Goal: Information Seeking & Learning: Compare options

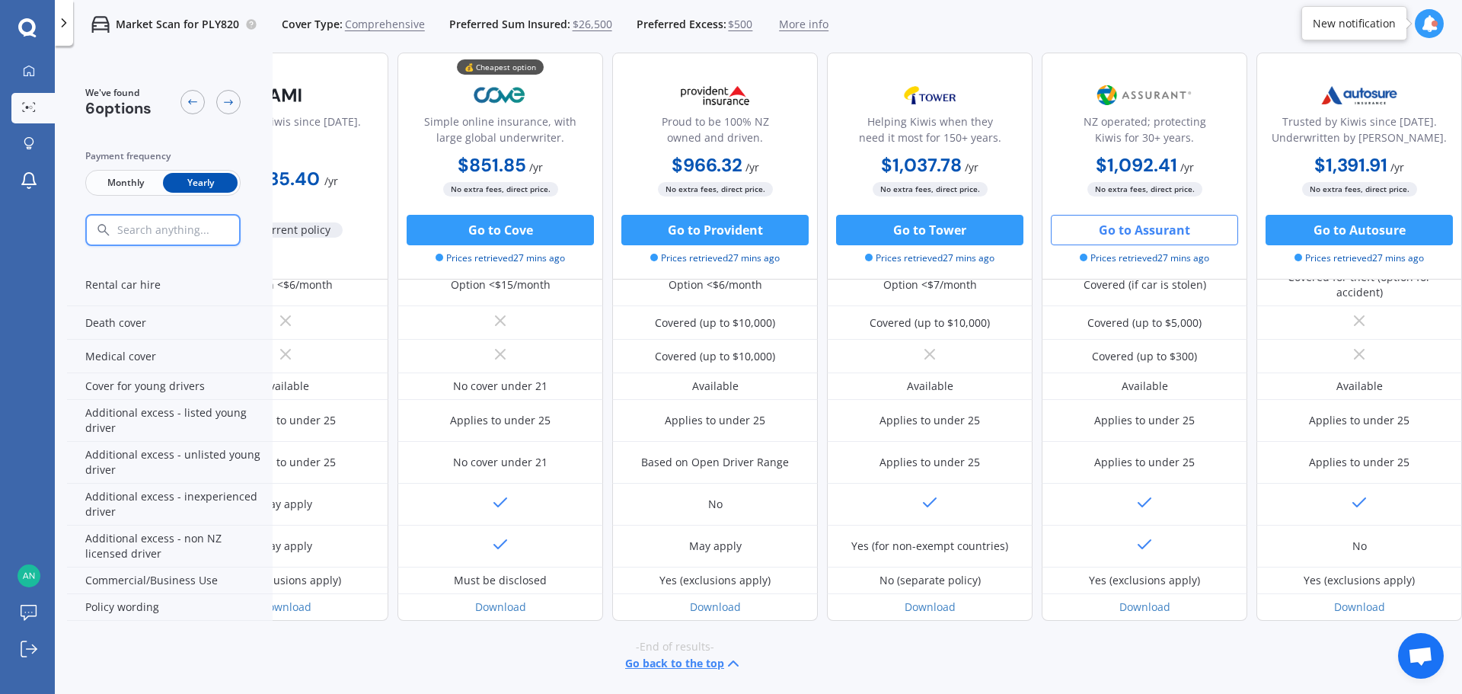
scroll to position [672, 0]
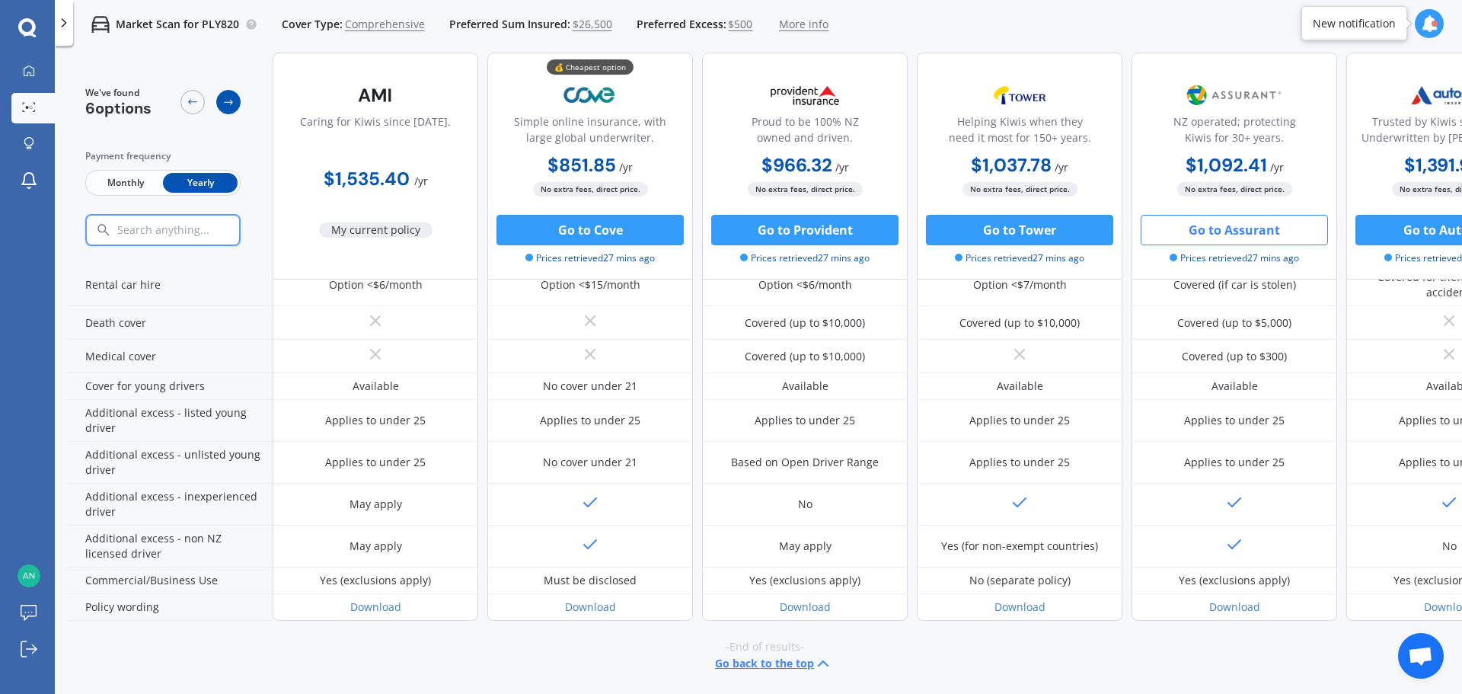
click at [228, 104] on icon at bounding box center [228, 102] width 12 height 12
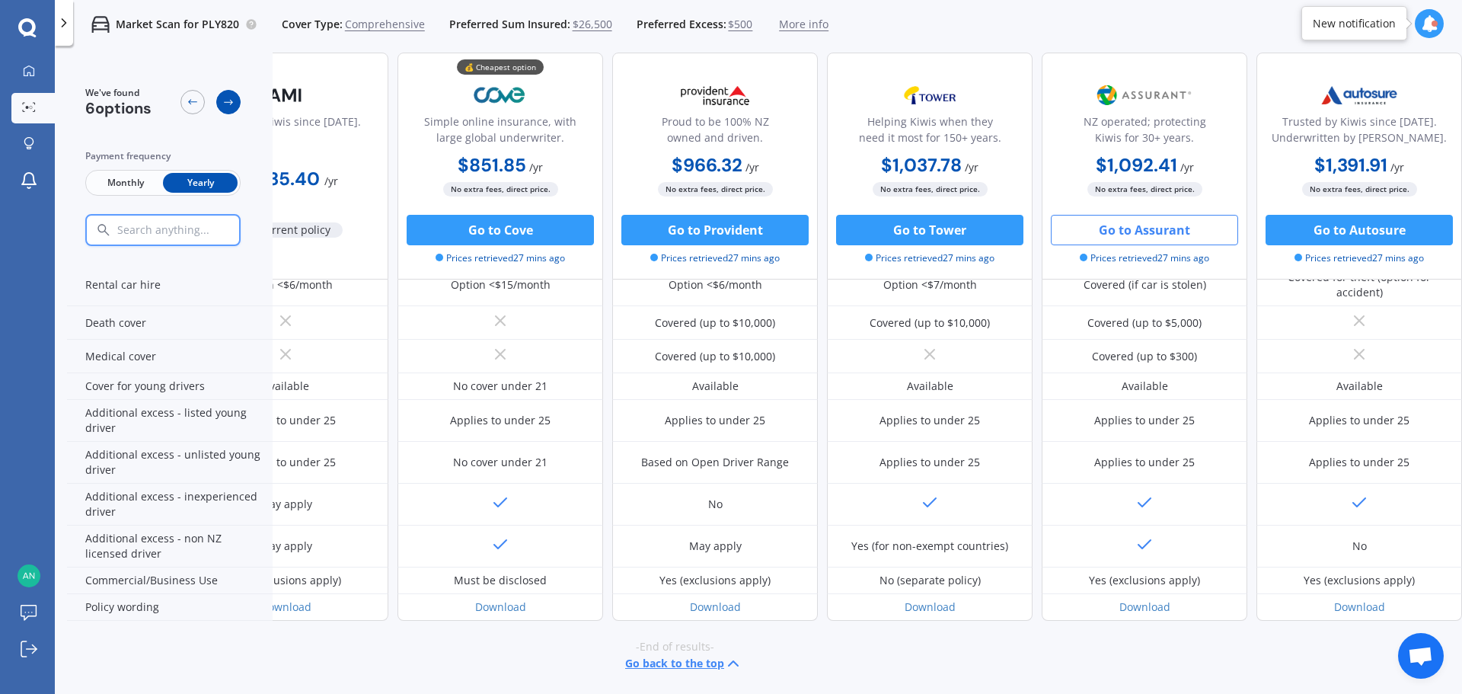
click at [228, 104] on icon at bounding box center [228, 102] width 12 height 12
click at [200, 101] on div at bounding box center [192, 102] width 24 height 24
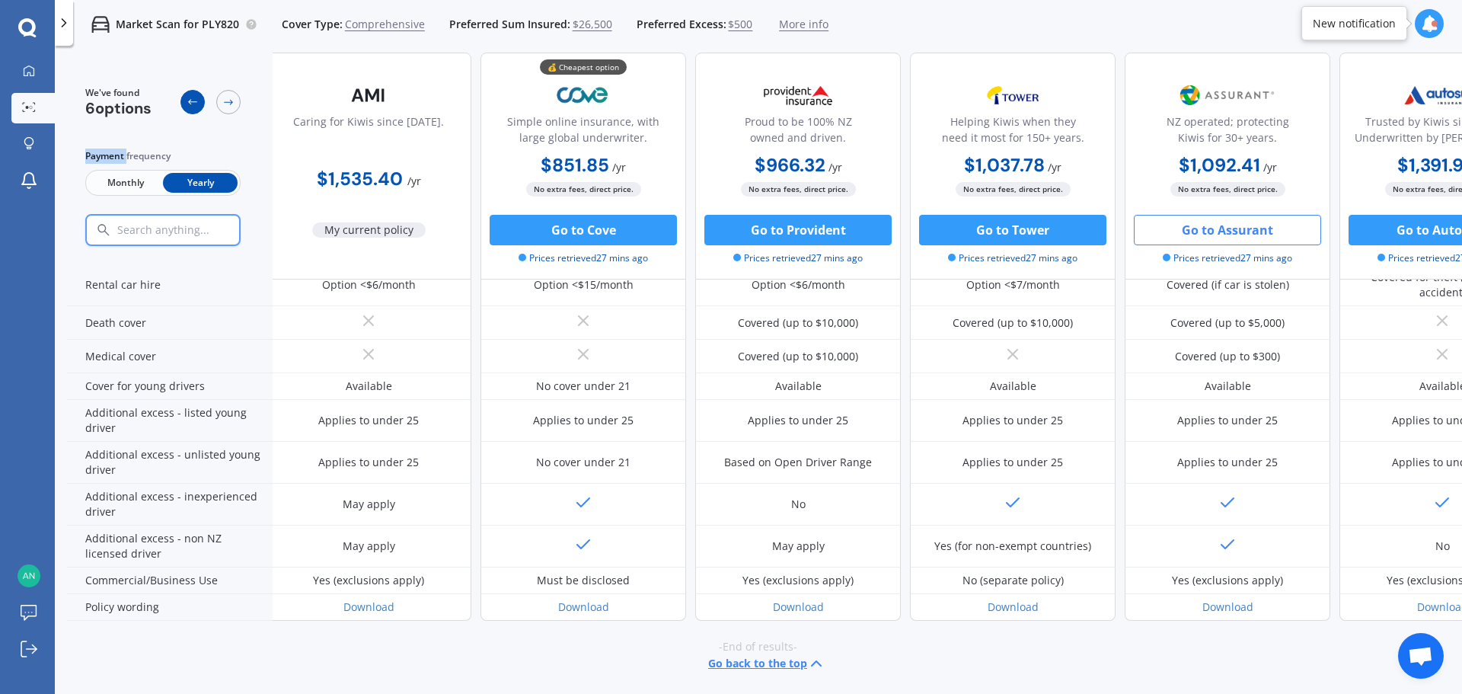
click at [200, 101] on div at bounding box center [192, 102] width 24 height 24
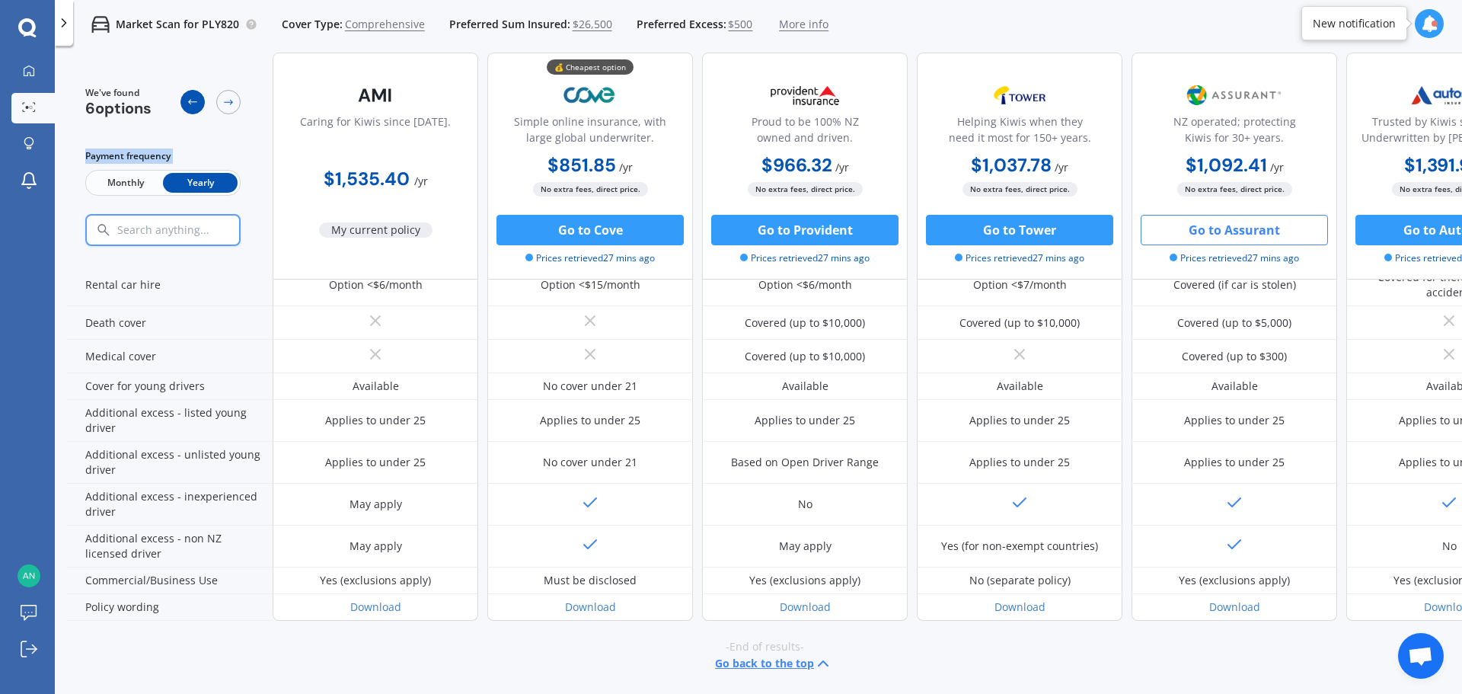
click at [200, 101] on div at bounding box center [192, 102] width 24 height 24
click at [228, 101] on icon at bounding box center [228, 102] width 12 height 12
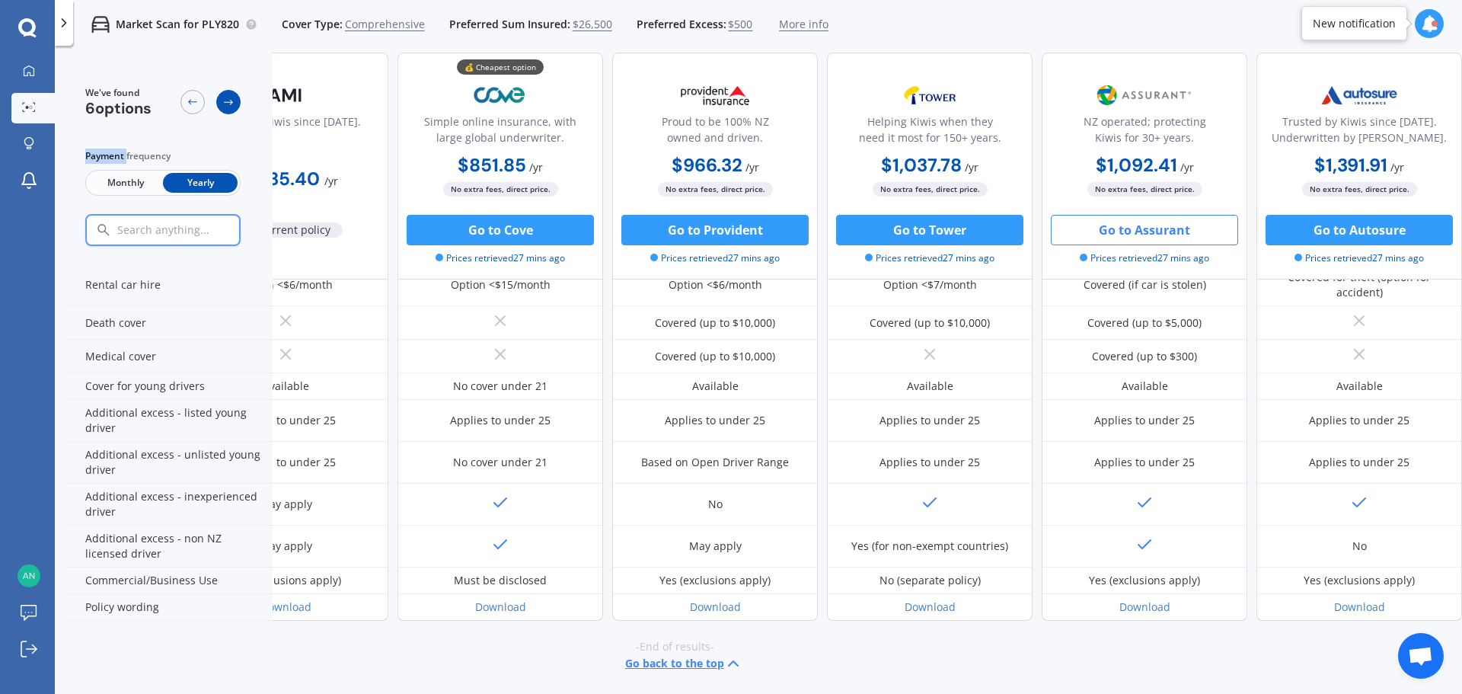
scroll to position [672, 97]
click at [228, 101] on icon at bounding box center [228, 102] width 12 height 12
click at [202, 101] on div at bounding box center [192, 102] width 24 height 24
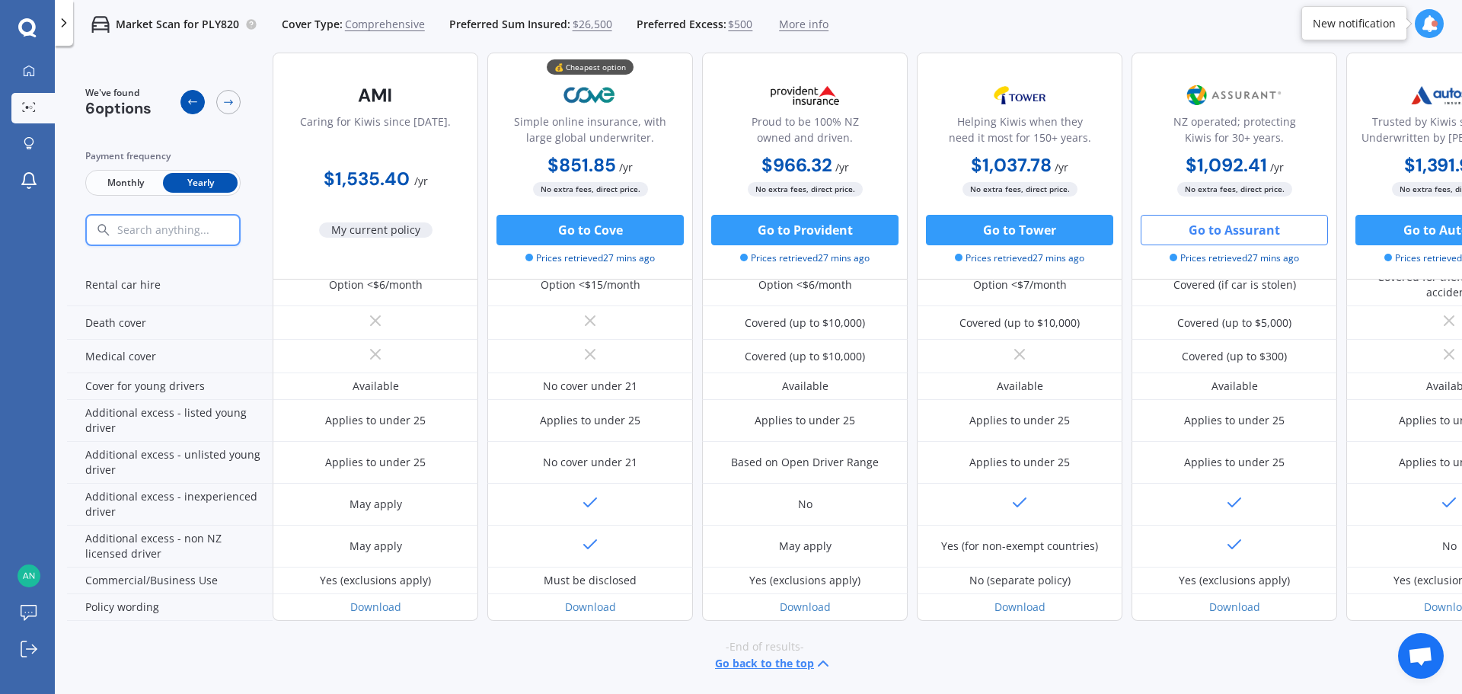
click at [198, 101] on icon at bounding box center [193, 102] width 12 height 12
click at [32, 78] on div at bounding box center [29, 72] width 23 height 14
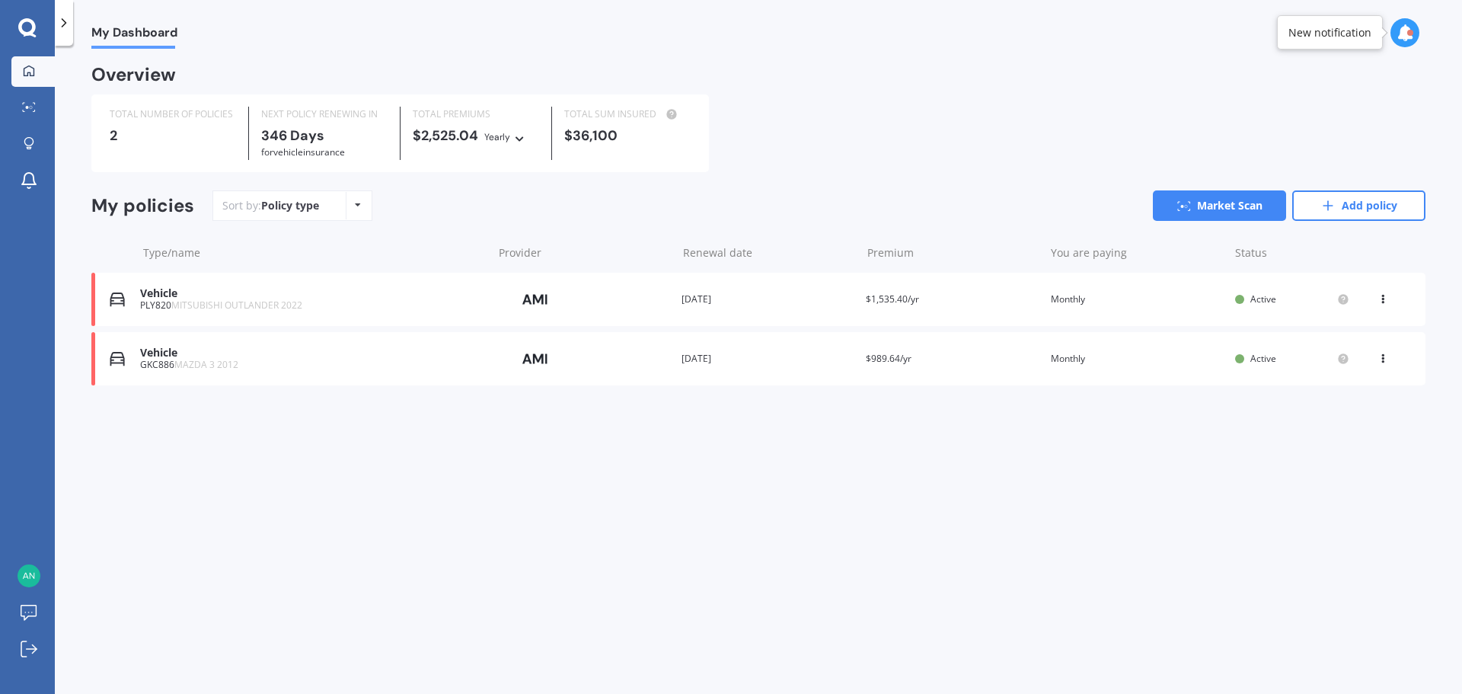
click at [29, 27] on icon at bounding box center [27, 28] width 18 height 20
click at [65, 25] on icon at bounding box center [63, 22] width 15 height 15
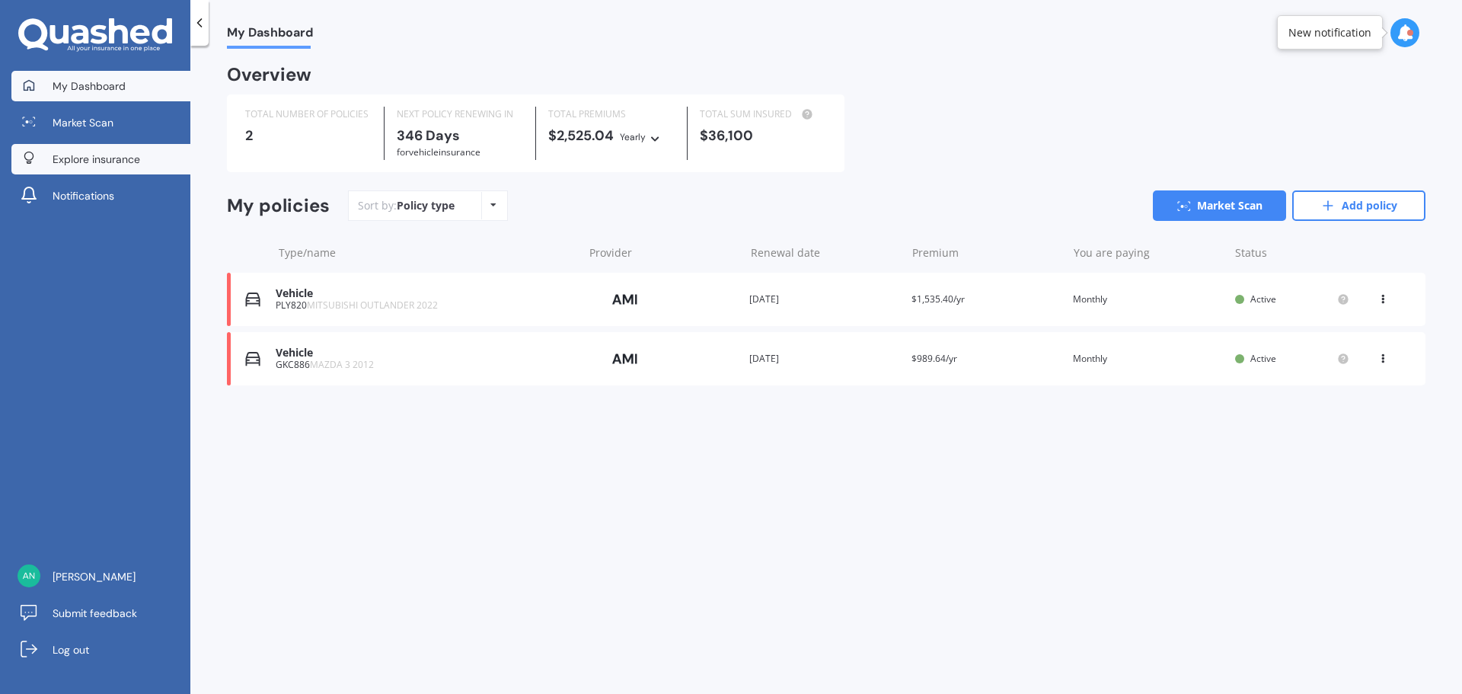
click at [110, 155] on span "Explore insurance" at bounding box center [97, 159] width 88 height 15
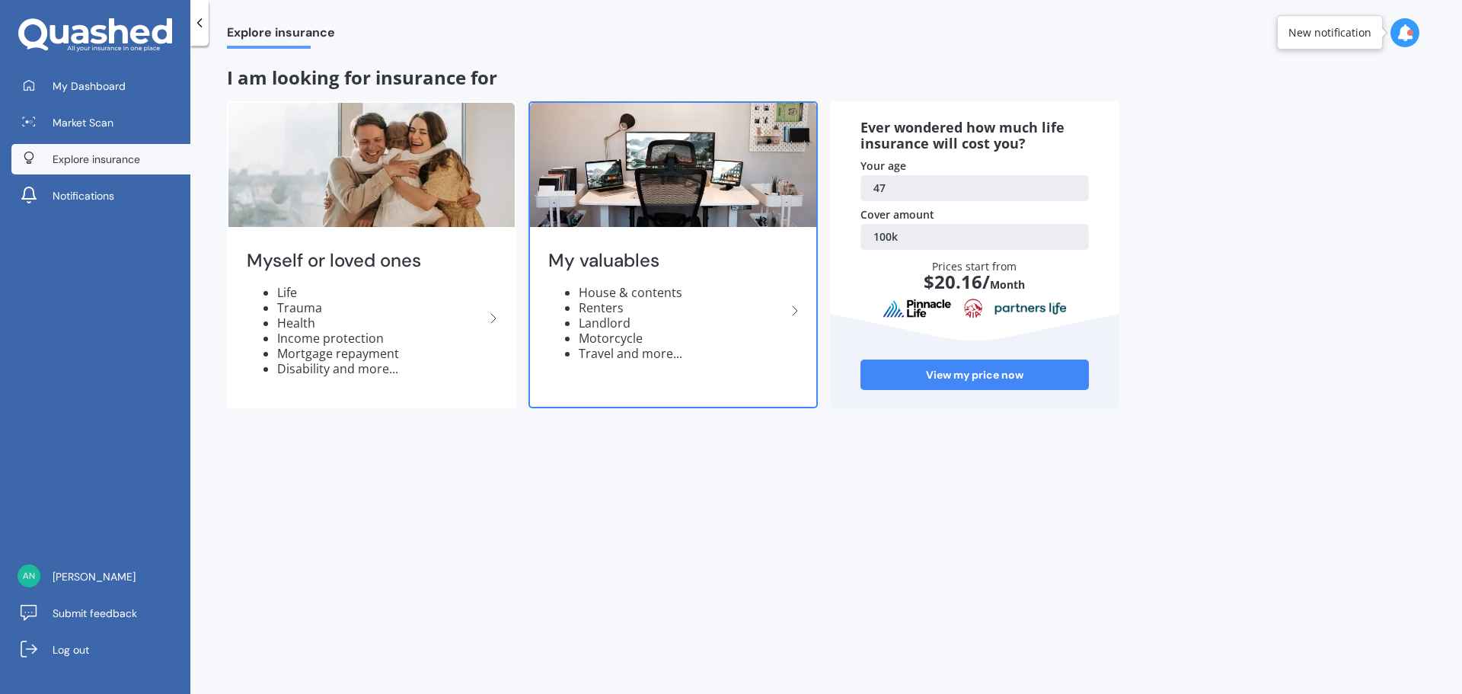
click at [798, 308] on icon at bounding box center [795, 311] width 18 height 18
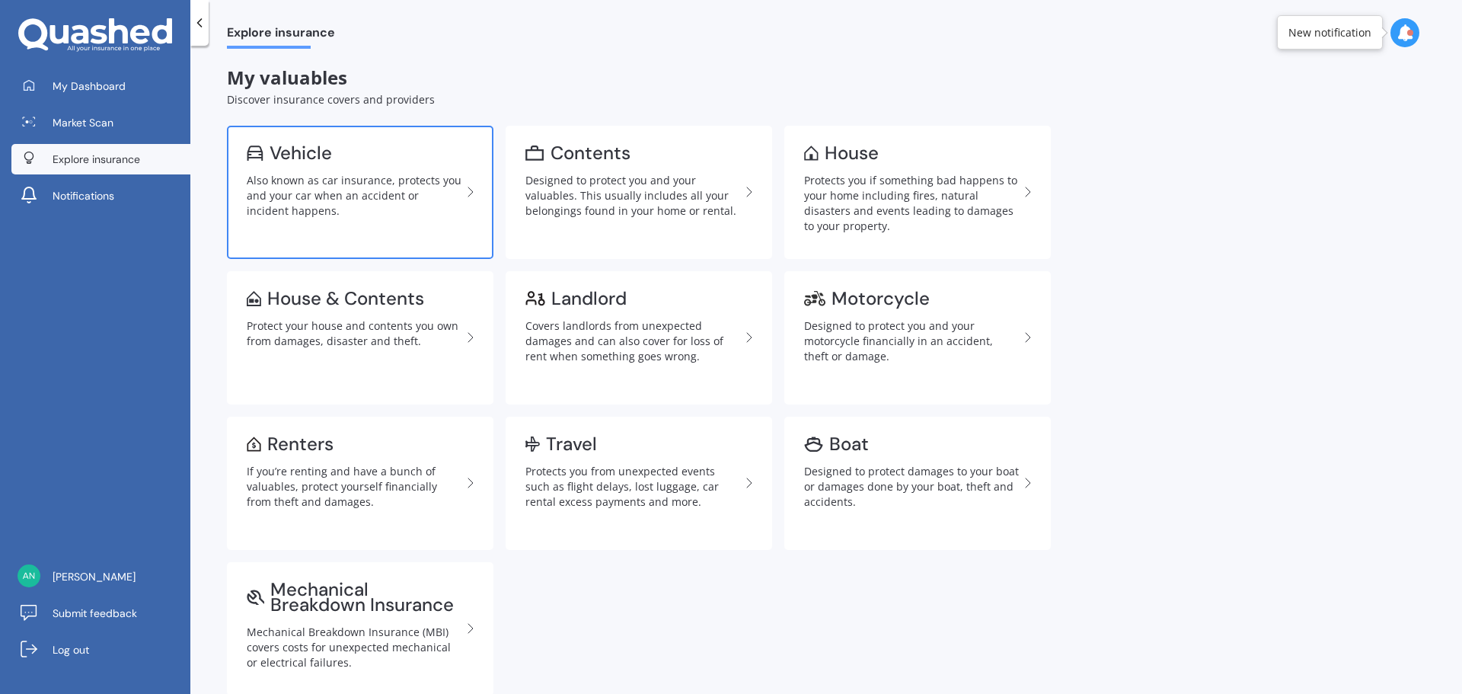
click at [398, 180] on div "Also known as car insurance, protects you and your car when an accident or inci…" at bounding box center [354, 196] width 215 height 46
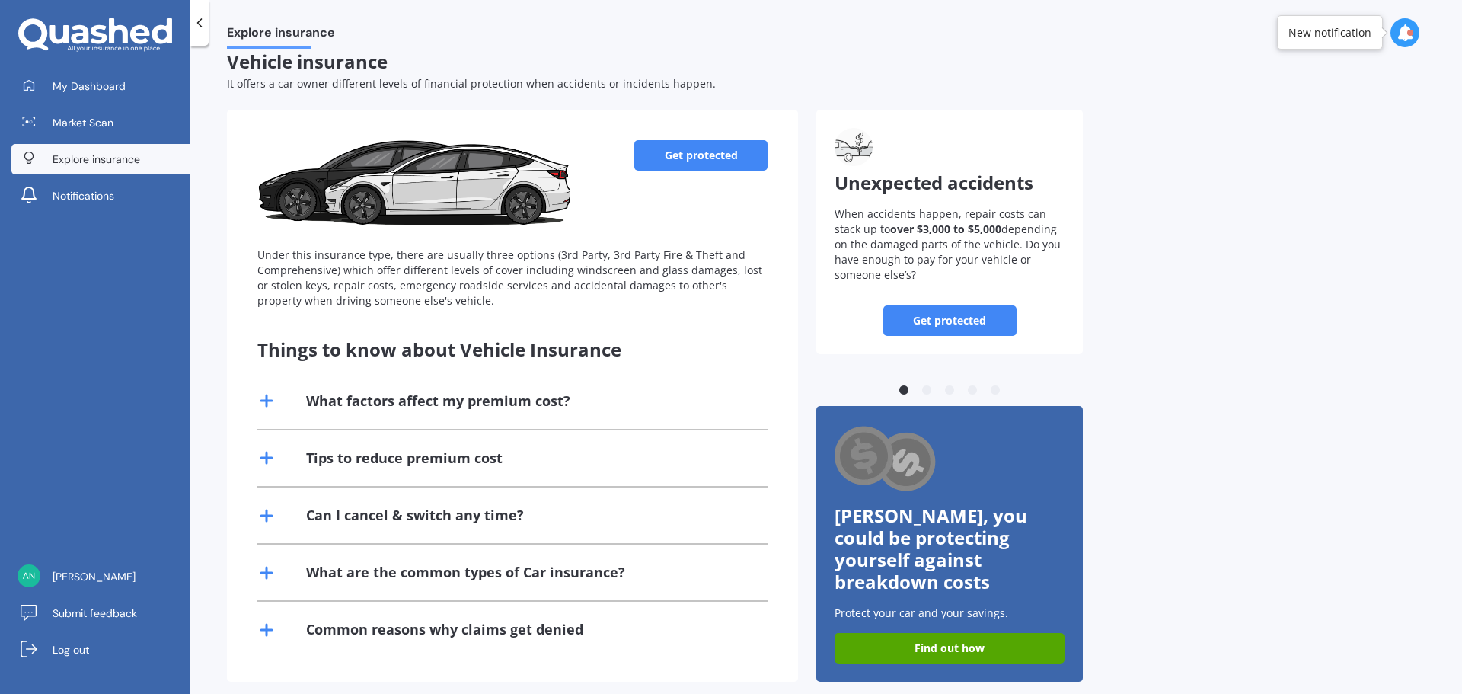
scroll to position [20, 0]
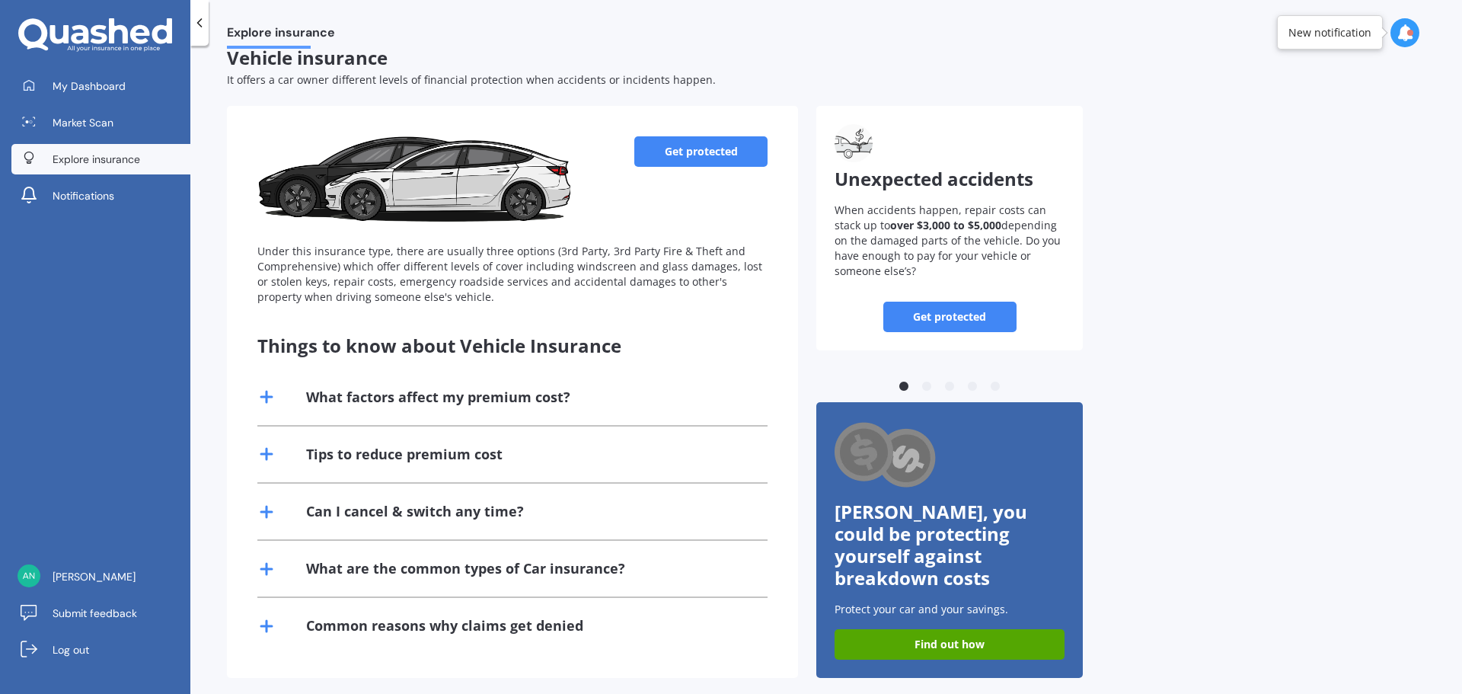
click at [519, 389] on div "What factors affect my premium cost?" at bounding box center [438, 397] width 264 height 19
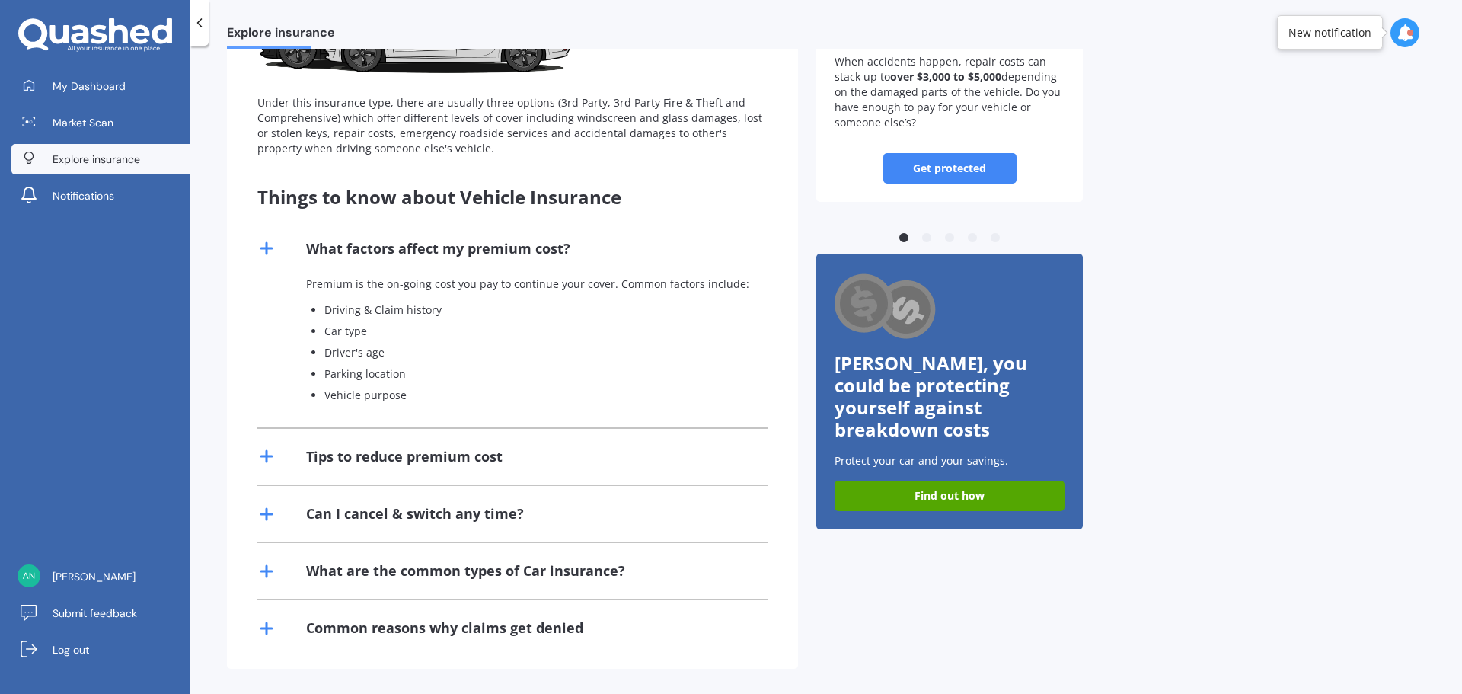
scroll to position [171, 0]
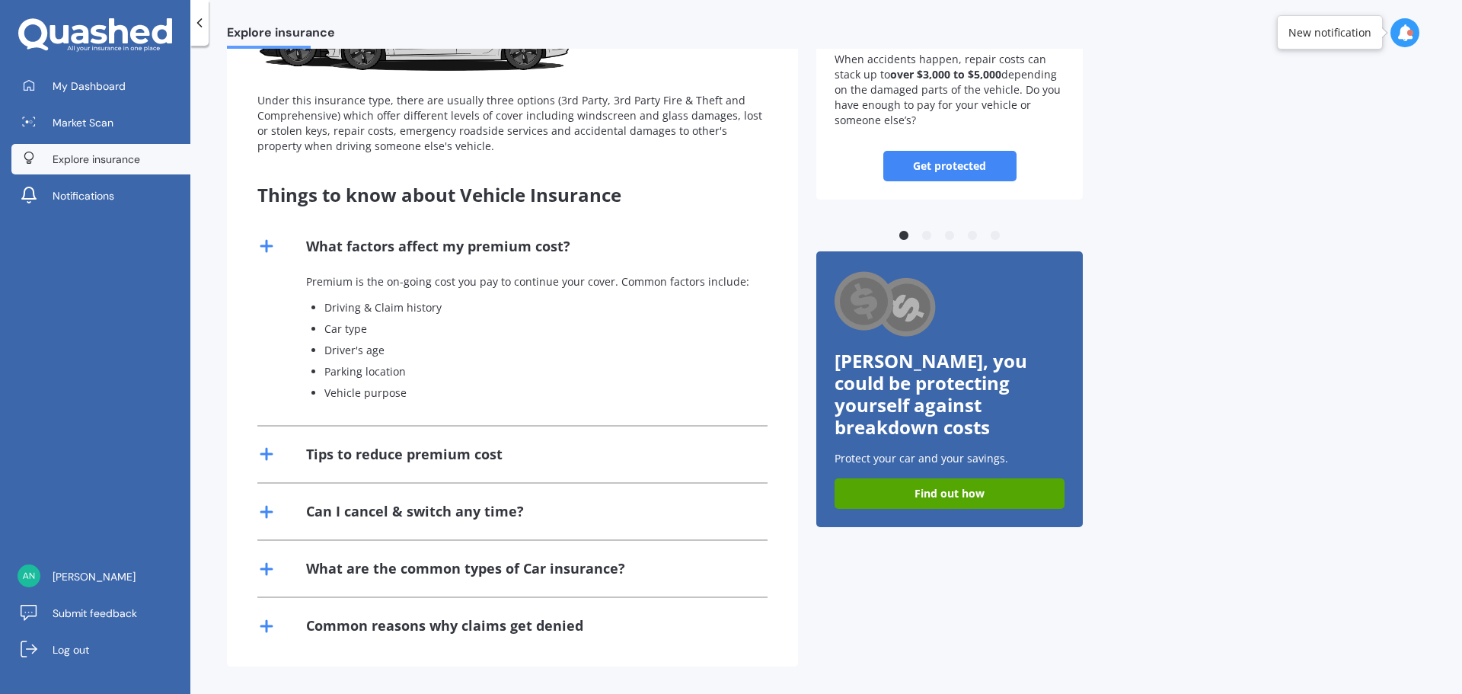
click at [541, 444] on div "Tips to reduce premium cost" at bounding box center [512, 454] width 510 height 56
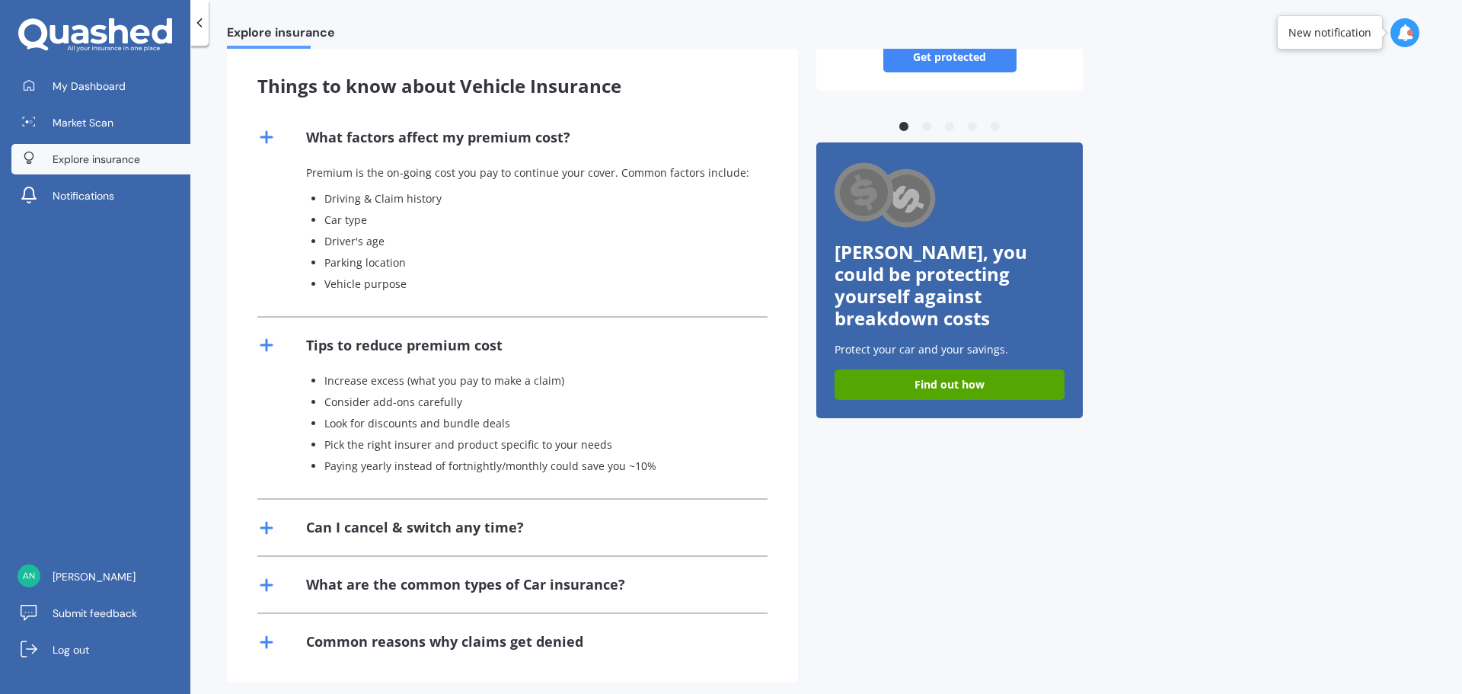
scroll to position [295, 0]
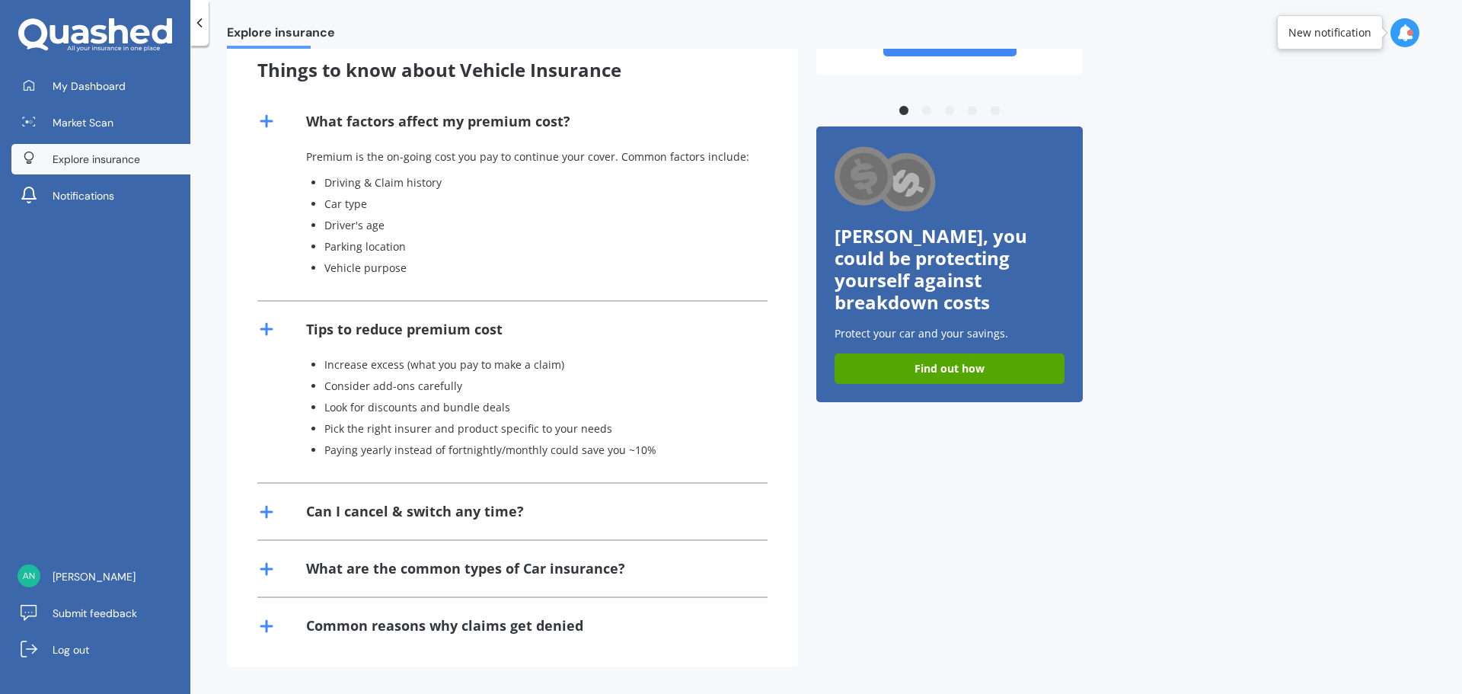
click at [592, 500] on div "Can I cancel & switch any time?" at bounding box center [512, 512] width 510 height 56
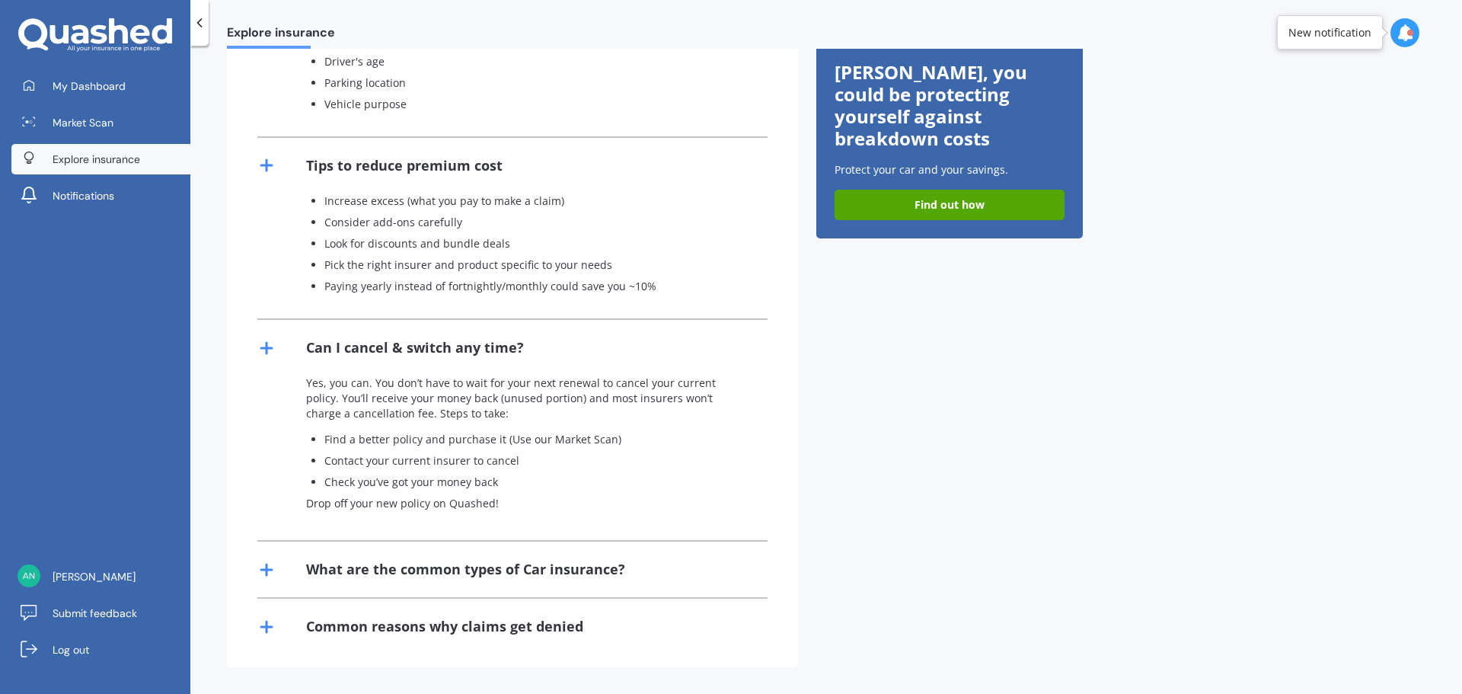
scroll to position [460, 0]
click at [671, 572] on div "What are the common types of Car insurance?" at bounding box center [512, 569] width 510 height 56
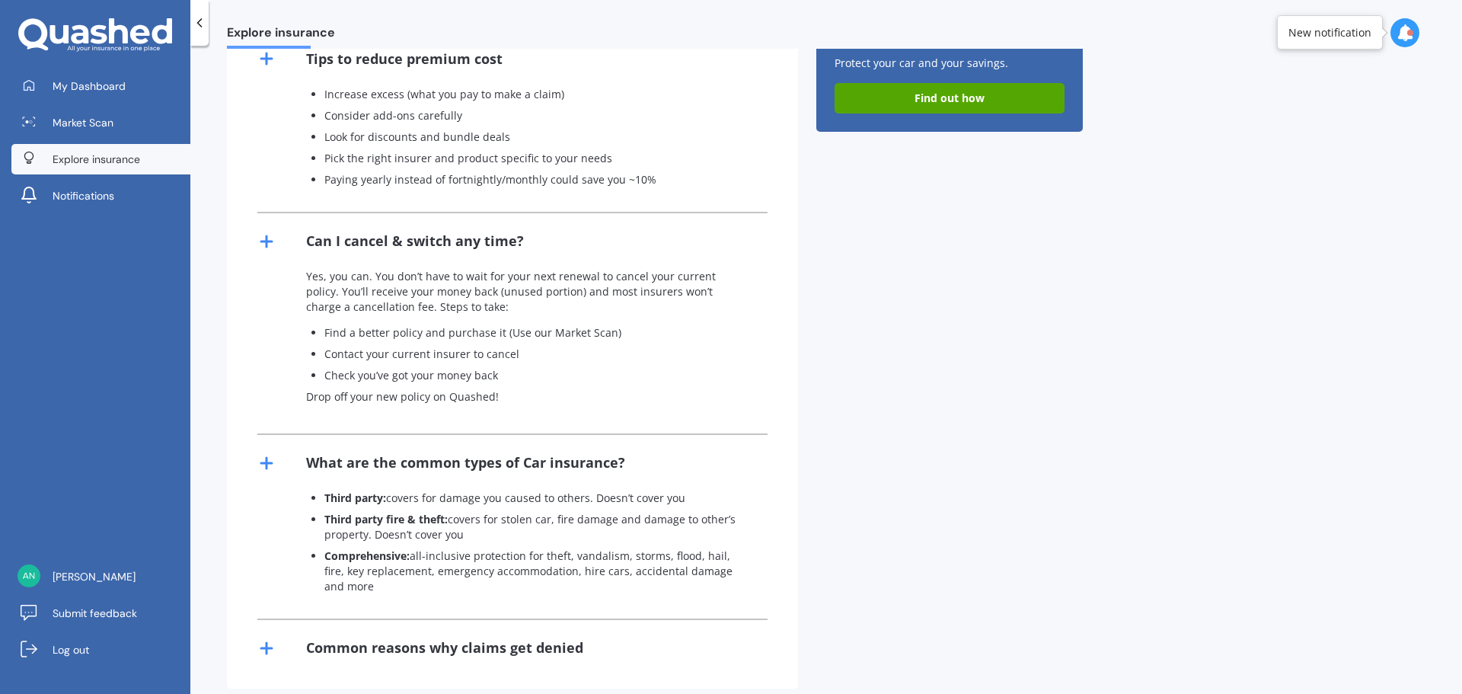
scroll to position [573, 0]
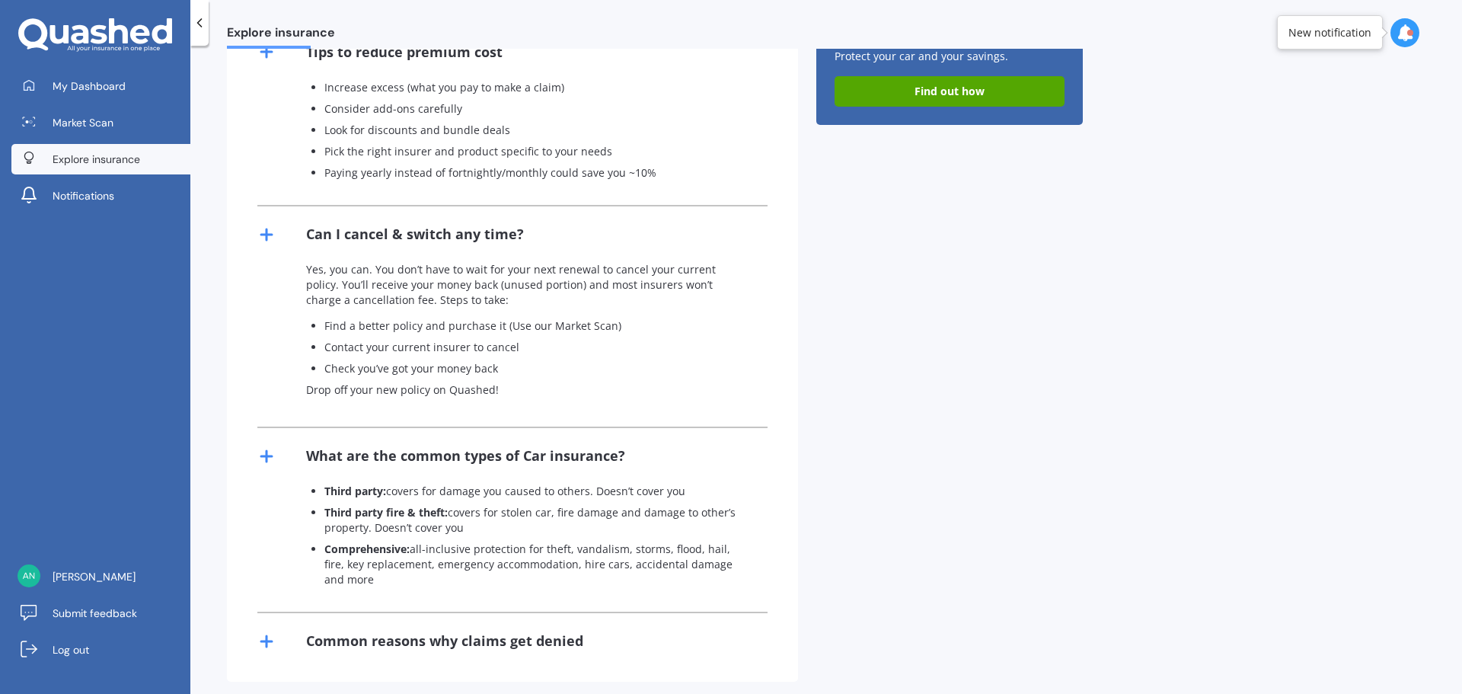
click at [626, 622] on div "Common reasons why claims get denied" at bounding box center [512, 641] width 510 height 56
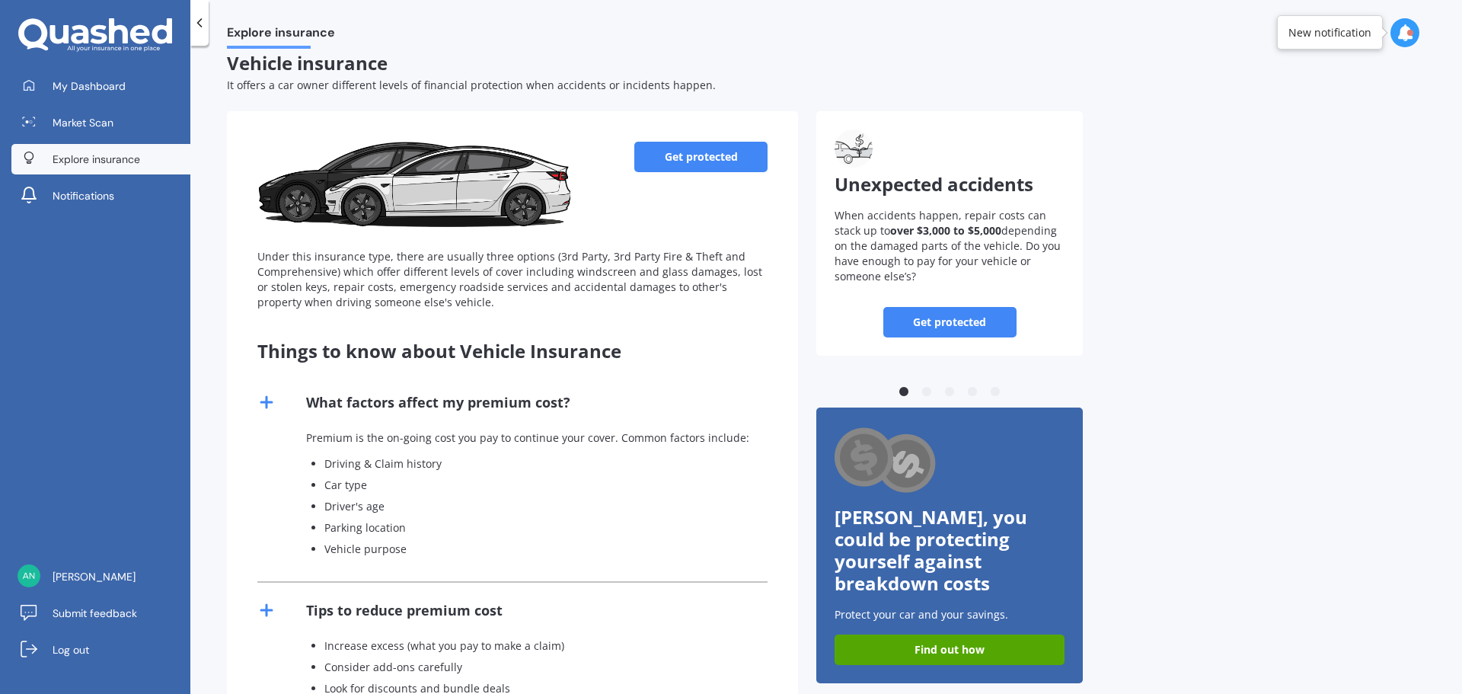
scroll to position [0, 0]
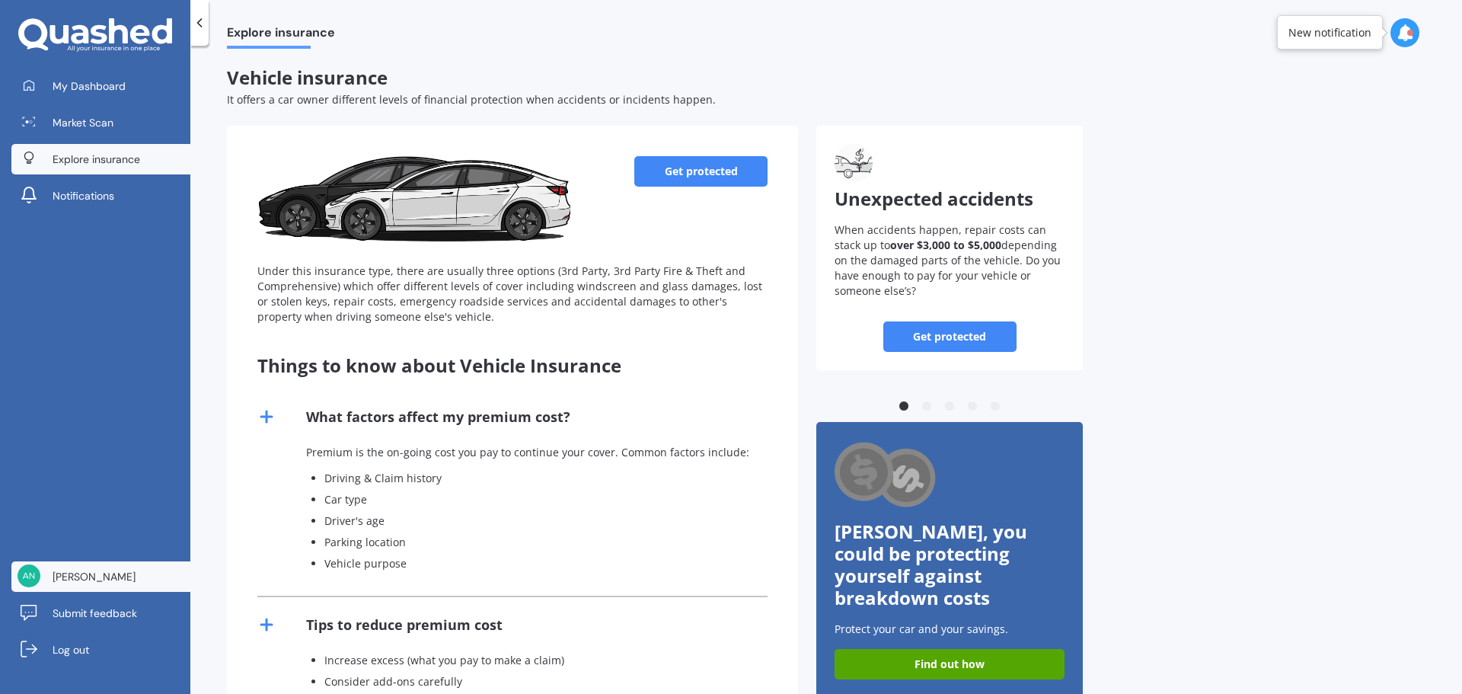
click at [104, 582] on span "[PERSON_NAME]" at bounding box center [94, 576] width 83 height 15
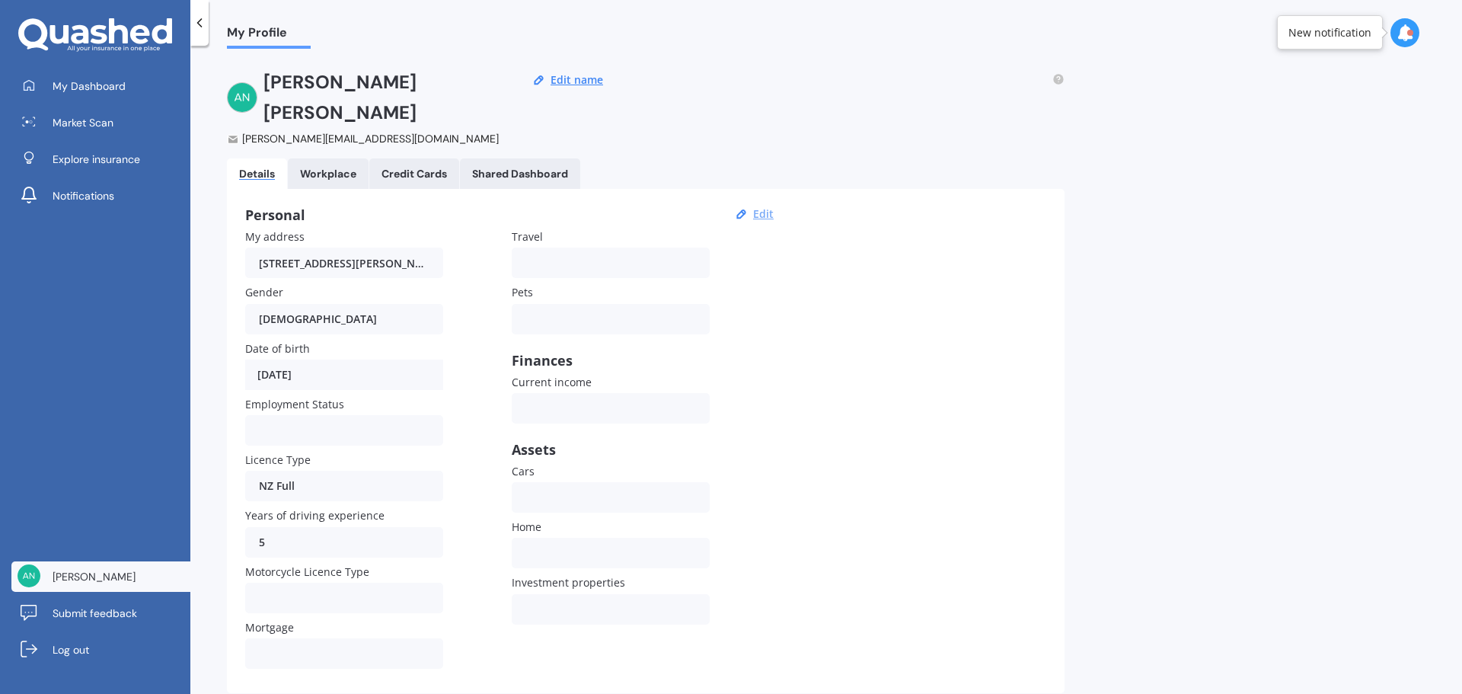
click at [774, 207] on button "Edit" at bounding box center [764, 214] width 30 height 14
select select "29"
select select "09"
select select "1977"
click at [302, 527] on input "5" at bounding box center [344, 542] width 198 height 30
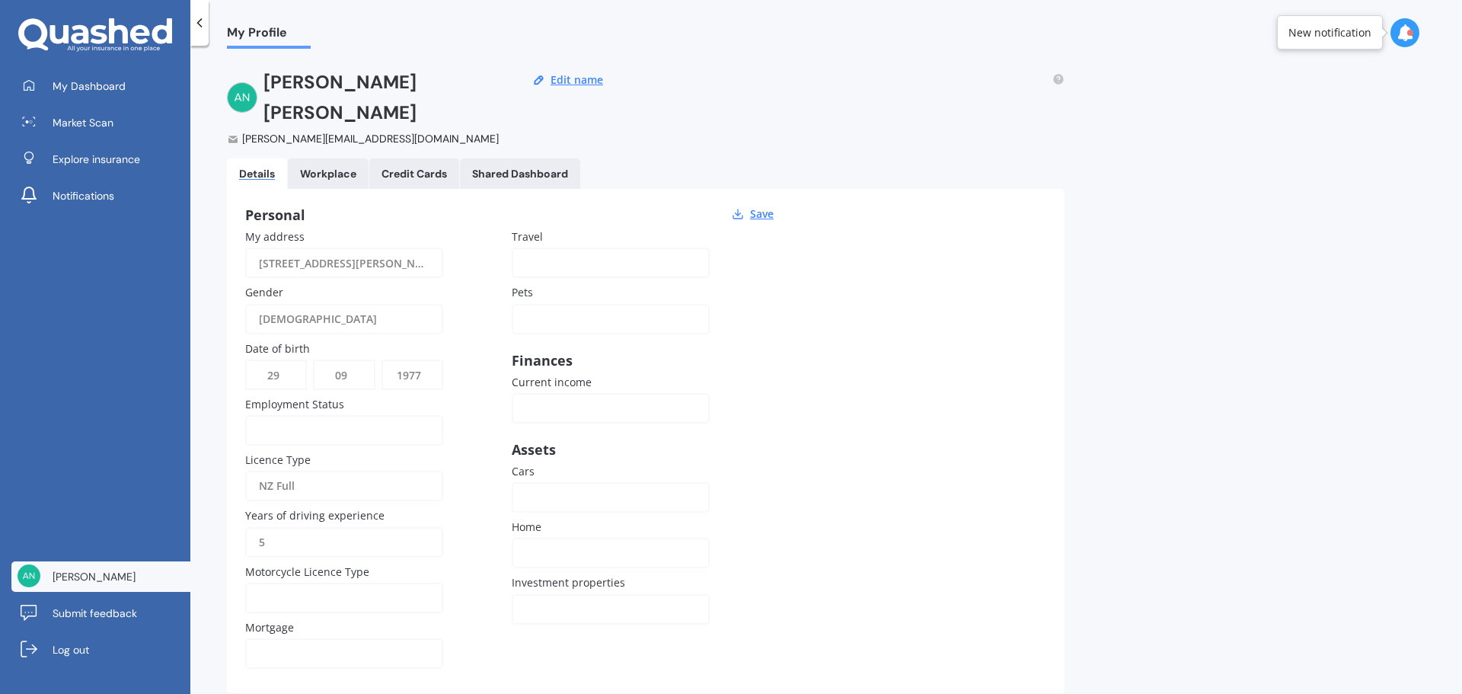
click at [324, 527] on input "5" at bounding box center [344, 542] width 198 height 30
drag, startPoint x: 356, startPoint y: 512, endPoint x: 189, endPoint y: 513, distance: 167.5
click at [189, 513] on div "My Dashboard Market Scan Explore insurance Notifications [PERSON_NAME] Submit f…" at bounding box center [731, 347] width 1462 height 694
type input "30"
click at [918, 418] on div "Personal Save My address 12 [PERSON_NAME] Place, [GEOGRAPHIC_DATA], [GEOGRAPHIC…" at bounding box center [646, 441] width 838 height 504
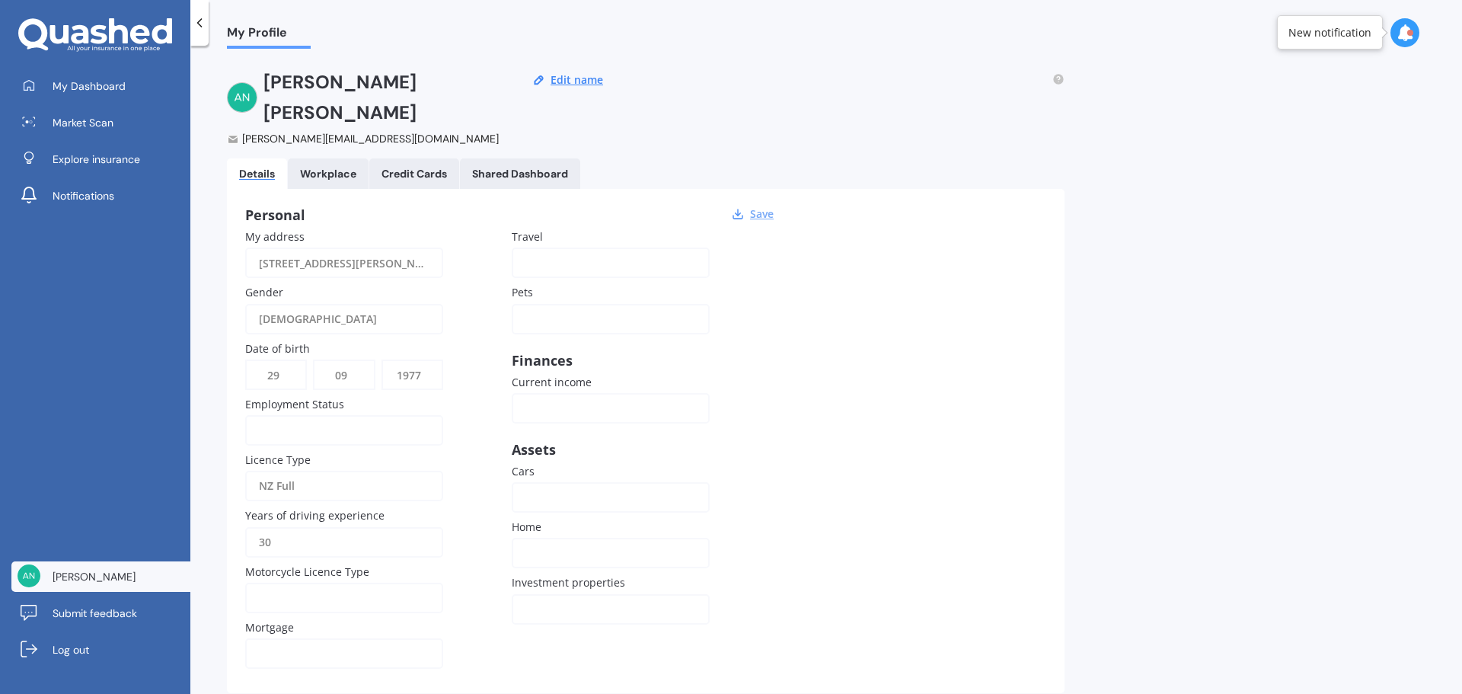
click at [763, 207] on button "Save" at bounding box center [762, 214] width 33 height 14
click at [346, 168] on div "Workplace" at bounding box center [328, 174] width 56 height 13
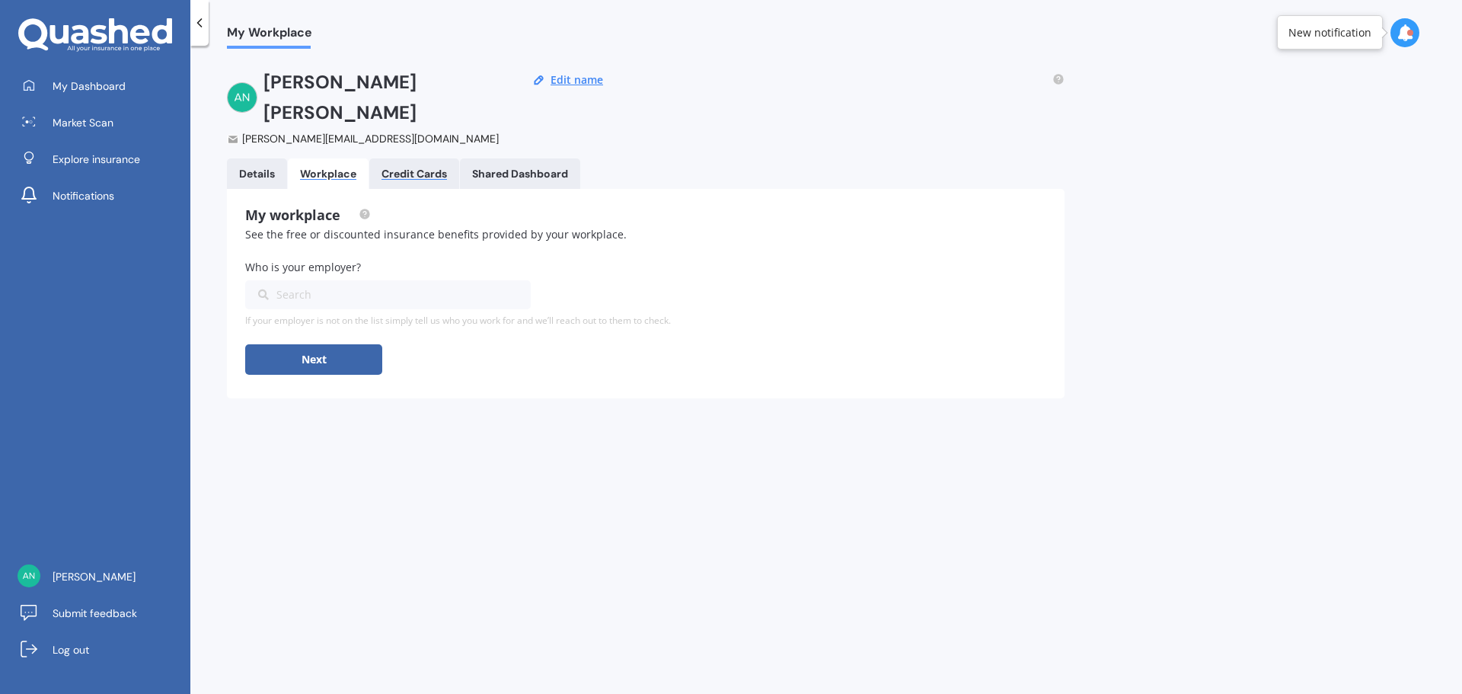
click at [414, 168] on div "Credit Cards" at bounding box center [414, 174] width 65 height 13
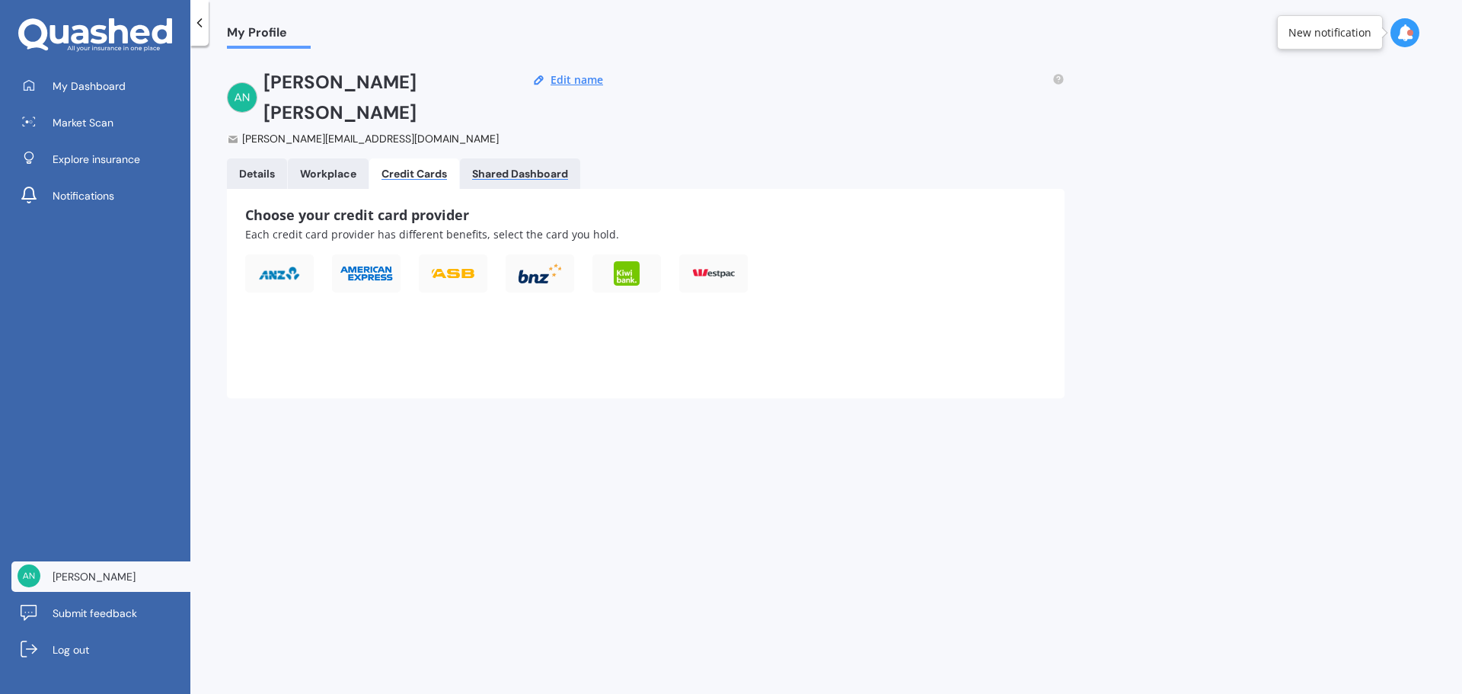
click at [525, 168] on div "Shared Dashboard" at bounding box center [520, 174] width 96 height 13
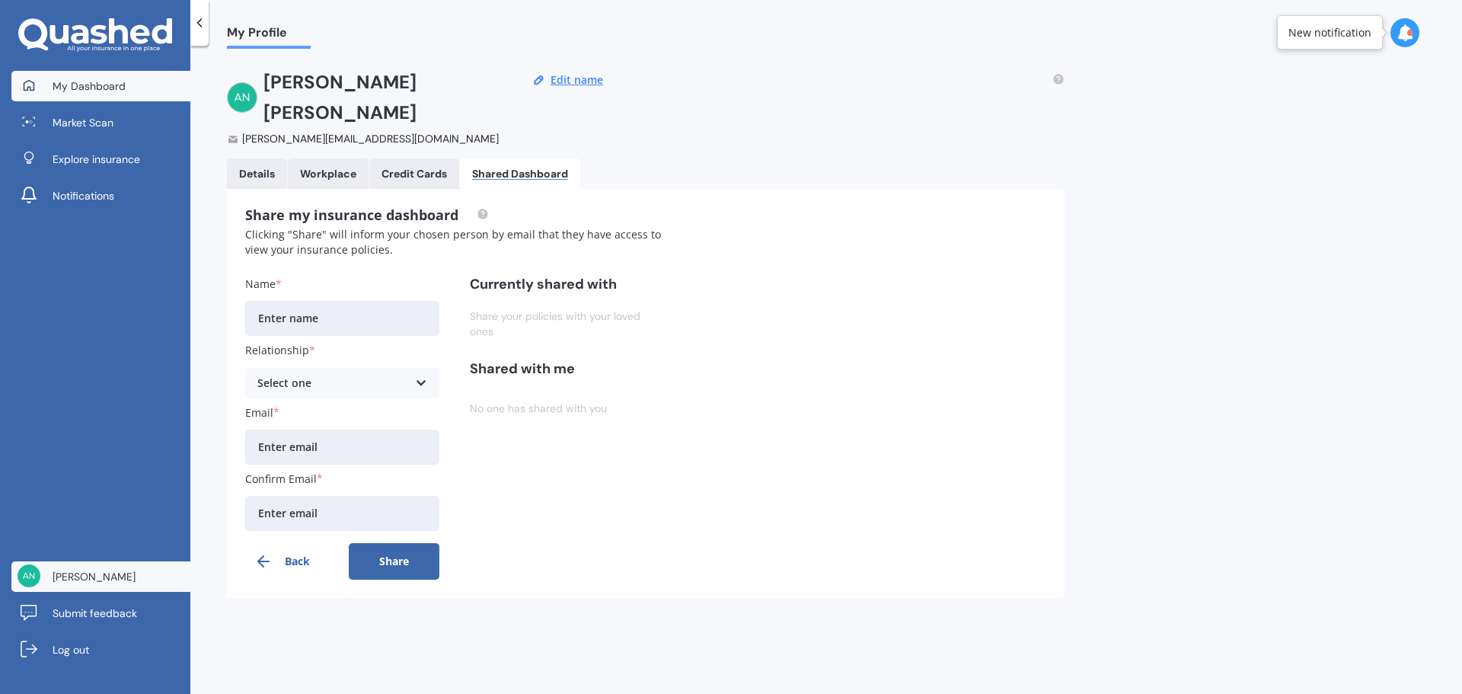
click at [40, 88] on link "My Dashboard" at bounding box center [100, 86] width 179 height 30
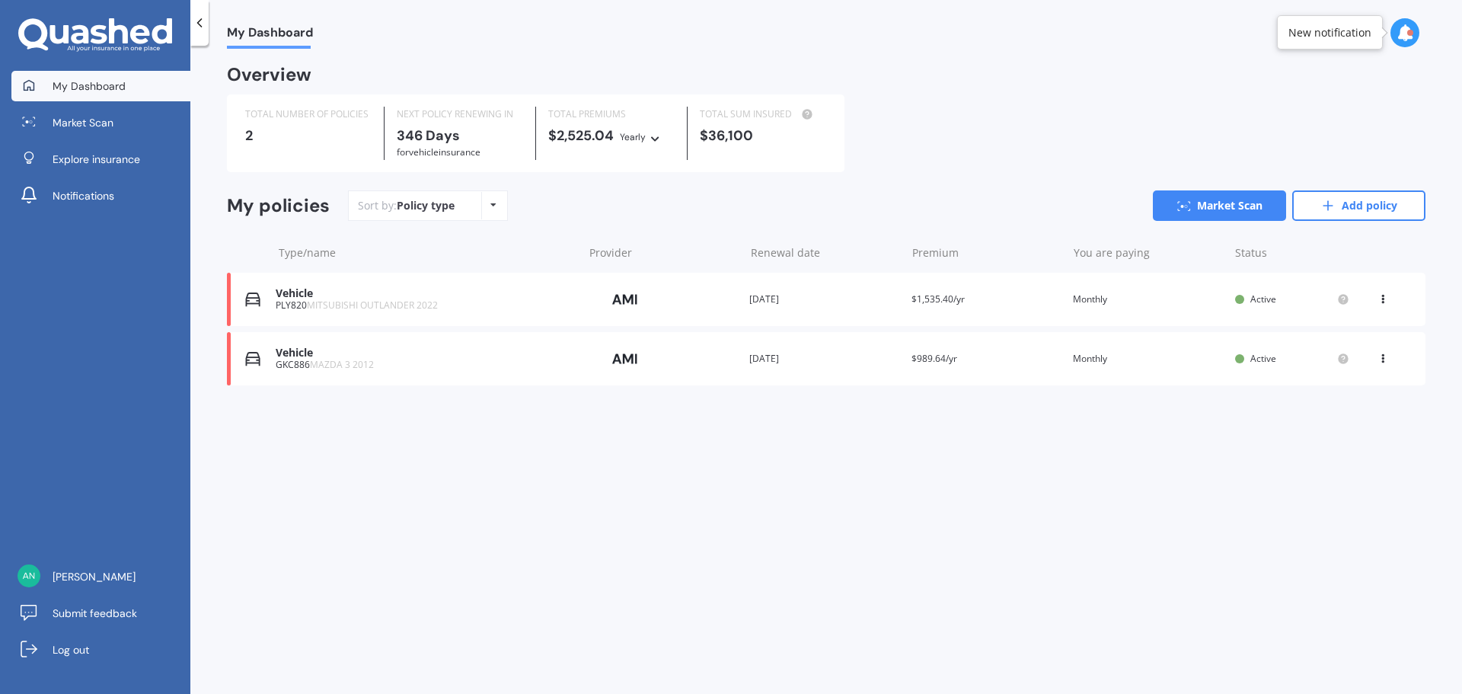
click at [460, 213] on div "Sort by: Policy type Policy type Alphabetical Date added Renewing next" at bounding box center [428, 205] width 160 height 30
click at [504, 206] on div "Sort by: Policy type Policy type Alphabetical Date added Renewing next" at bounding box center [428, 205] width 160 height 30
click at [493, 208] on icon at bounding box center [493, 204] width 6 height 9
click at [720, 582] on div "My Dashboard Overview TOTAL NUMBER OF POLICIES 2 NEXT POLICY RENEWING [DATE] fo…" at bounding box center [826, 373] width 1272 height 648
click at [119, 580] on span "[PERSON_NAME]" at bounding box center [94, 576] width 83 height 15
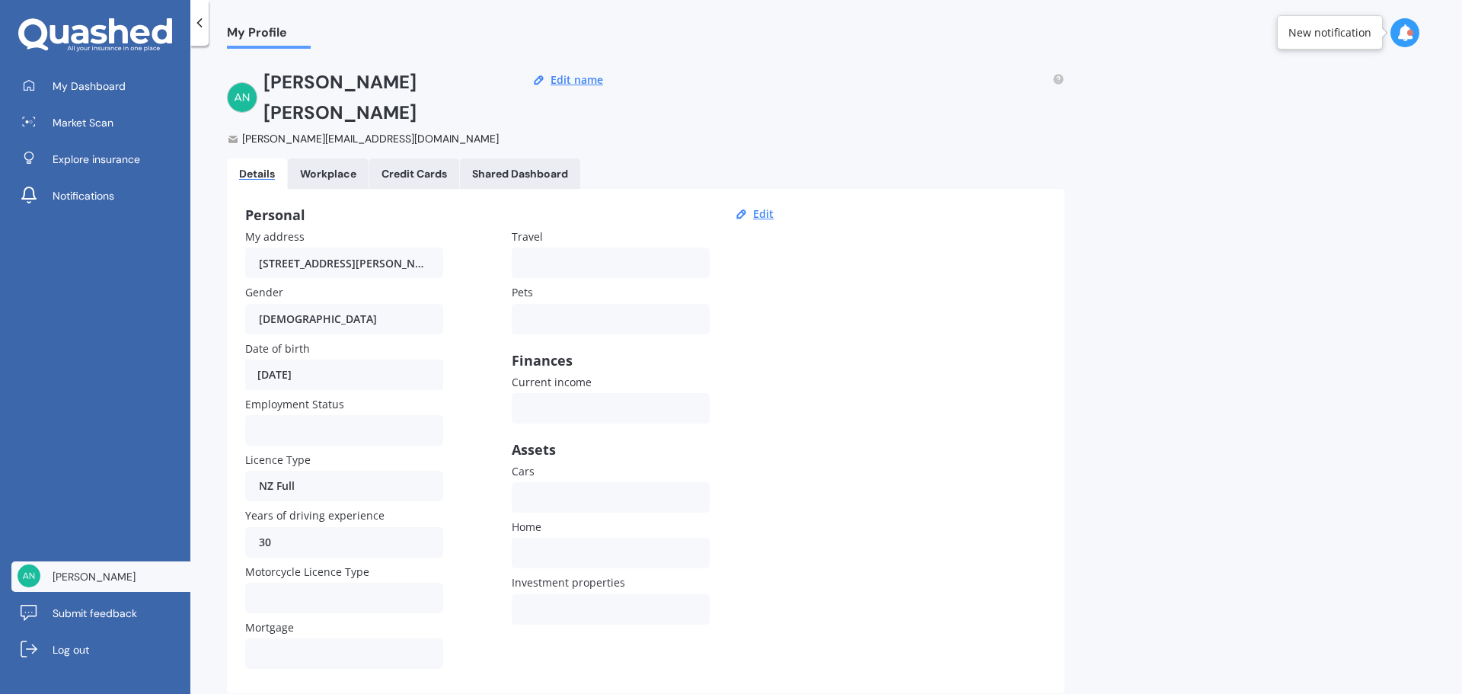
click at [202, 14] on div at bounding box center [199, 23] width 18 height 46
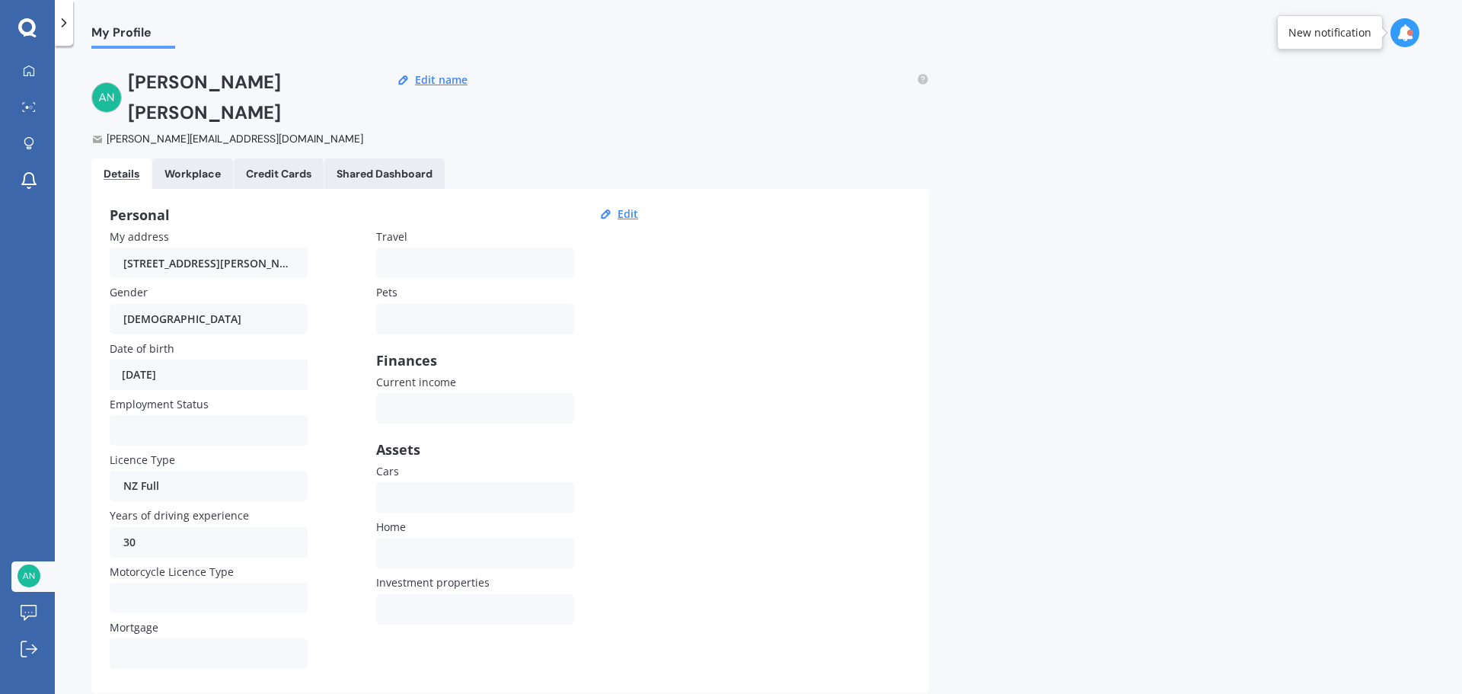
click at [69, 29] on icon at bounding box center [63, 22] width 15 height 15
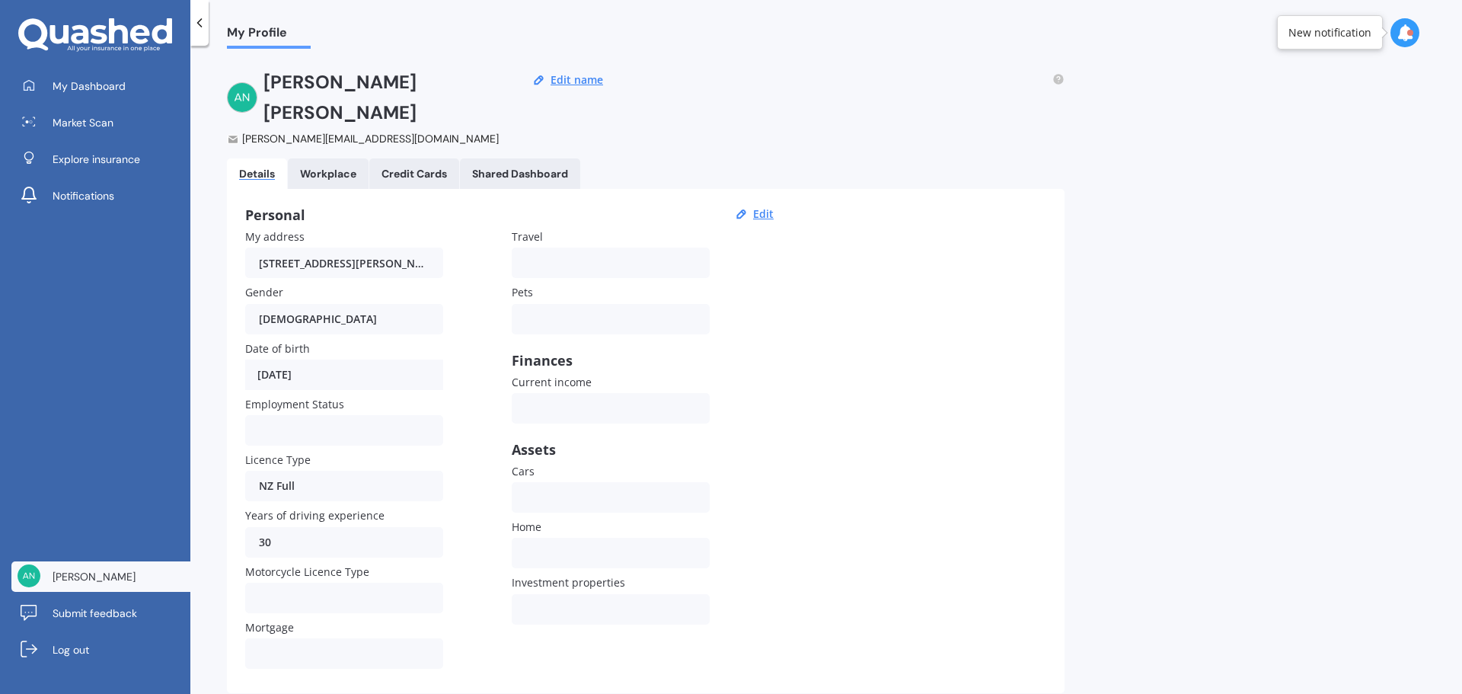
click at [1170, 249] on div "My Profile [PERSON_NAME] [PERSON_NAME][EMAIL_ADDRESS][DOMAIN_NAME] Edit name De…" at bounding box center [826, 373] width 1272 height 648
click at [68, 164] on span "Explore insurance" at bounding box center [97, 159] width 88 height 15
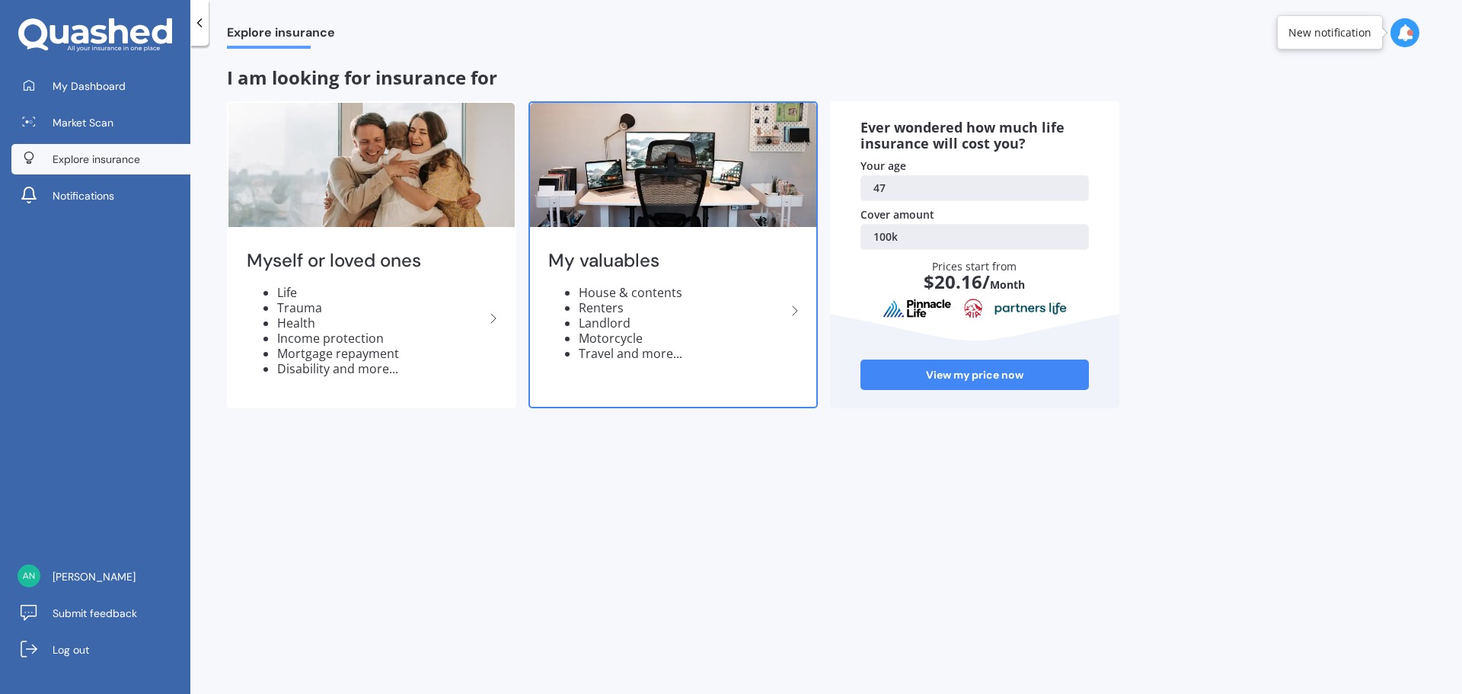
click at [769, 308] on li "Renters" at bounding box center [682, 307] width 207 height 15
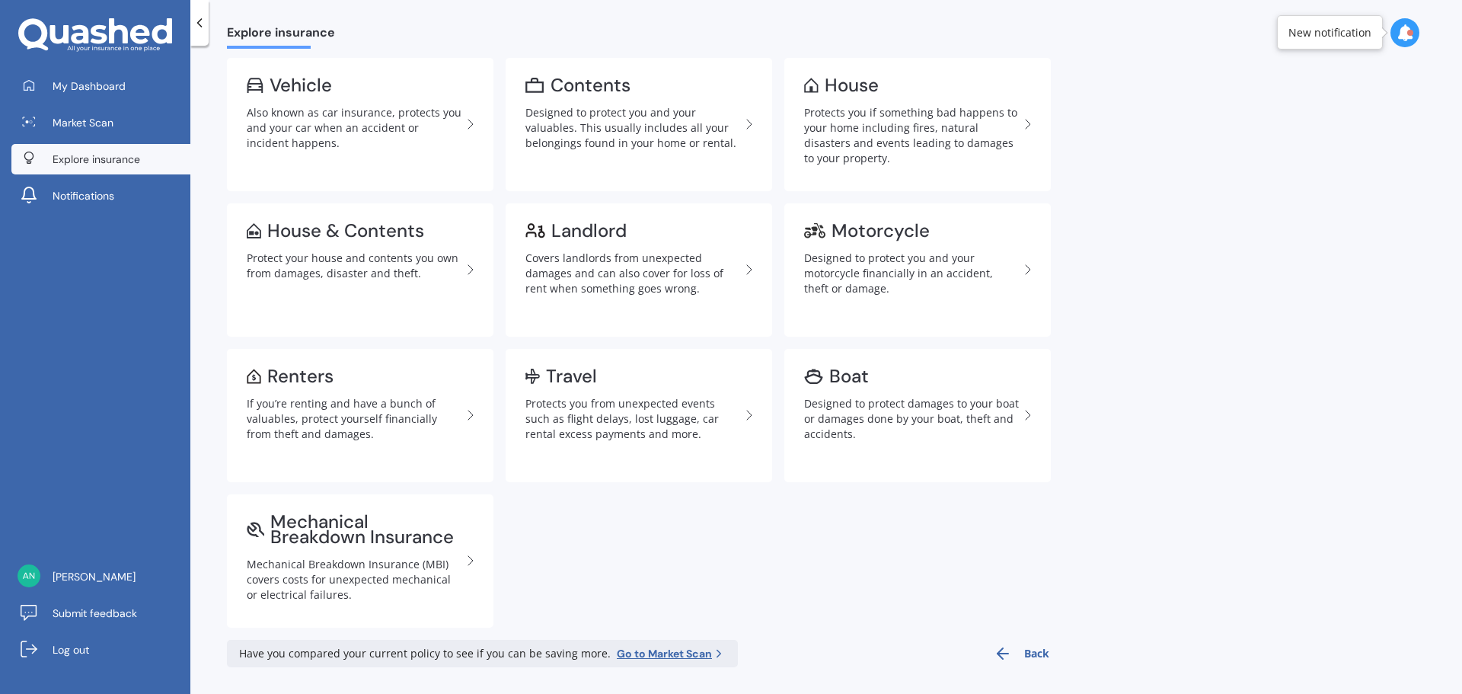
scroll to position [69, 0]
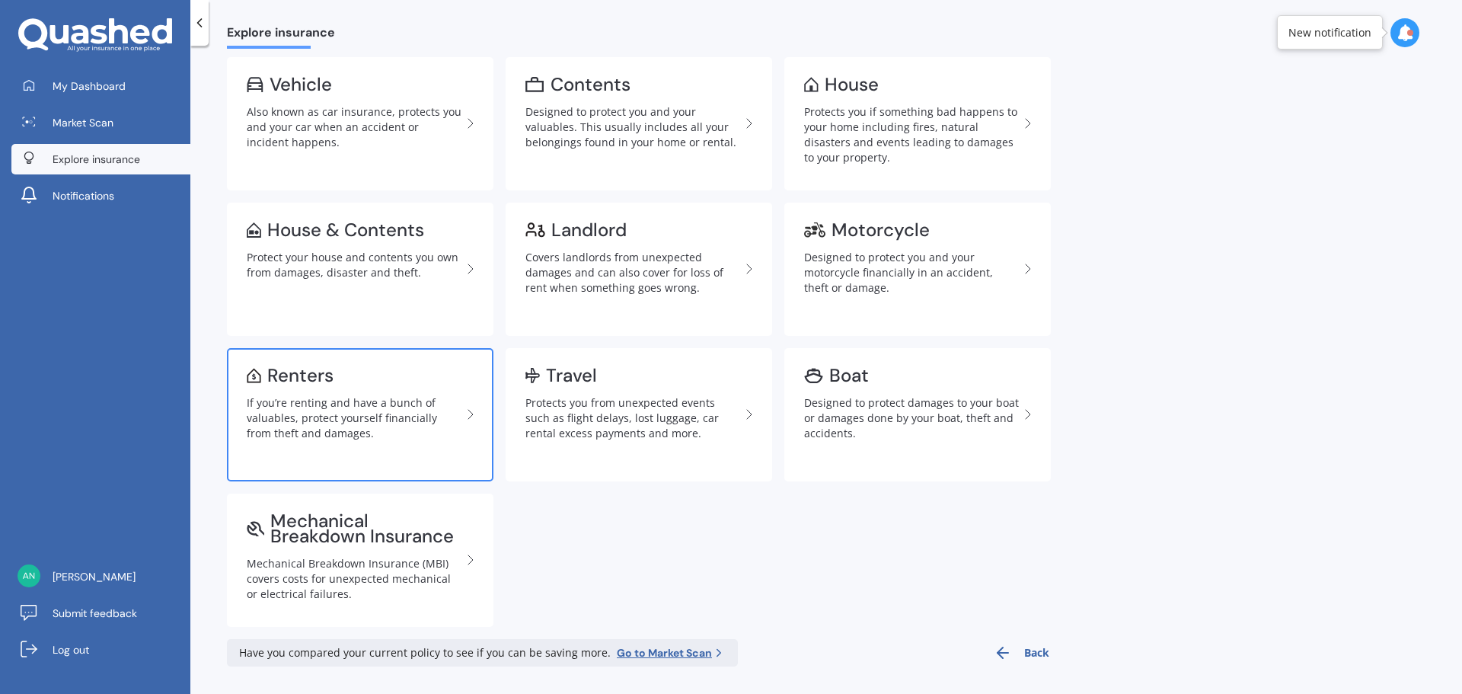
click at [451, 381] on div "Renters" at bounding box center [354, 375] width 215 height 15
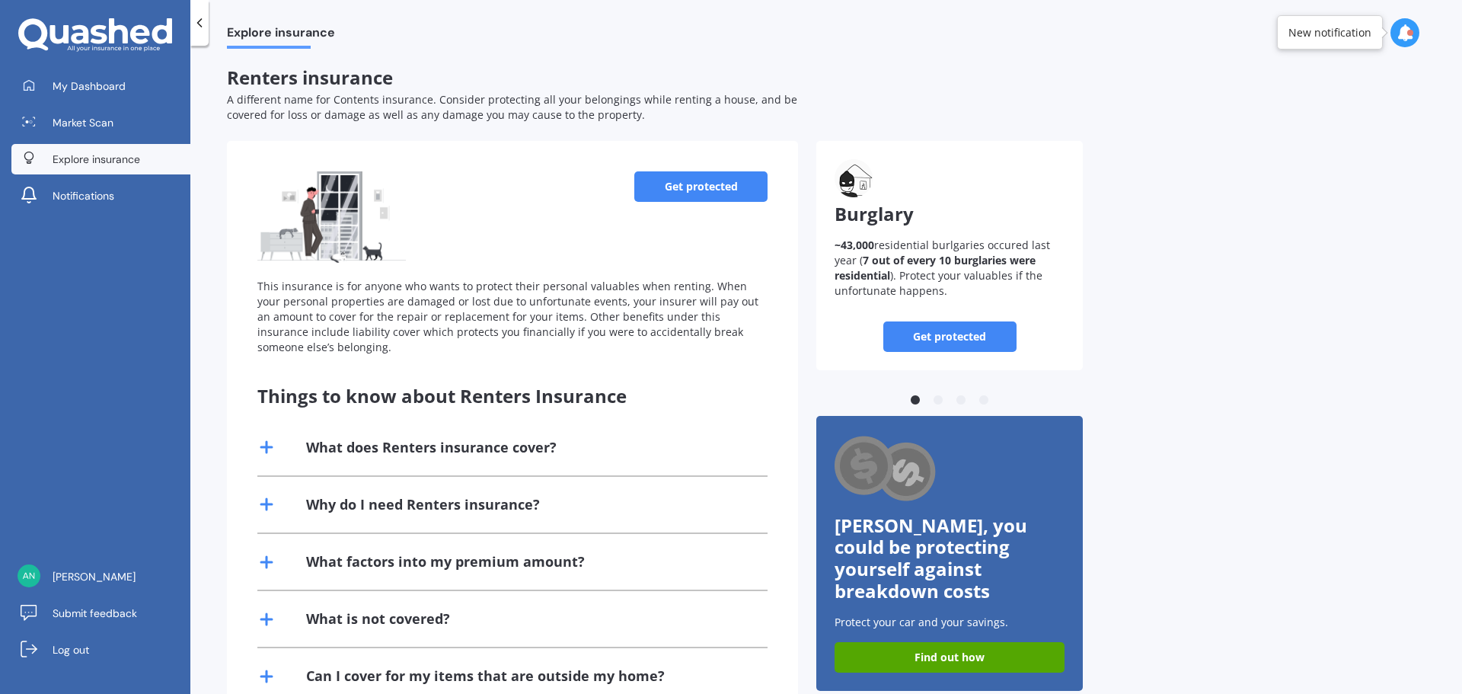
click at [545, 450] on div "What does Renters insurance cover?" at bounding box center [431, 447] width 251 height 19
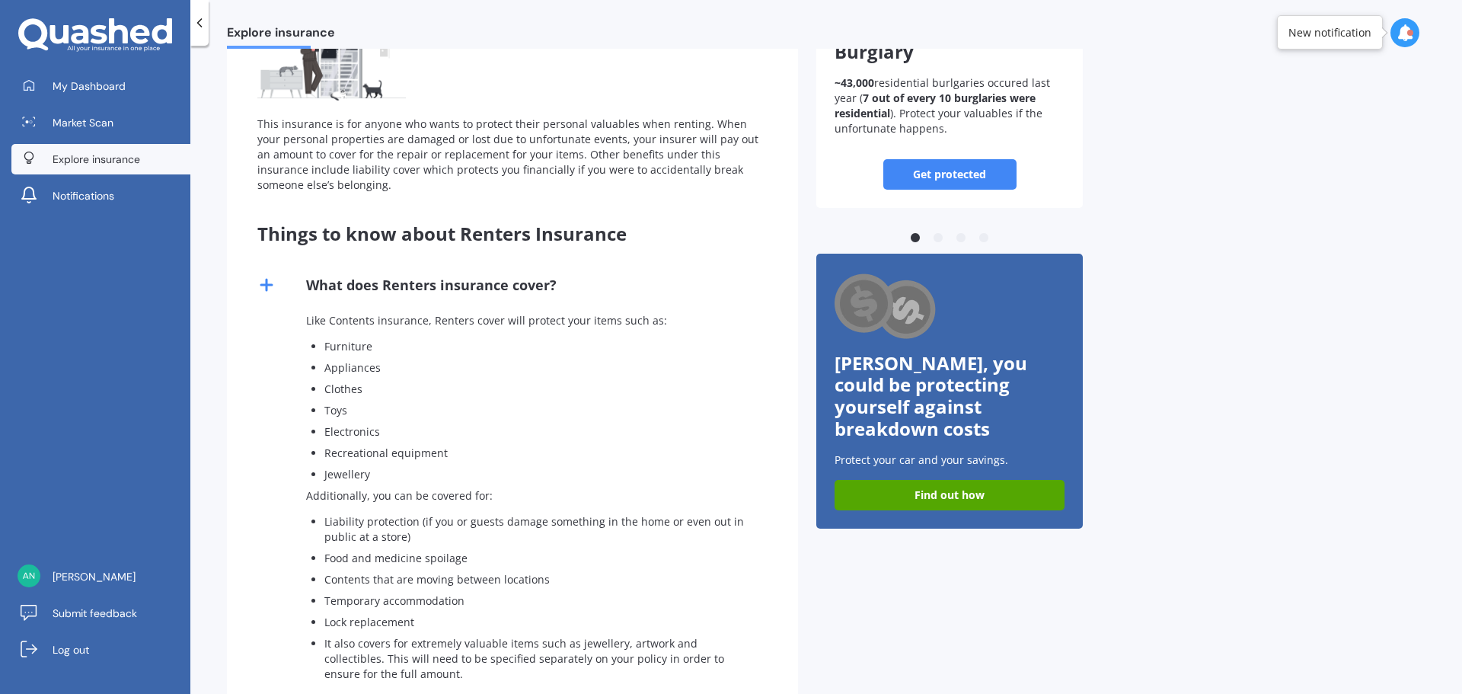
scroll to position [76, 0]
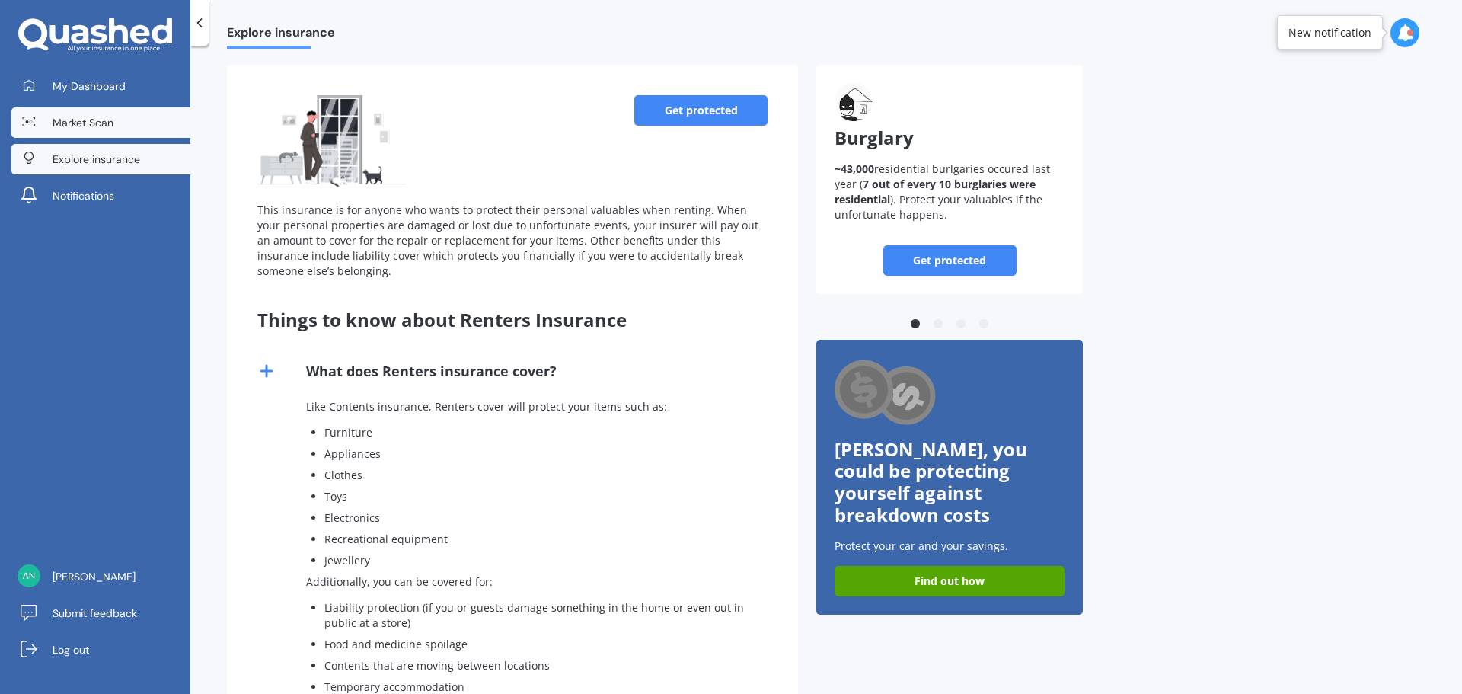
click at [72, 126] on span "Market Scan" at bounding box center [83, 122] width 61 height 15
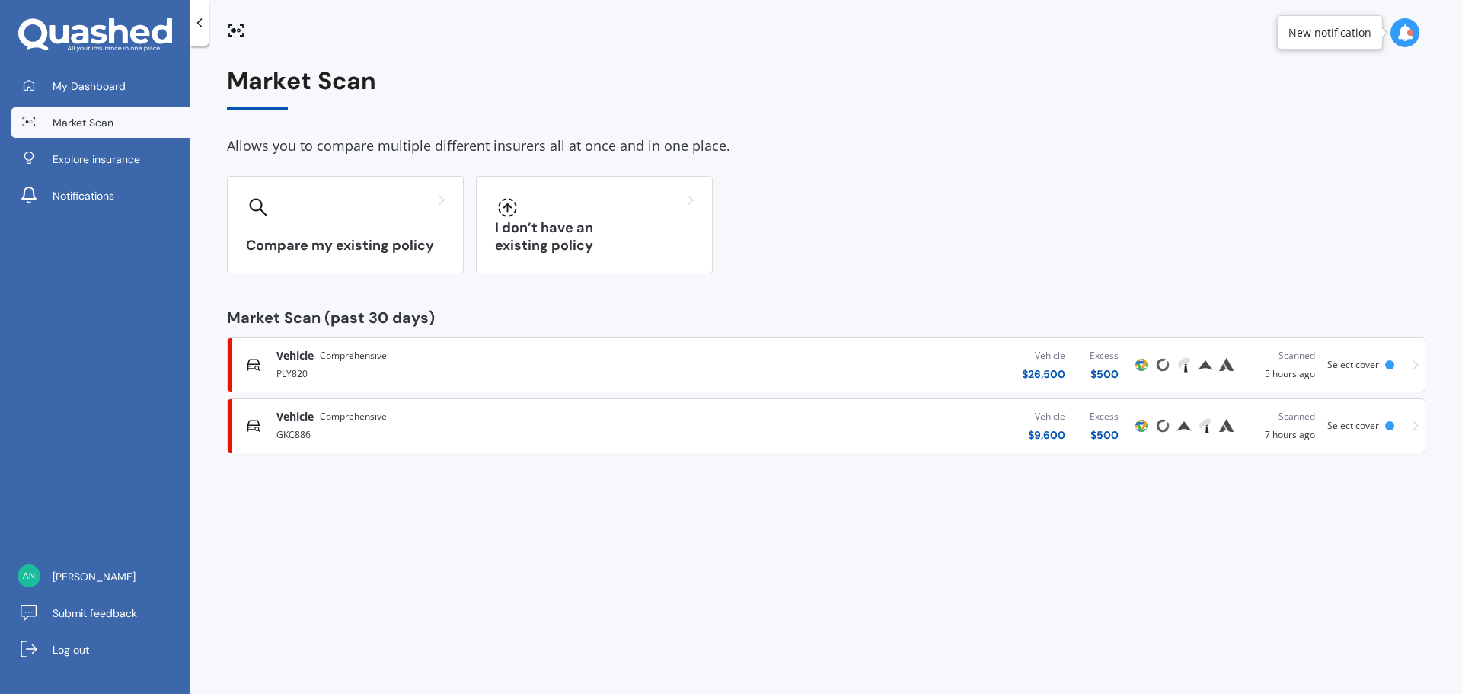
click at [555, 423] on div "Vehicle Comprehensive" at bounding box center [482, 416] width 412 height 15
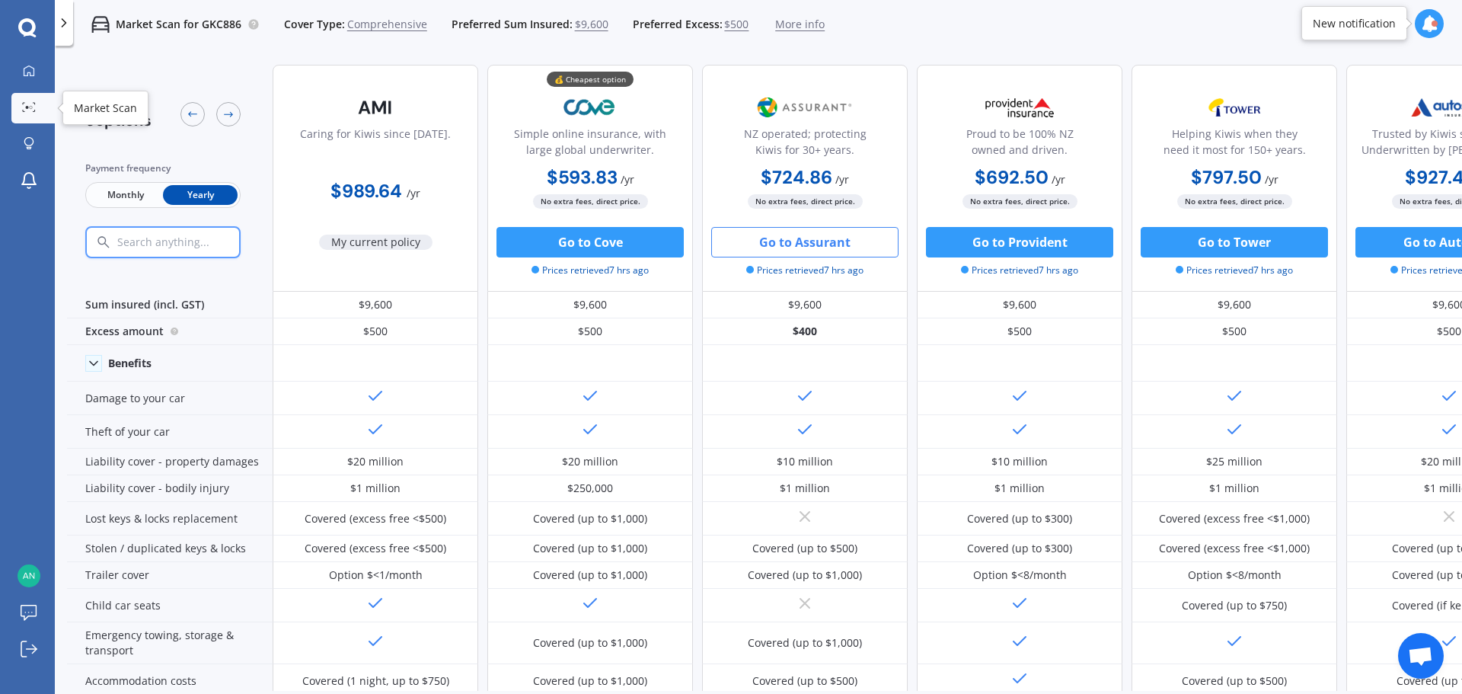
click at [35, 103] on icon at bounding box center [34, 104] width 2 height 2
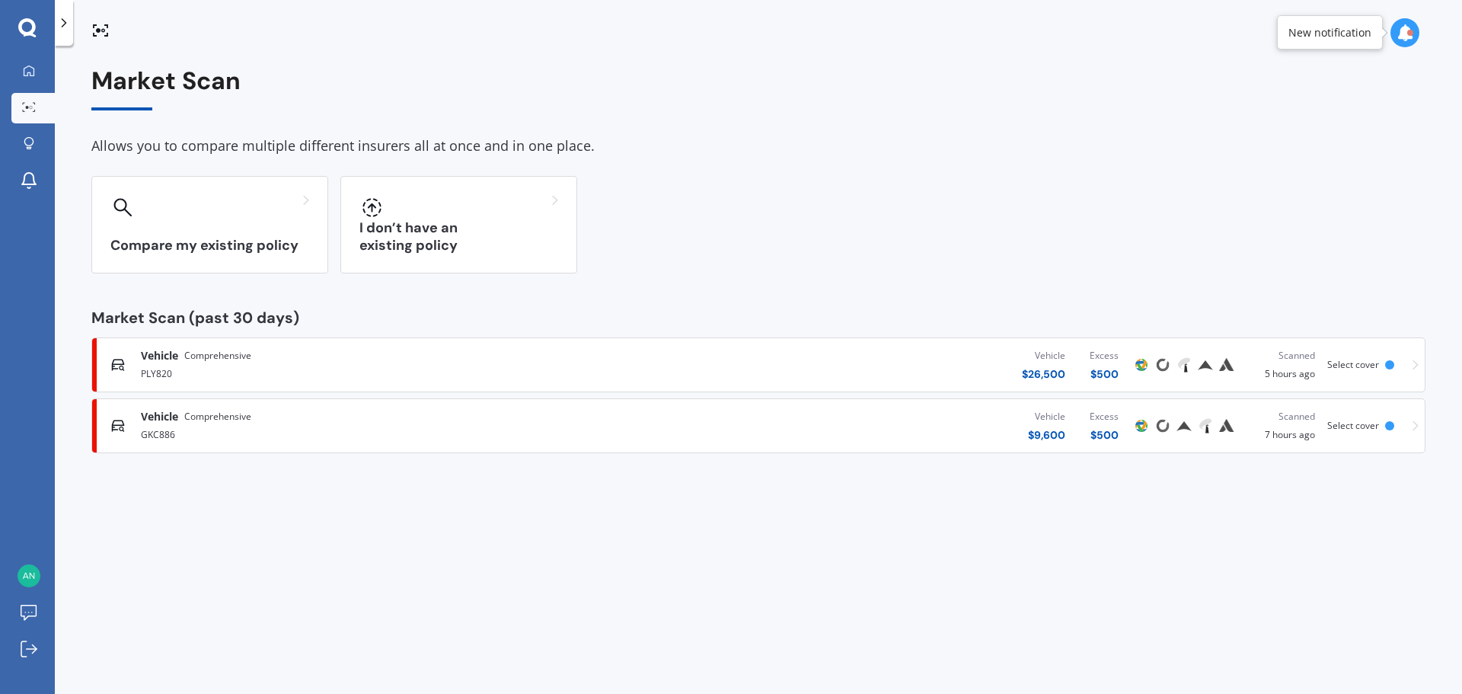
click at [299, 366] on div "PLY820" at bounding box center [381, 372] width 480 height 18
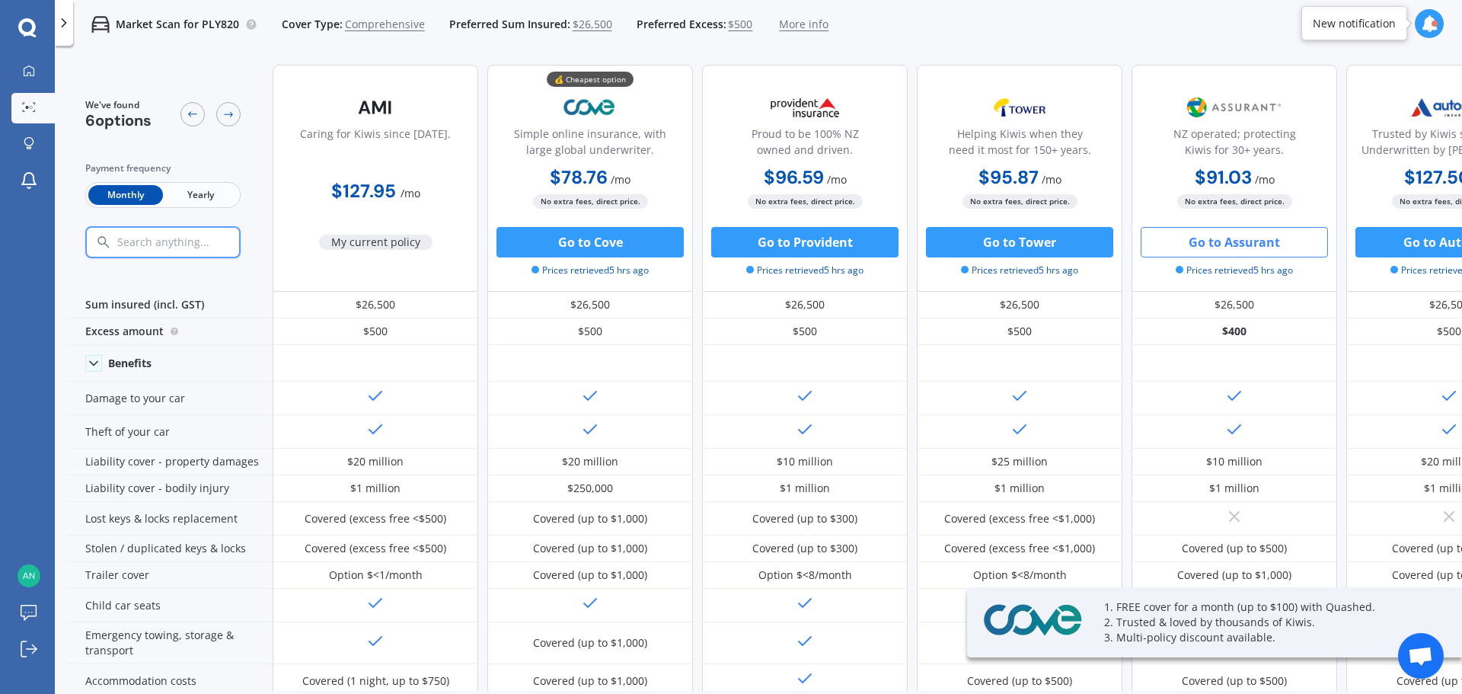
click at [191, 191] on span "Yearly" at bounding box center [200, 195] width 75 height 20
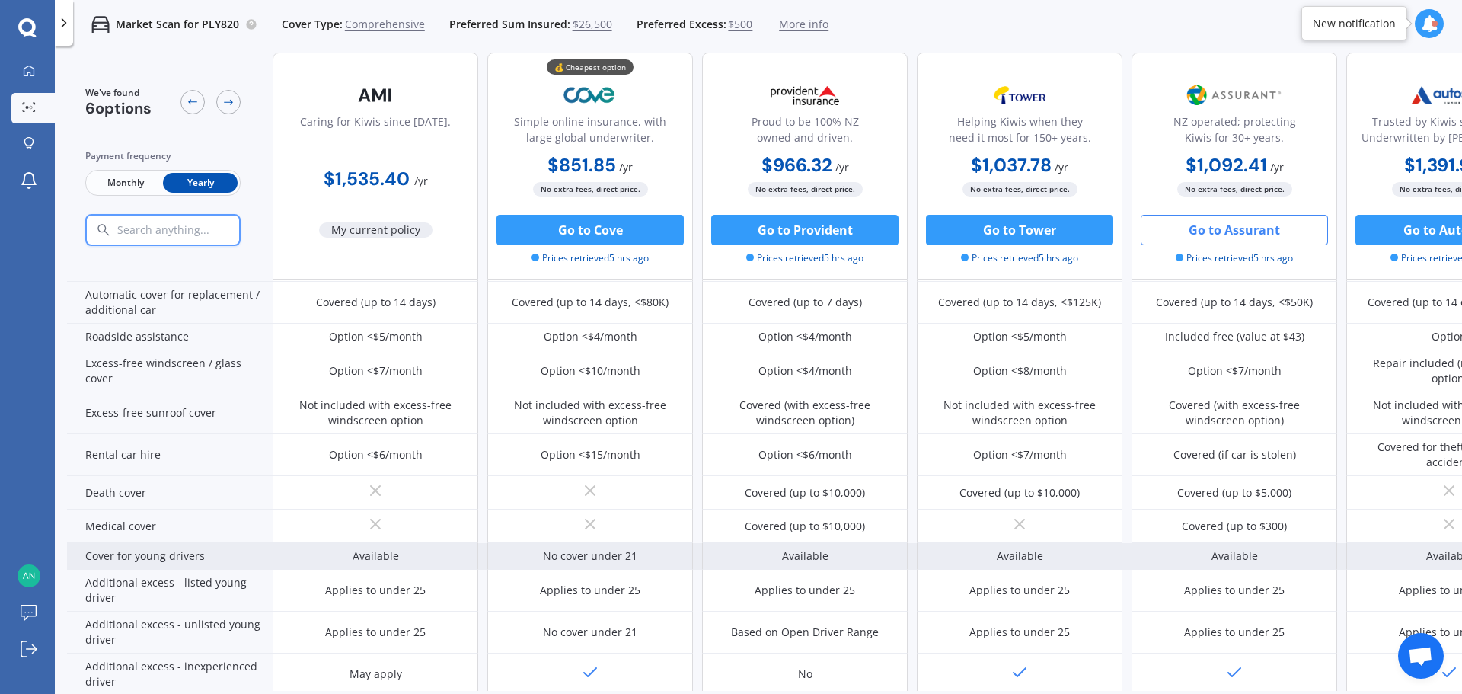
scroll to position [457, 0]
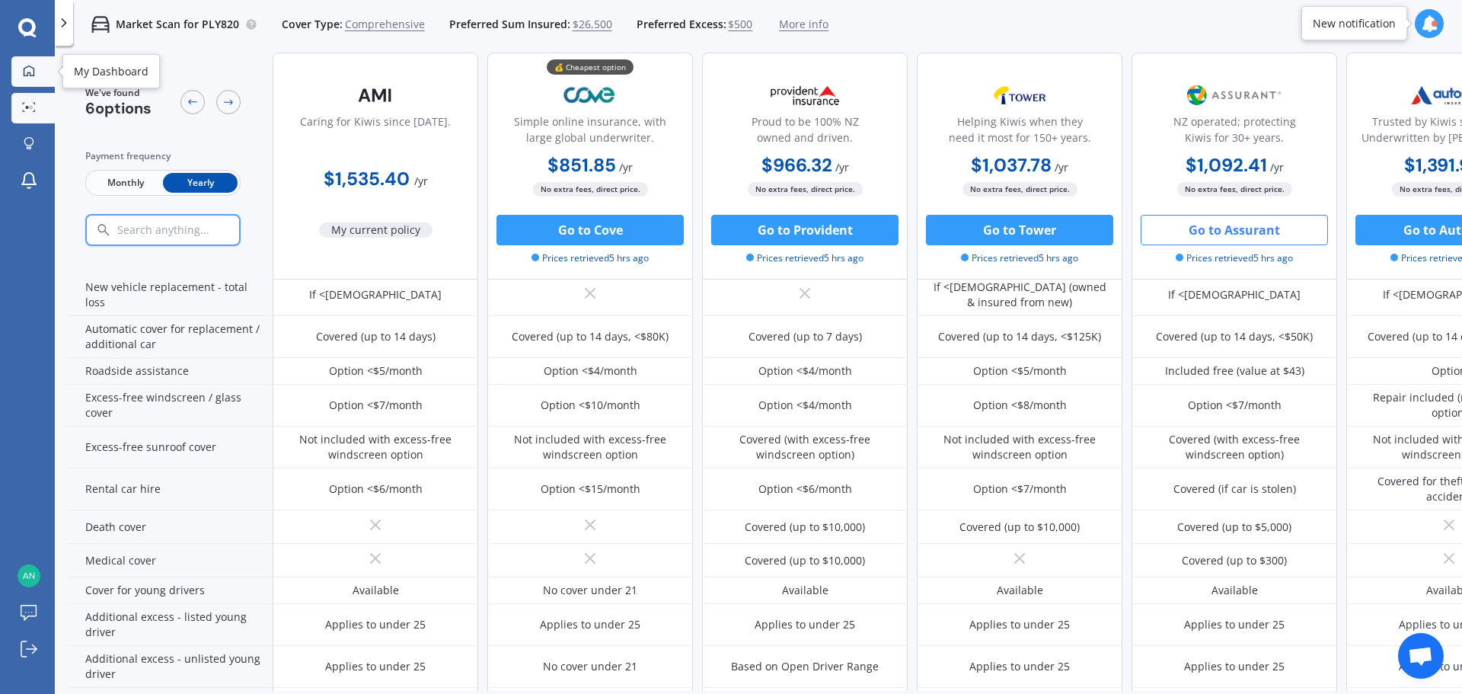
click at [40, 74] on link "My Dashboard" at bounding box center [32, 71] width 43 height 30
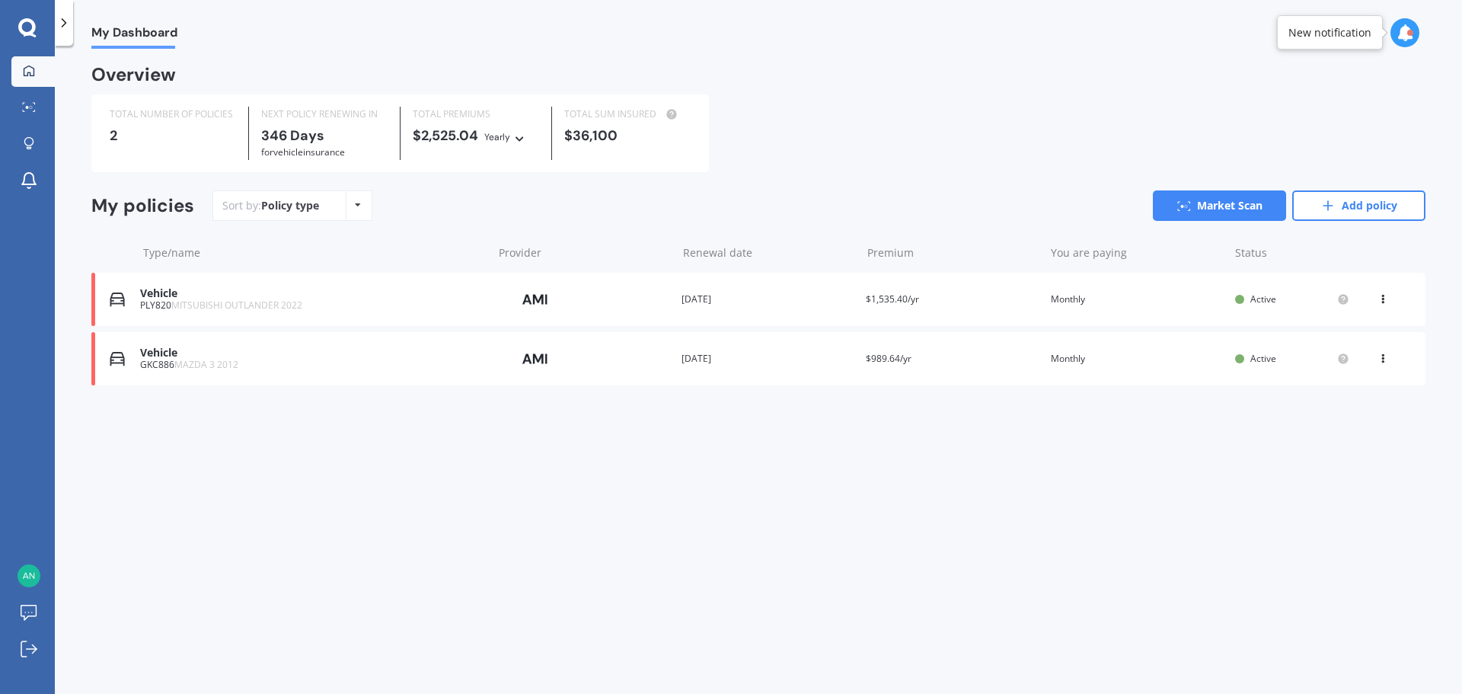
click at [1387, 301] on icon at bounding box center [1383, 296] width 11 height 9
click at [1232, 507] on div "My Dashboard Overview TOTAL NUMBER OF POLICIES 2 NEXT POLICY RENEWING [DATE] fo…" at bounding box center [758, 373] width 1407 height 648
click at [1380, 204] on link "Add policy" at bounding box center [1358, 205] width 133 height 30
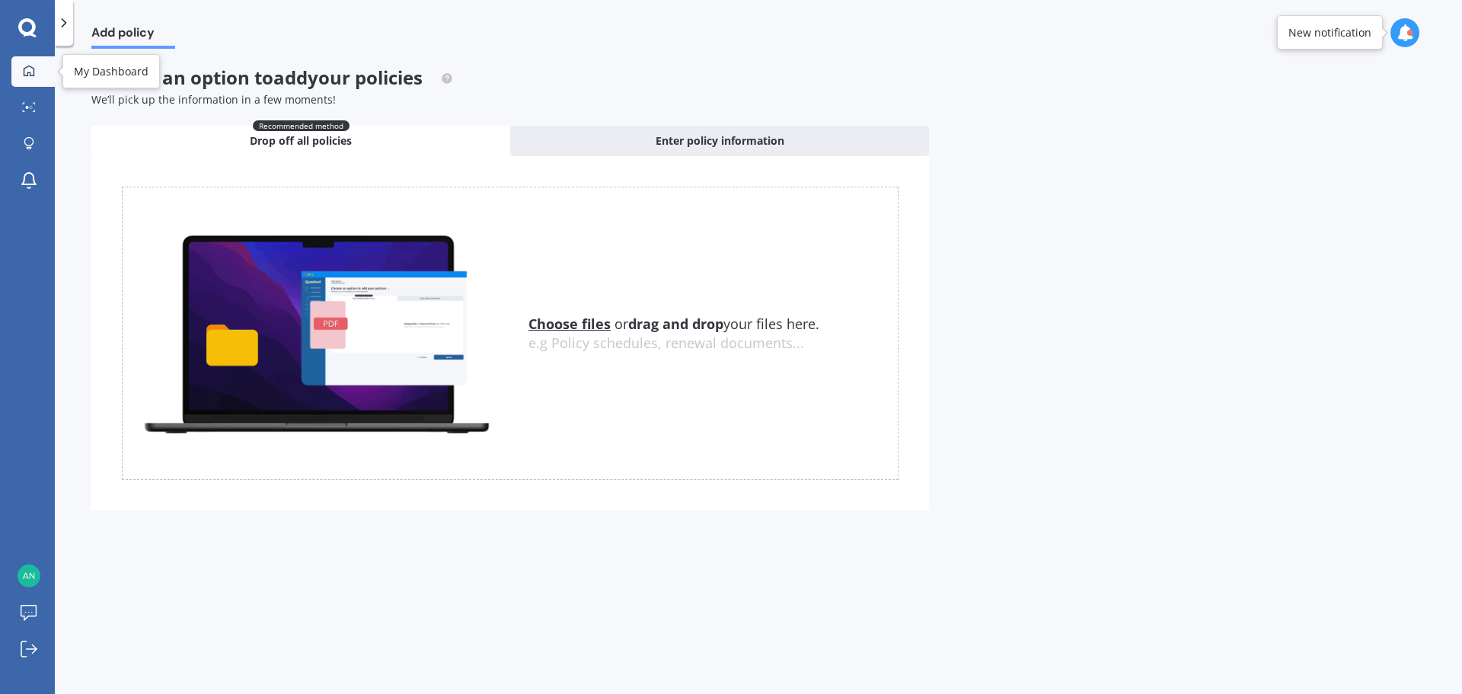
click at [30, 78] on div at bounding box center [29, 72] width 23 height 14
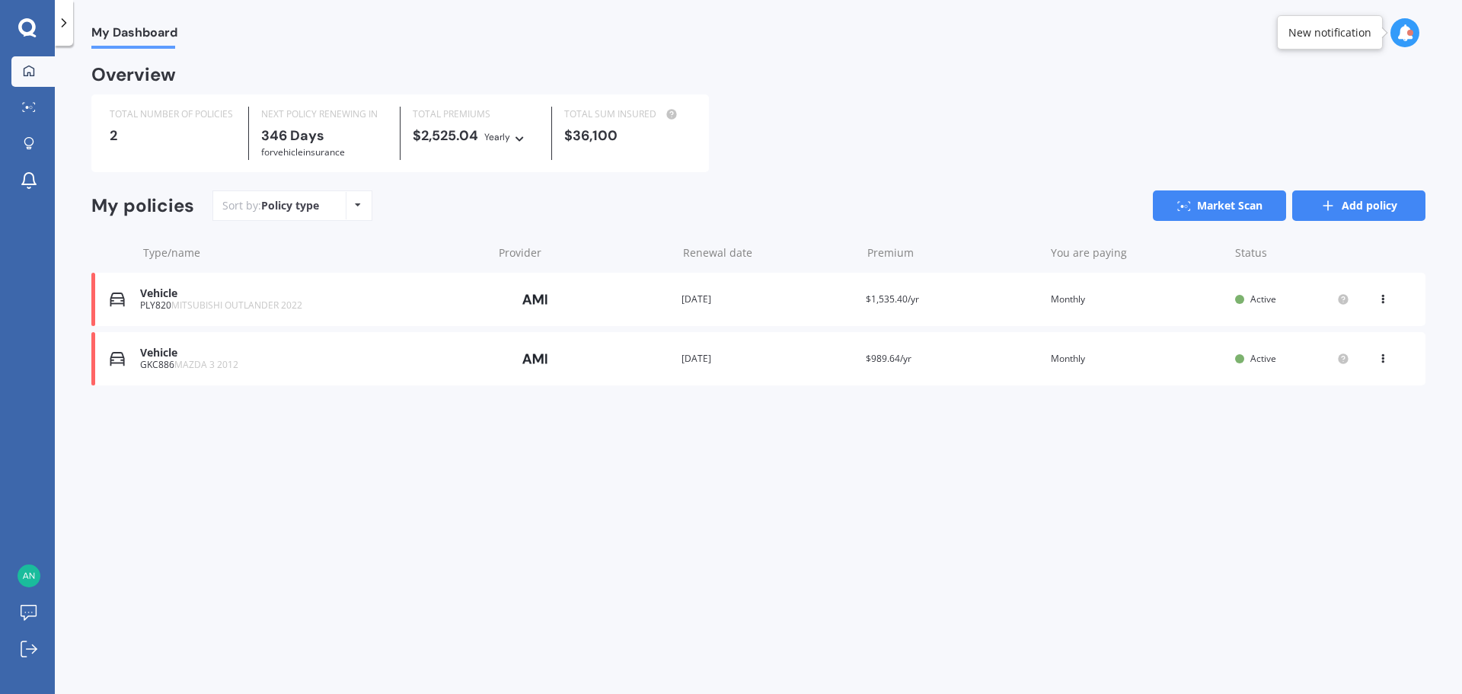
click at [1359, 211] on link "Add policy" at bounding box center [1358, 205] width 133 height 30
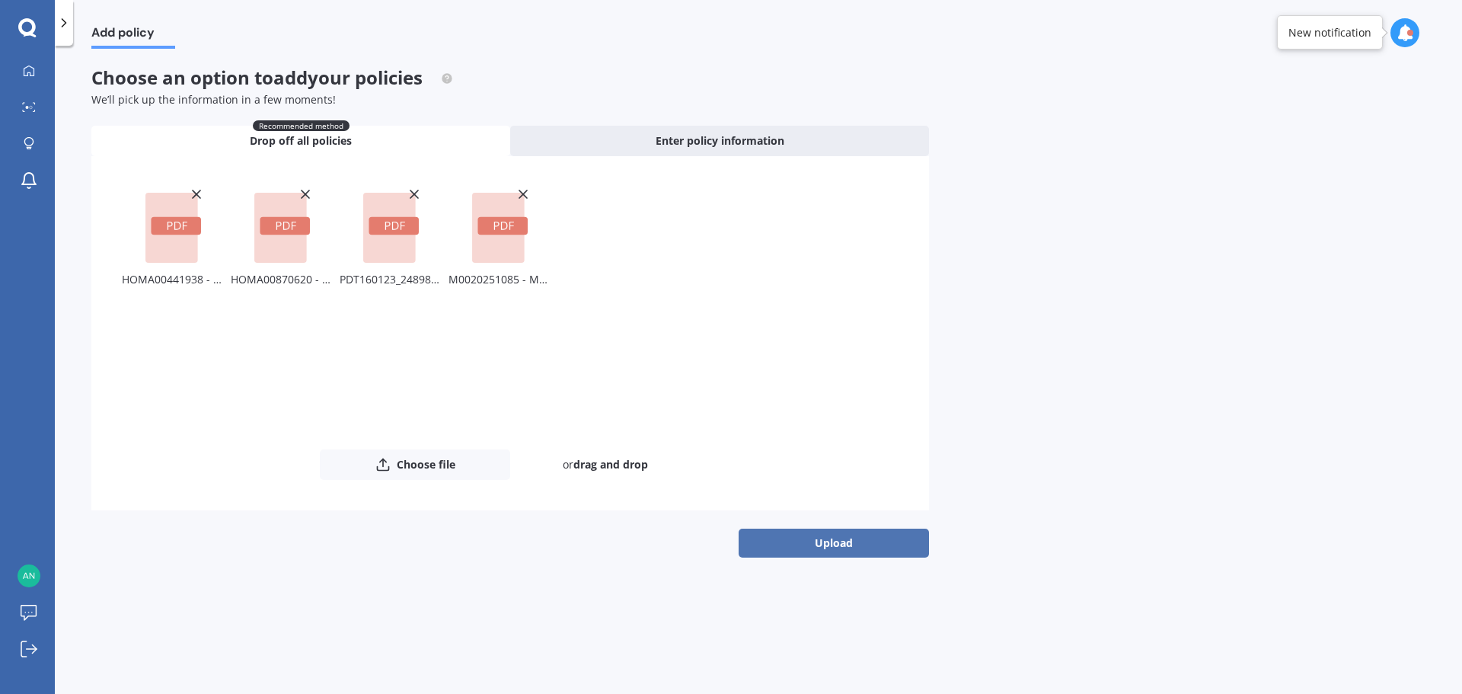
click at [846, 544] on button "Upload" at bounding box center [834, 543] width 190 height 29
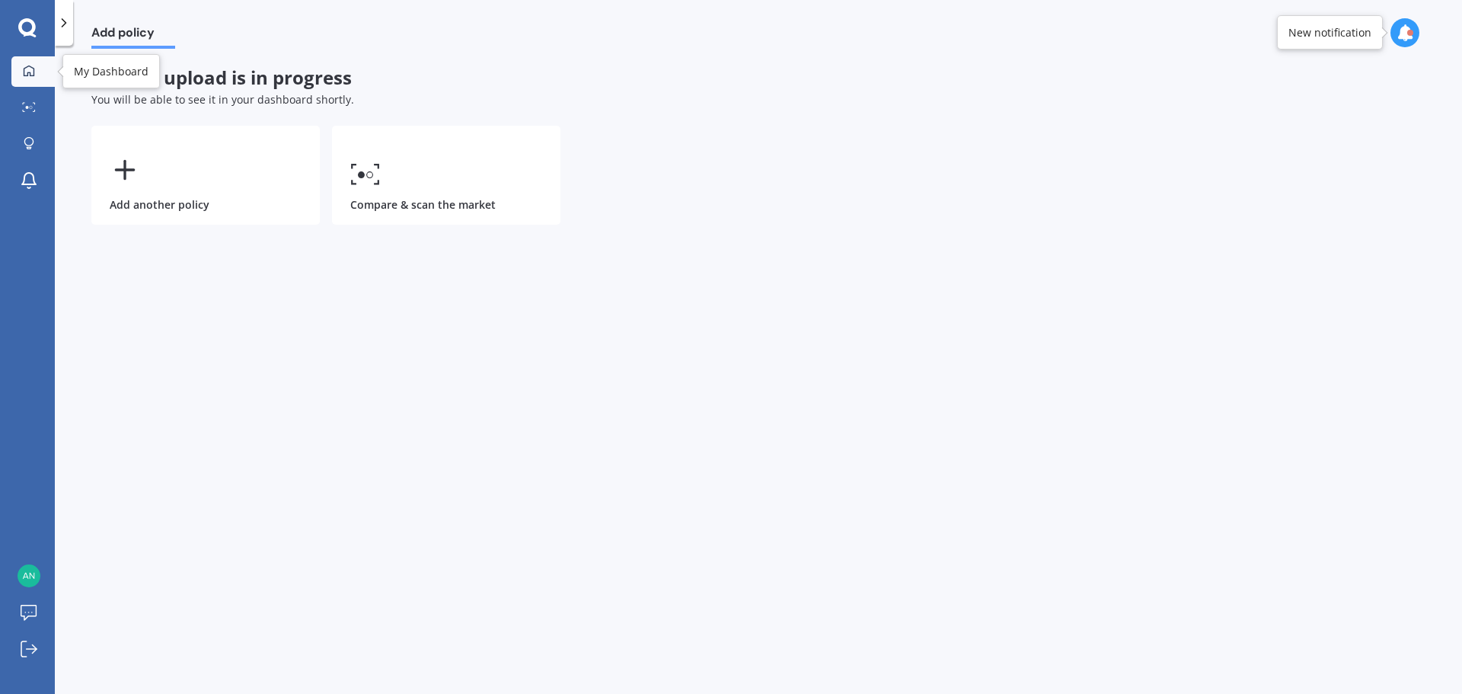
click at [27, 74] on icon at bounding box center [29, 70] width 11 height 11
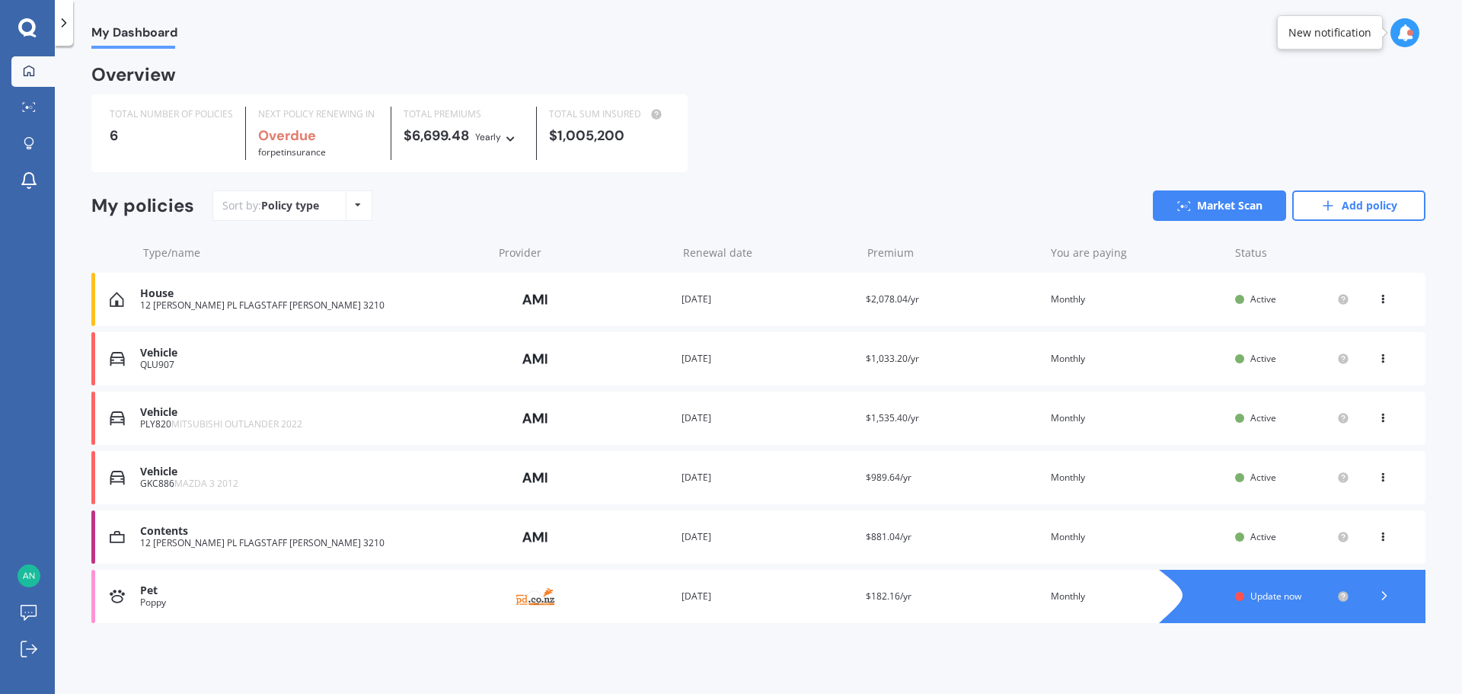
click at [1289, 600] on span "Update now" at bounding box center [1275, 595] width 51 height 13
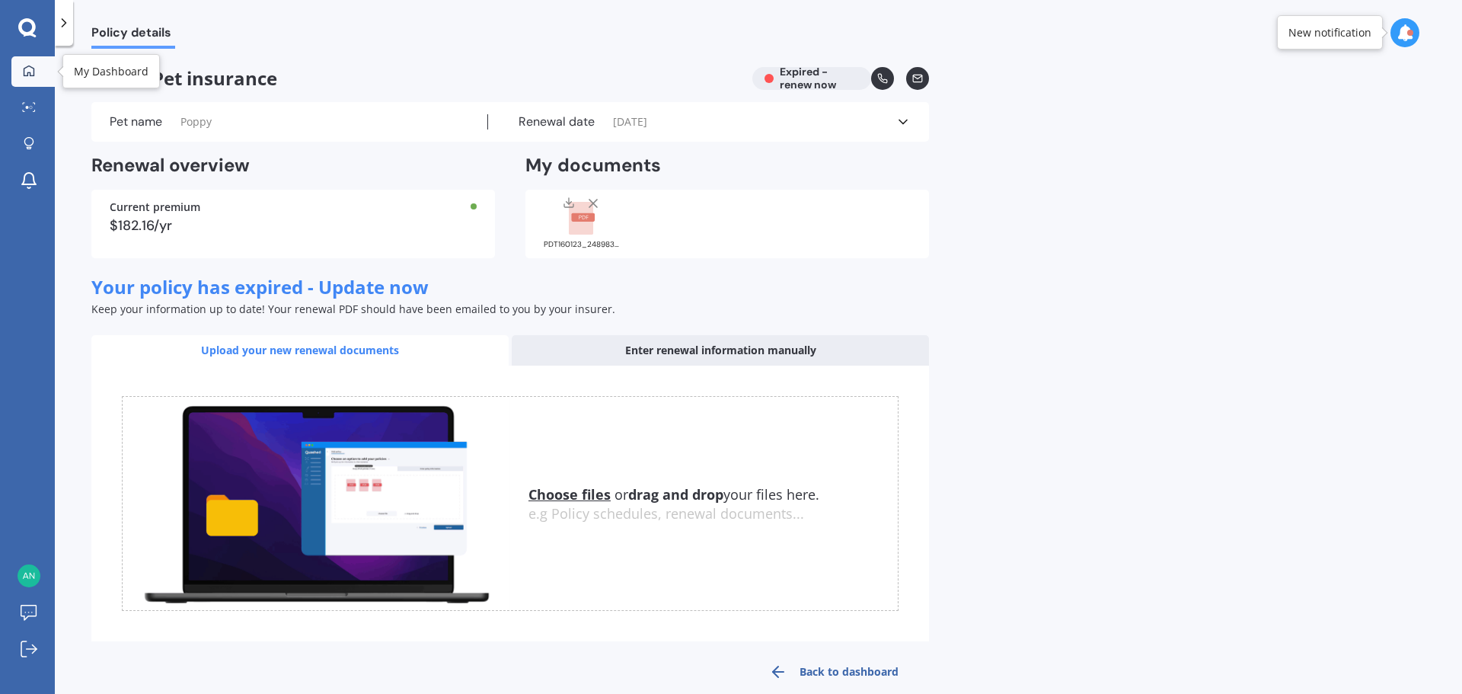
click at [29, 76] on icon at bounding box center [29, 71] width 12 height 12
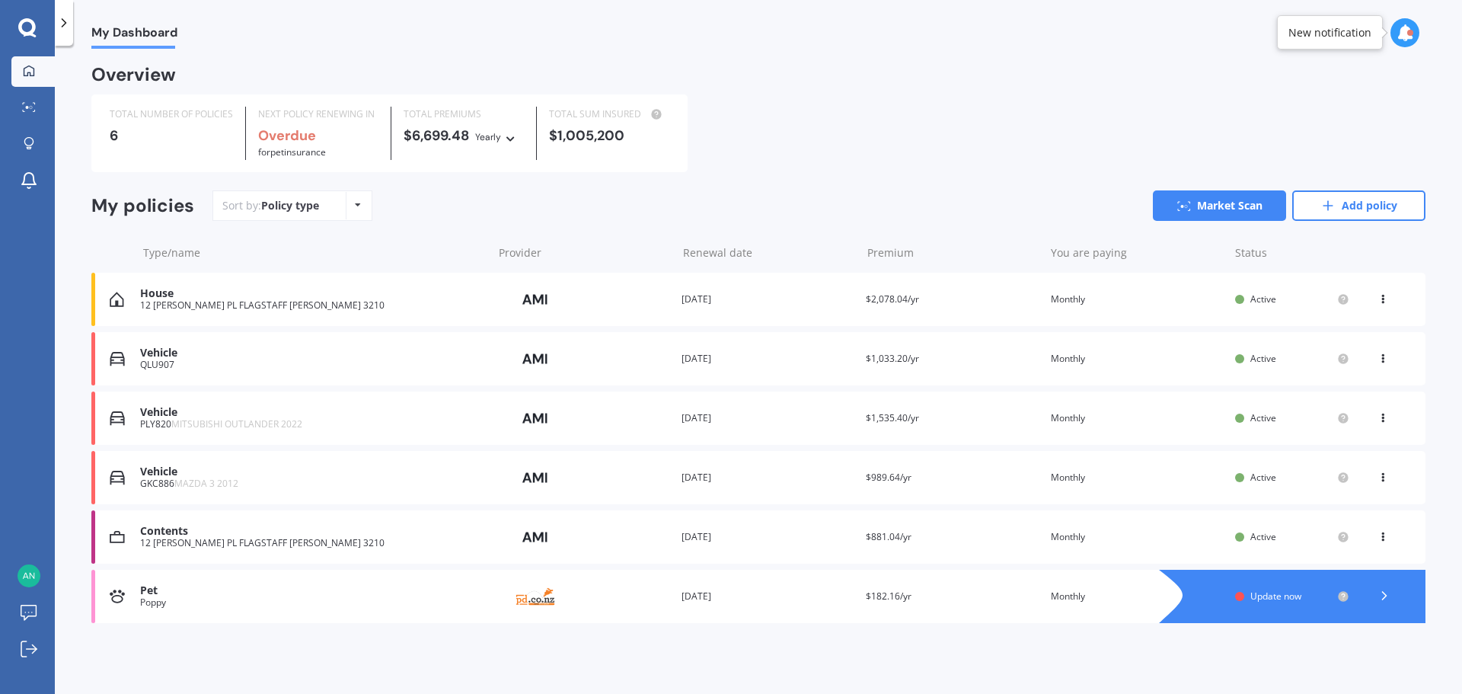
click at [1385, 303] on div "View option View policy Delete" at bounding box center [1385, 299] width 14 height 15
click at [1039, 95] on div "TOTAL NUMBER OF POLICIES 6 NEXT POLICY RENEWING IN Overdue for Pet insurance TO…" at bounding box center [758, 133] width 1334 height 78
click at [1222, 207] on link "Market Scan" at bounding box center [1219, 205] width 133 height 30
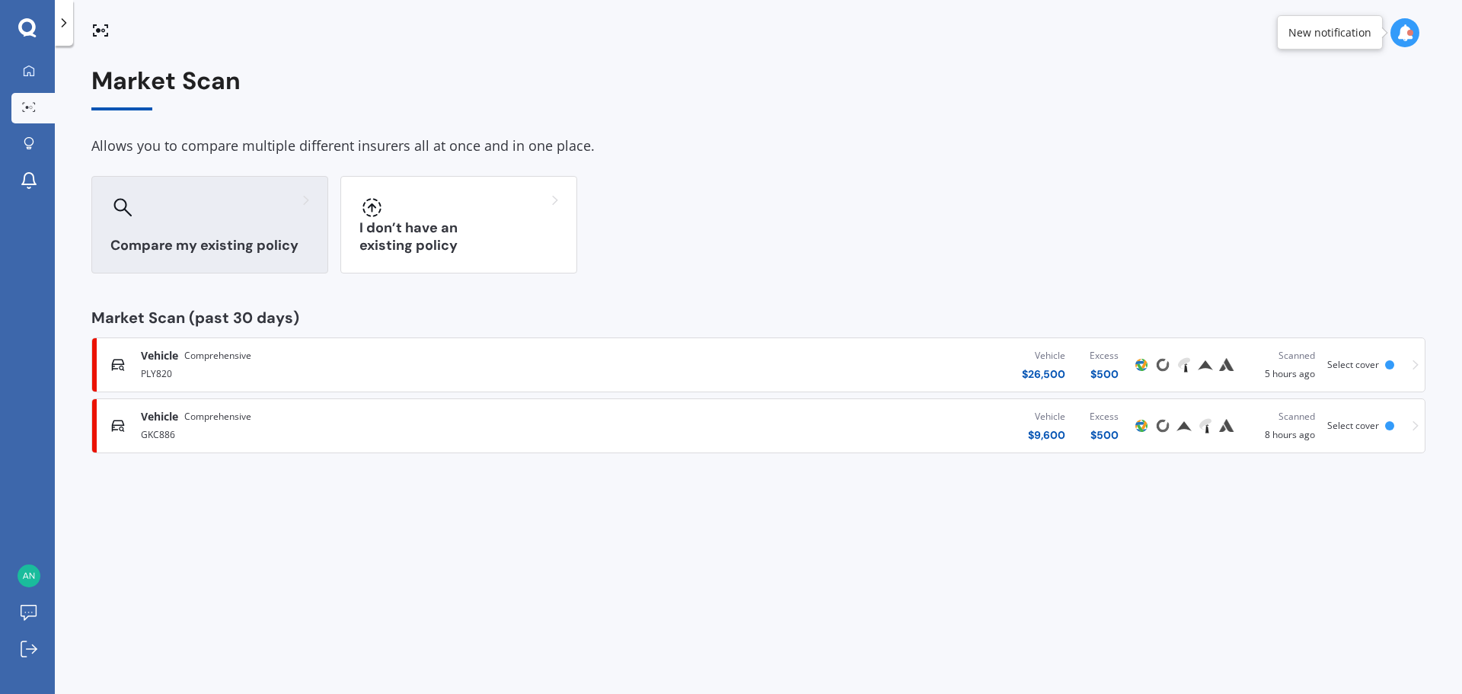
click at [232, 227] on div "Compare my existing policy" at bounding box center [209, 224] width 237 height 97
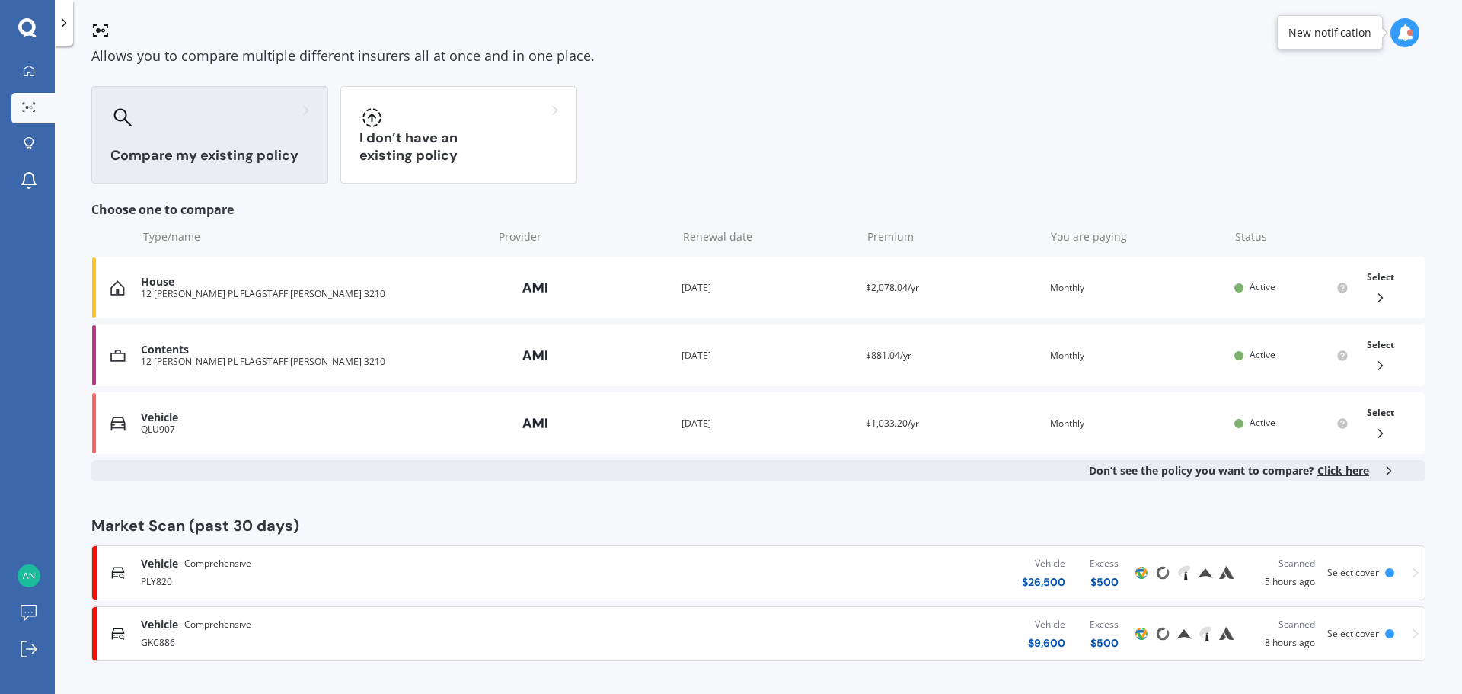
scroll to position [91, 0]
click at [698, 283] on div "Renewal date [DATE]" at bounding box center [768, 286] width 172 height 15
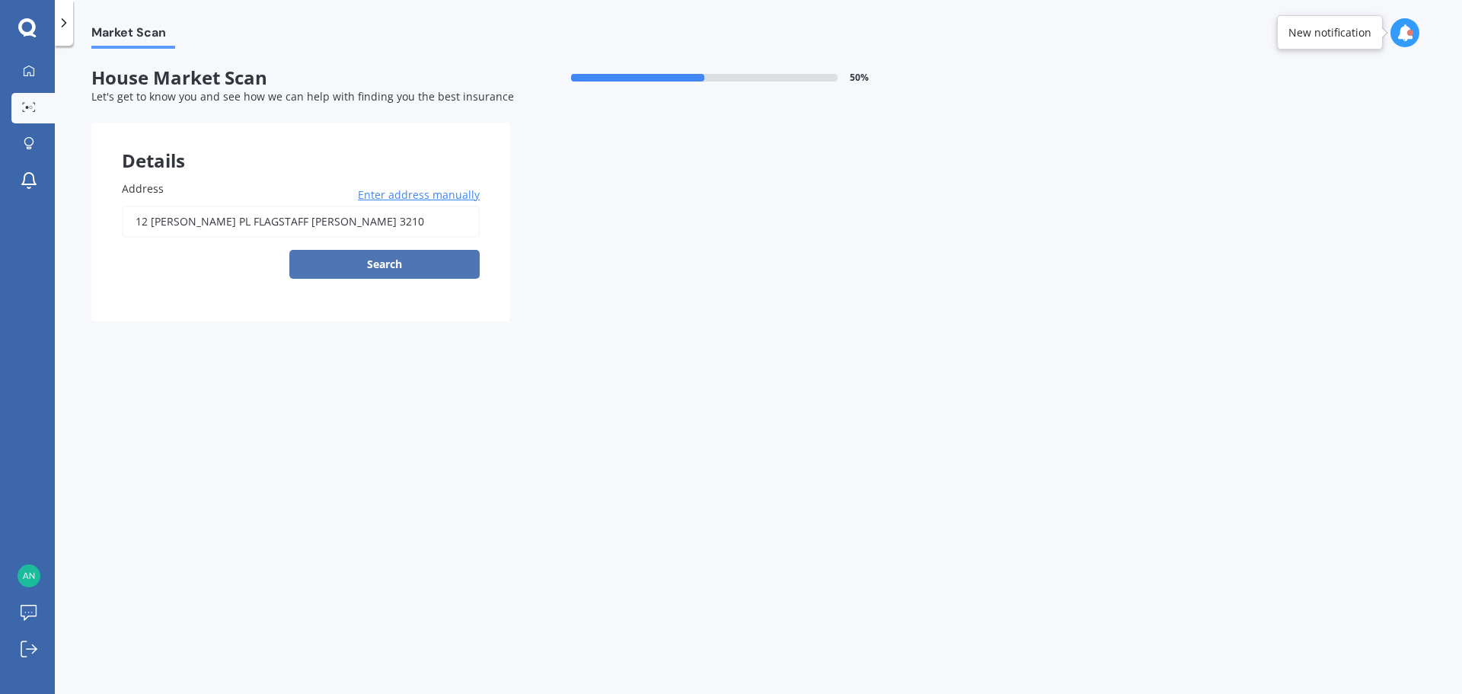
click at [410, 271] on button "Search" at bounding box center [384, 264] width 190 height 29
type input "[STREET_ADDRESS][PERSON_NAME][PERSON_NAME]"
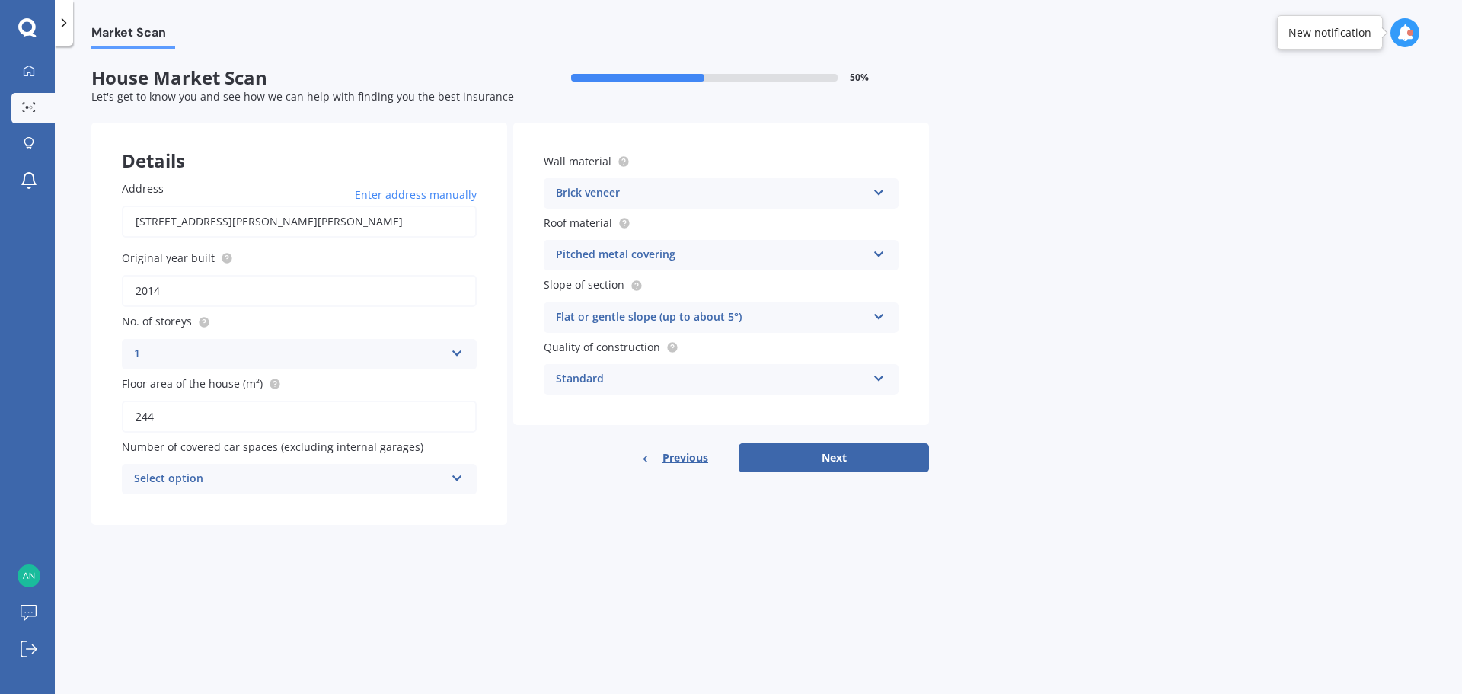
click at [395, 478] on div "Select option" at bounding box center [289, 479] width 311 height 18
click at [190, 509] on div "0" at bounding box center [299, 508] width 353 height 27
click at [831, 458] on button "Next" at bounding box center [834, 457] width 190 height 29
select select "29"
select select "09"
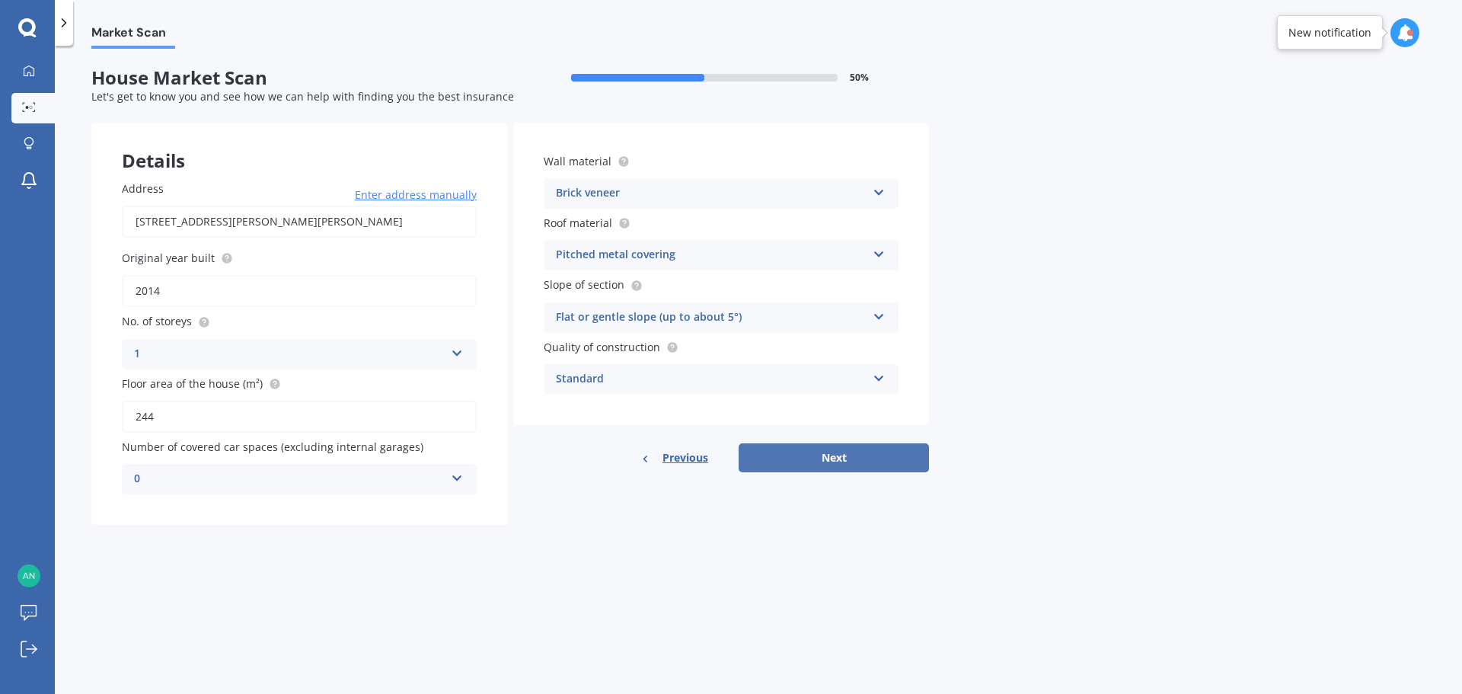
select select "1977"
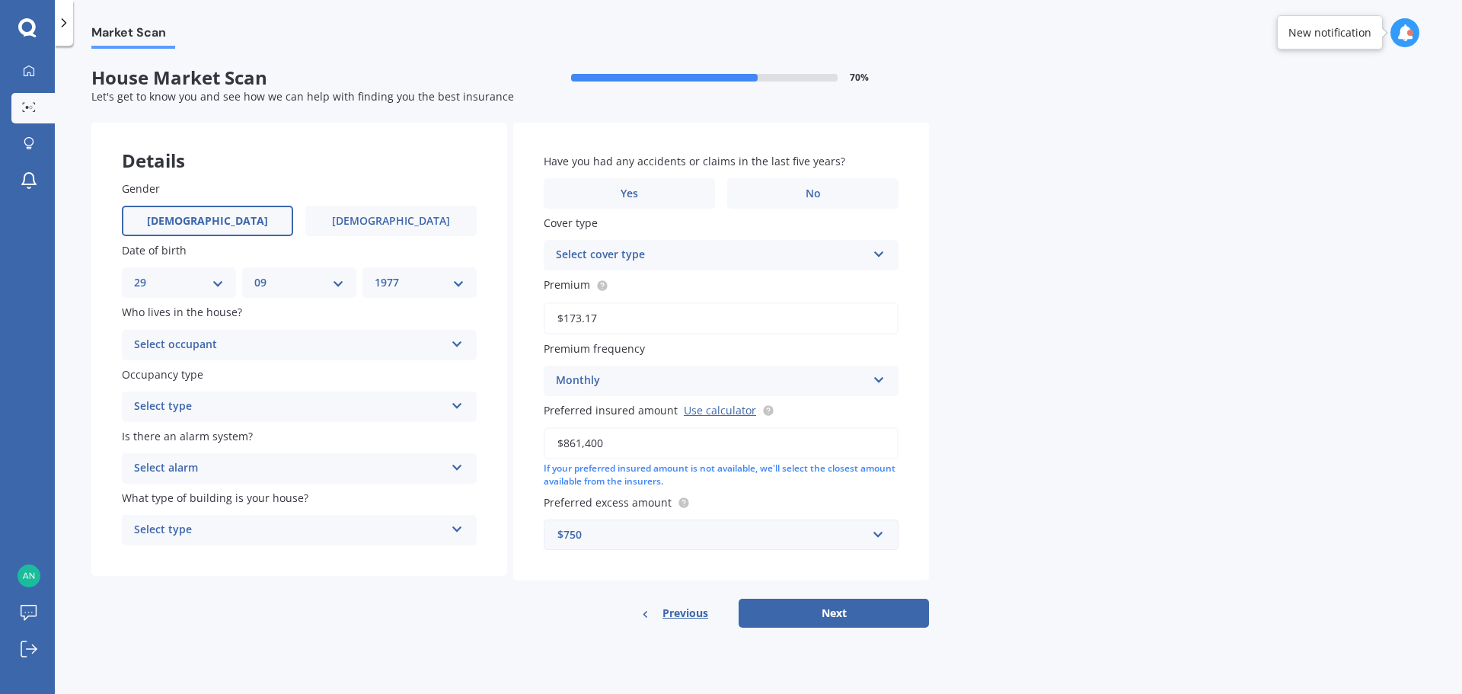
click at [380, 345] on div "Select occupant" at bounding box center [289, 345] width 311 height 18
click at [238, 374] on div "Owner" at bounding box center [299, 374] width 353 height 27
click at [332, 416] on div "Select type Permanent Holiday (without tenancy)" at bounding box center [299, 406] width 355 height 30
click at [282, 443] on div "Permanent" at bounding box center [299, 436] width 353 height 27
click at [300, 471] on div "Select alarm" at bounding box center [289, 468] width 311 height 18
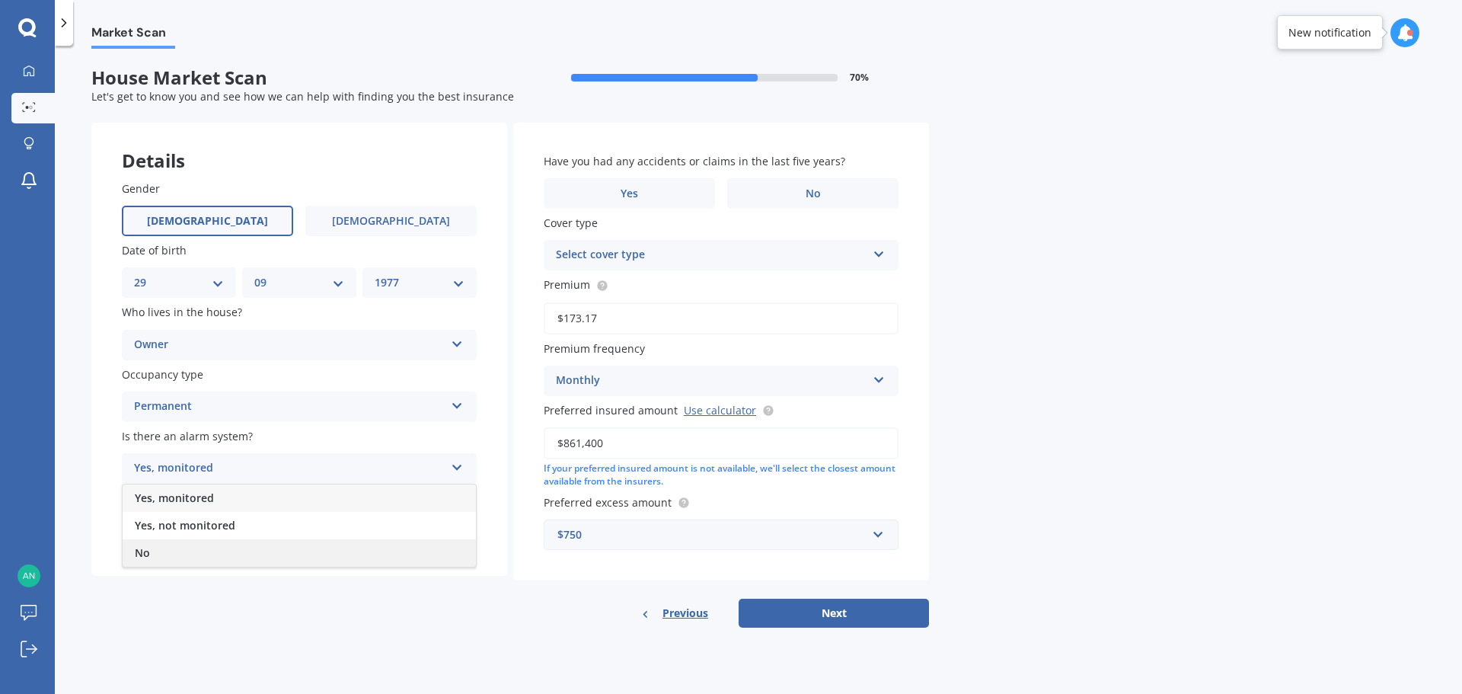
click at [190, 546] on div "No" at bounding box center [299, 552] width 353 height 27
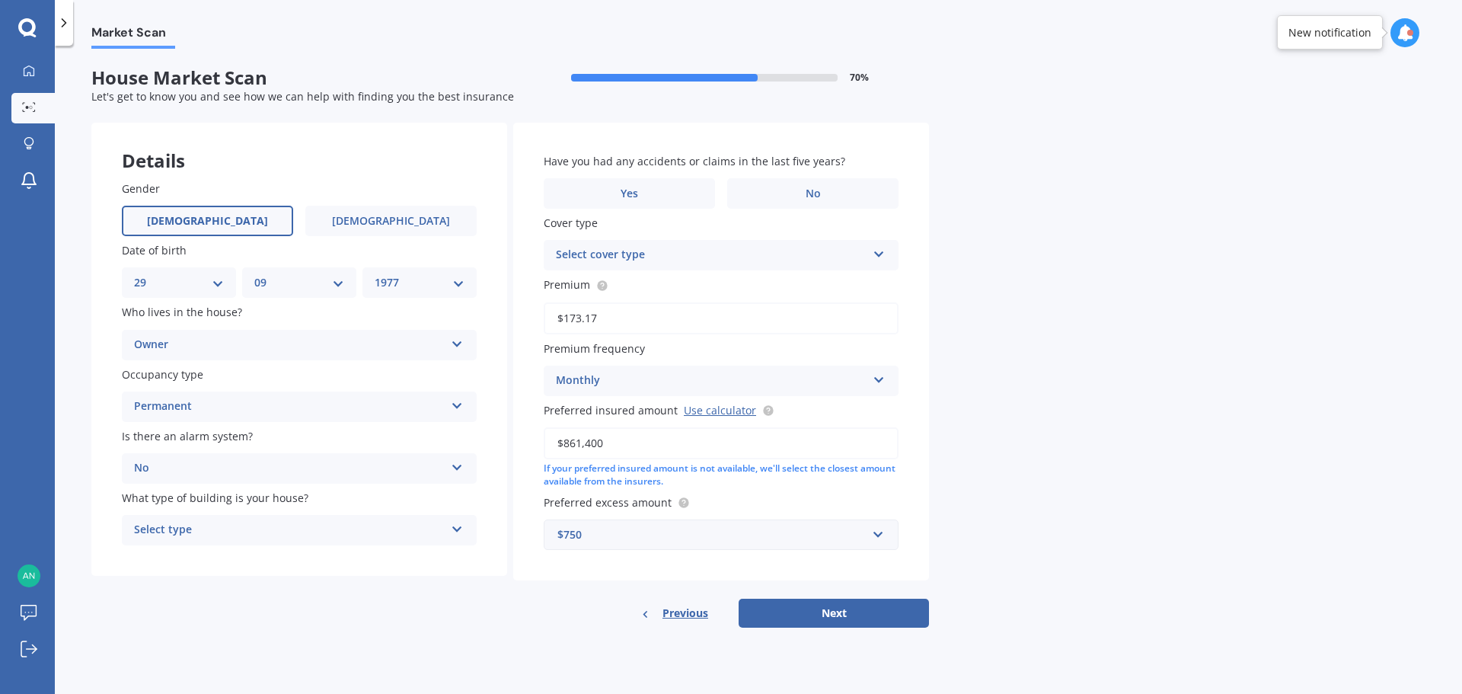
click at [294, 525] on div "Select type" at bounding box center [289, 530] width 311 height 18
click at [233, 565] on div "Freestanding" at bounding box center [299, 559] width 353 height 27
click at [382, 470] on div "No" at bounding box center [289, 468] width 311 height 18
click at [201, 551] on div "No" at bounding box center [299, 552] width 353 height 27
click at [814, 191] on span "No" at bounding box center [813, 193] width 15 height 13
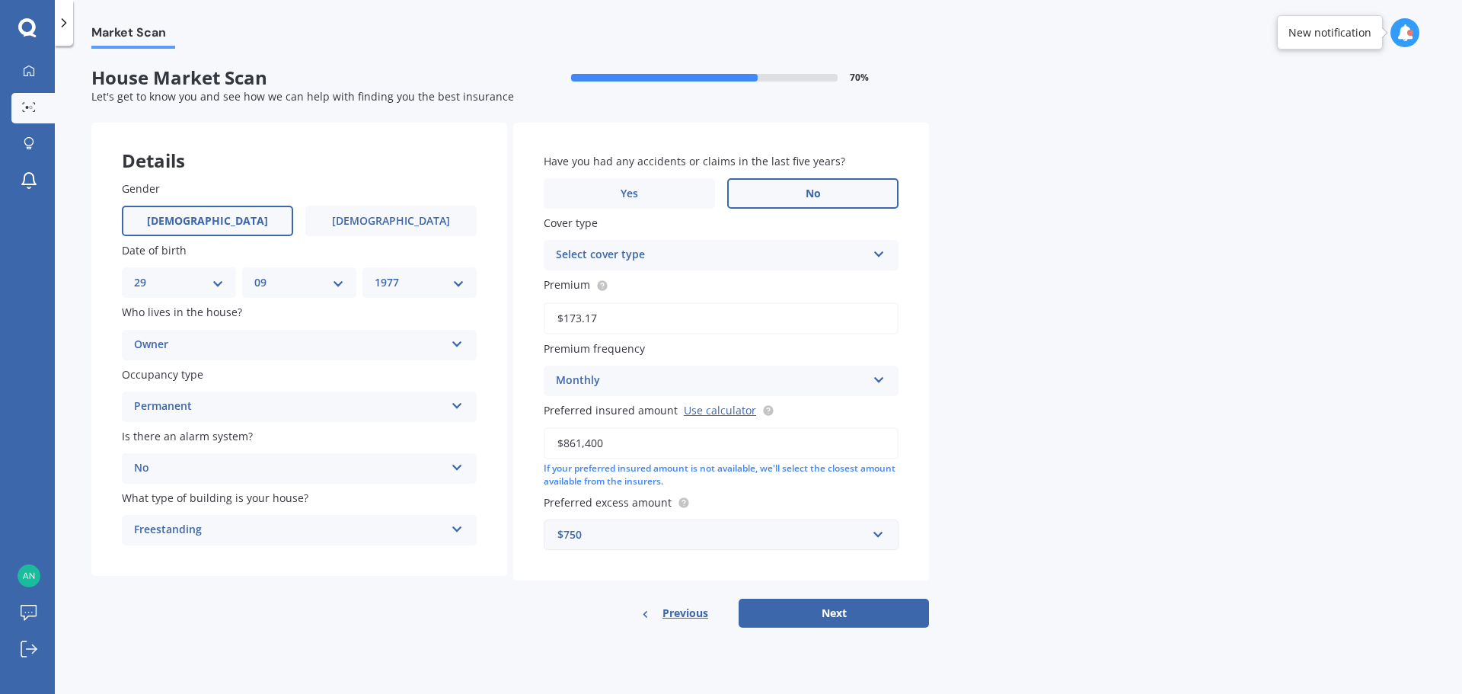
click at [0, 0] on input "No" at bounding box center [0, 0] width 0 height 0
click at [705, 257] on div "Select cover type" at bounding box center [711, 255] width 311 height 18
click at [701, 284] on div "Premier House" at bounding box center [720, 284] width 353 height 27
click at [880, 547] on input "text" at bounding box center [715, 534] width 341 height 29
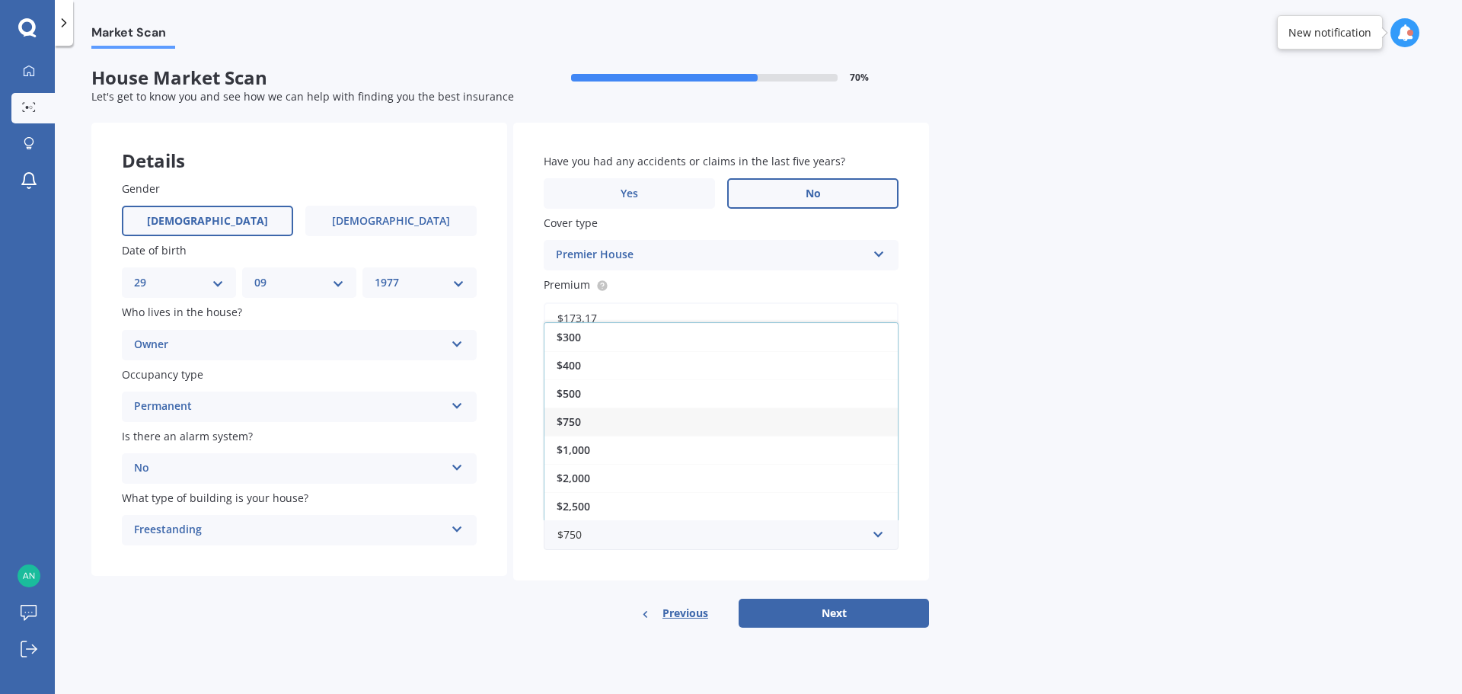
click at [1197, 464] on div "Market Scan House Market Scan 70 % Let's get to know you and see how we can hel…" at bounding box center [758, 373] width 1407 height 648
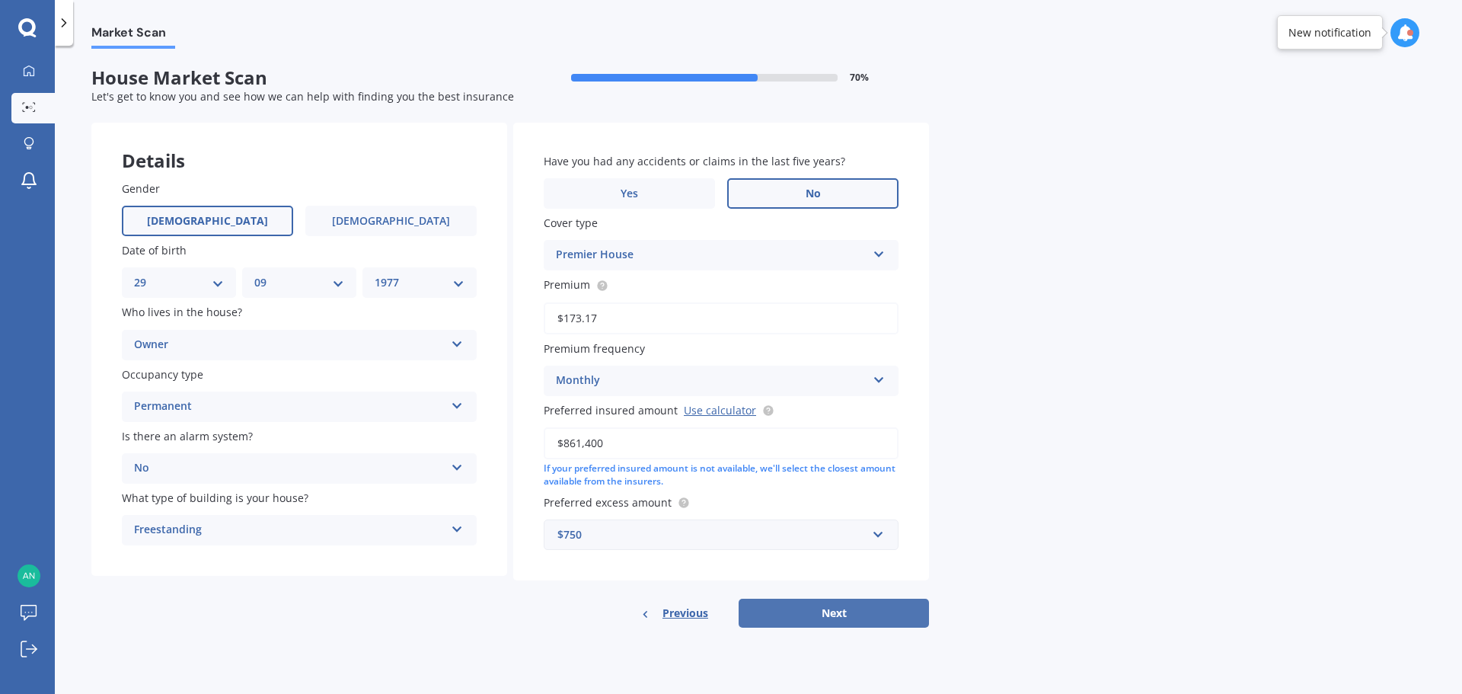
click at [842, 608] on button "Next" at bounding box center [834, 613] width 190 height 29
select select "29"
select select "09"
select select "1977"
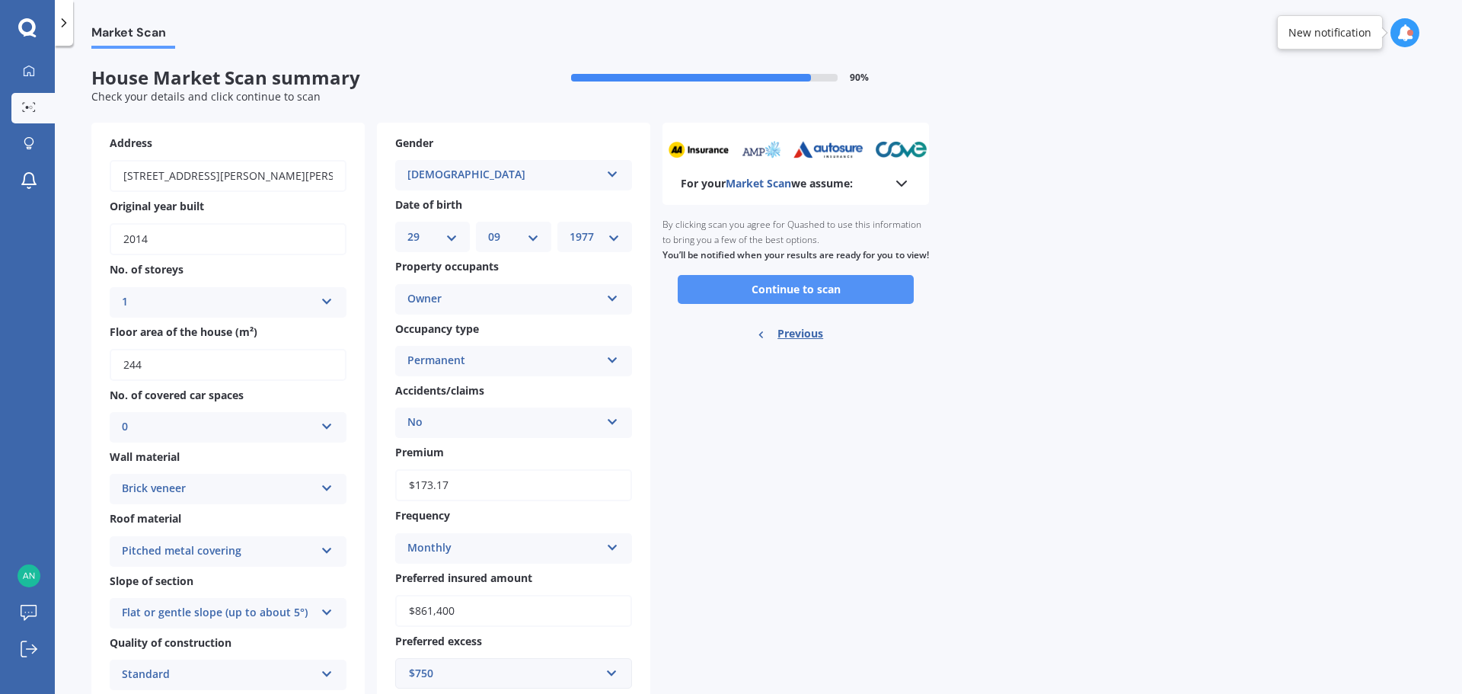
click at [835, 304] on button "Continue to scan" at bounding box center [796, 289] width 236 height 29
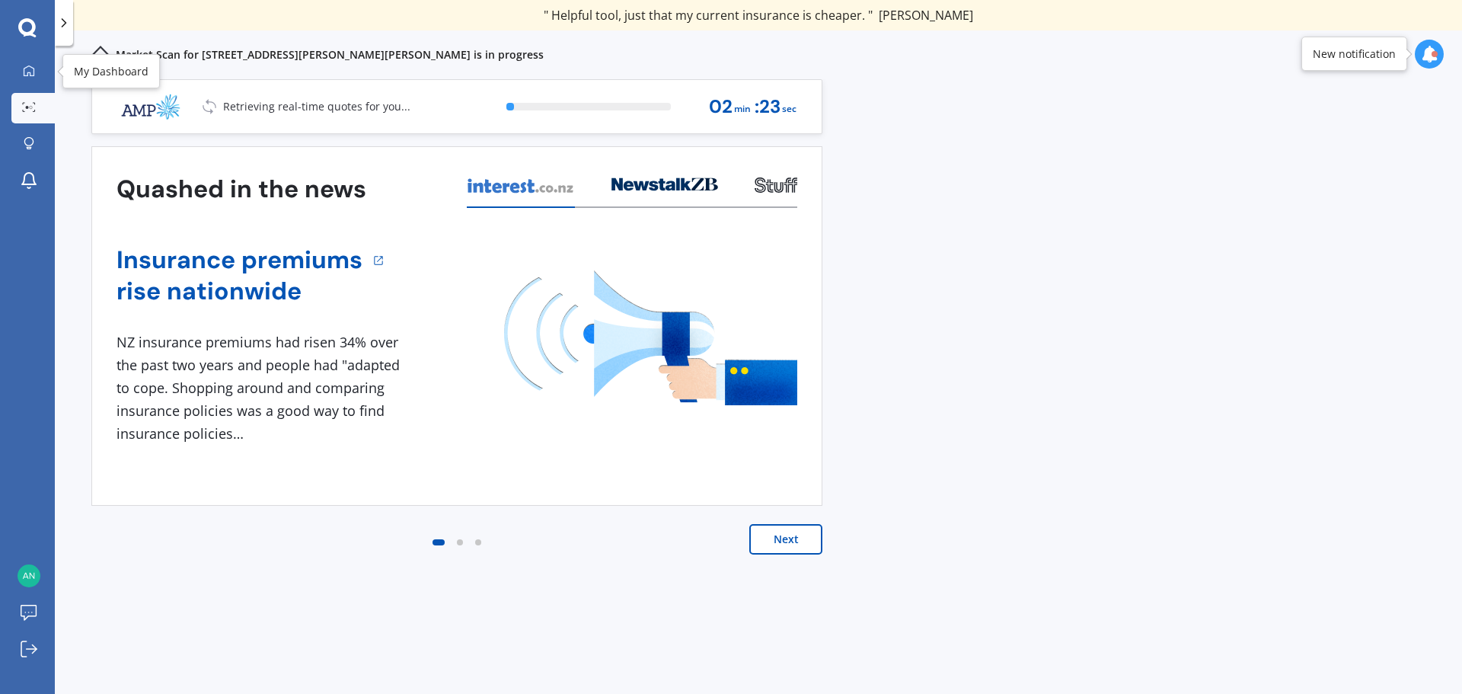
drag, startPoint x: 16, startPoint y: 70, endPoint x: 65, endPoint y: 99, distance: 57.3
click at [16, 70] on link "My Dashboard" at bounding box center [32, 71] width 43 height 30
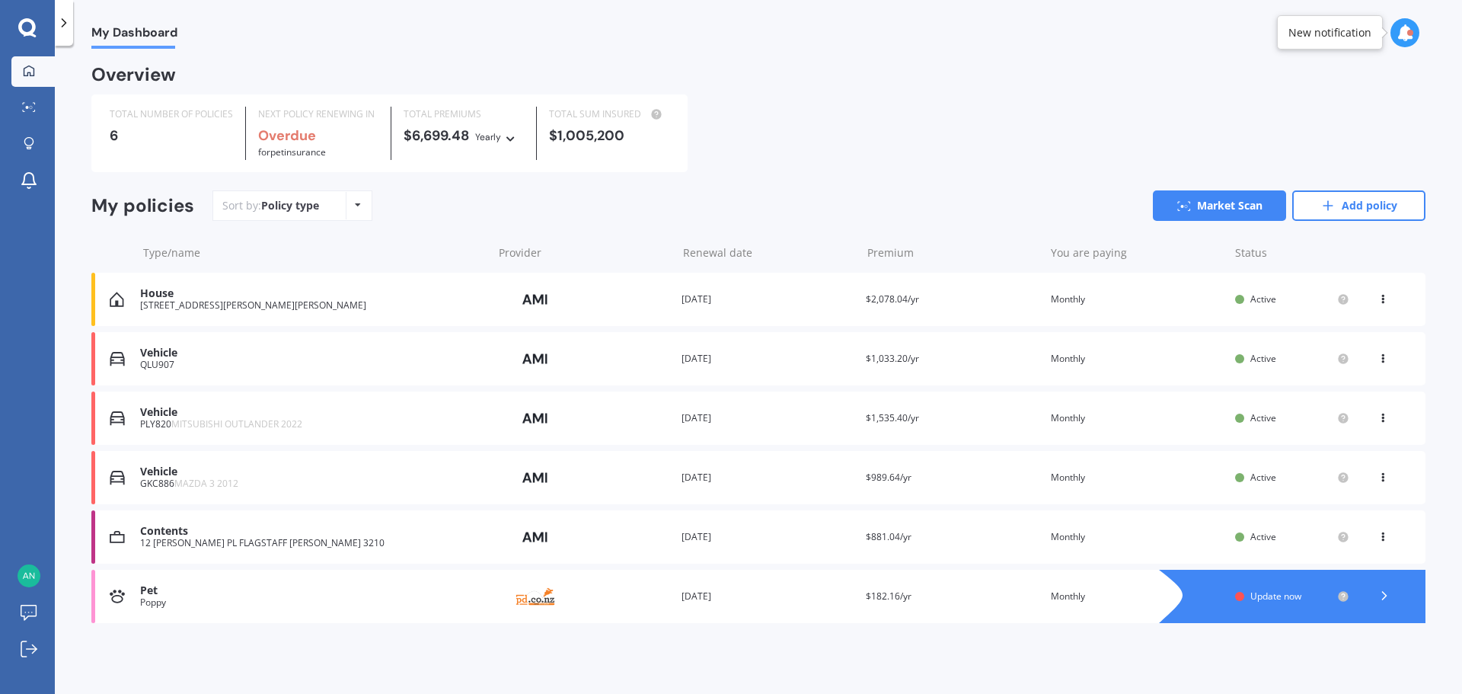
click at [861, 353] on div "Vehicle QLU907 Provider Renewal date [DATE] Premium $1,033.20/yr You are paying…" at bounding box center [758, 358] width 1334 height 53
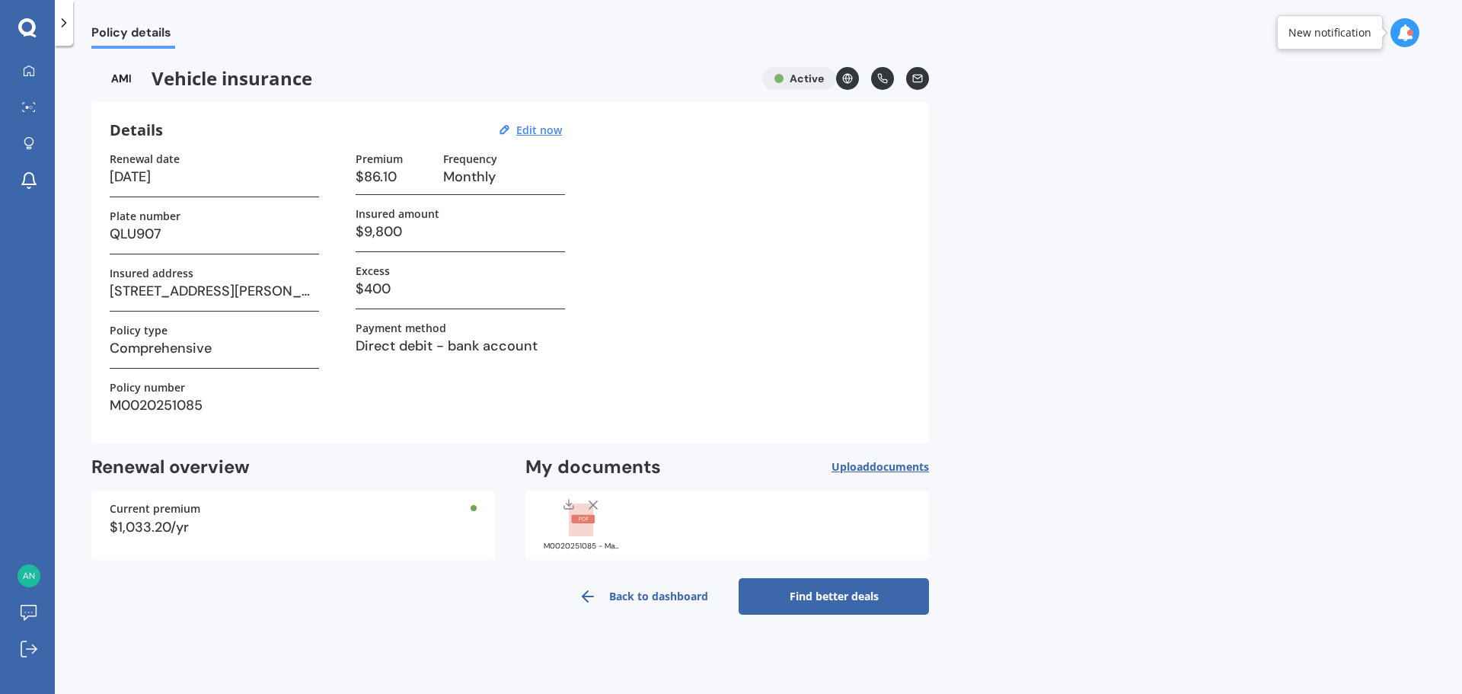
click at [842, 596] on link "Find better deals" at bounding box center [834, 596] width 190 height 37
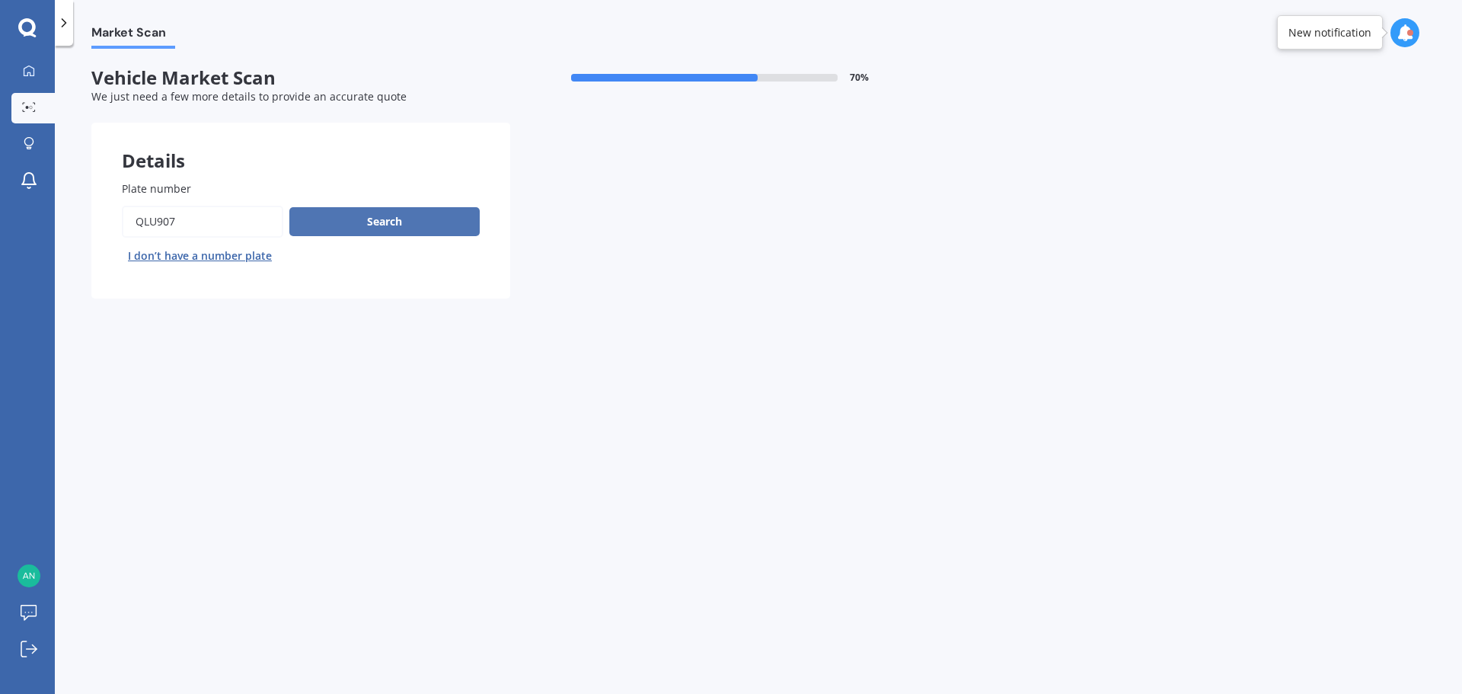
click at [408, 226] on button "Search" at bounding box center [384, 221] width 190 height 29
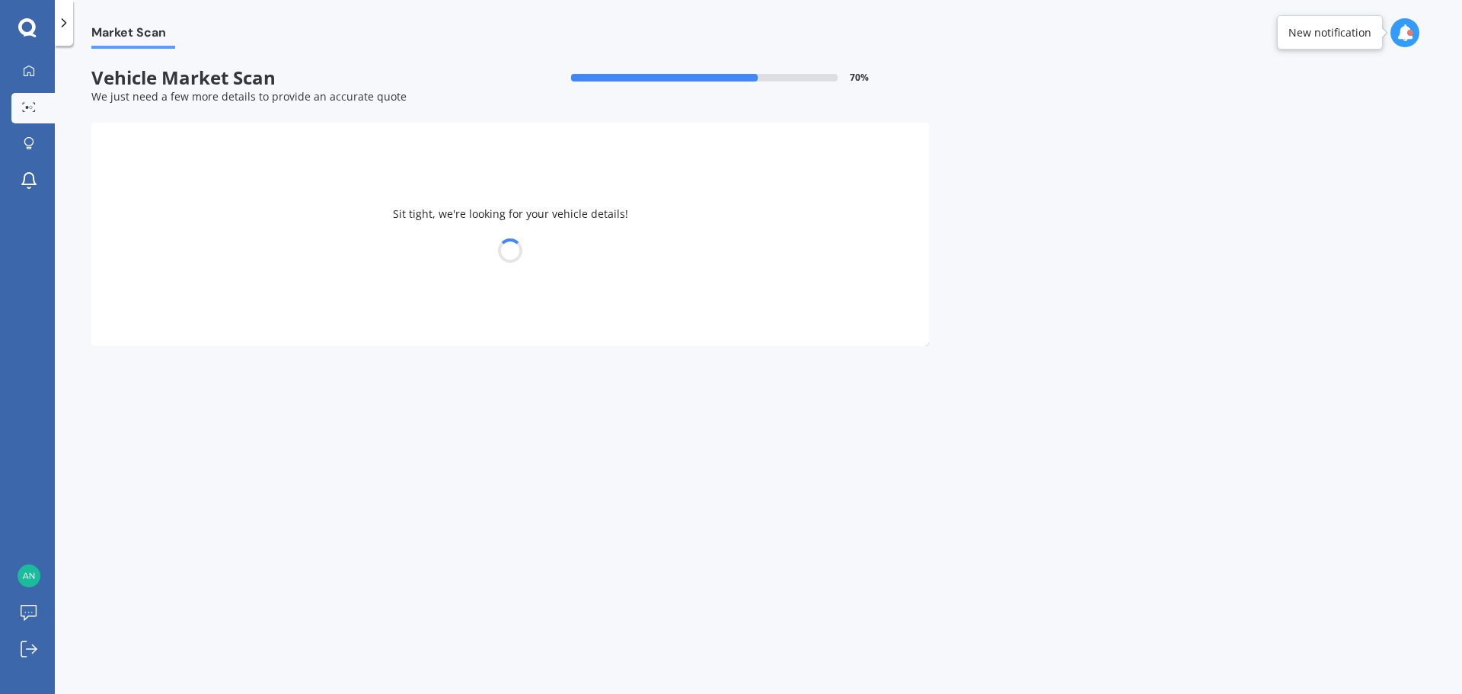
select select "MAZDA"
select select "DEMIO"
select select "29"
select select "09"
select select "1977"
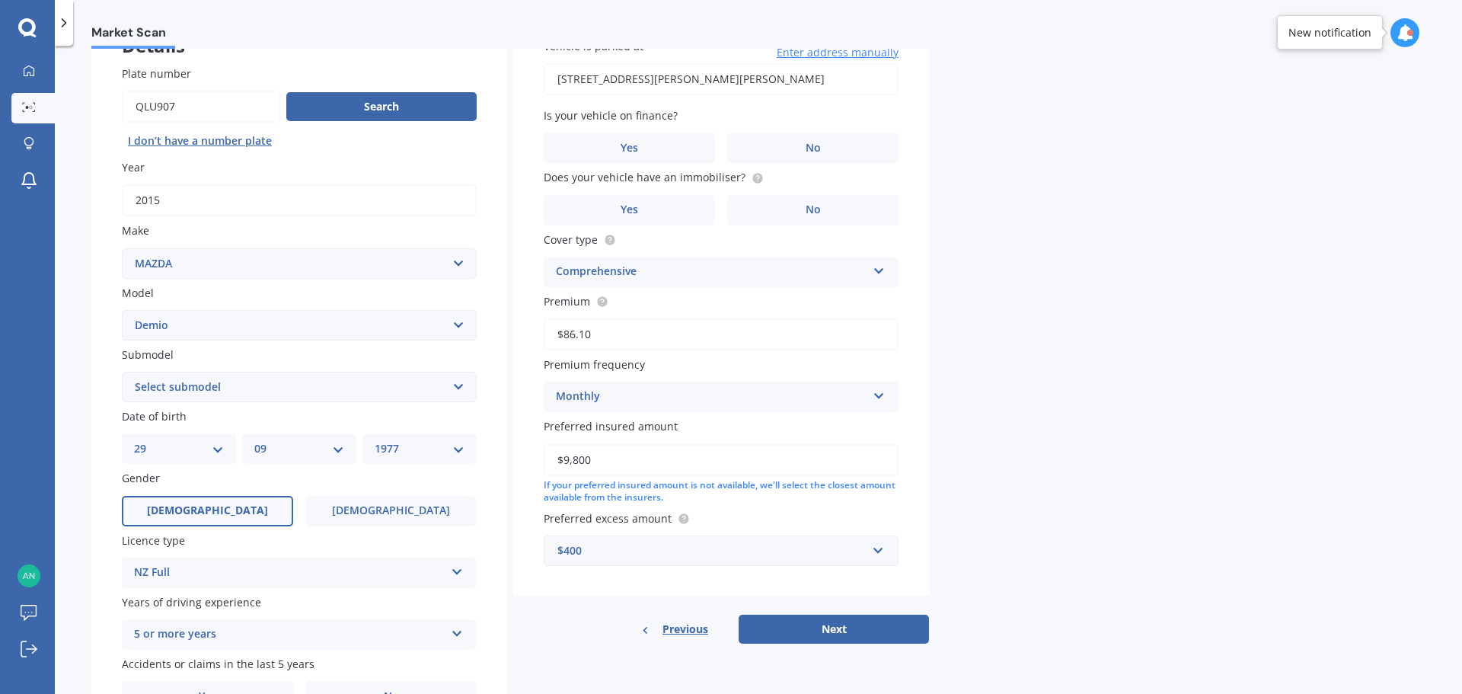
scroll to position [152, 0]
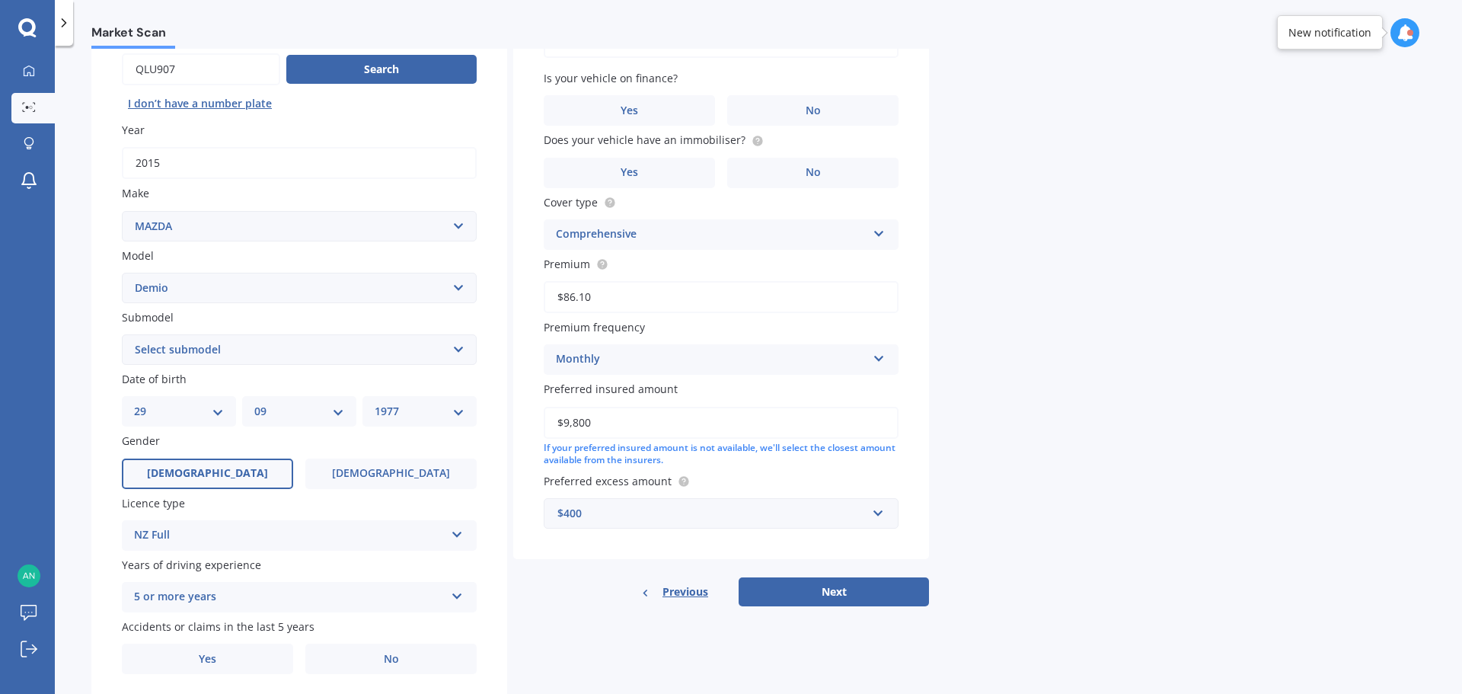
click at [235, 352] on select "Select submodel (All) Diesel Petrol XD Touring Turbo Diesel" at bounding box center [299, 349] width 355 height 30
select select "PETROL"
click at [122, 334] on select "Select submodel (All) Diesel Petrol XD Touring Turbo Diesel" at bounding box center [299, 349] width 355 height 30
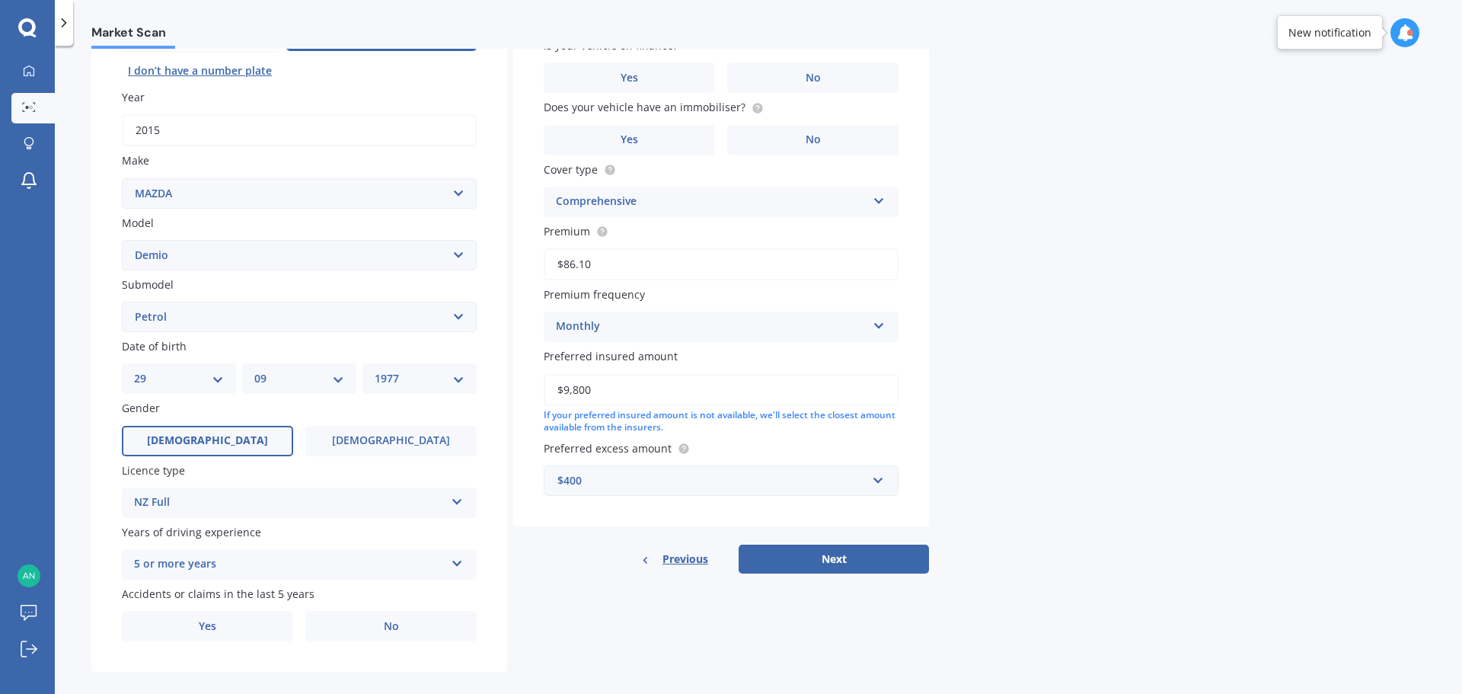
scroll to position [203, 0]
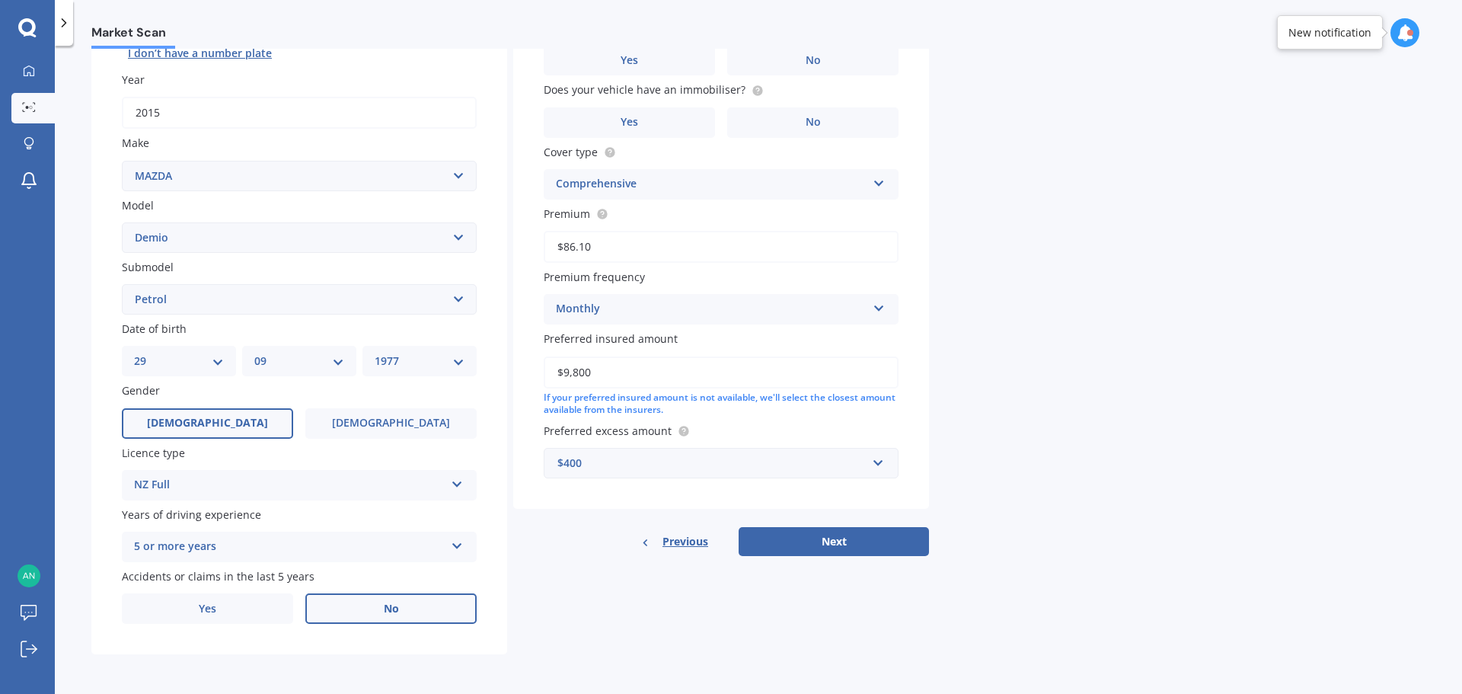
click at [400, 613] on label "No" at bounding box center [390, 608] width 171 height 30
click at [0, 0] on input "No" at bounding box center [0, 0] width 0 height 0
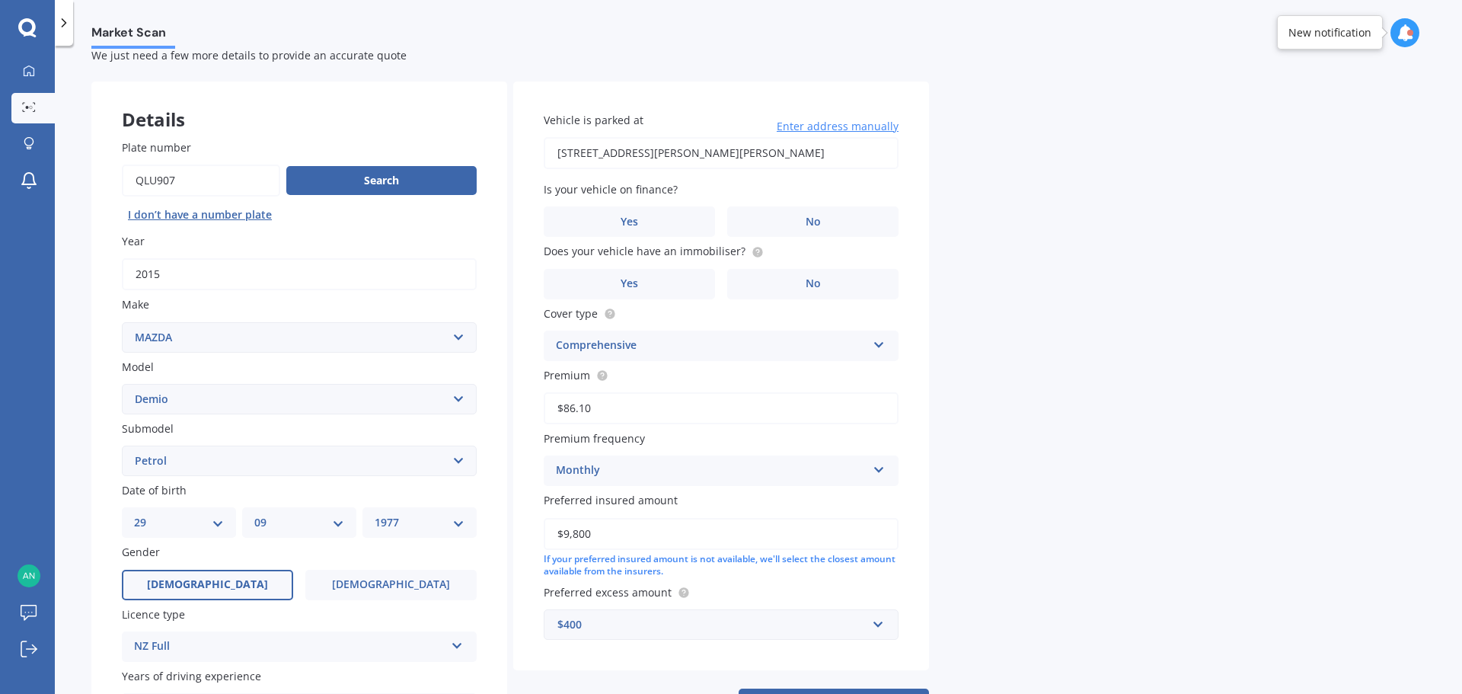
scroll to position [0, 0]
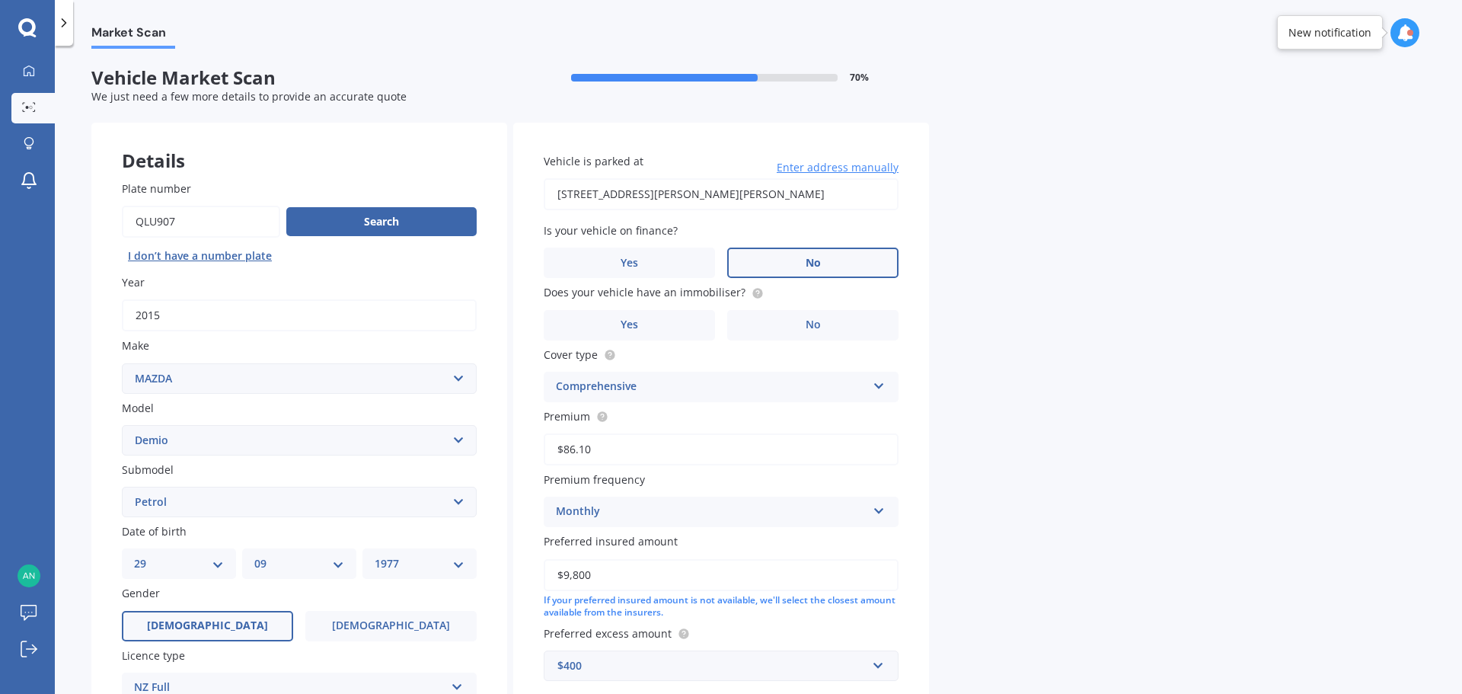
click at [801, 264] on label "No" at bounding box center [812, 262] width 171 height 30
click at [0, 0] on input "No" at bounding box center [0, 0] width 0 height 0
click at [670, 333] on label "Yes" at bounding box center [629, 325] width 171 height 30
click at [0, 0] on input "Yes" at bounding box center [0, 0] width 0 height 0
click at [773, 203] on input "[STREET_ADDRESS][PERSON_NAME][PERSON_NAME]" at bounding box center [721, 194] width 355 height 32
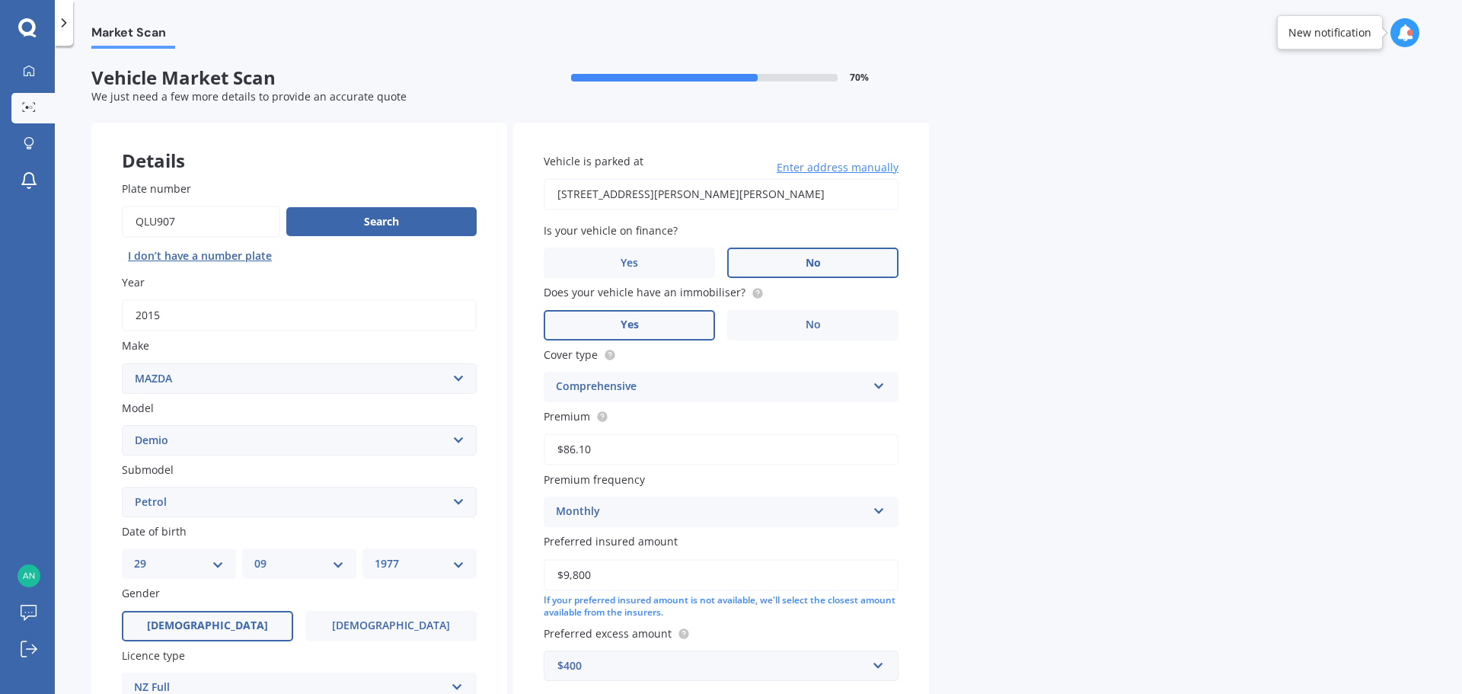
type input "[STREET_ADDRESS][PERSON_NAME][PERSON_NAME]"
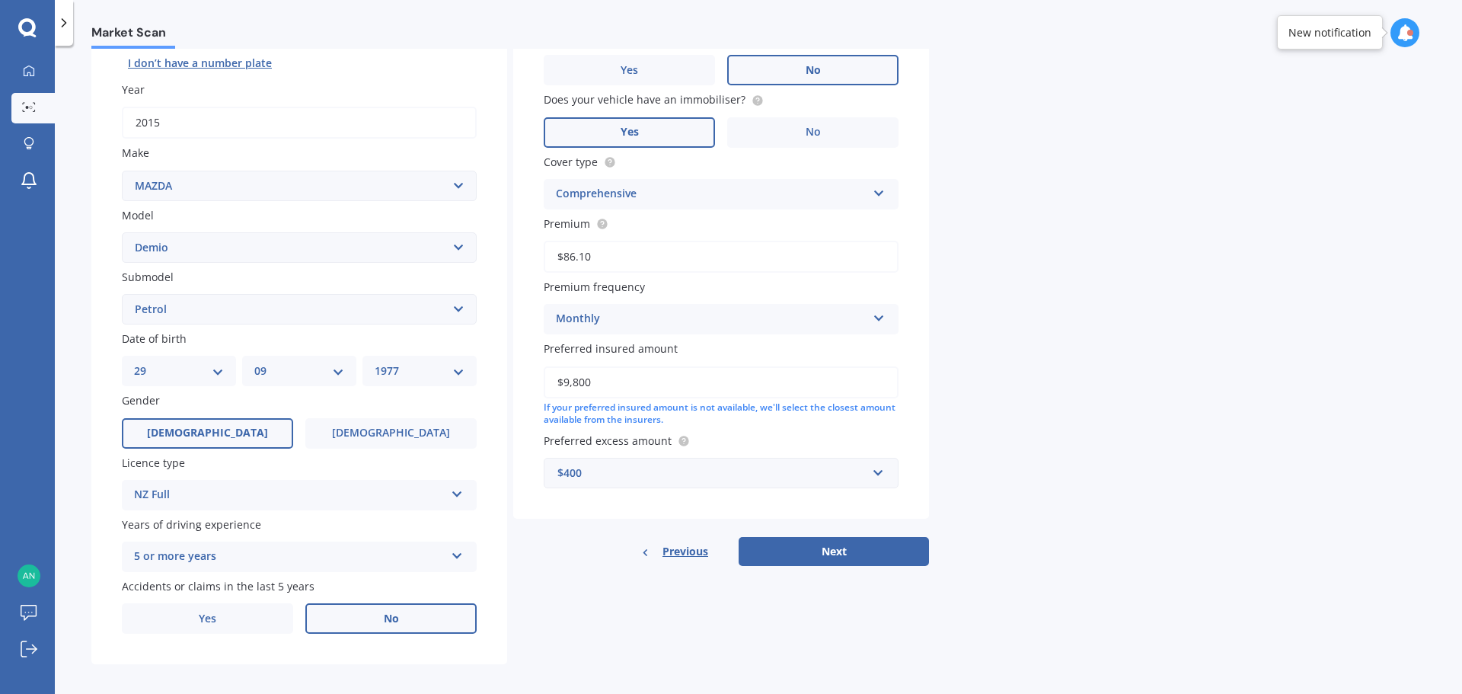
scroll to position [203, 0]
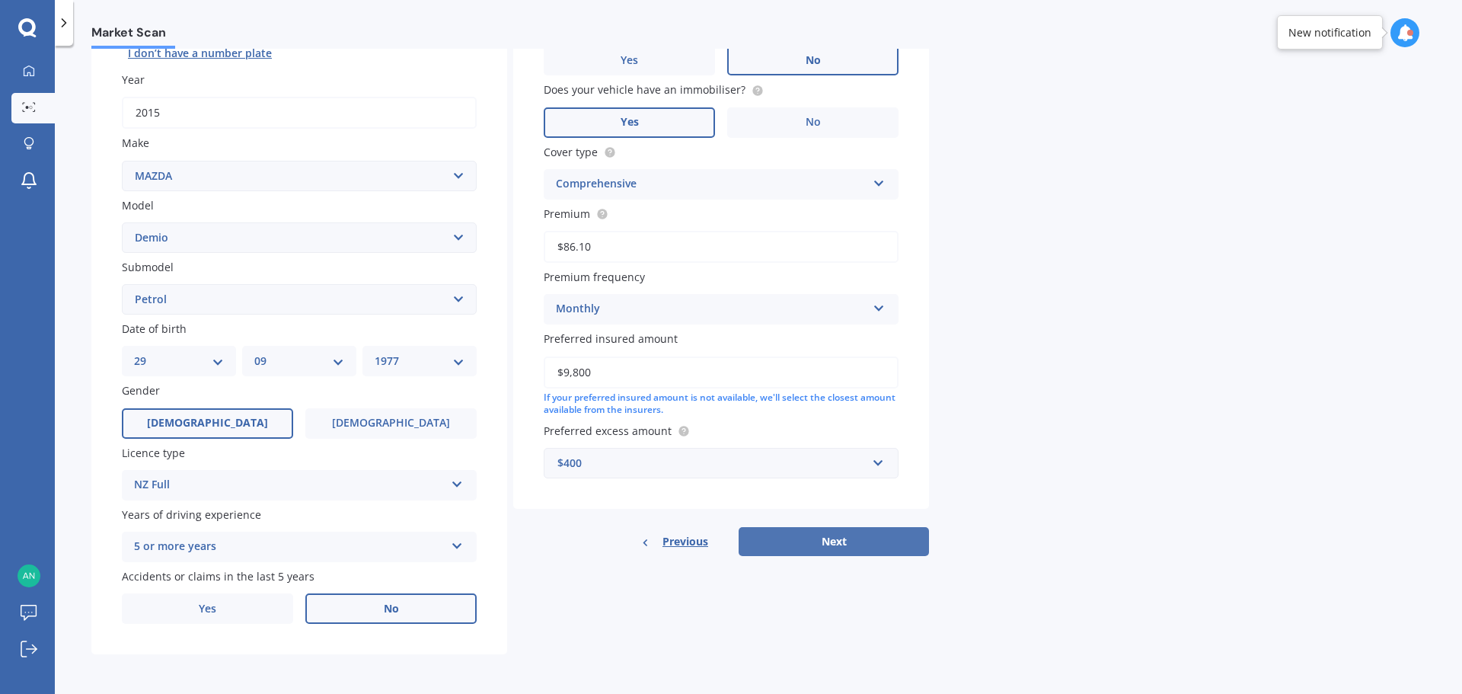
click at [863, 543] on button "Next" at bounding box center [834, 541] width 190 height 29
select select "29"
select select "09"
select select "1977"
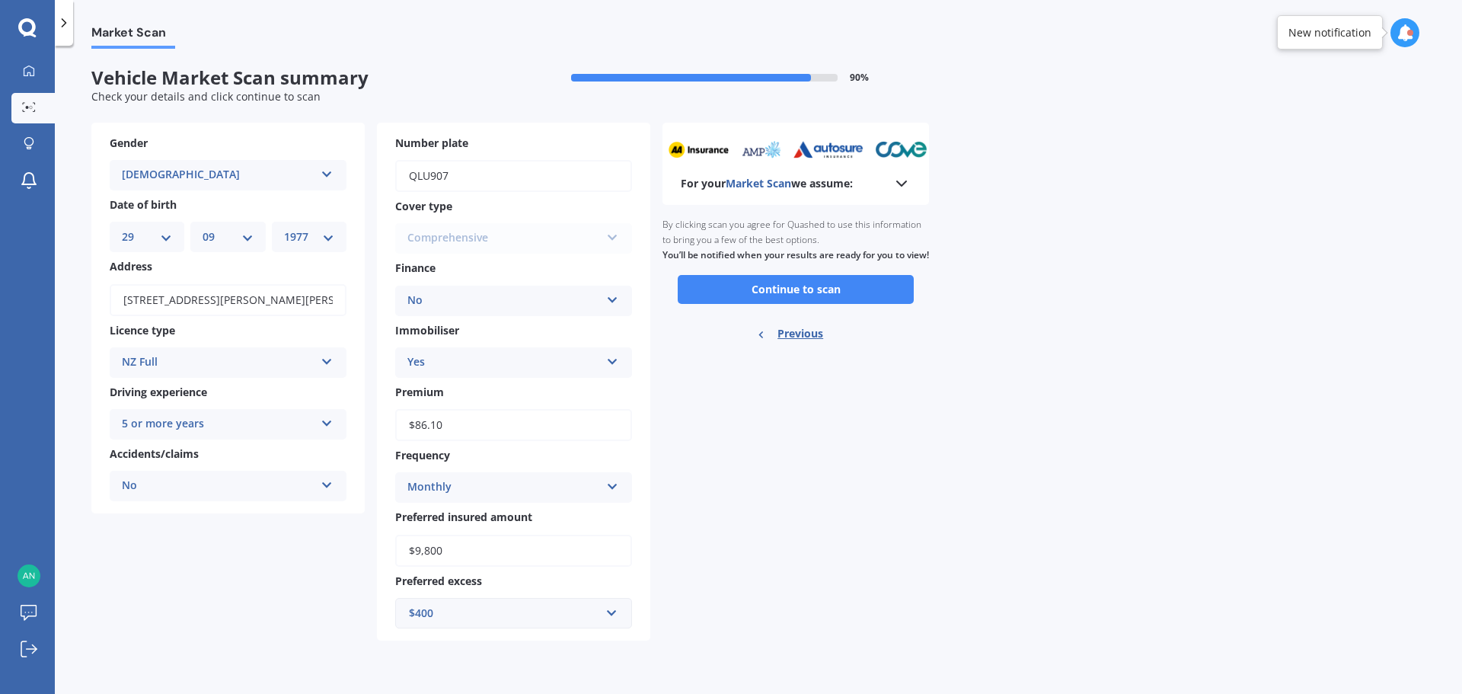
scroll to position [0, 0]
click at [854, 301] on button "Continue to scan" at bounding box center [796, 289] width 236 height 29
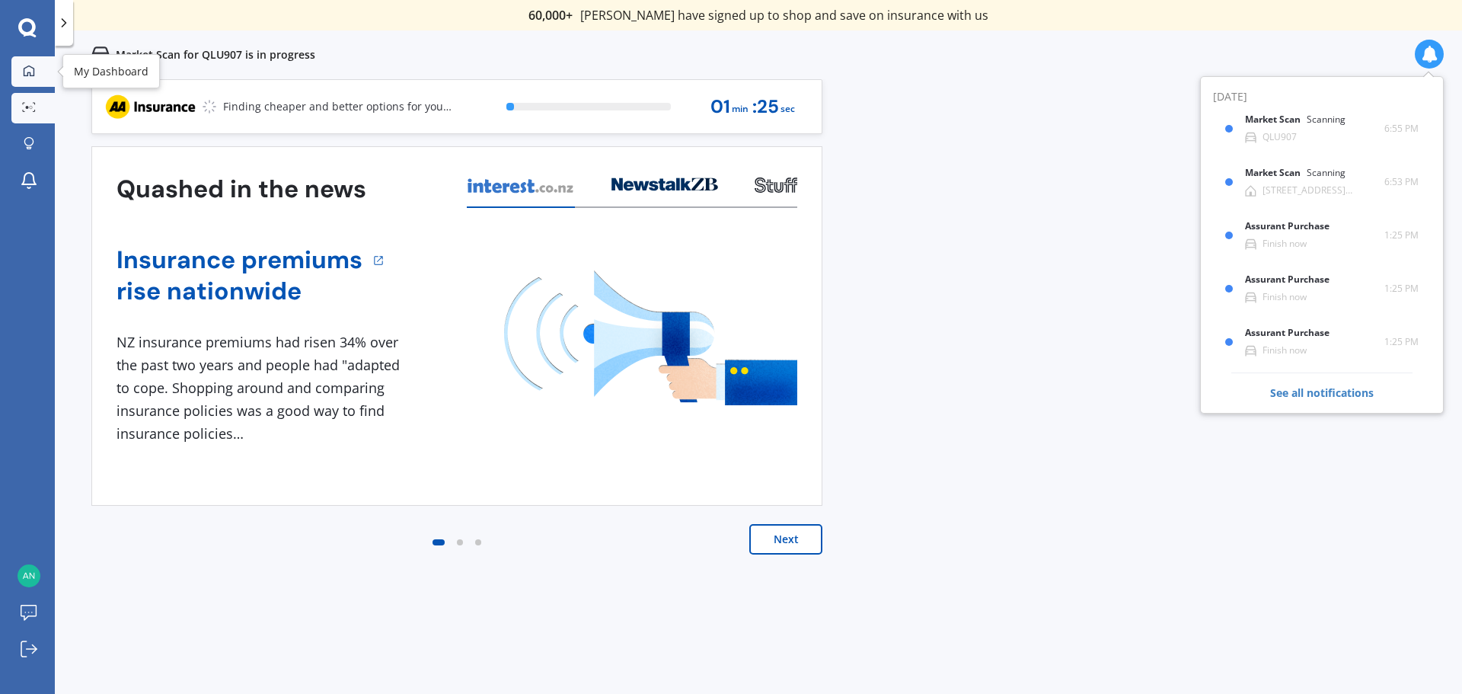
click at [21, 69] on div at bounding box center [29, 72] width 23 height 14
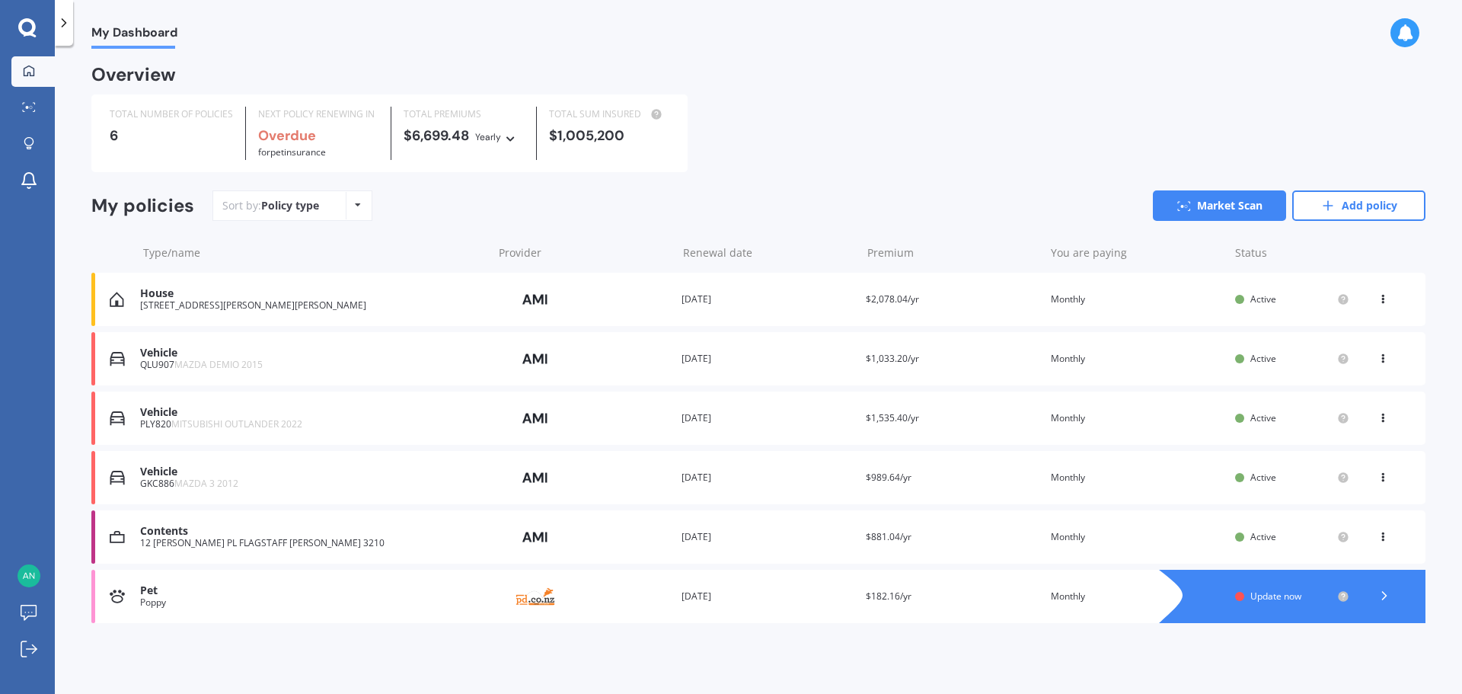
click at [928, 114] on div "TOTAL NUMBER OF POLICIES 6 NEXT POLICY RENEWING IN Overdue for Pet insurance TO…" at bounding box center [758, 133] width 1334 height 78
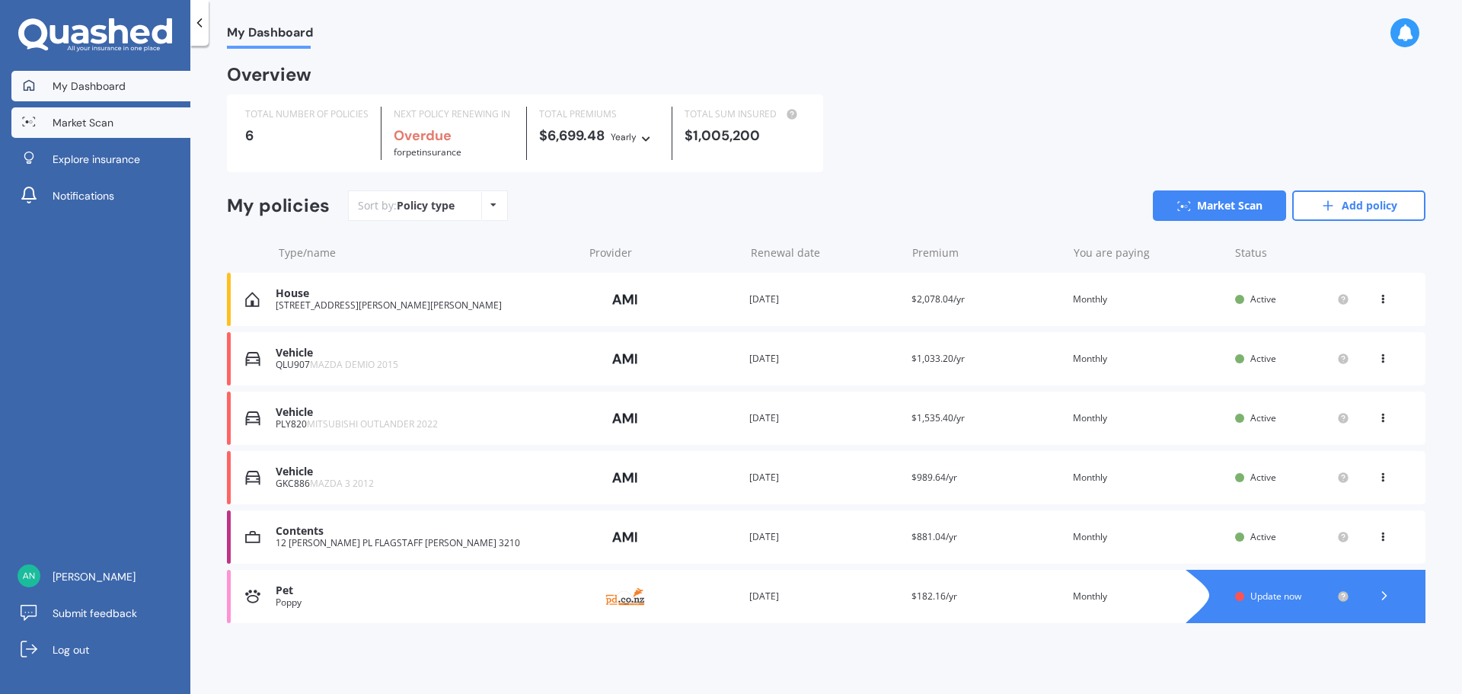
click at [97, 128] on span "Market Scan" at bounding box center [83, 122] width 61 height 15
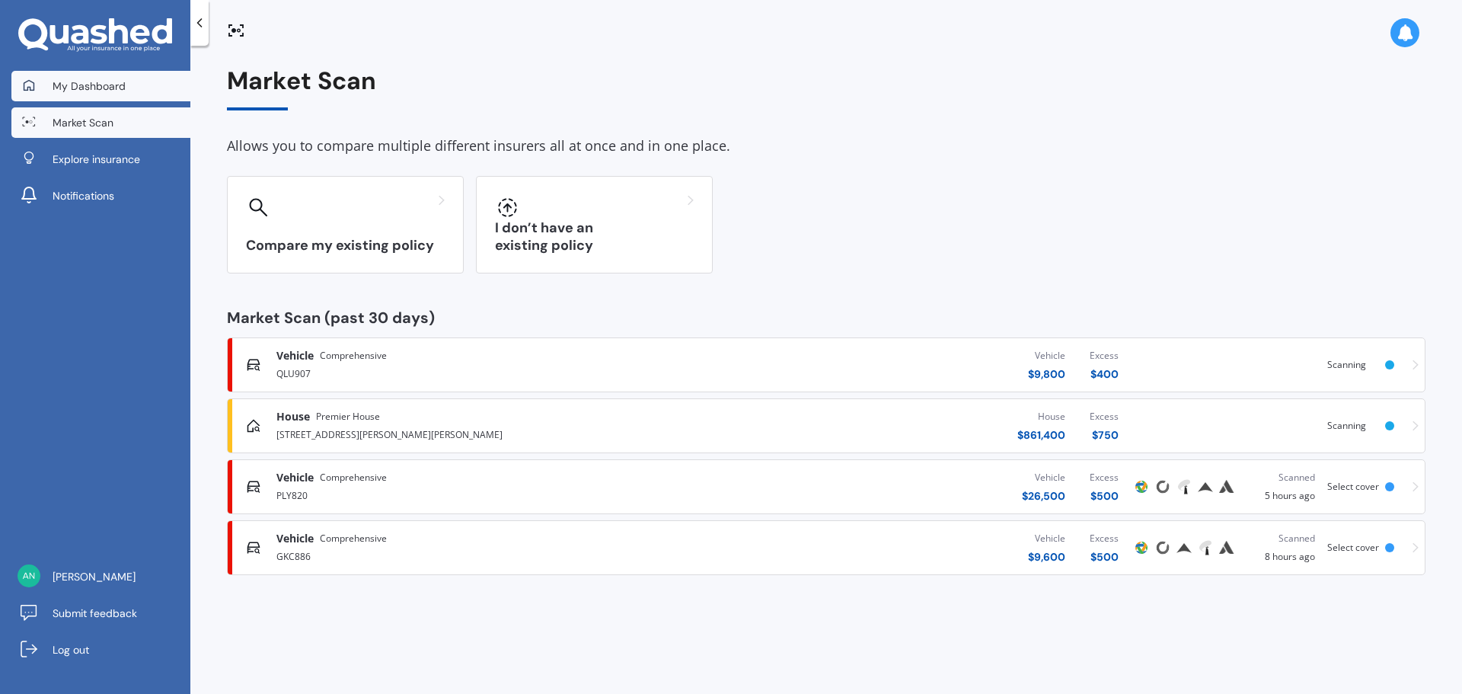
click at [101, 87] on span "My Dashboard" at bounding box center [89, 85] width 73 height 15
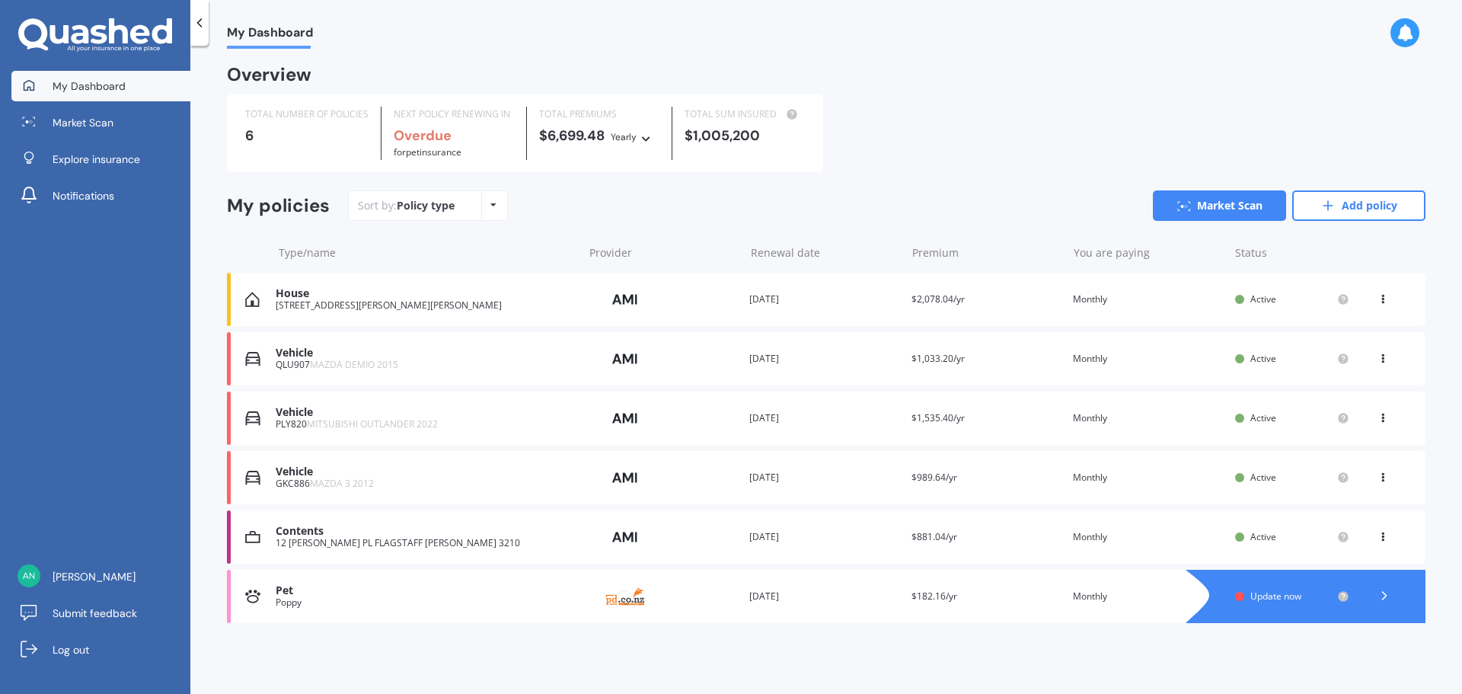
click at [1075, 543] on div "You are paying Monthly" at bounding box center [1148, 536] width 150 height 15
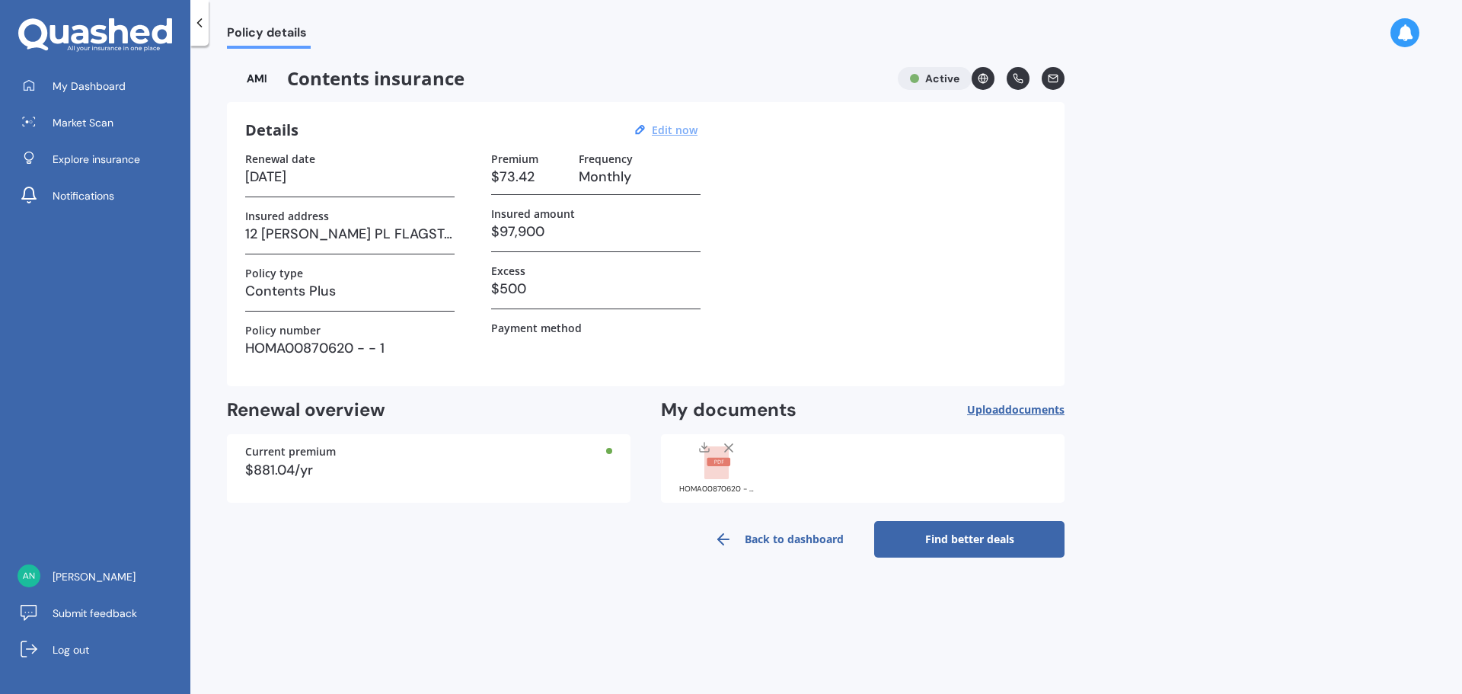
click at [673, 126] on u "Edit now" at bounding box center [675, 130] width 46 height 14
select select "15"
select select "05"
select select "2026"
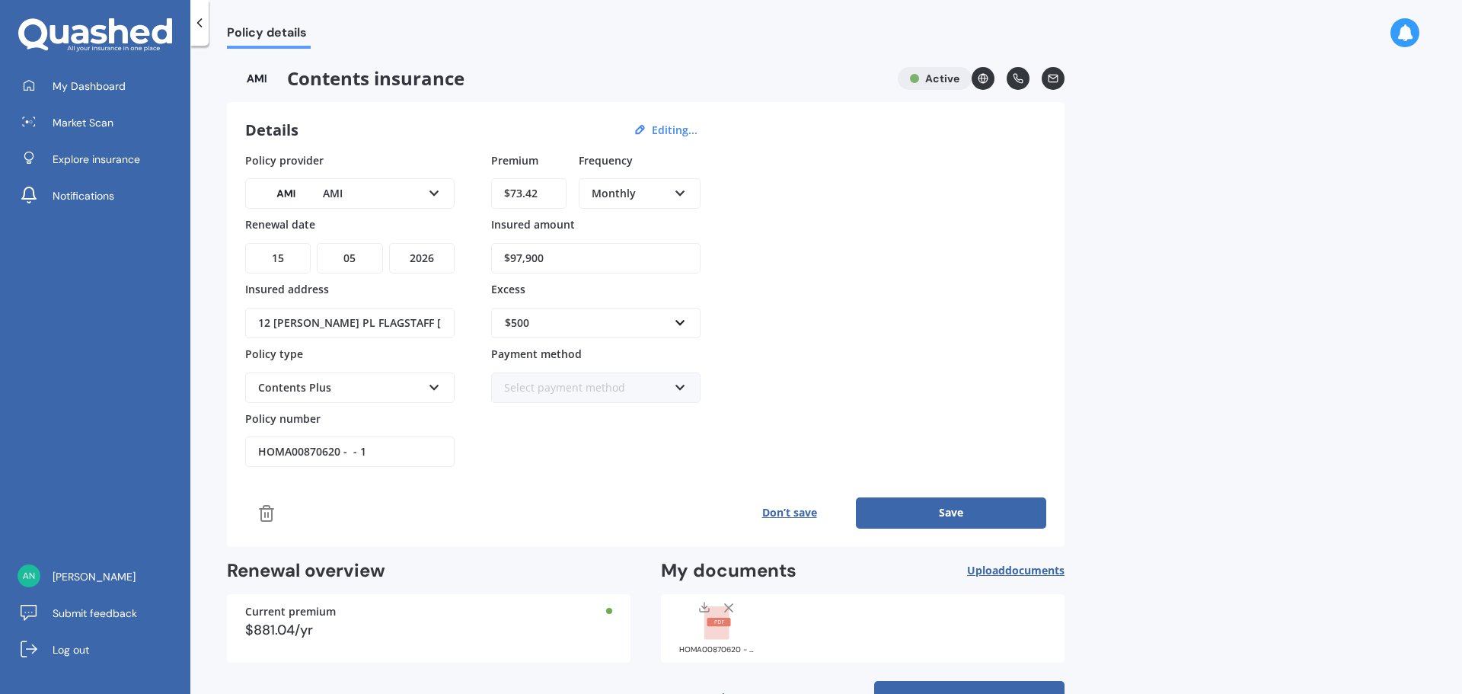
click at [601, 391] on div "Select payment method" at bounding box center [586, 387] width 164 height 17
click at [643, 417] on div "Direct debit - bank account" at bounding box center [596, 416] width 206 height 27
click at [915, 507] on button "Save" at bounding box center [951, 512] width 190 height 30
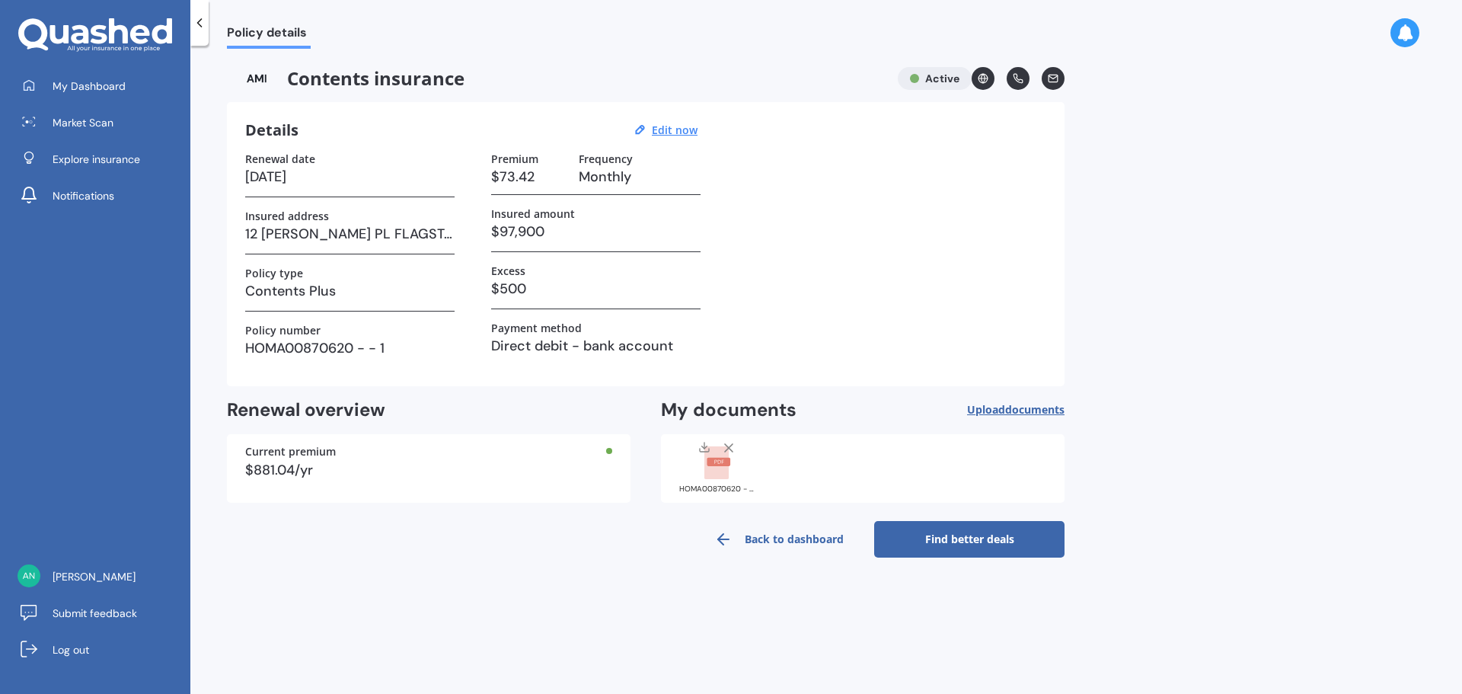
click at [976, 539] on link "Find better deals" at bounding box center [969, 539] width 190 height 37
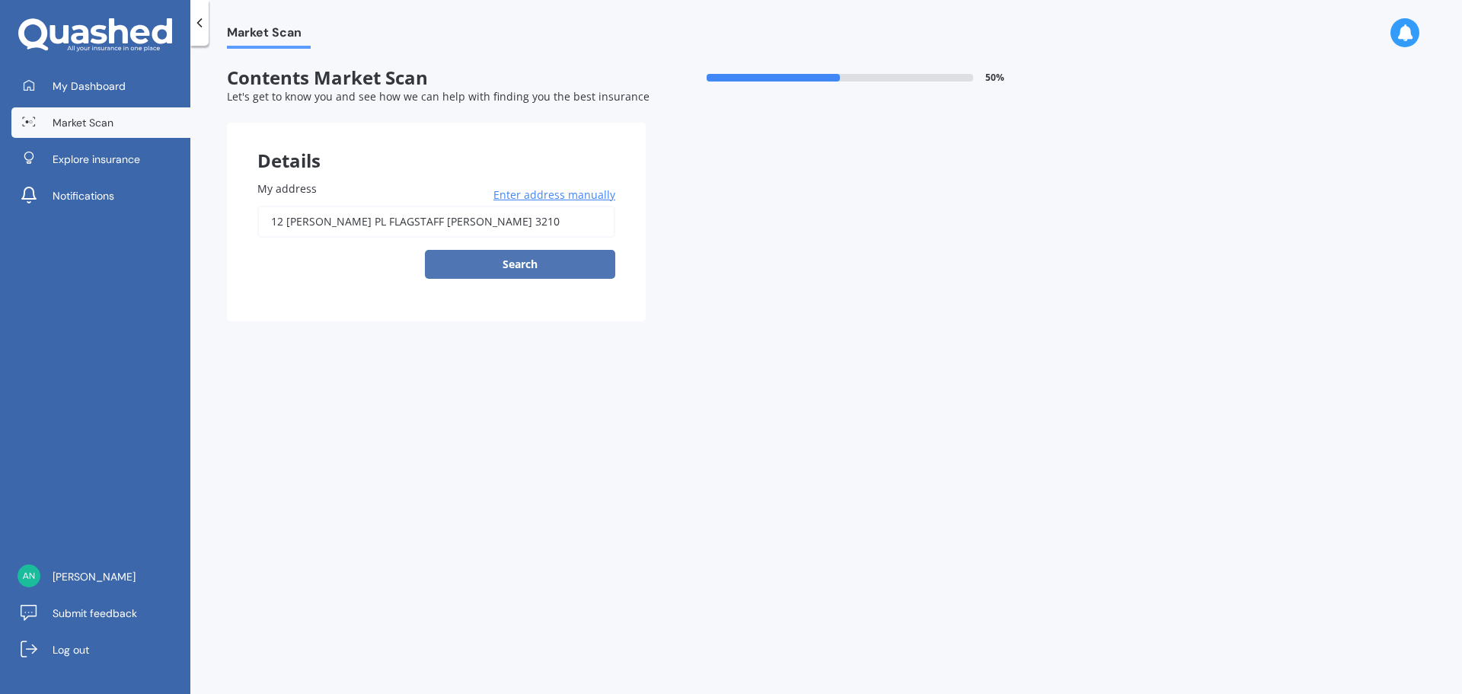
click at [541, 259] on button "Search" at bounding box center [520, 264] width 190 height 29
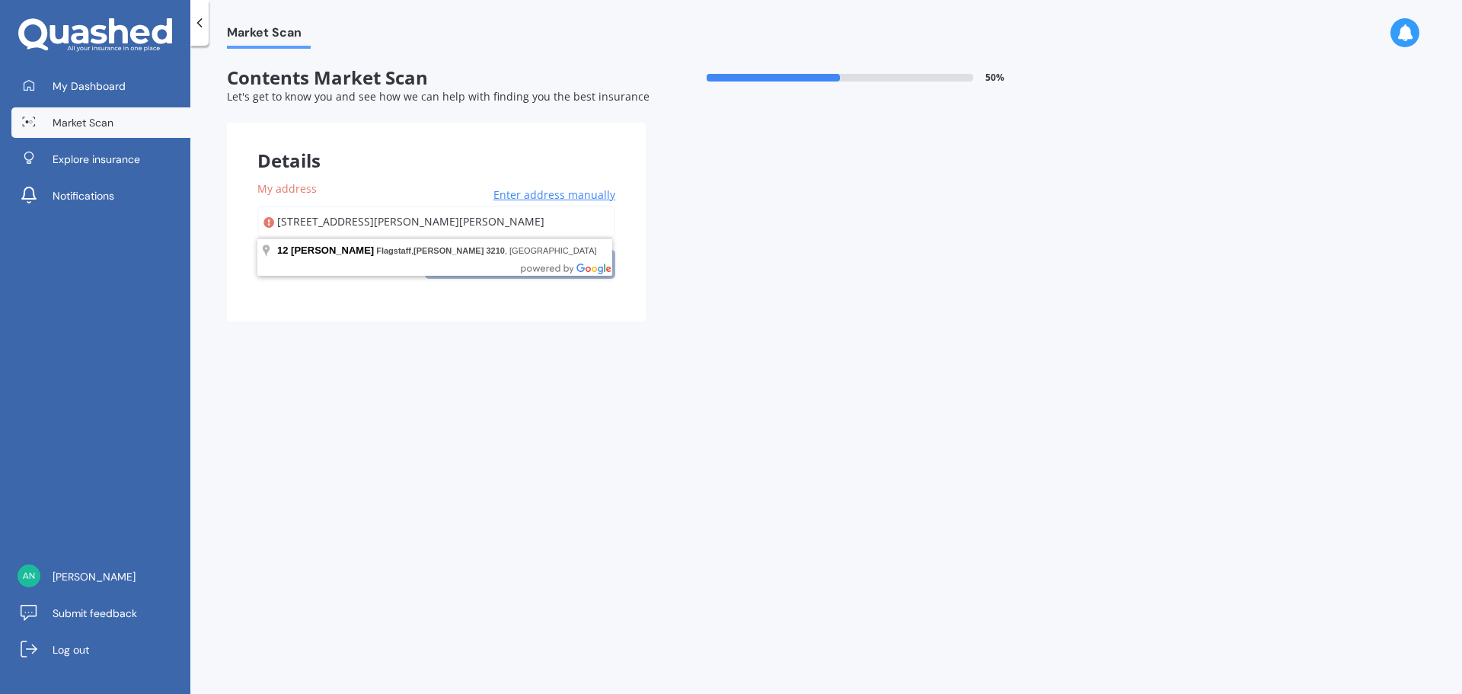
type input "[STREET_ADDRESS][PERSON_NAME][PERSON_NAME]"
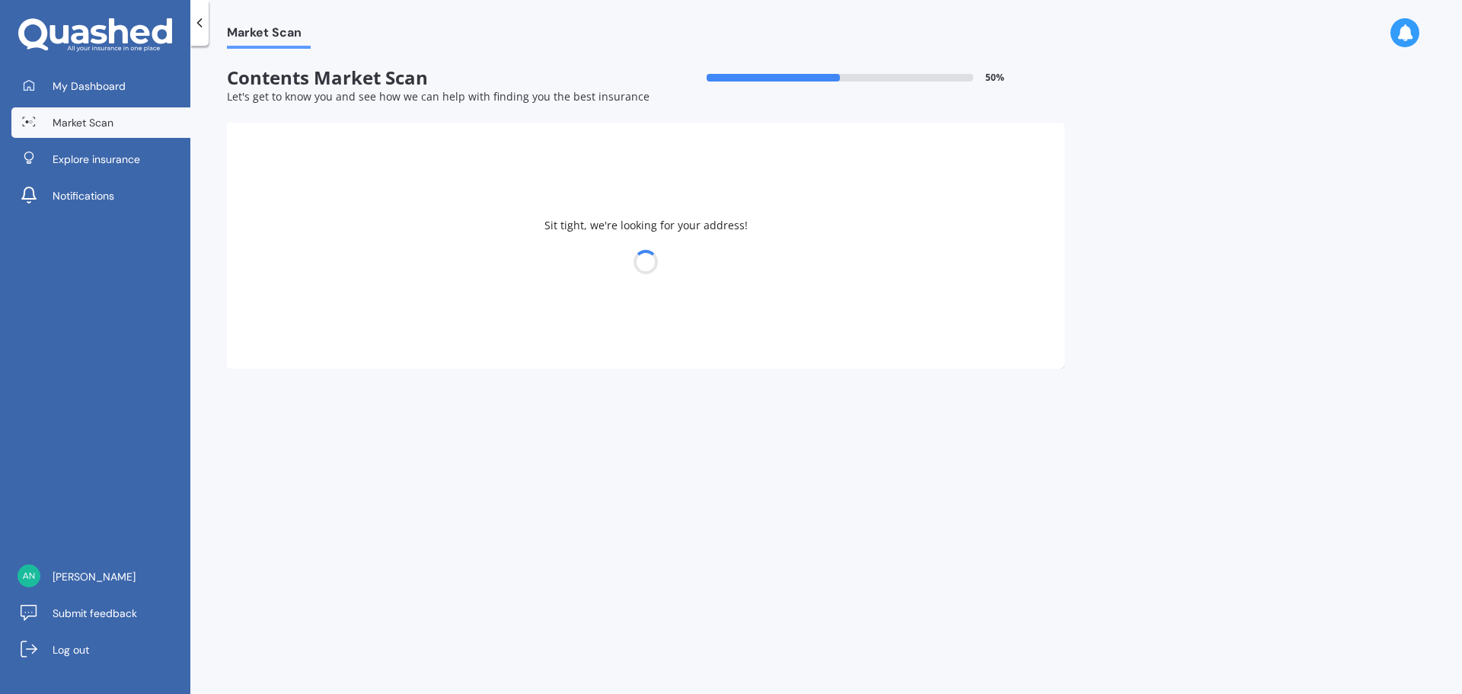
select select "29"
select select "09"
select select "1977"
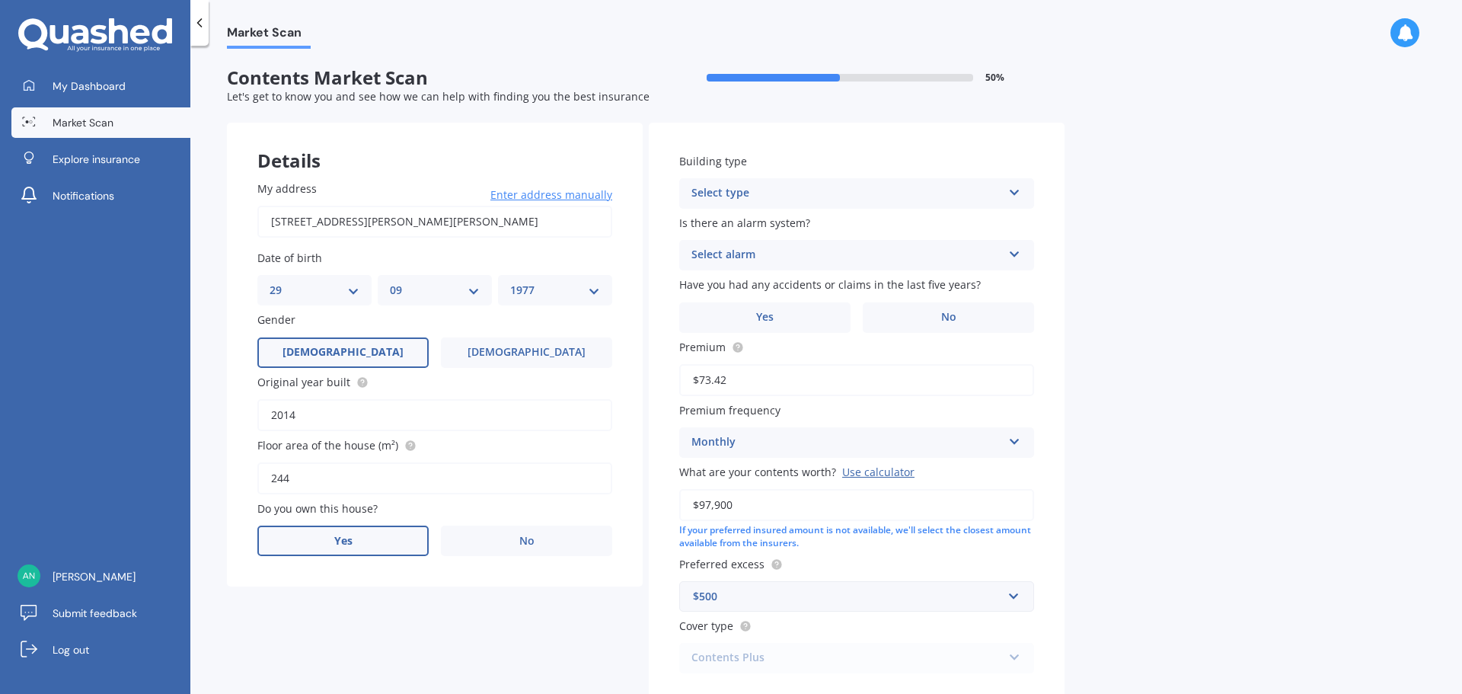
click at [360, 538] on label "Yes" at bounding box center [342, 540] width 171 height 30
click at [0, 0] on input "Yes" at bounding box center [0, 0] width 0 height 0
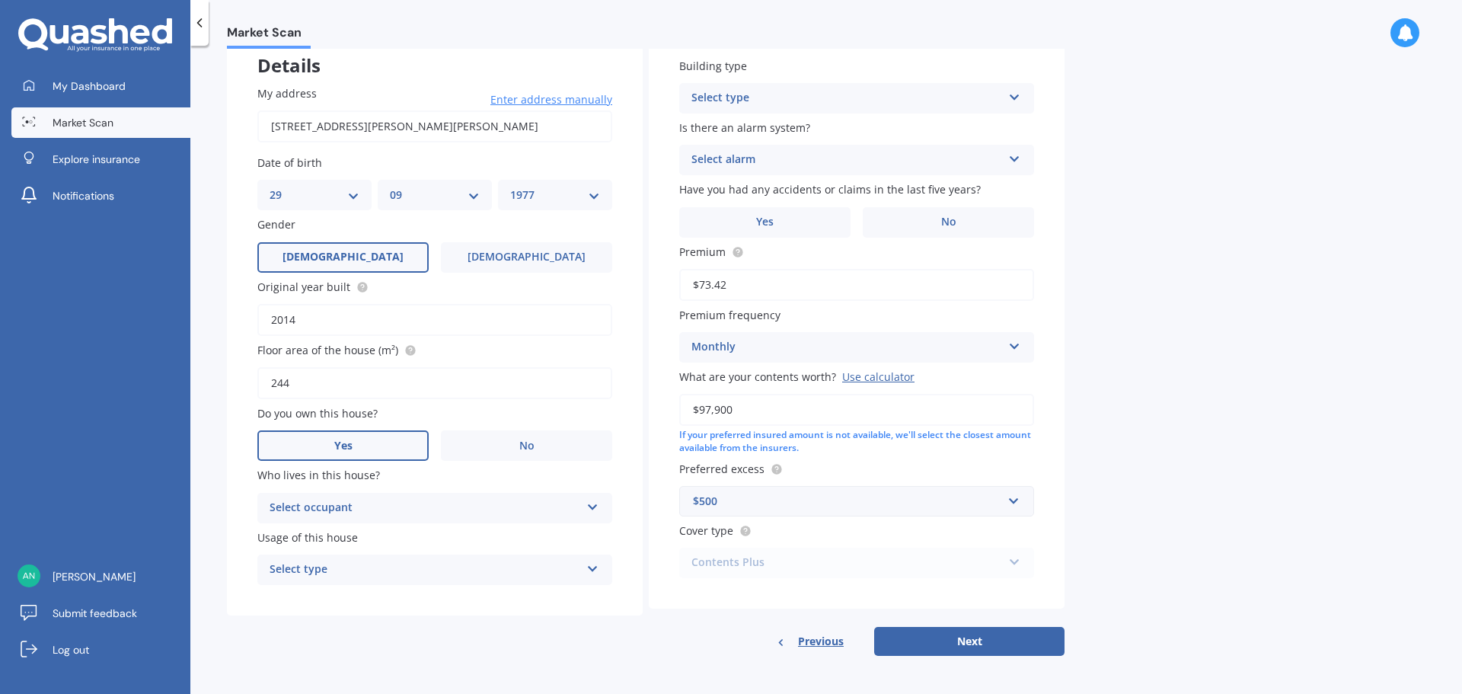
scroll to position [97, 0]
click at [420, 512] on div "Select occupant" at bounding box center [425, 506] width 311 height 18
click at [382, 540] on div "Owner" at bounding box center [434, 535] width 353 height 27
click at [370, 572] on div "Select type" at bounding box center [425, 568] width 311 height 18
click at [375, 596] on div "Permanent" at bounding box center [434, 597] width 353 height 27
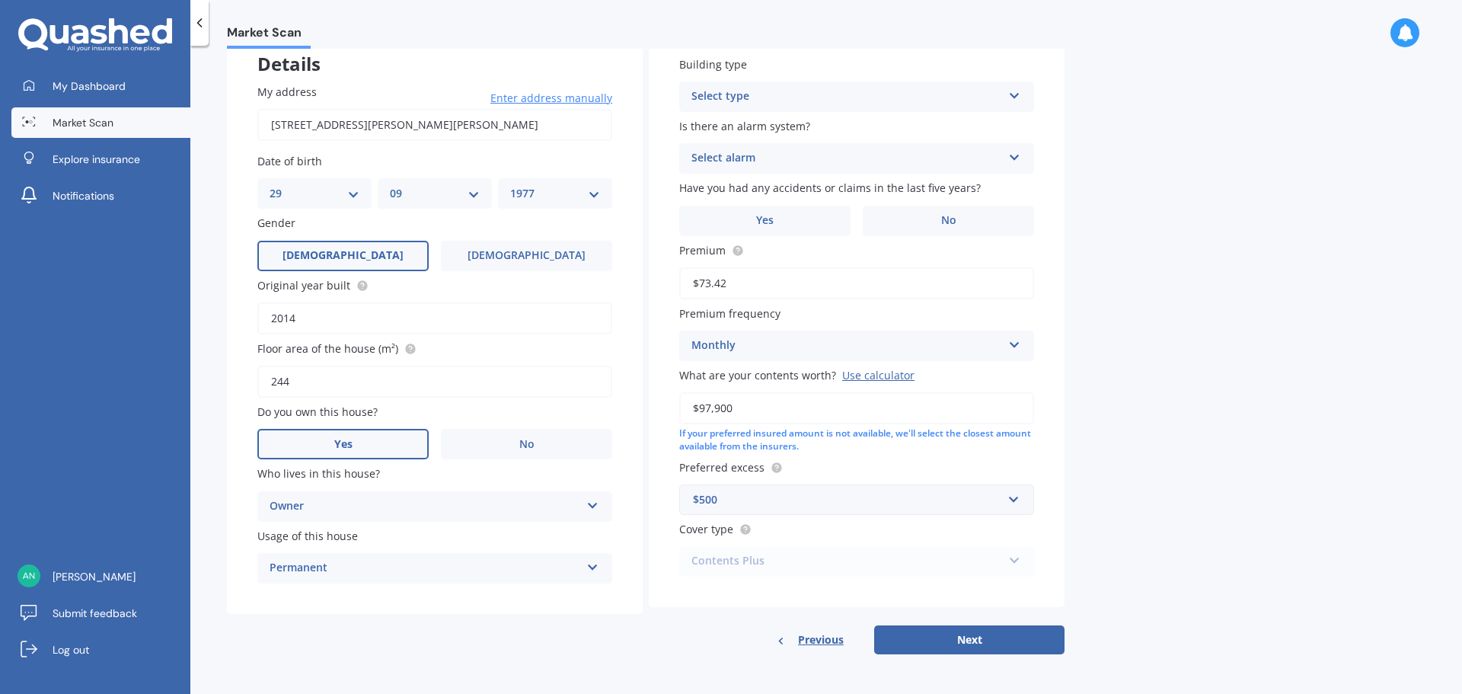
click at [796, 96] on div "Select type" at bounding box center [846, 97] width 311 height 18
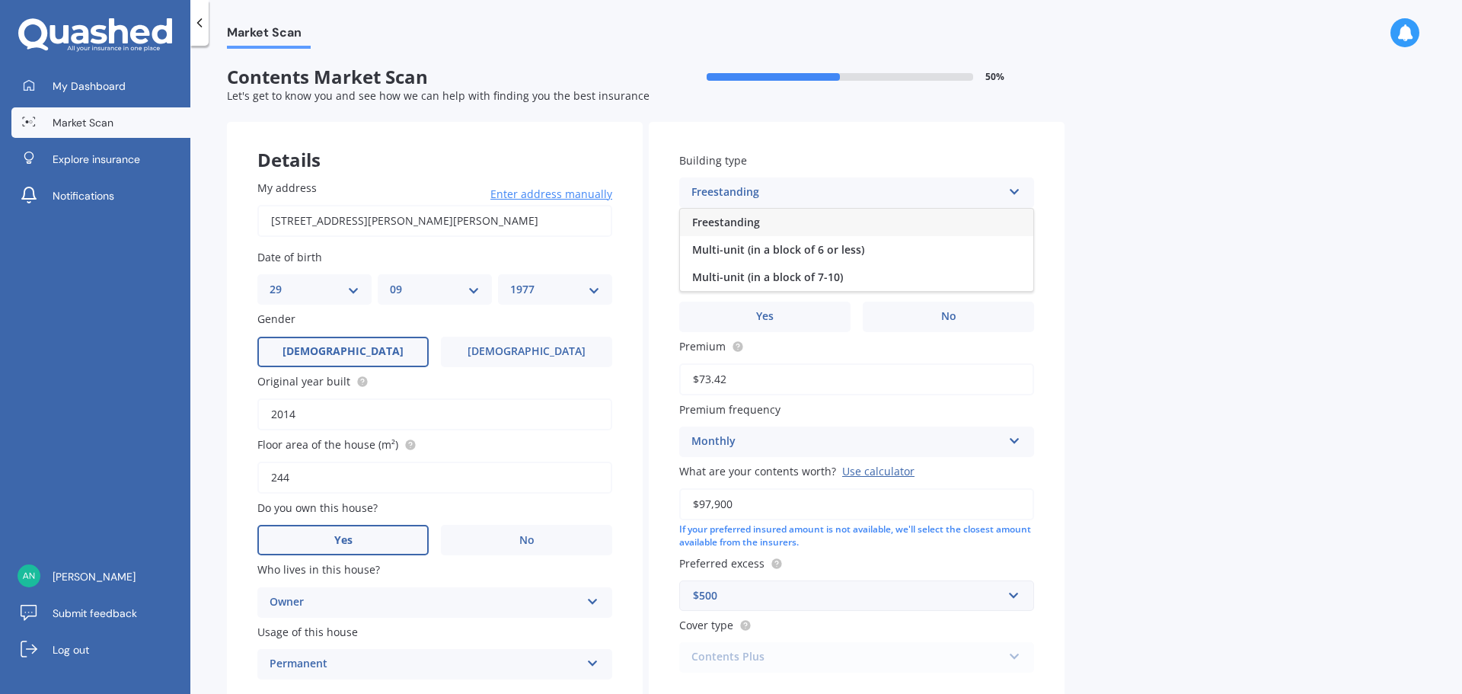
scroll to position [0, 0]
click at [751, 221] on span "Freestanding" at bounding box center [726, 223] width 68 height 14
click at [819, 254] on div "Select alarm" at bounding box center [846, 255] width 311 height 18
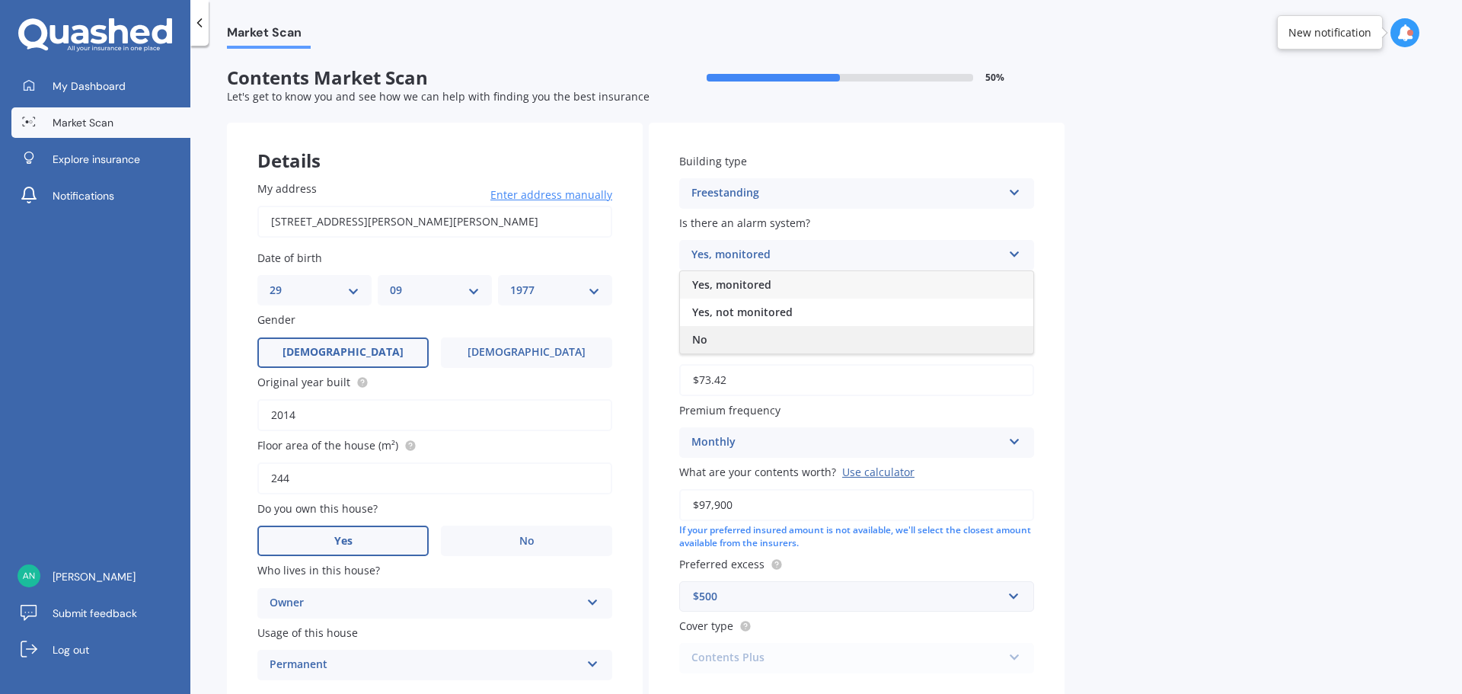
click at [720, 337] on div "No" at bounding box center [856, 339] width 353 height 27
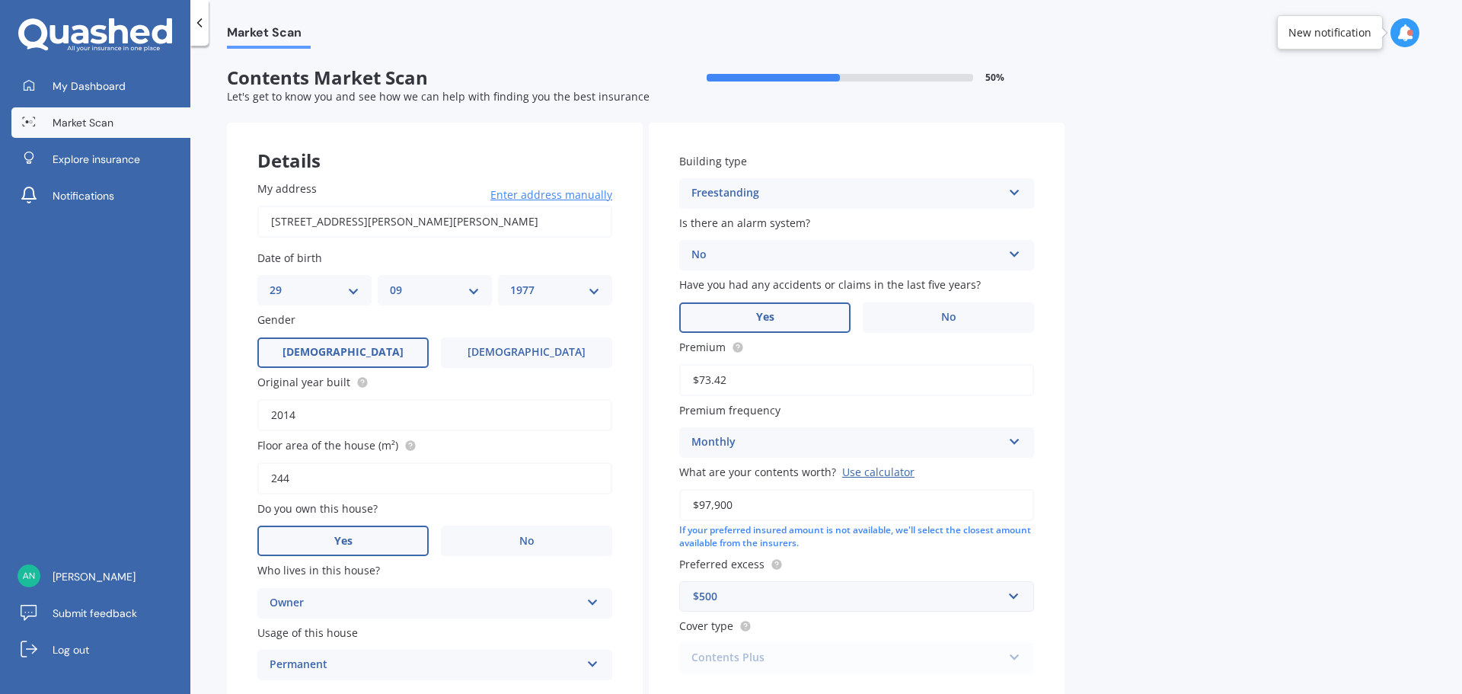
click at [816, 322] on label "Yes" at bounding box center [764, 317] width 171 height 30
click at [0, 0] on input "Yes" at bounding box center [0, 0] width 0 height 0
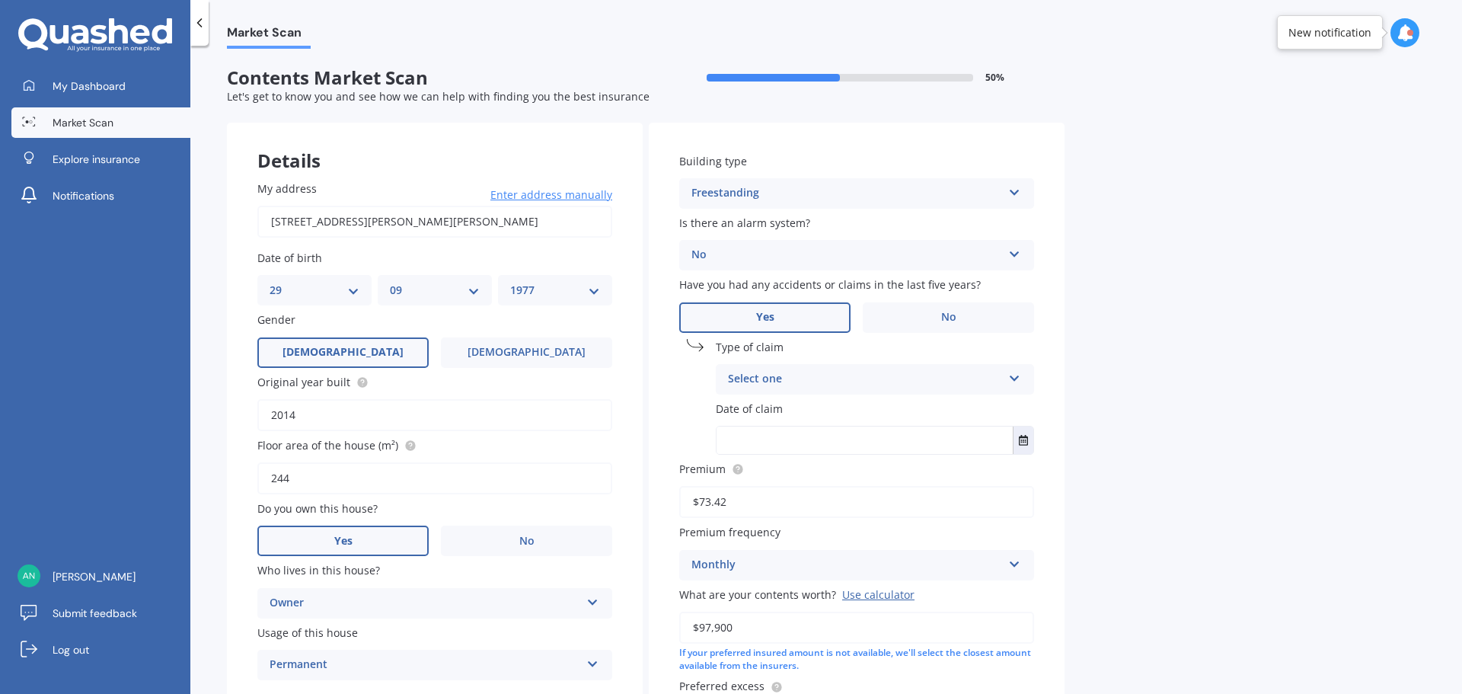
click at [819, 382] on div "Select one" at bounding box center [865, 379] width 274 height 18
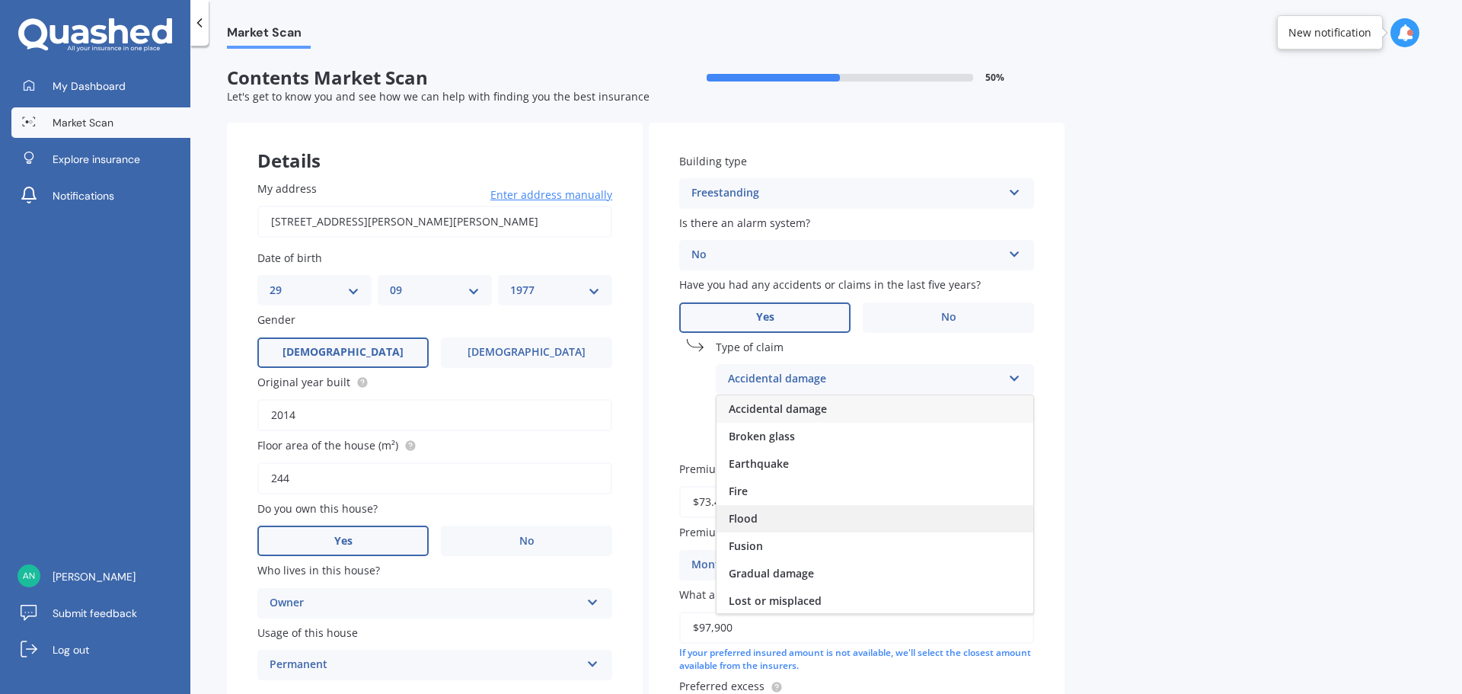
click at [791, 521] on div "Flood" at bounding box center [875, 518] width 317 height 27
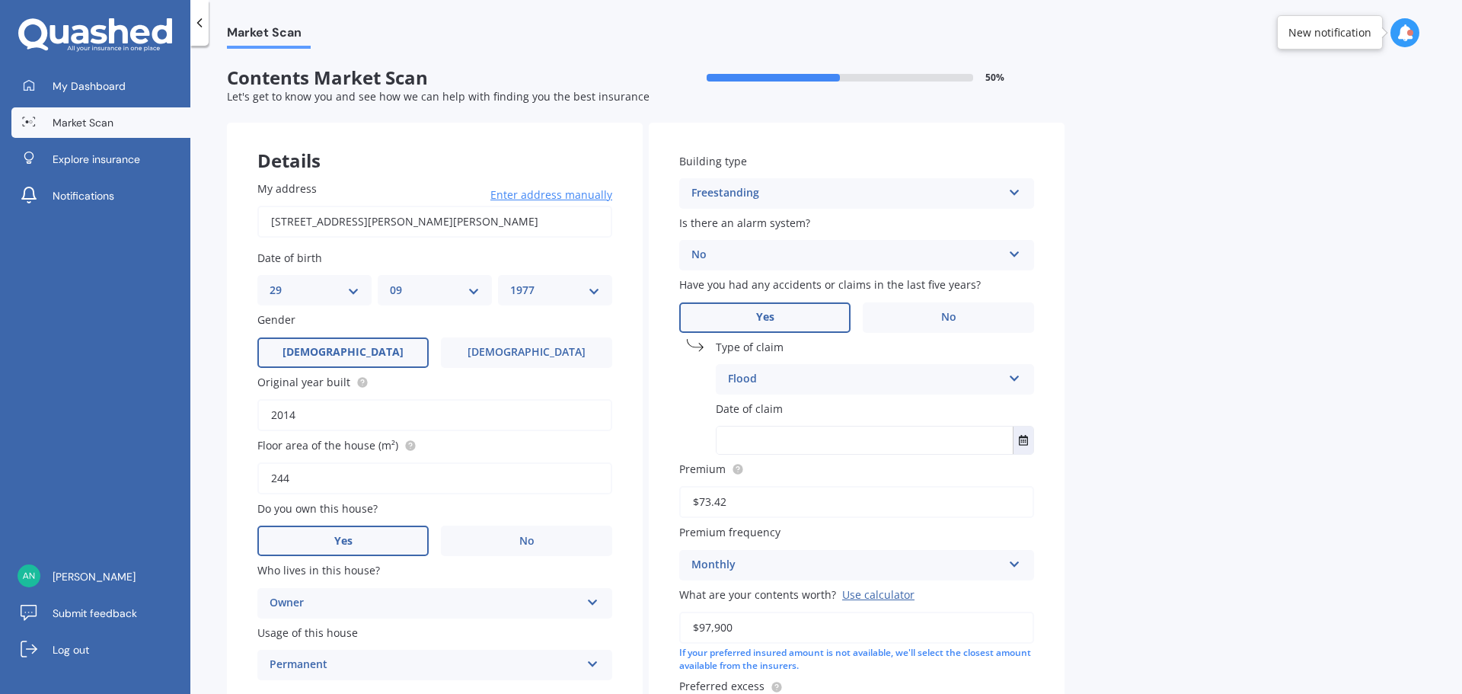
click at [816, 430] on input "text" at bounding box center [865, 439] width 296 height 27
click at [831, 375] on div "Flood" at bounding box center [865, 379] width 274 height 18
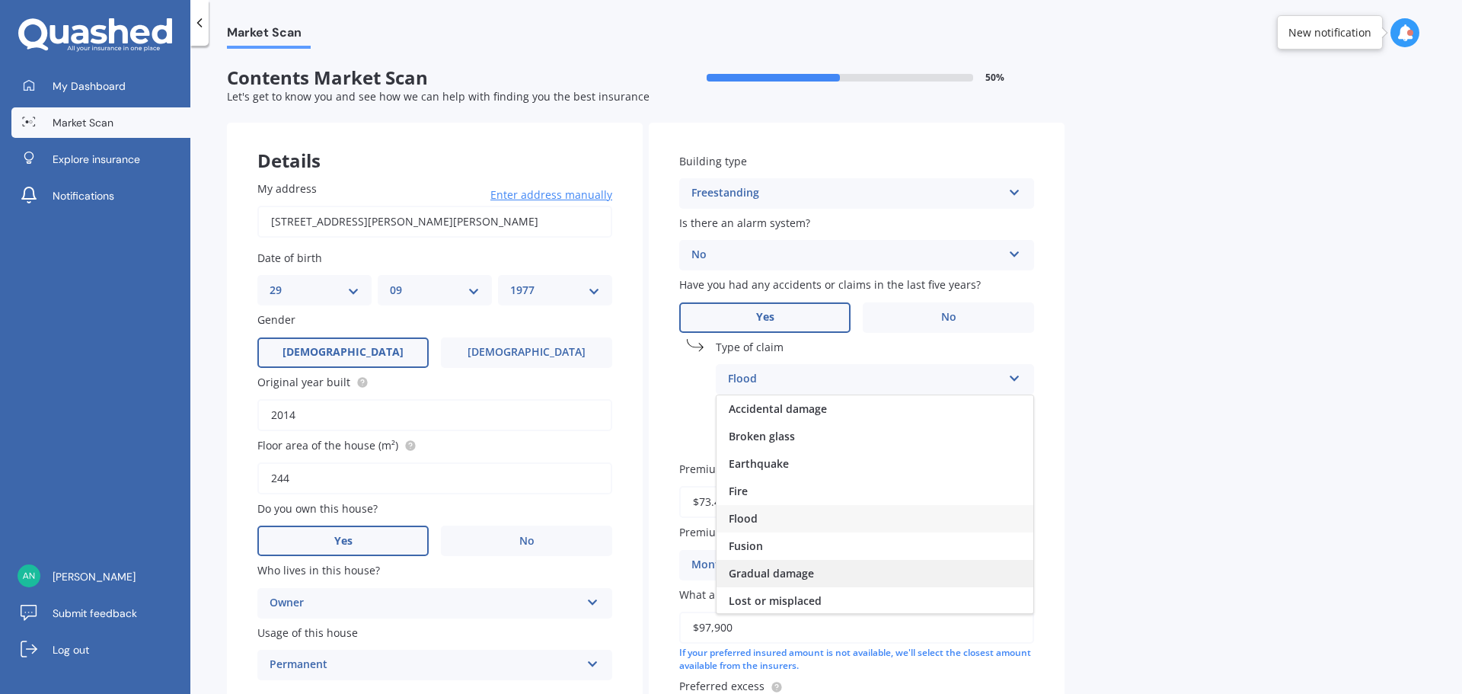
click at [824, 573] on div "Gradual damage" at bounding box center [875, 573] width 317 height 27
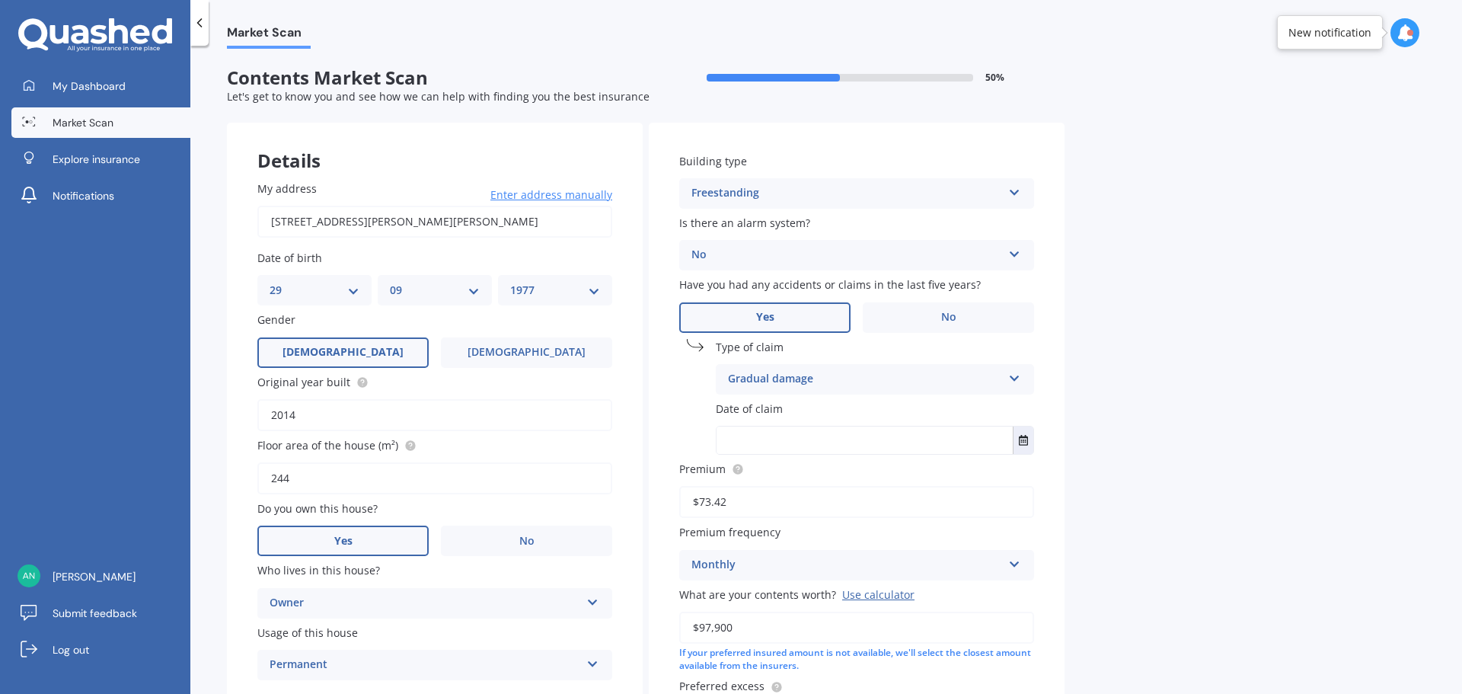
click at [892, 441] on input "text" at bounding box center [865, 439] width 296 height 27
click at [813, 448] on input "text" at bounding box center [865, 439] width 296 height 27
type input "04/04/2025"
click at [1026, 439] on icon "Select date" at bounding box center [1023, 440] width 9 height 11
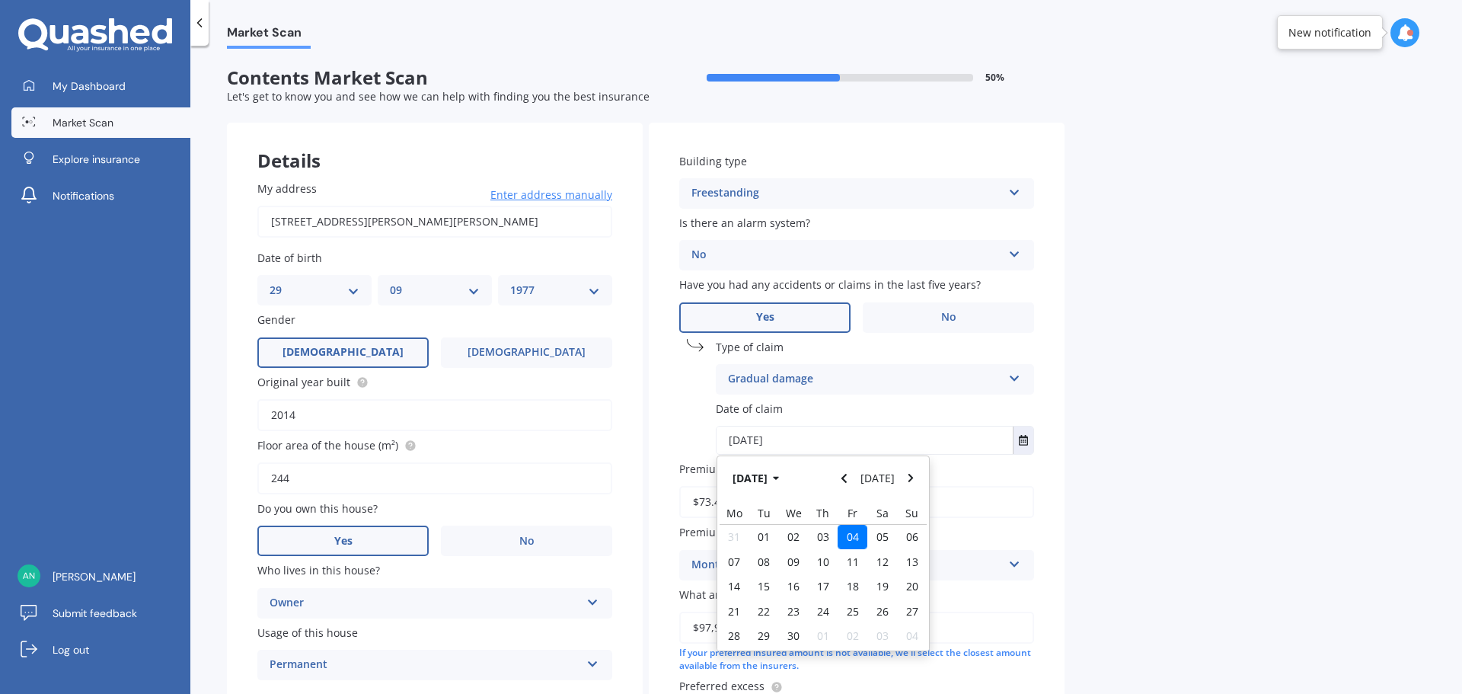
click at [851, 532] on span "04" at bounding box center [853, 536] width 12 height 14
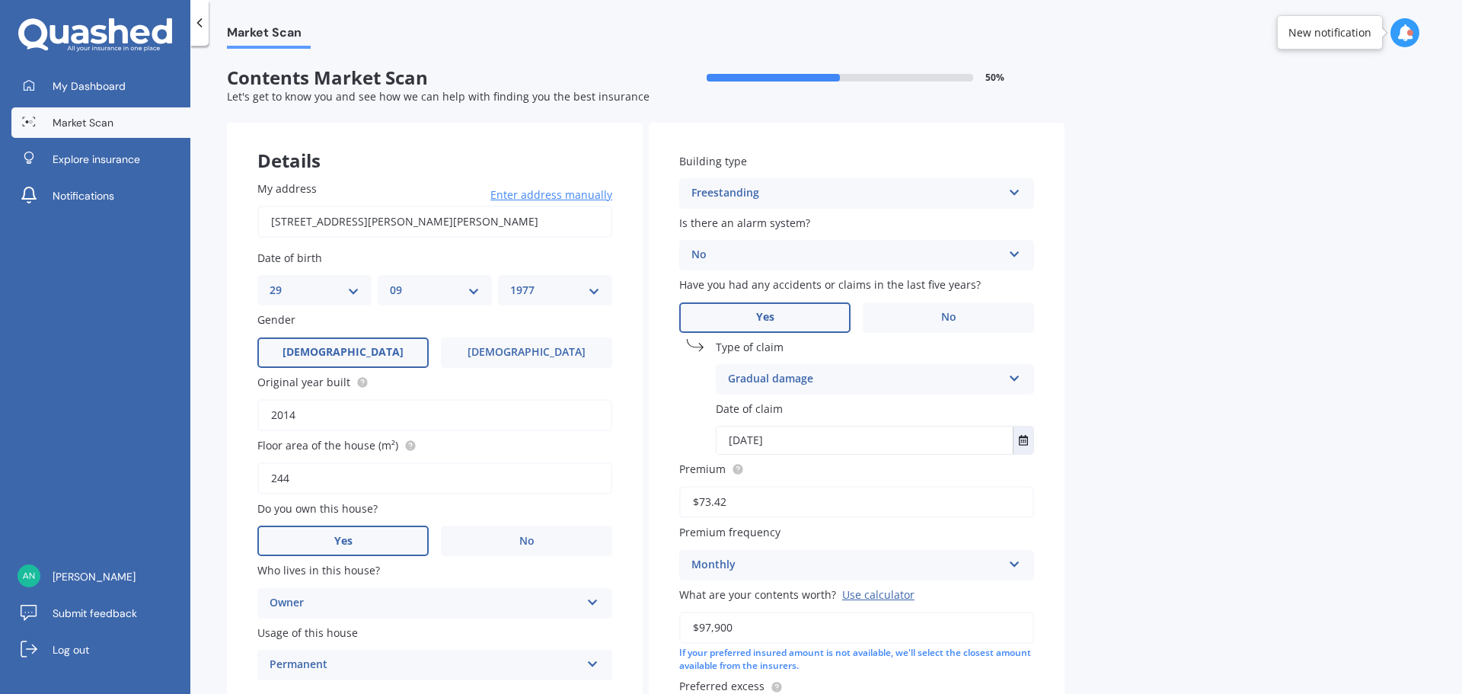
click at [1181, 447] on div "Market Scan Contents Market Scan 50 % Let's get to know you and see how we can …" at bounding box center [826, 373] width 1272 height 648
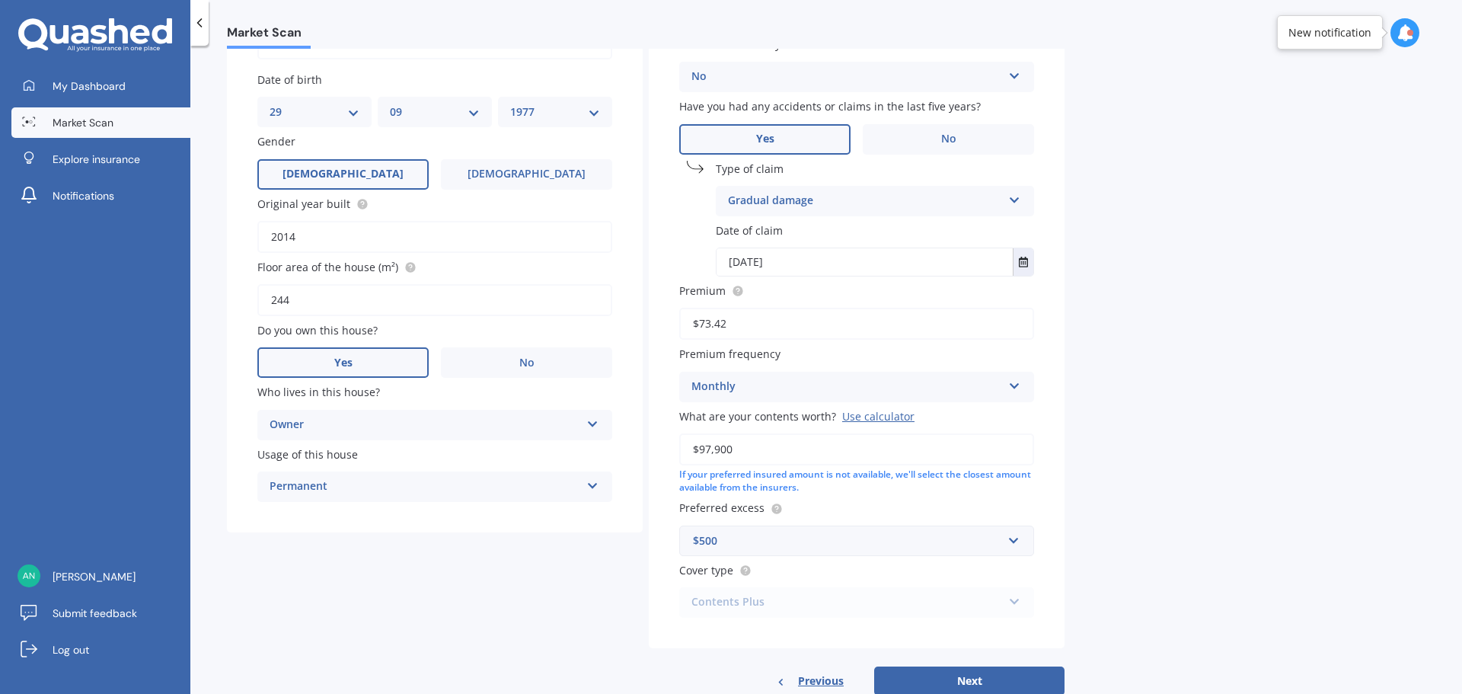
scroll to position [219, 0]
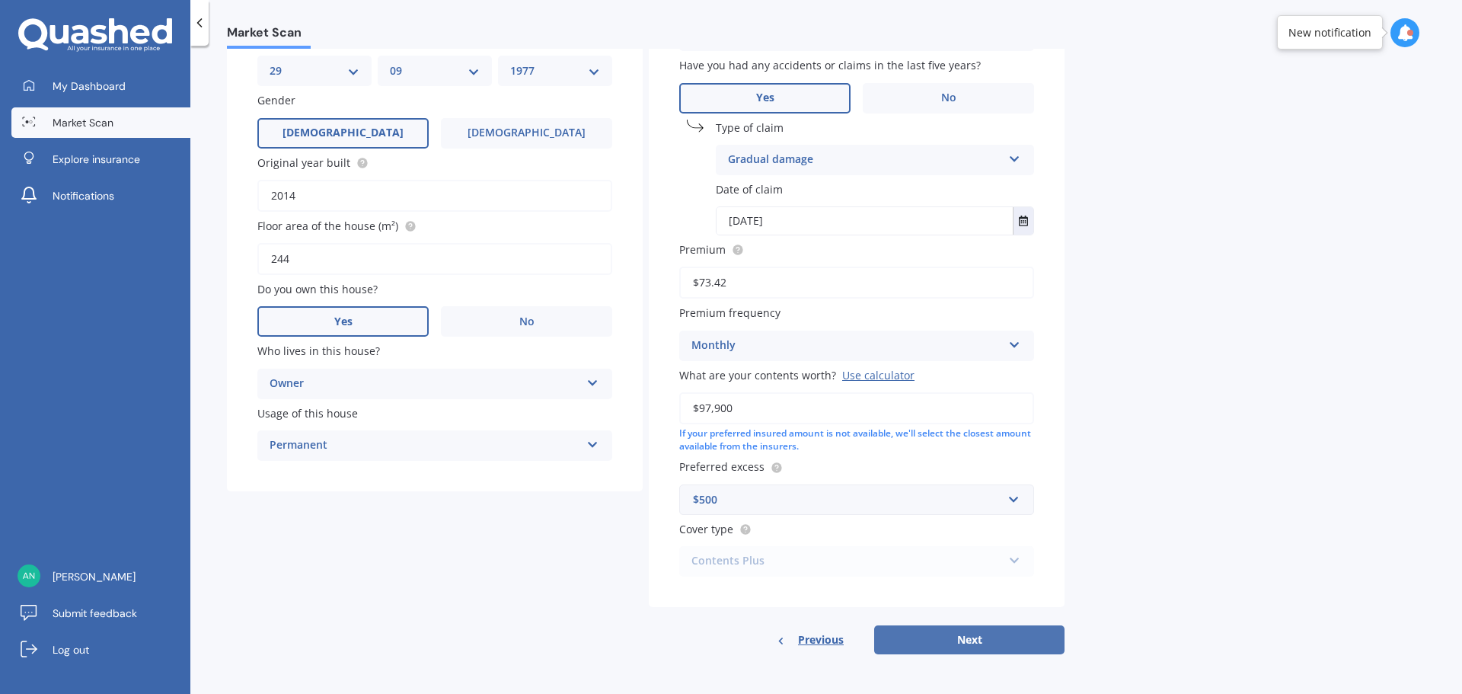
click at [986, 639] on button "Next" at bounding box center [969, 639] width 190 height 29
select select "29"
select select "09"
select select "1977"
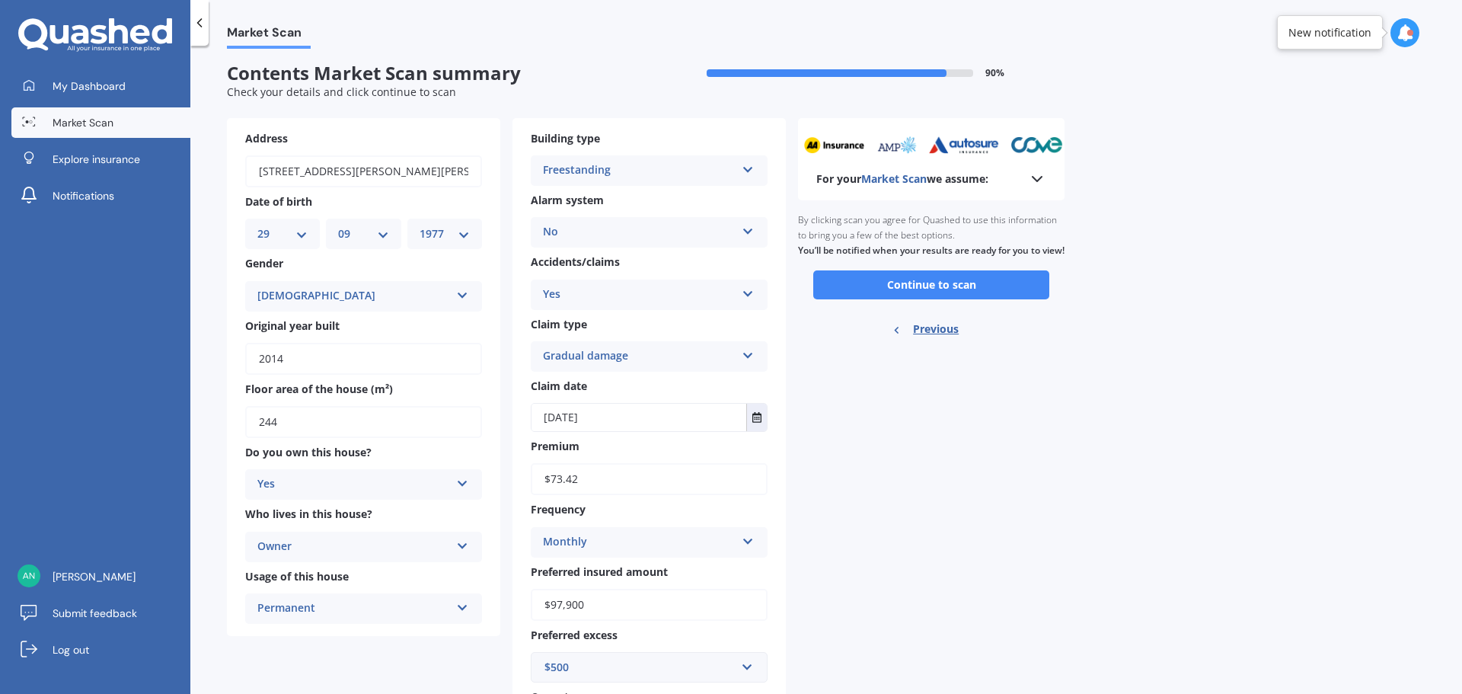
scroll to position [0, 0]
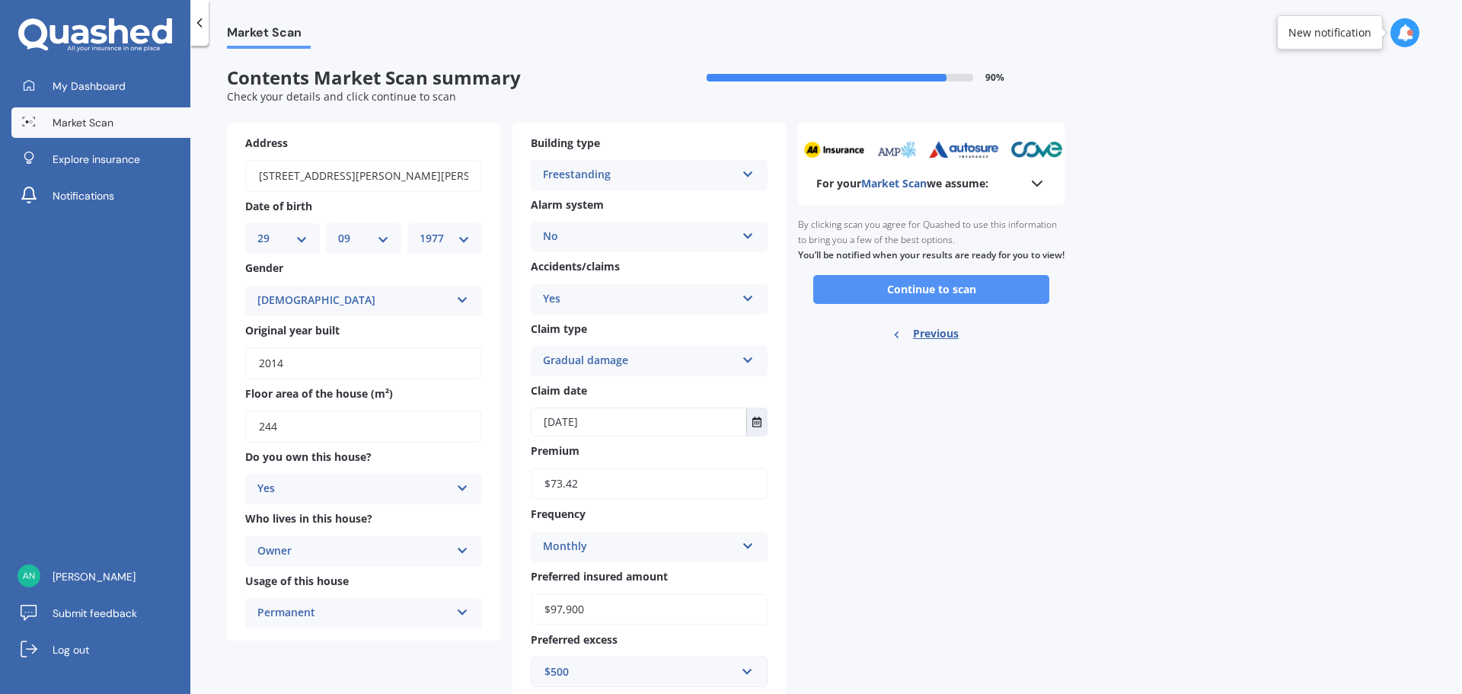
click at [965, 304] on button "Continue to scan" at bounding box center [931, 289] width 236 height 29
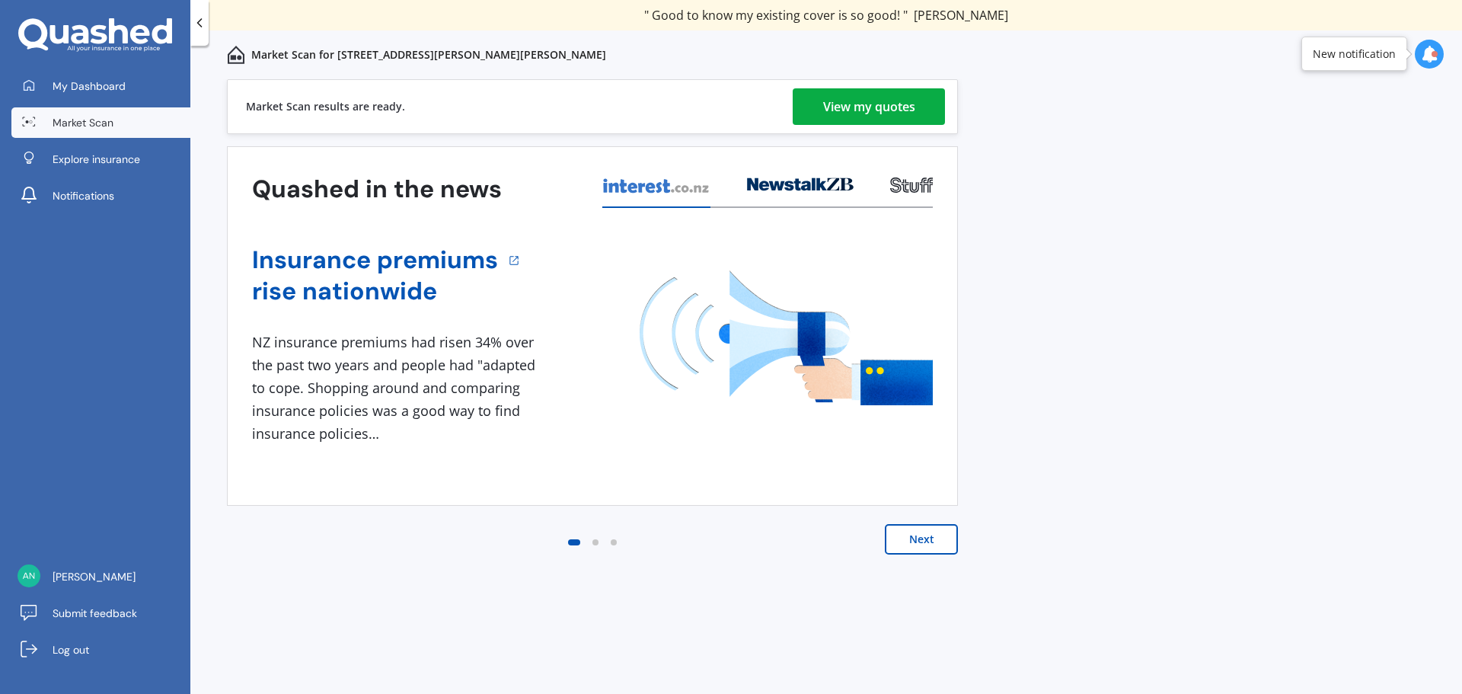
click at [98, 115] on span "Market Scan" at bounding box center [83, 122] width 61 height 15
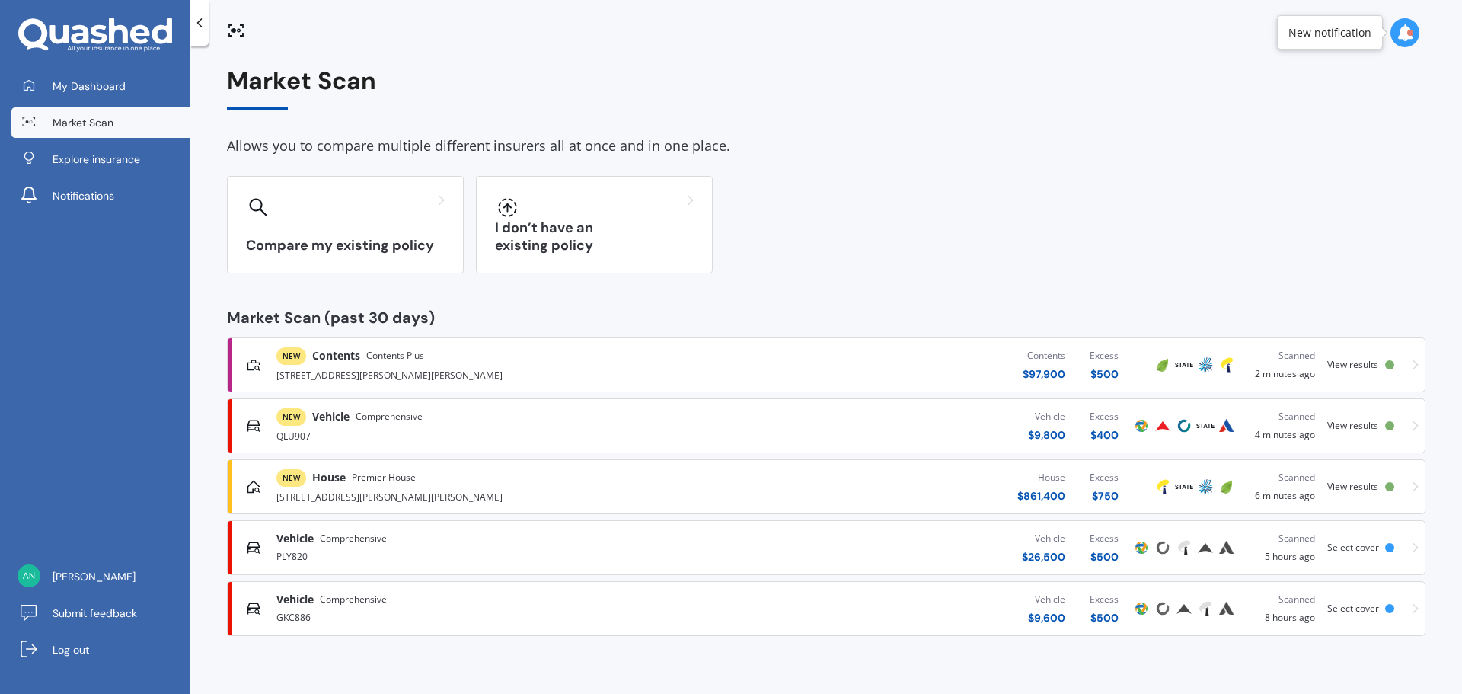
click at [715, 358] on div "Contents $ 97,900 Excess $ 500" at bounding box center [909, 365] width 442 height 46
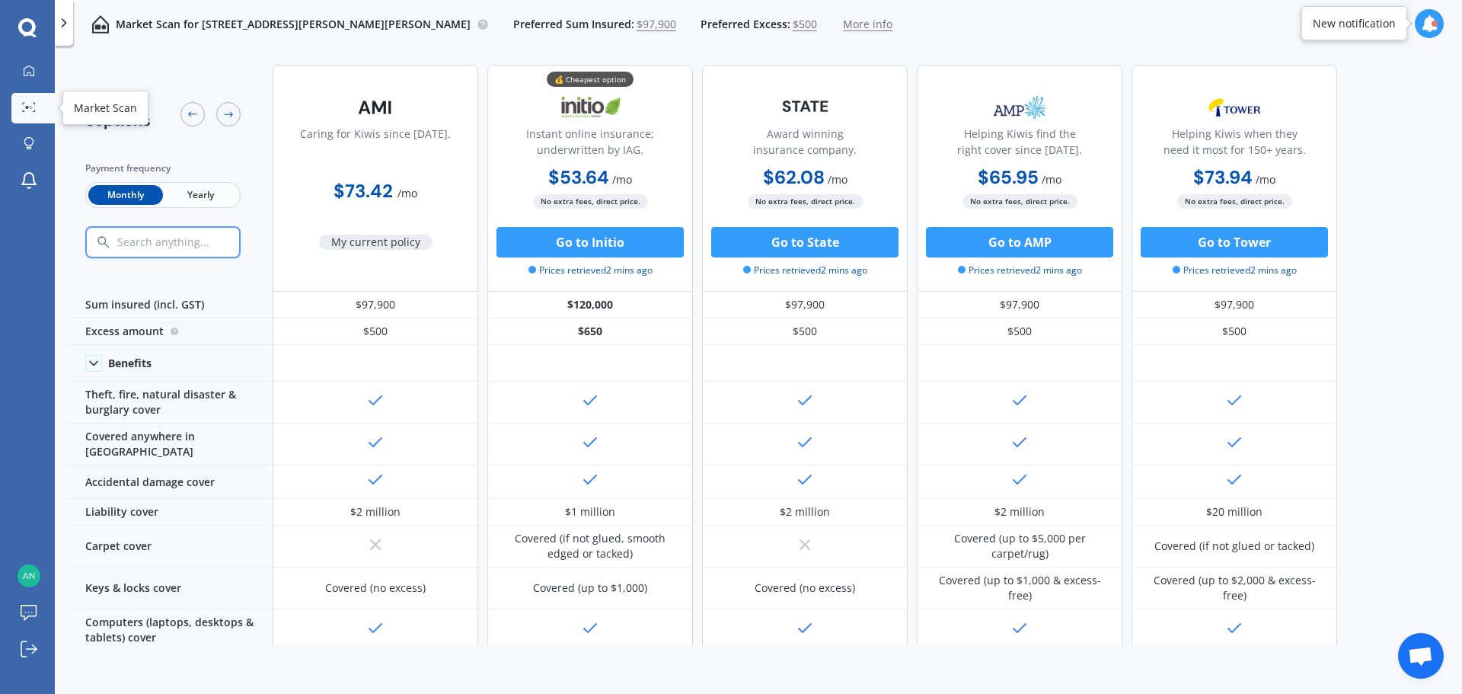
click at [30, 105] on icon at bounding box center [29, 107] width 14 height 10
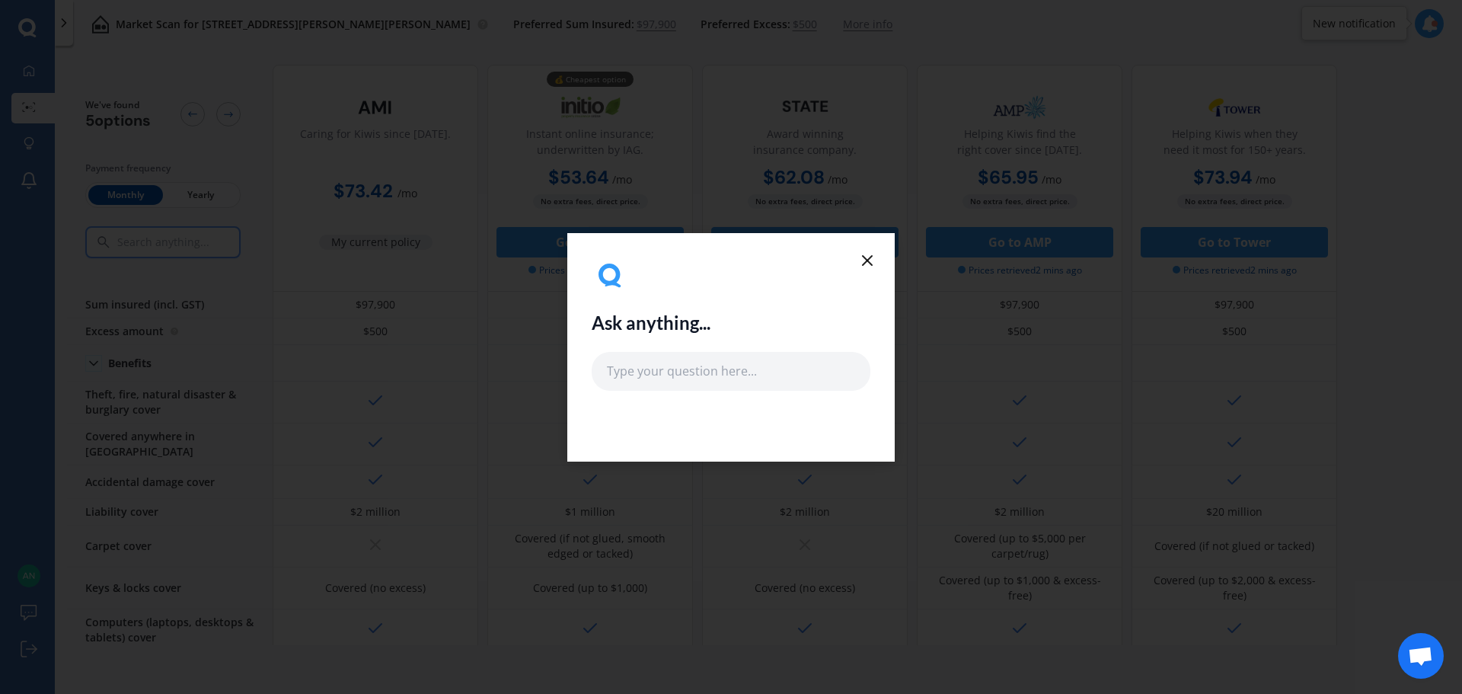
click at [874, 265] on icon at bounding box center [867, 260] width 18 height 18
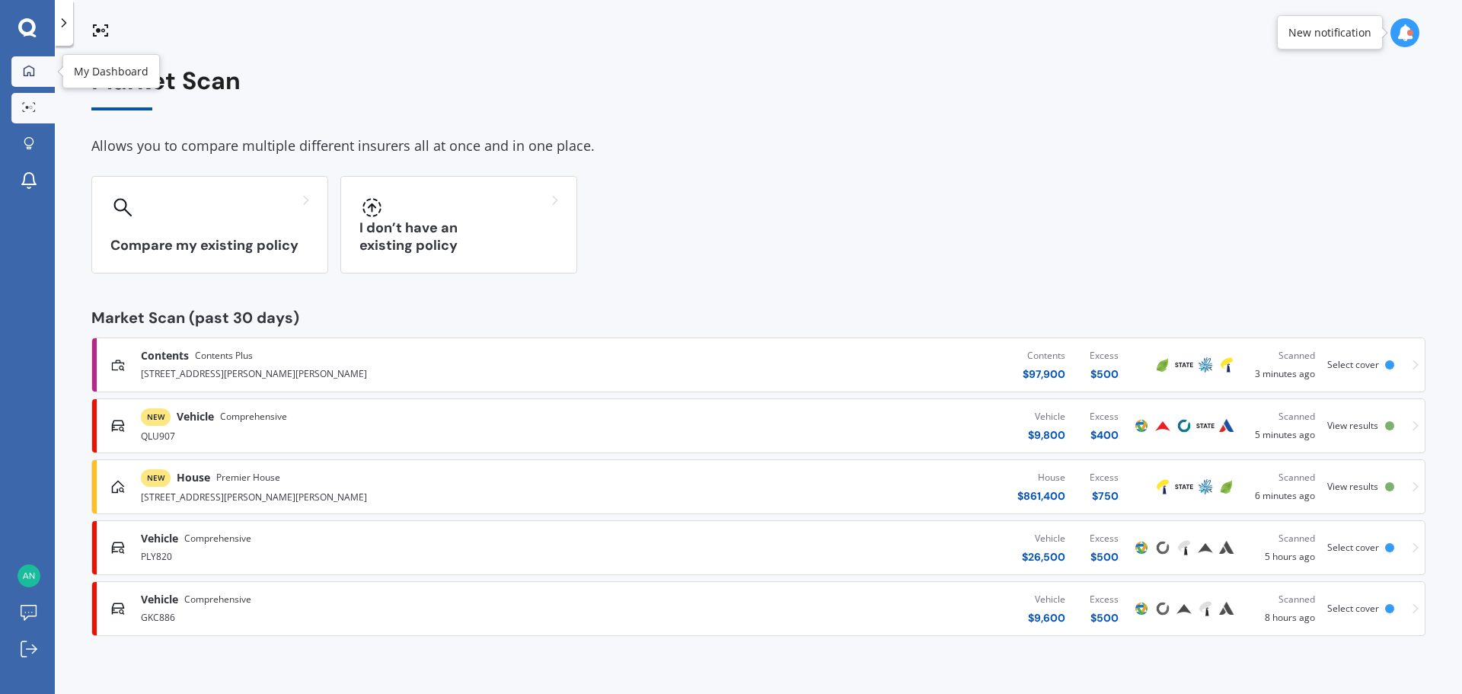
click at [34, 71] on icon at bounding box center [29, 70] width 11 height 11
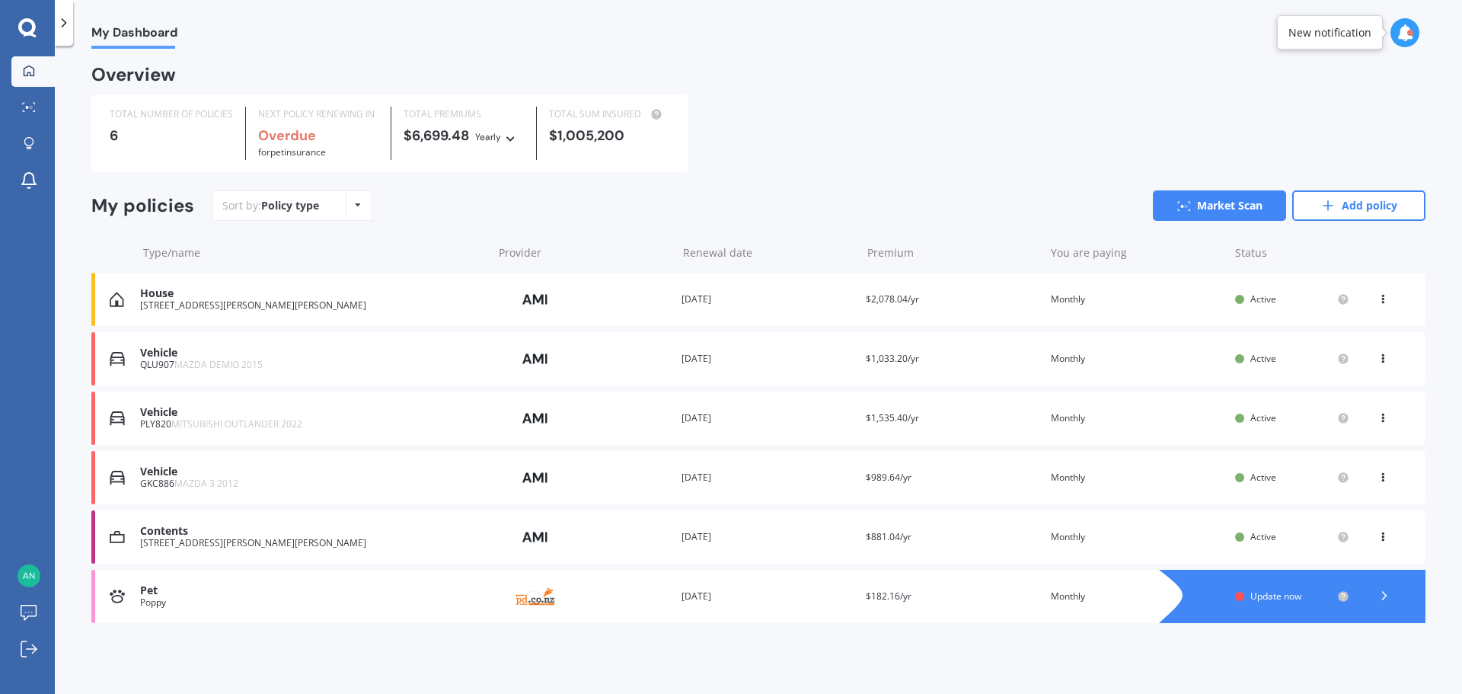
click at [1386, 535] on icon at bounding box center [1383, 533] width 11 height 9
click at [698, 526] on div "Contents 12 Audrey Place, Flagstaff, Hamilton 3210 Provider Renewal date 15 May…" at bounding box center [758, 536] width 1334 height 53
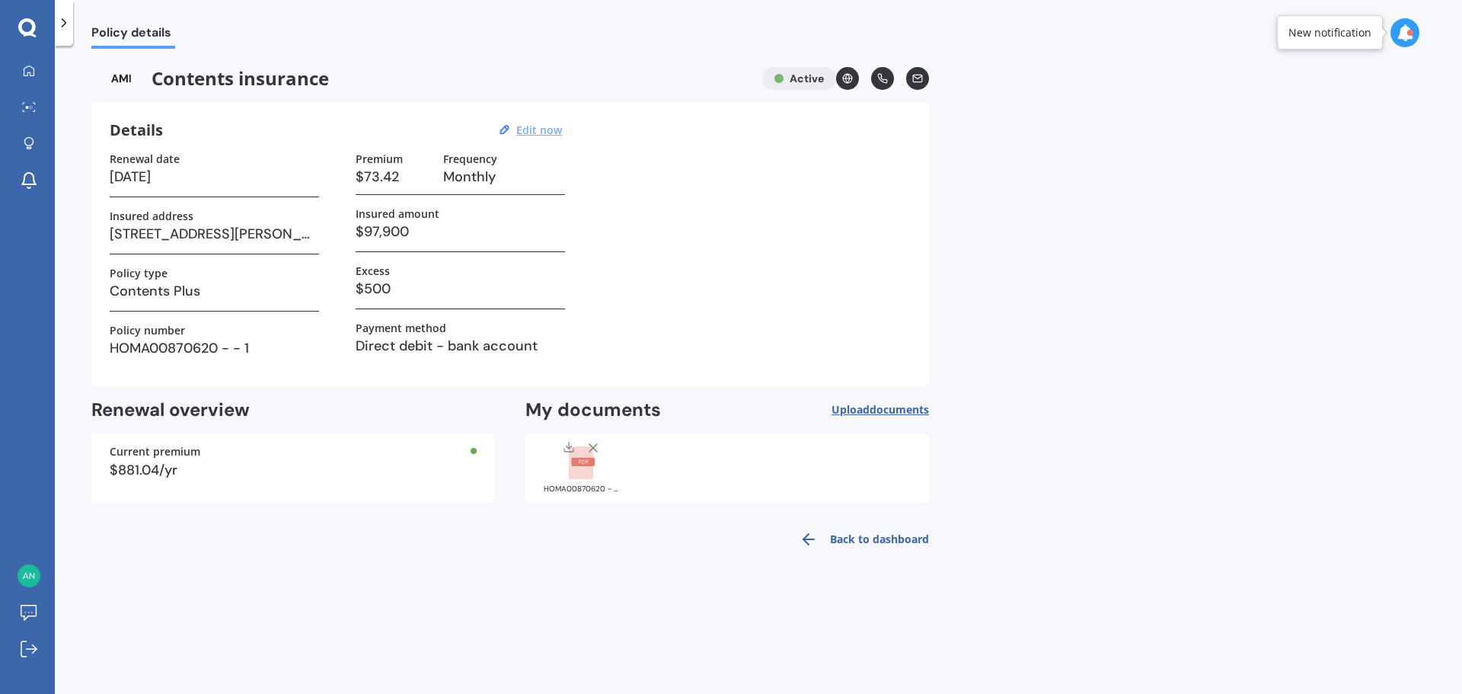
click at [544, 128] on u "Edit now" at bounding box center [539, 130] width 46 height 14
select select "15"
select select "05"
select select "2026"
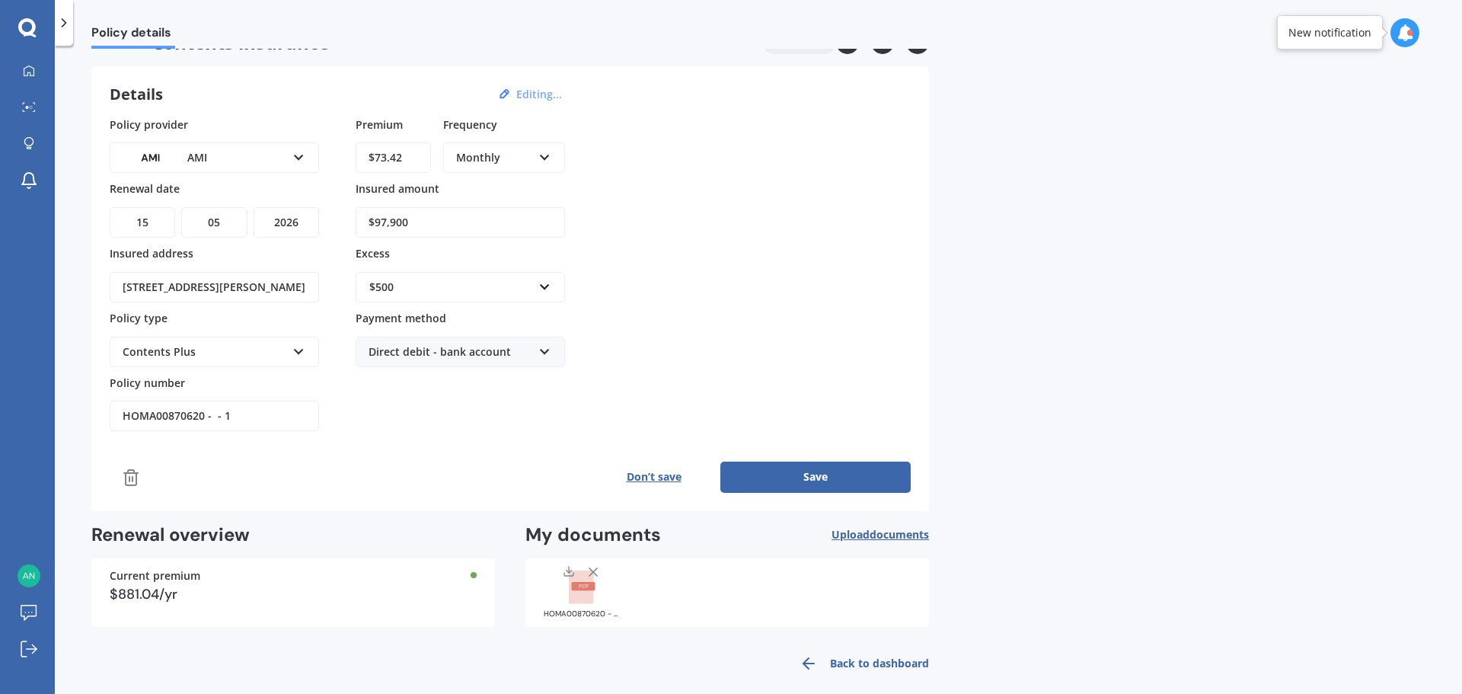
scroll to position [51, 0]
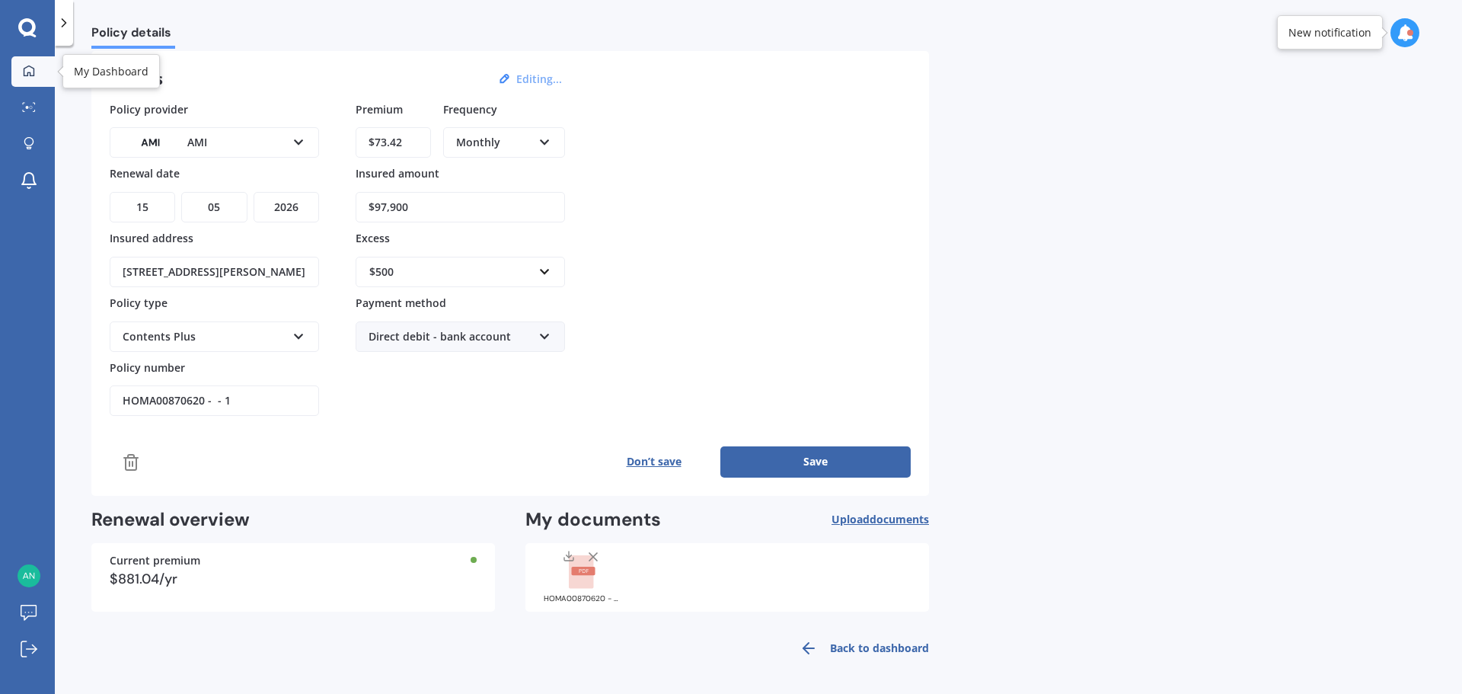
click at [28, 76] on icon at bounding box center [29, 71] width 12 height 12
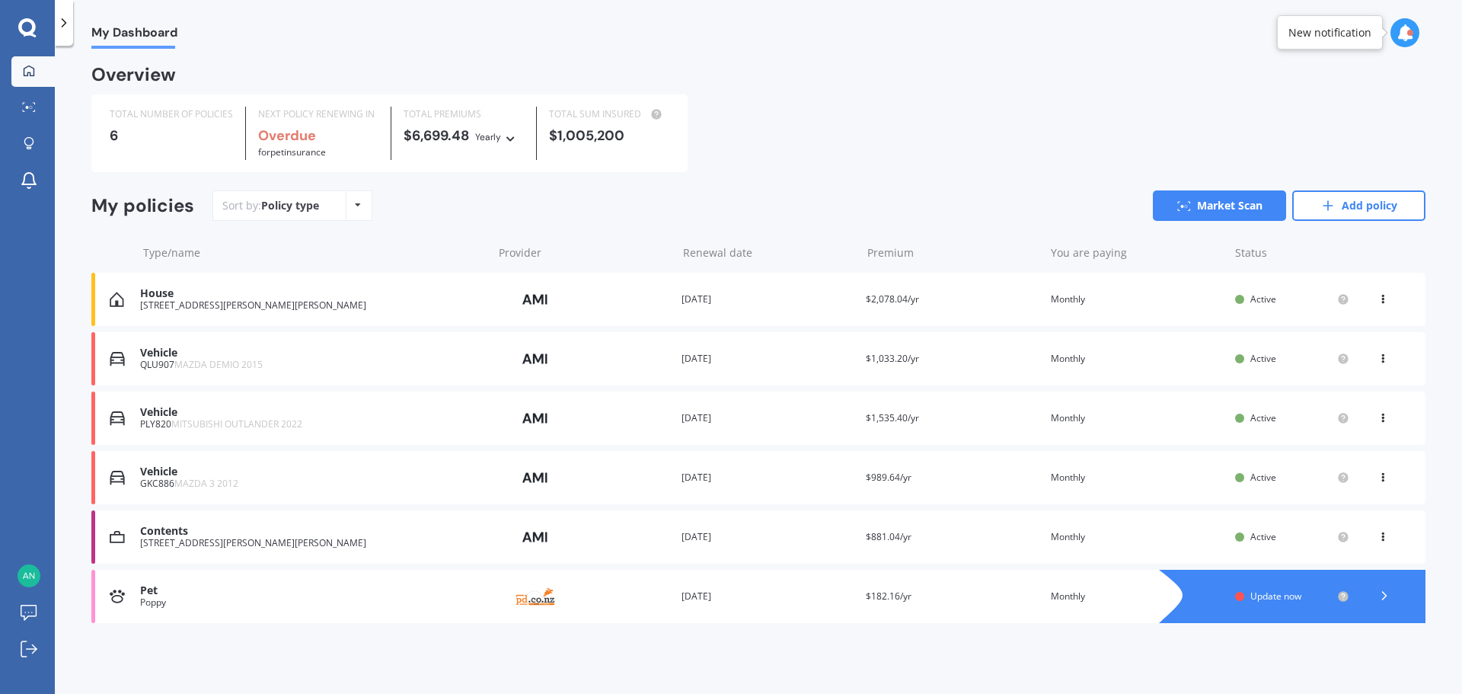
click at [920, 539] on div "Premium $881.04/yr" at bounding box center [952, 536] width 172 height 15
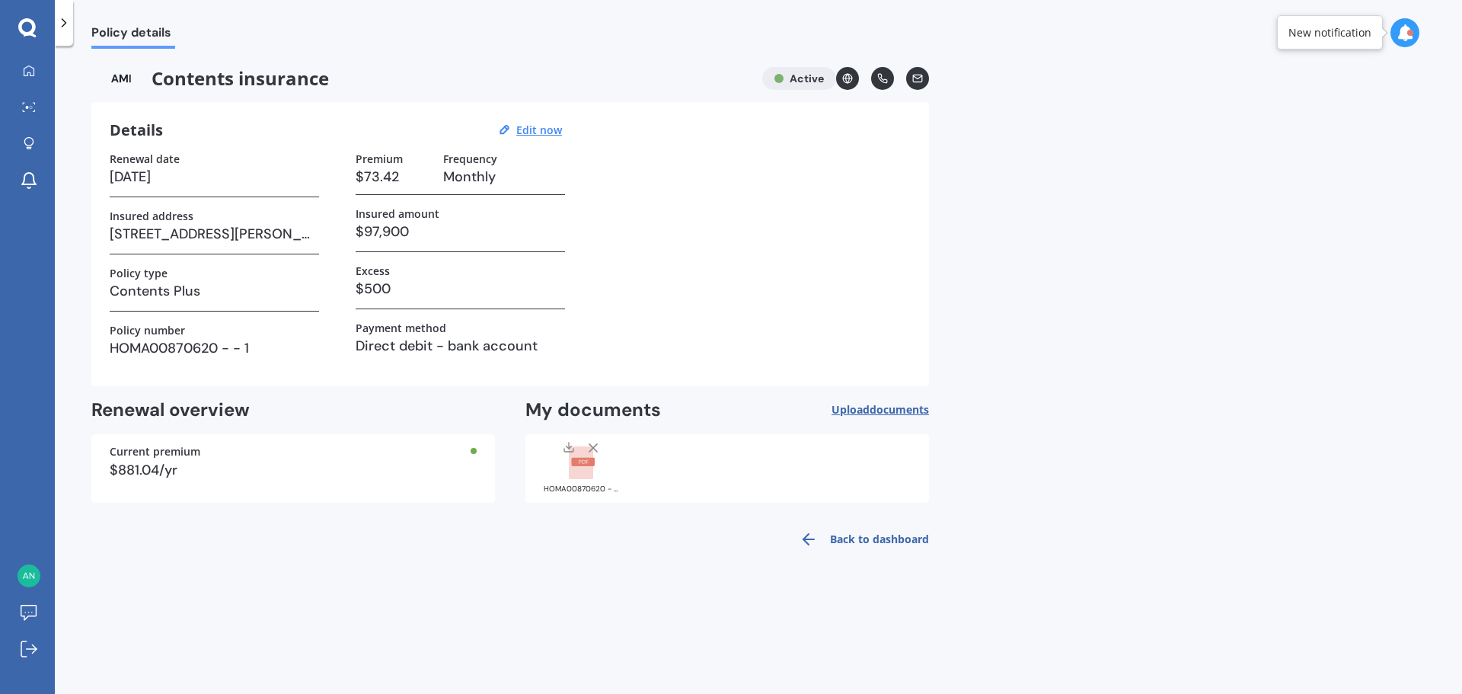
click at [913, 540] on link "Back to dashboard" at bounding box center [859, 539] width 139 height 37
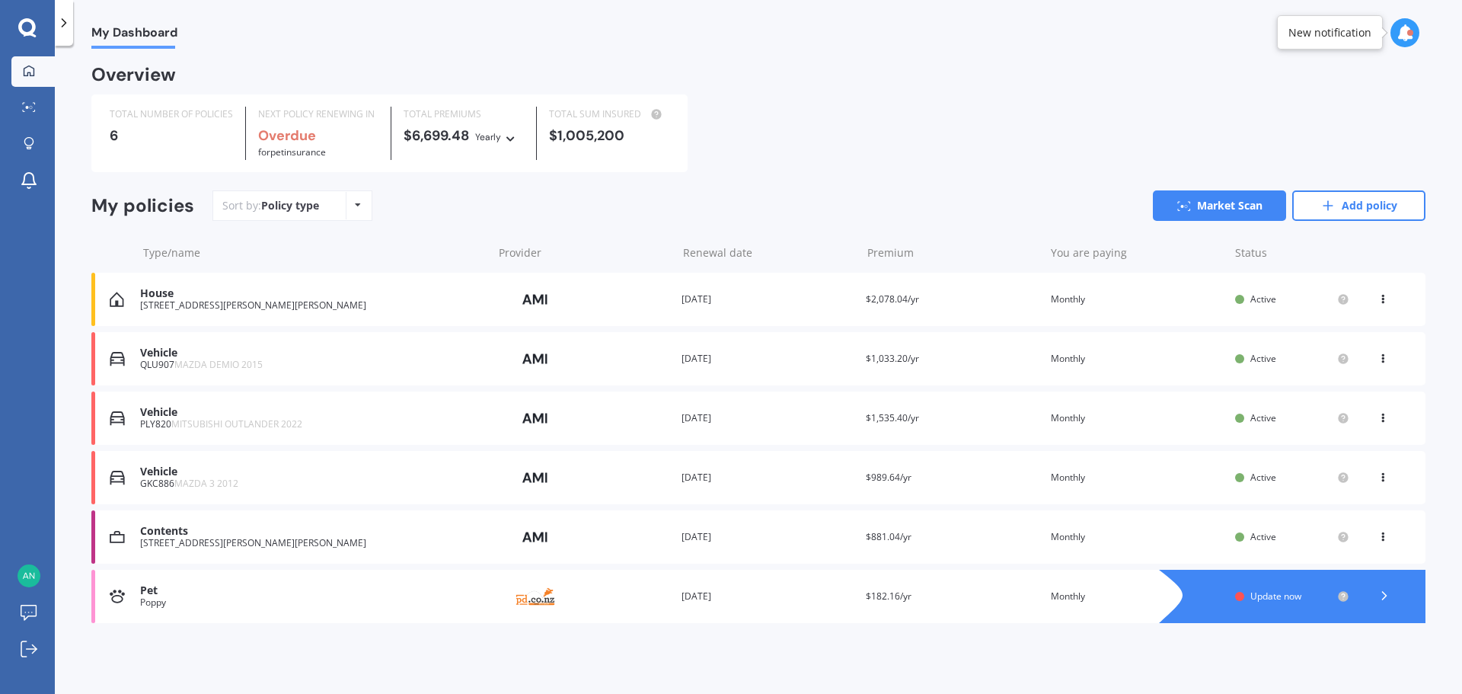
click at [1385, 547] on div "Contents 12 Audrey Place, Flagstaff, Hamilton 3210 Provider Renewal date 15 May…" at bounding box center [758, 536] width 1334 height 53
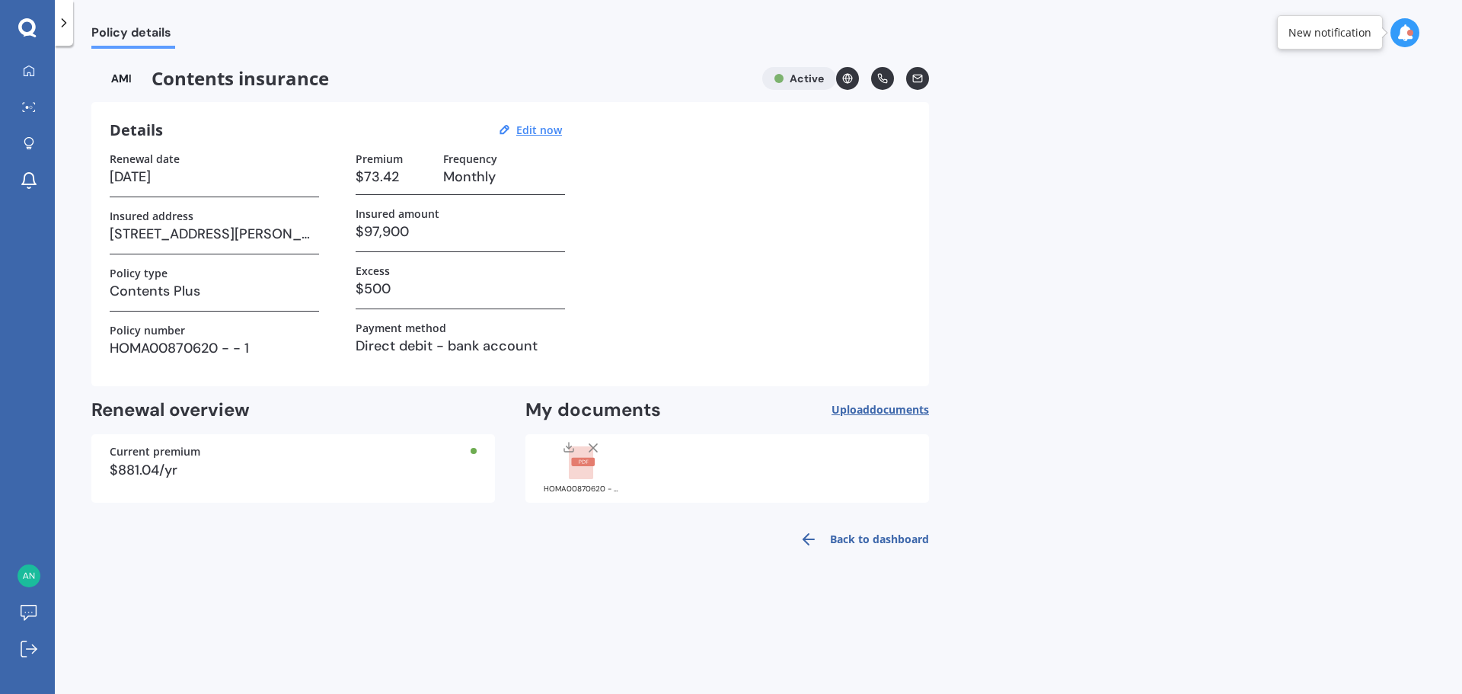
click at [887, 538] on link "Back to dashboard" at bounding box center [859, 539] width 139 height 37
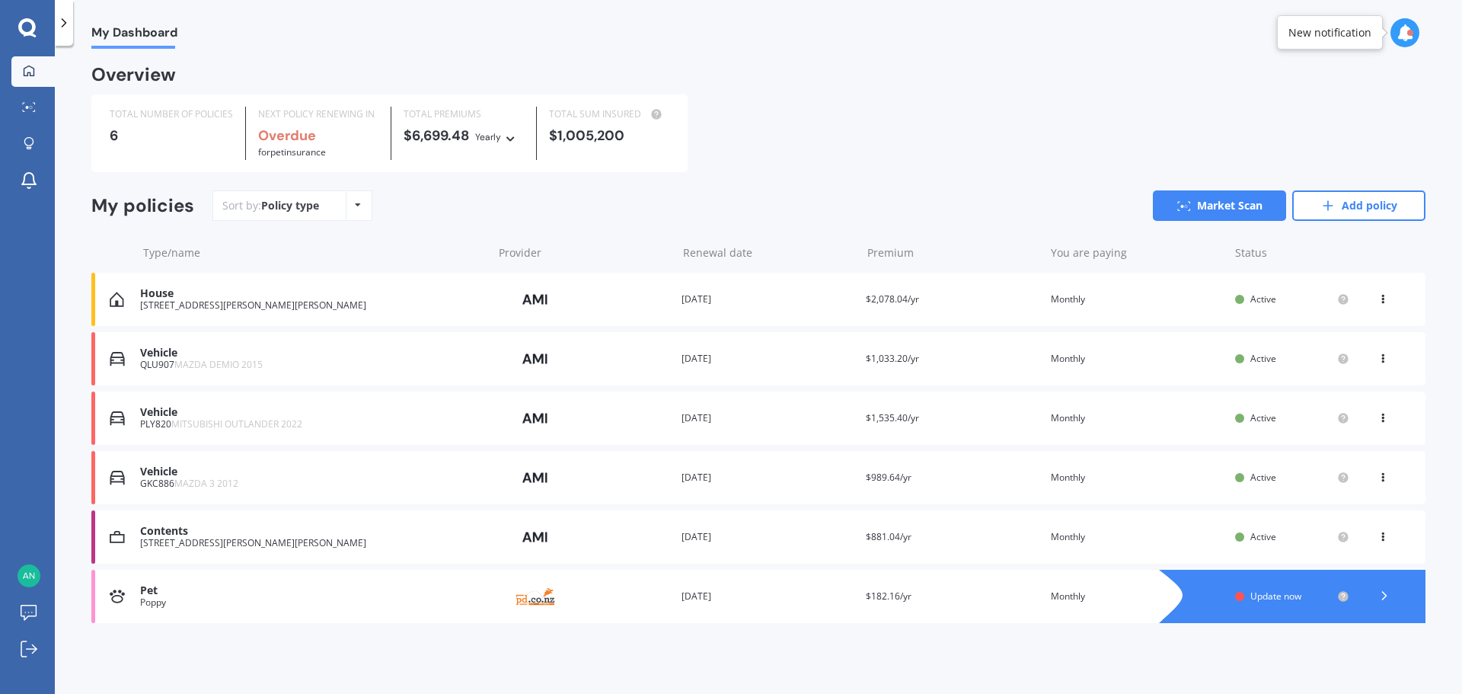
click at [1381, 538] on icon at bounding box center [1383, 533] width 11 height 9
click at [27, 110] on icon at bounding box center [29, 107] width 14 height 10
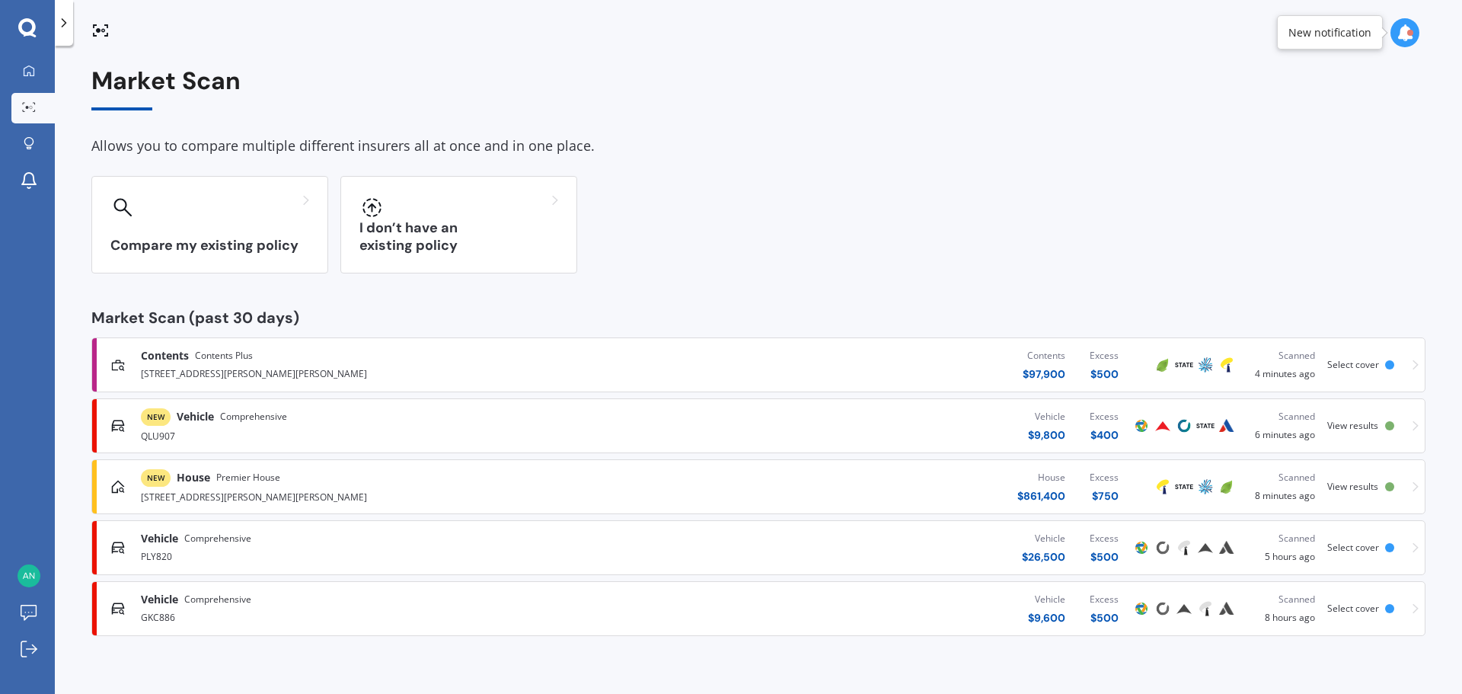
click at [899, 361] on div "Contents $ 97,900 Excess $ 500" at bounding box center [876, 365] width 510 height 46
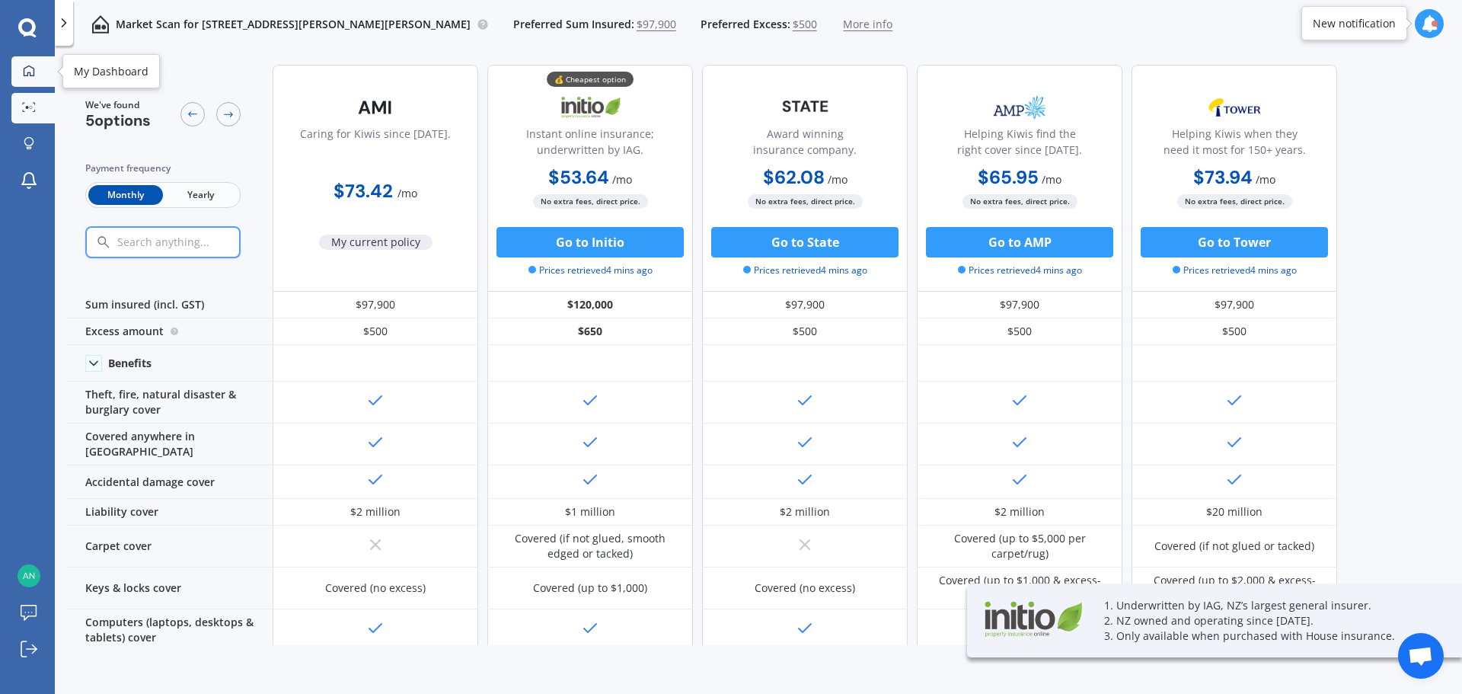
click at [28, 70] on icon at bounding box center [29, 71] width 12 height 12
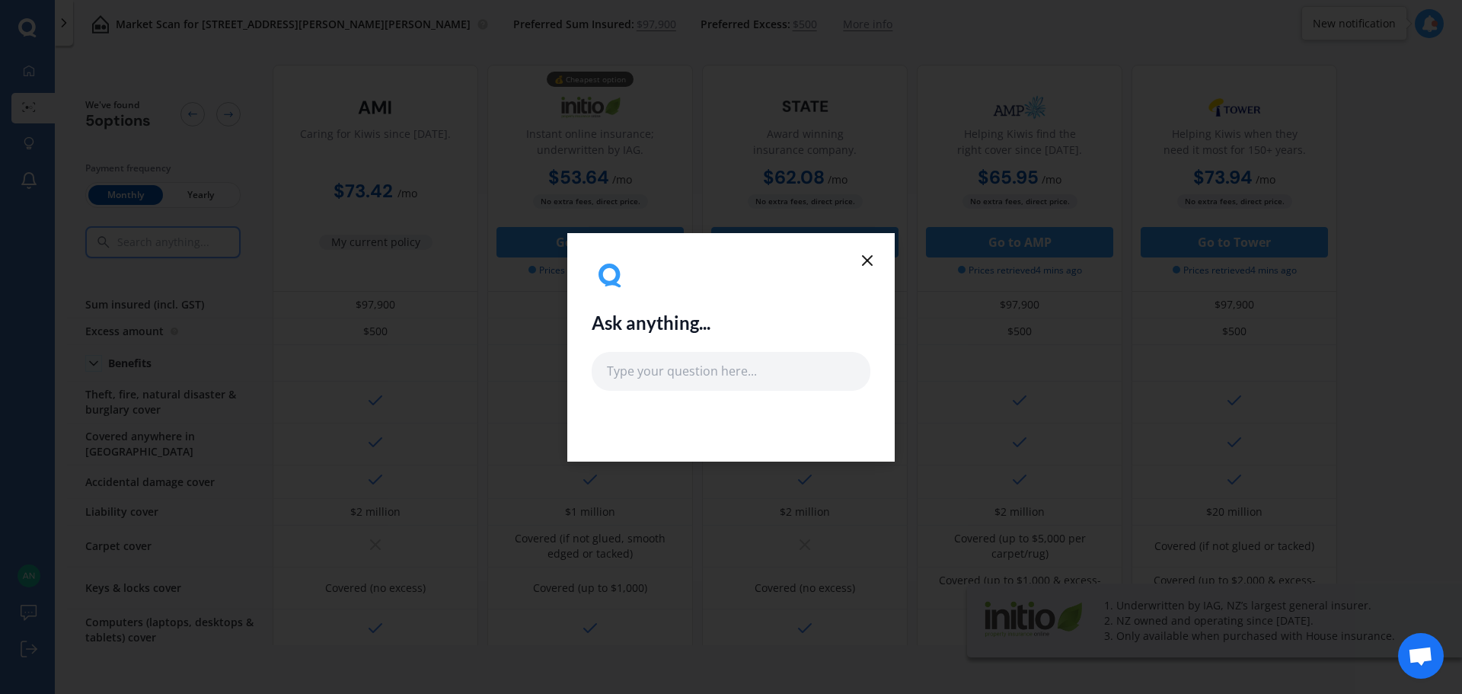
click at [868, 260] on line at bounding box center [867, 260] width 9 height 9
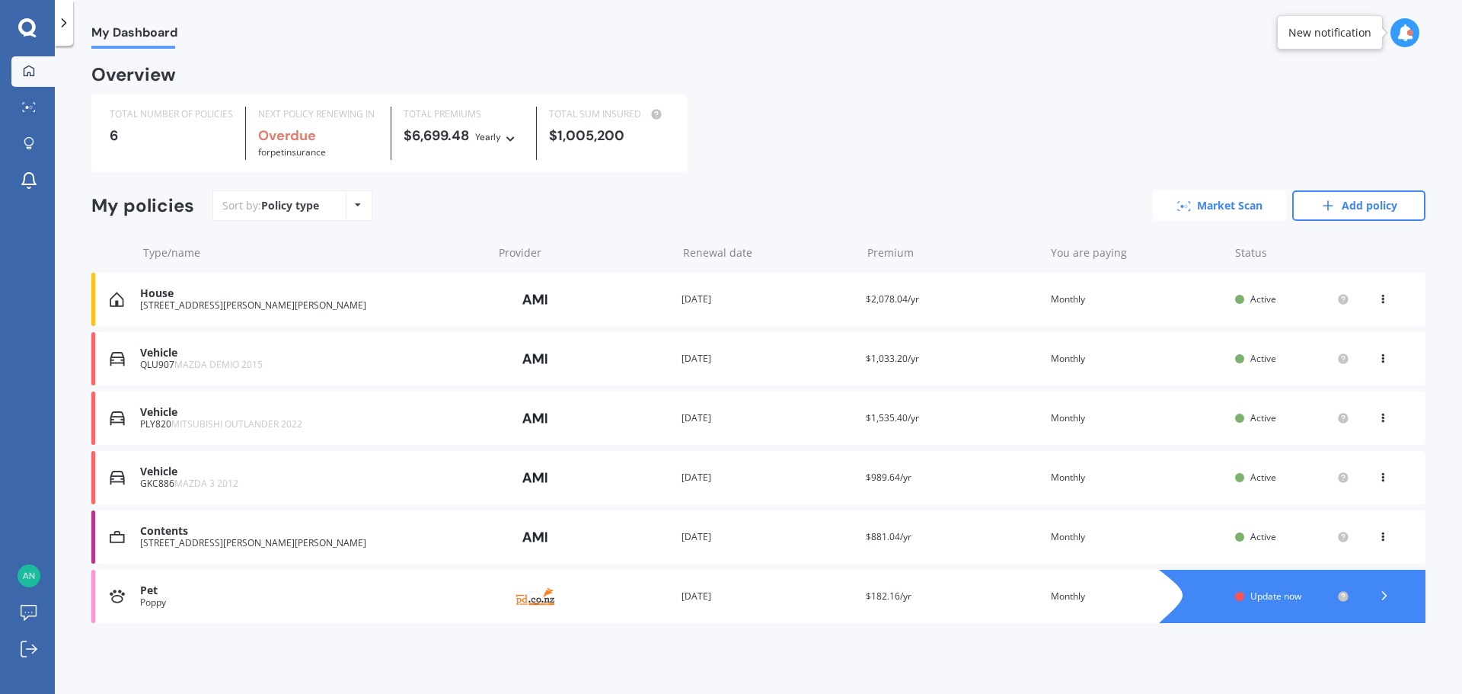
click at [1190, 205] on icon at bounding box center [1184, 206] width 14 height 10
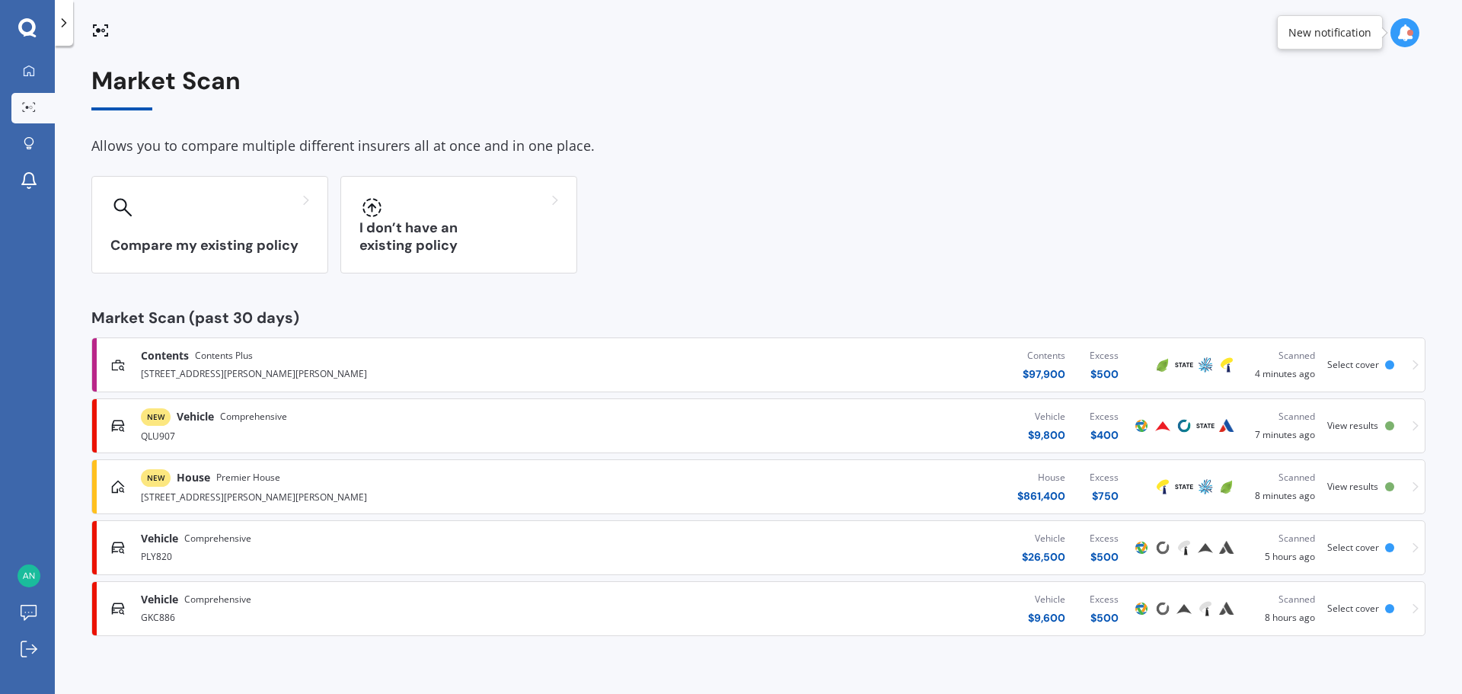
click at [319, 365] on div "[STREET_ADDRESS][PERSON_NAME][PERSON_NAME]" at bounding box center [381, 372] width 480 height 18
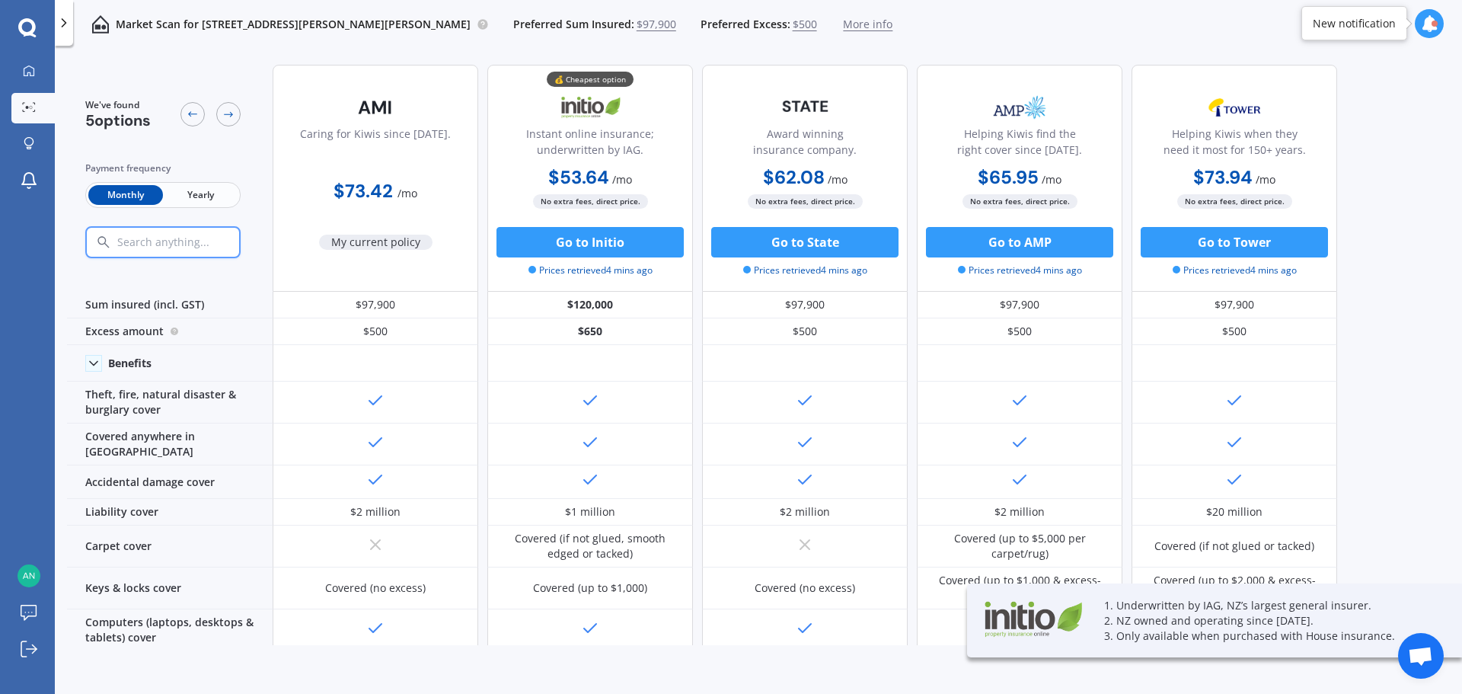
click at [843, 23] on span "More info" at bounding box center [867, 24] width 49 height 15
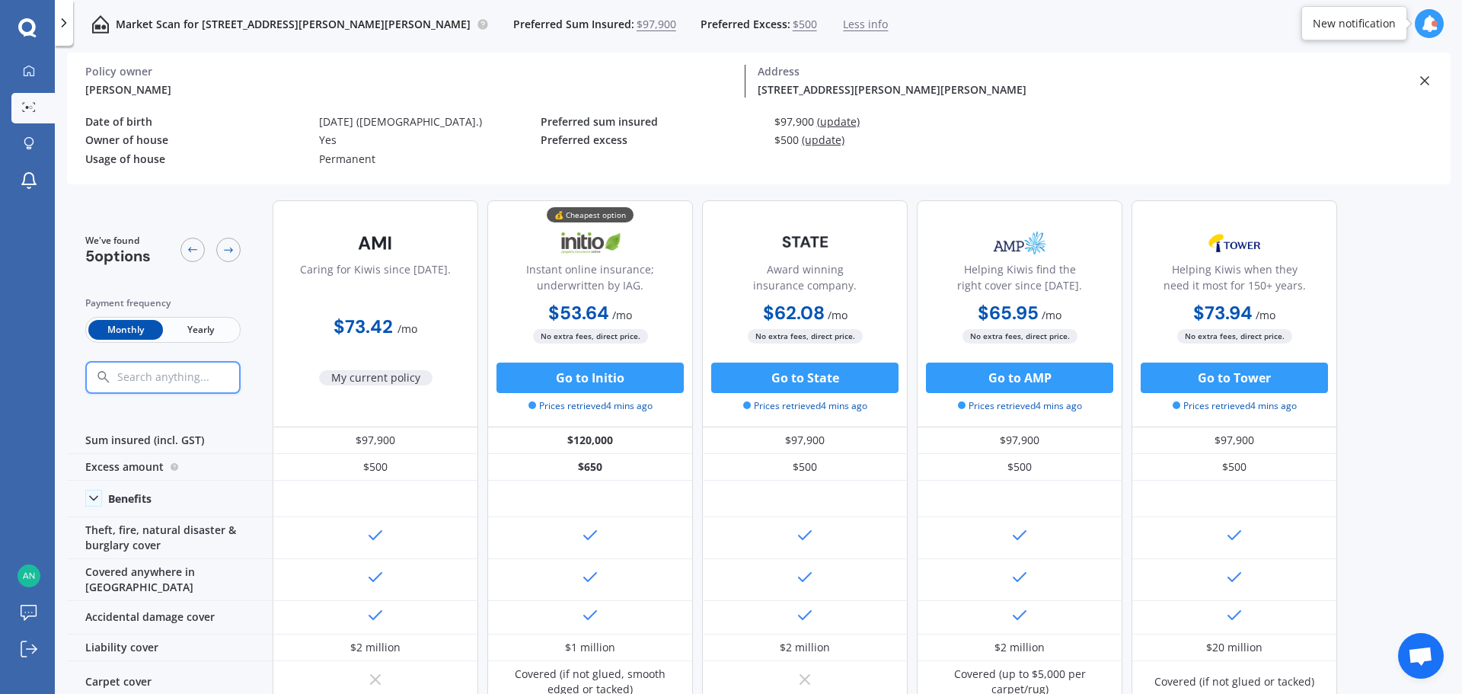
click at [829, 120] on span "(update)" at bounding box center [838, 121] width 43 height 14
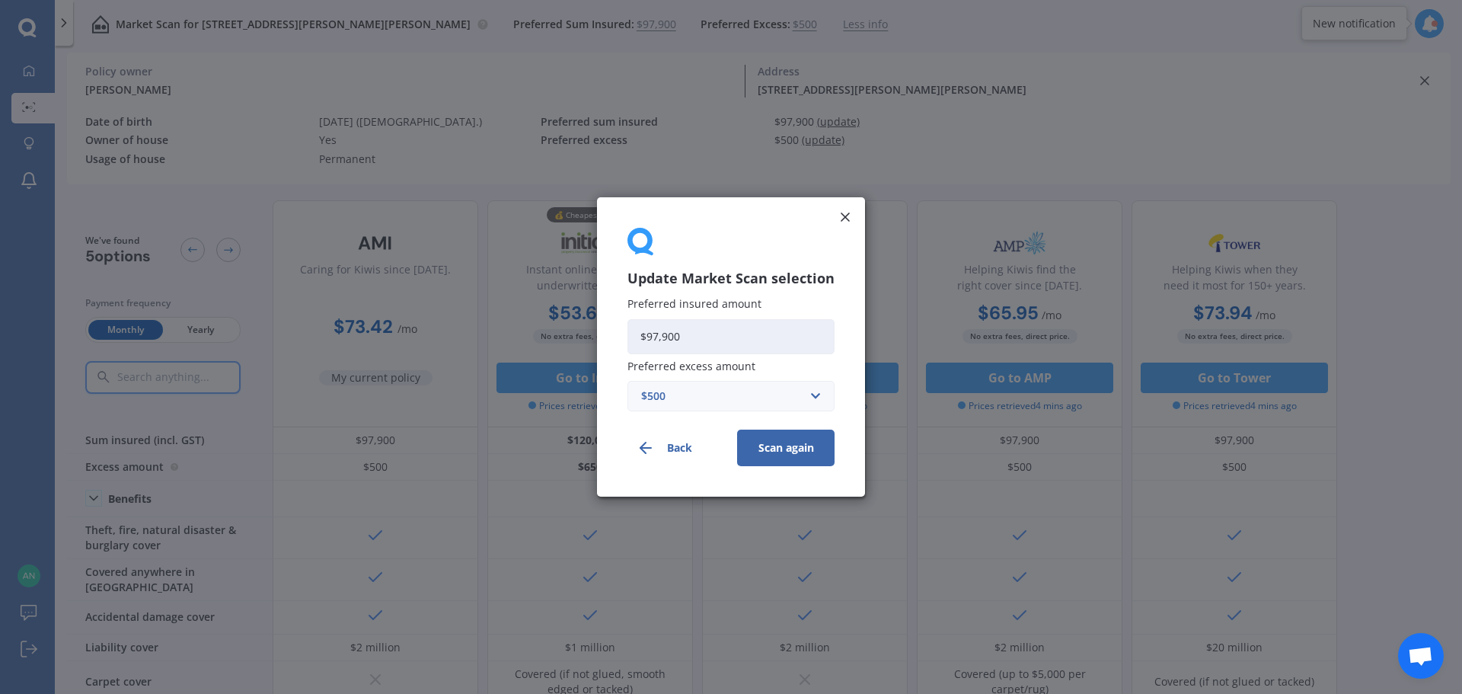
click at [853, 218] on div "Update Market Scan selection Preferred insured amount $97,900 Preferred excess …" at bounding box center [731, 346] width 268 height 299
click at [841, 215] on line at bounding box center [845, 217] width 8 height 8
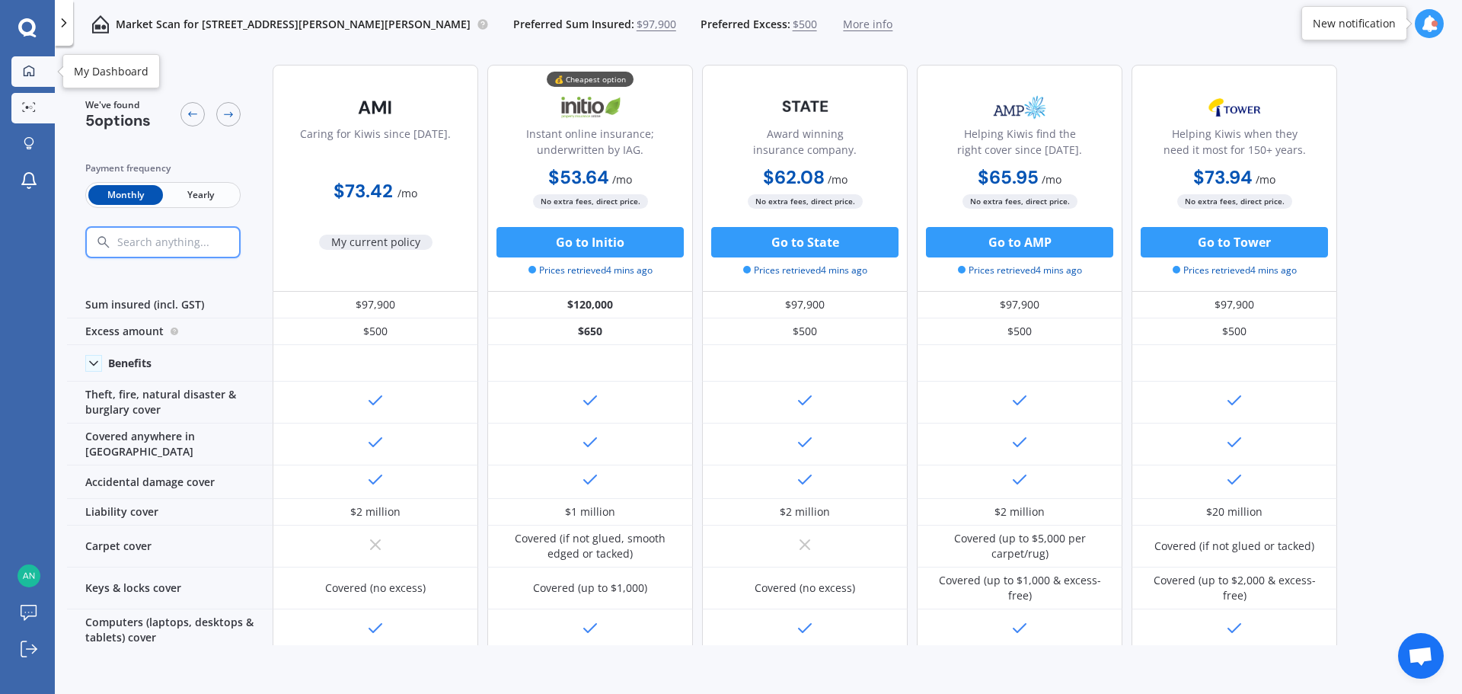
click at [27, 63] on link "My Dashboard" at bounding box center [32, 71] width 43 height 30
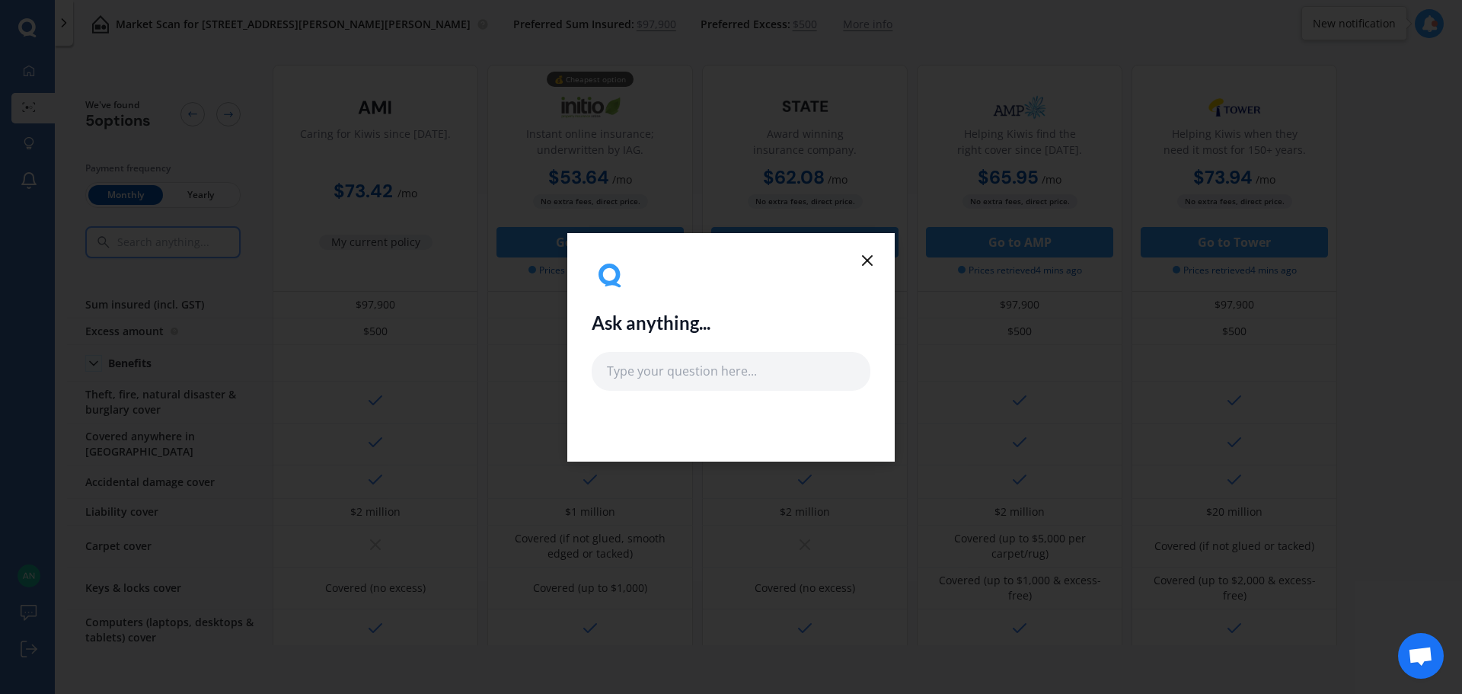
click at [861, 253] on icon at bounding box center [867, 260] width 18 height 18
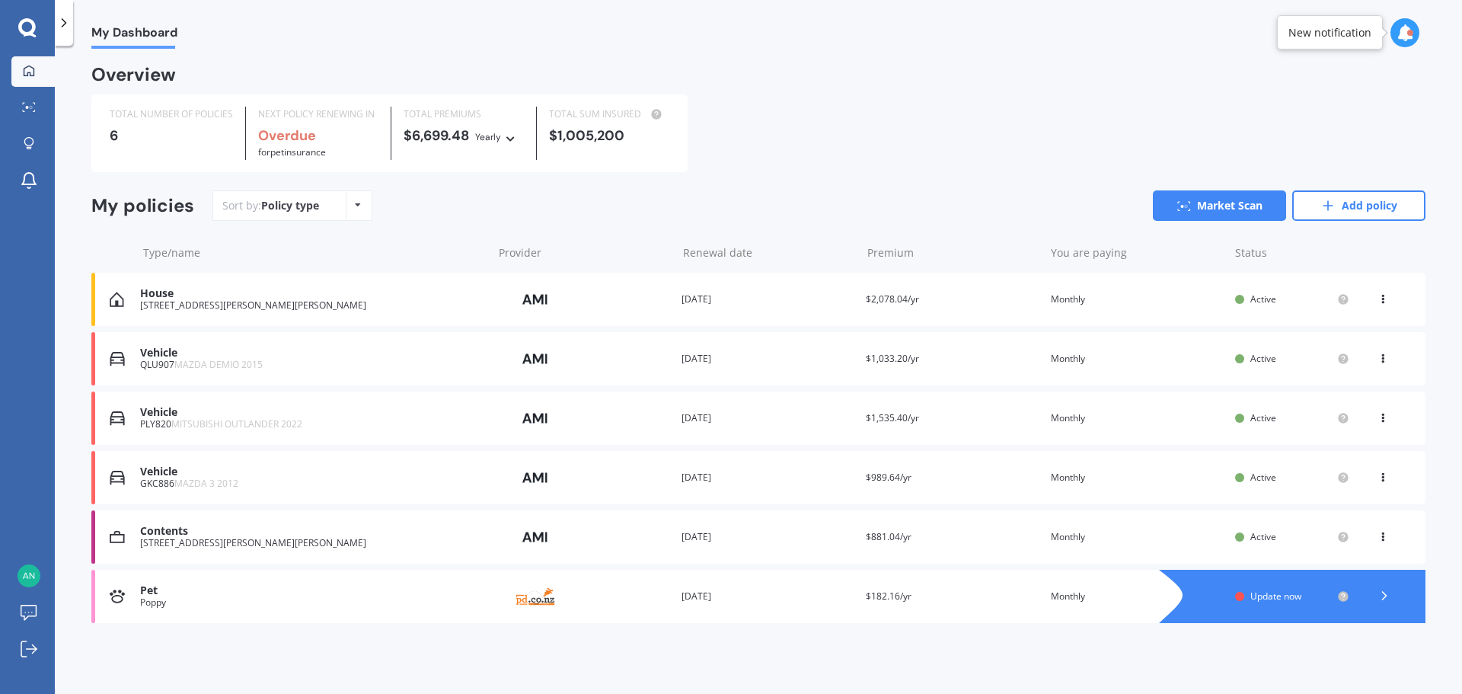
click at [517, 547] on img at bounding box center [535, 536] width 76 height 29
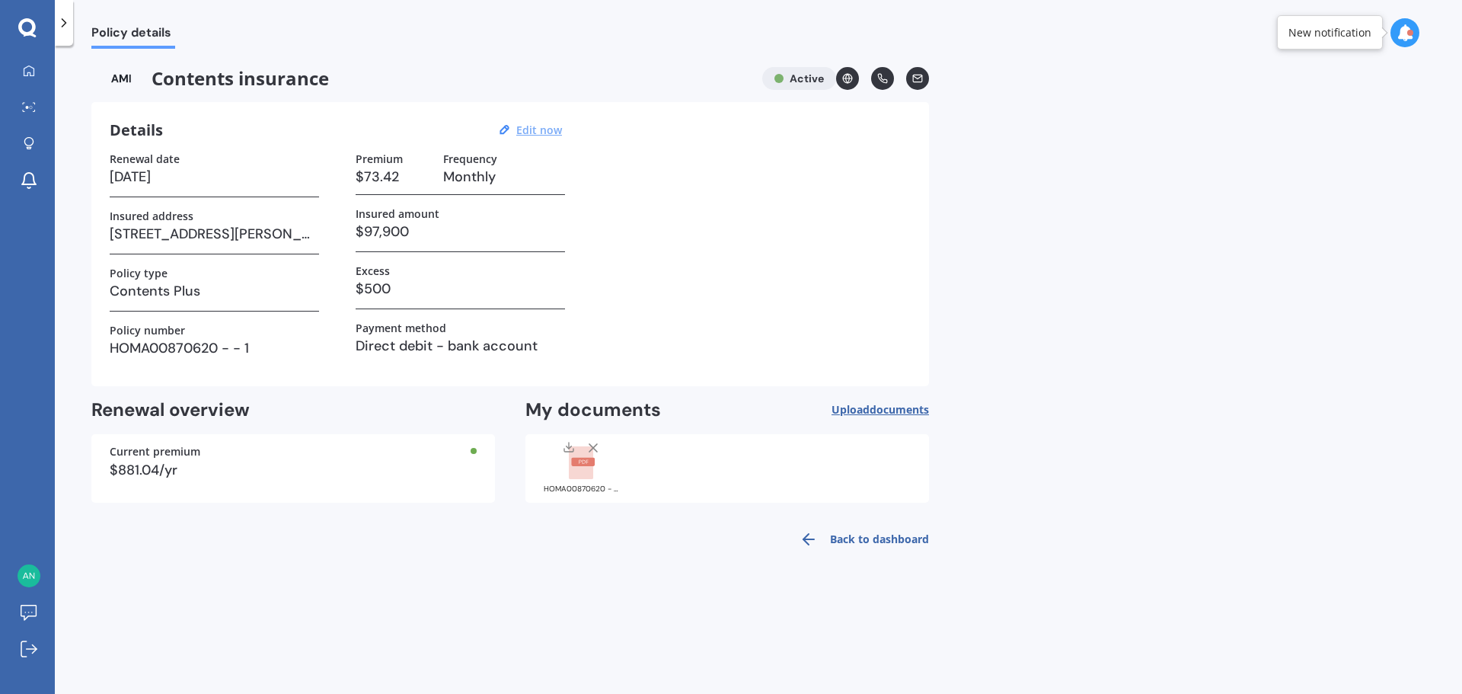
click at [554, 133] on u "Edit now" at bounding box center [539, 130] width 46 height 14
select select "15"
select select "05"
select select "2026"
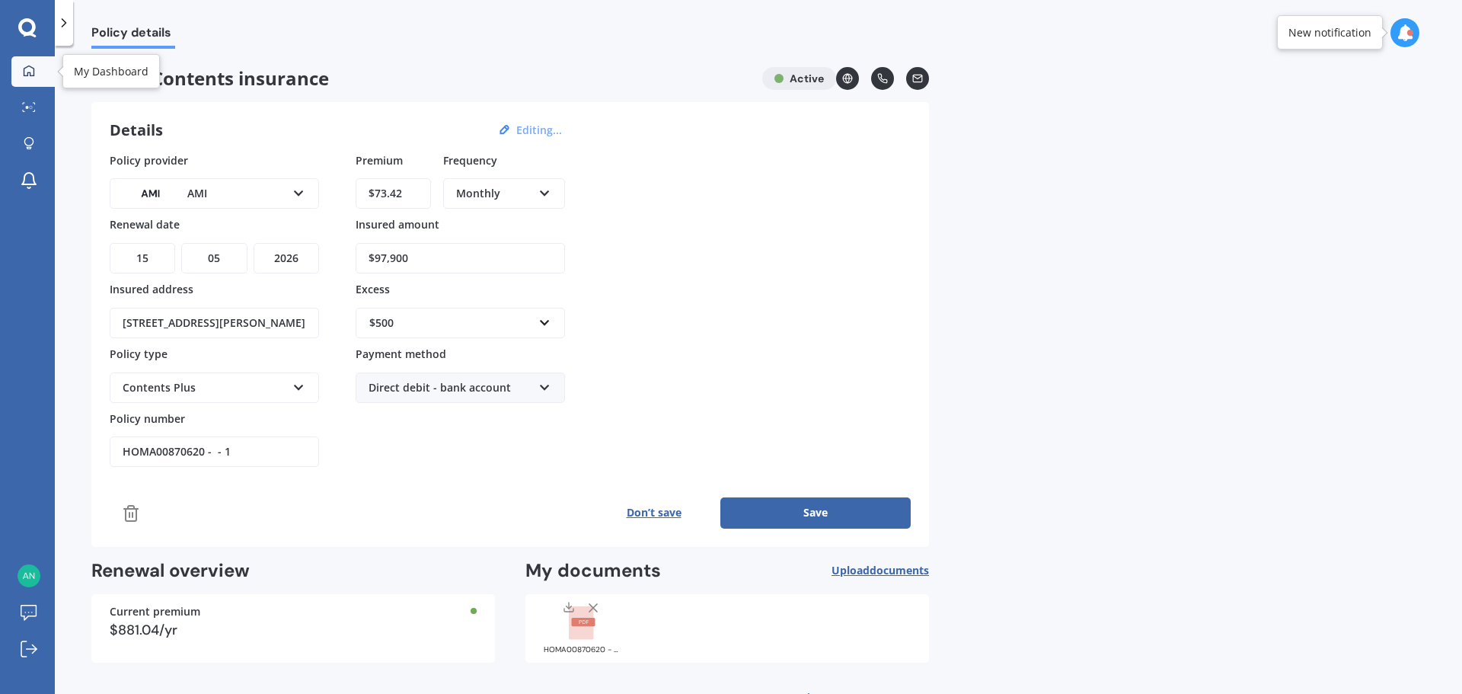
click at [35, 75] on div at bounding box center [29, 72] width 23 height 14
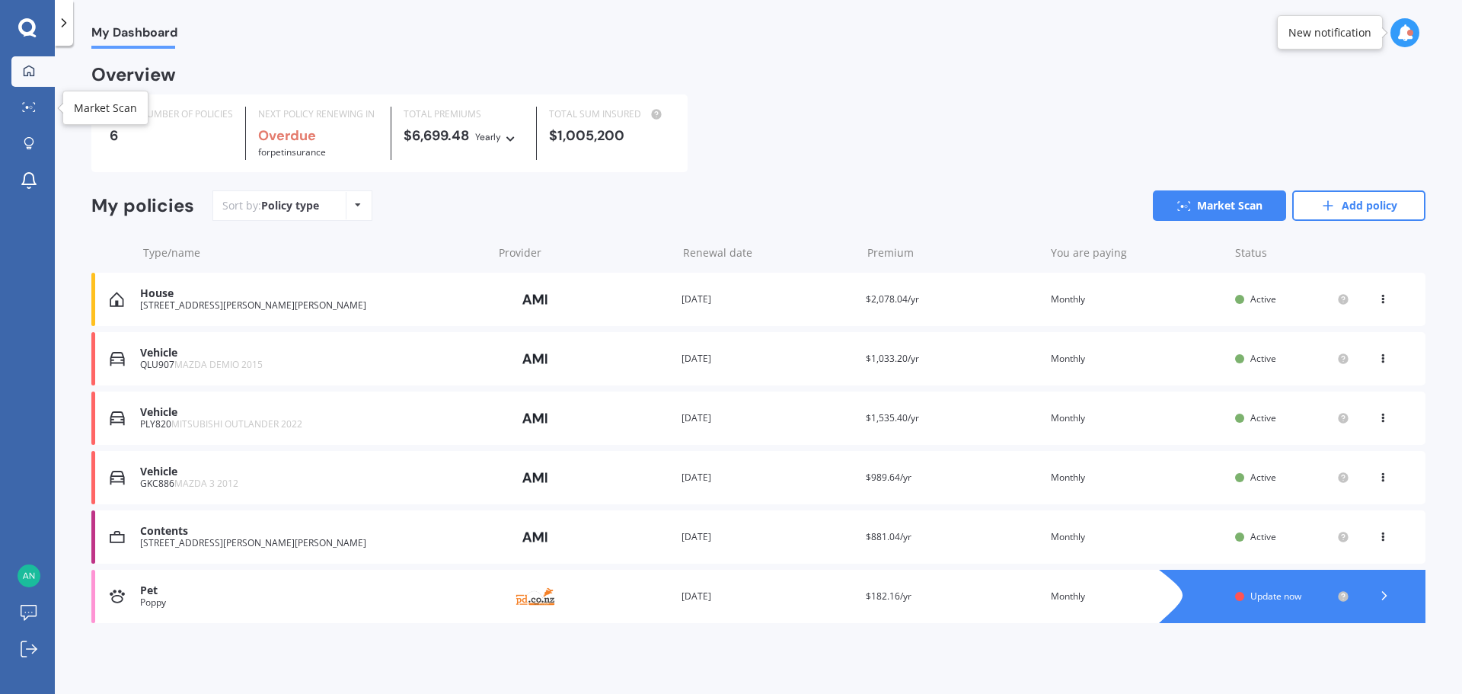
drag, startPoint x: 27, startPoint y: 107, endPoint x: 65, endPoint y: 137, distance: 48.3
click at [27, 107] on circle at bounding box center [27, 107] width 3 height 3
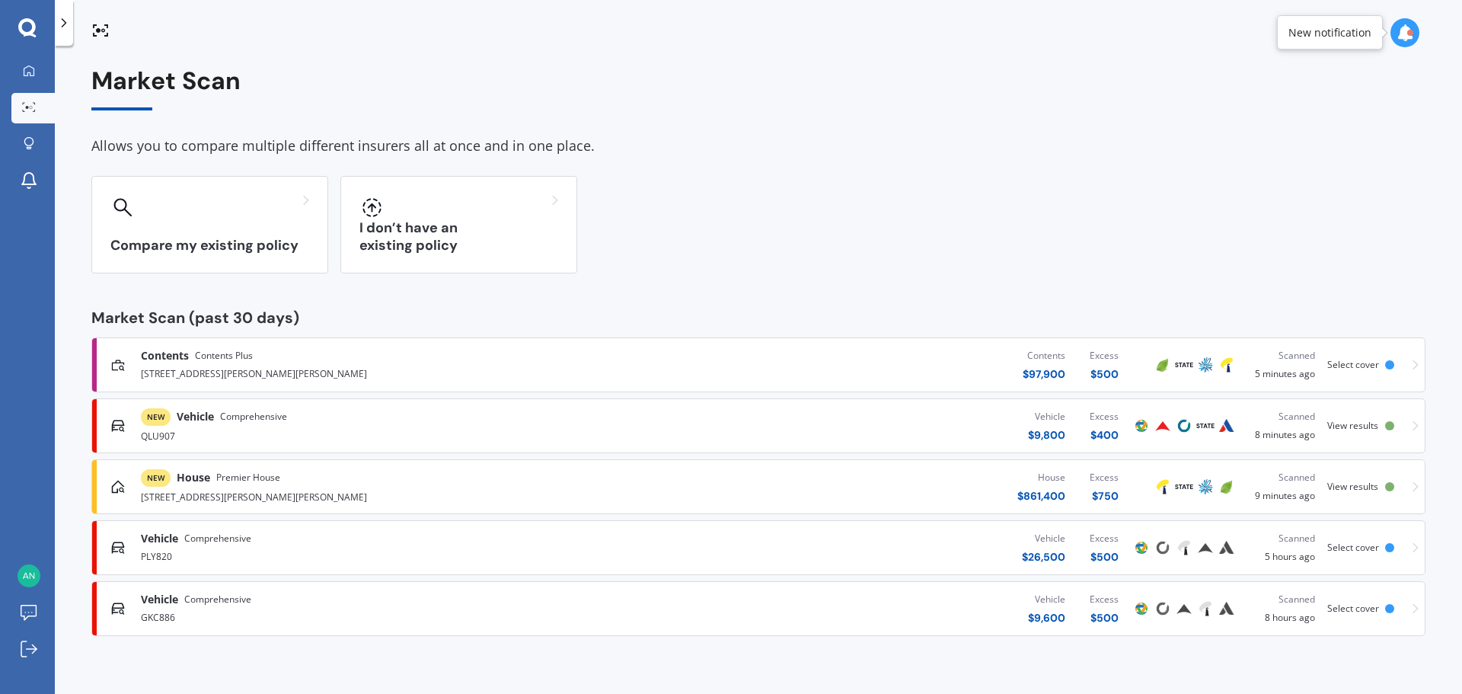
click at [382, 429] on div "QLU907" at bounding box center [381, 435] width 480 height 18
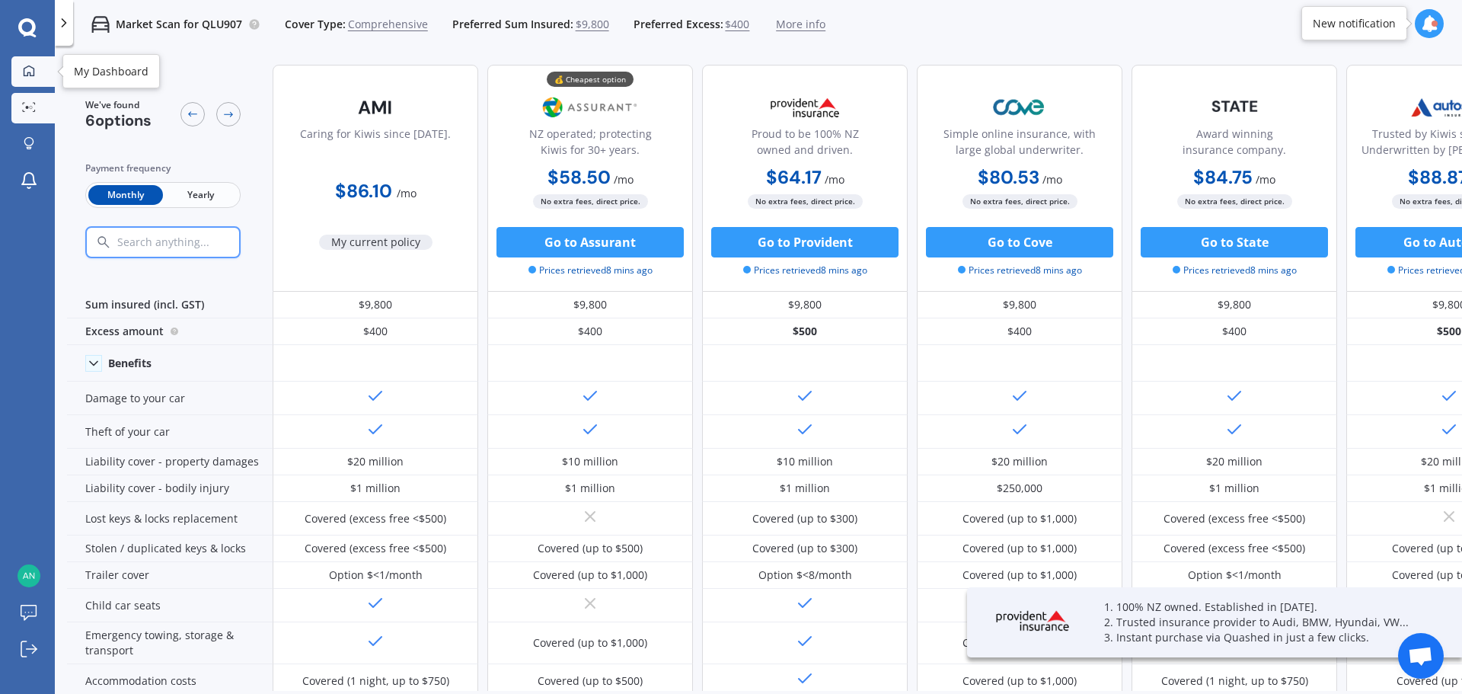
click at [27, 69] on icon at bounding box center [29, 71] width 12 height 12
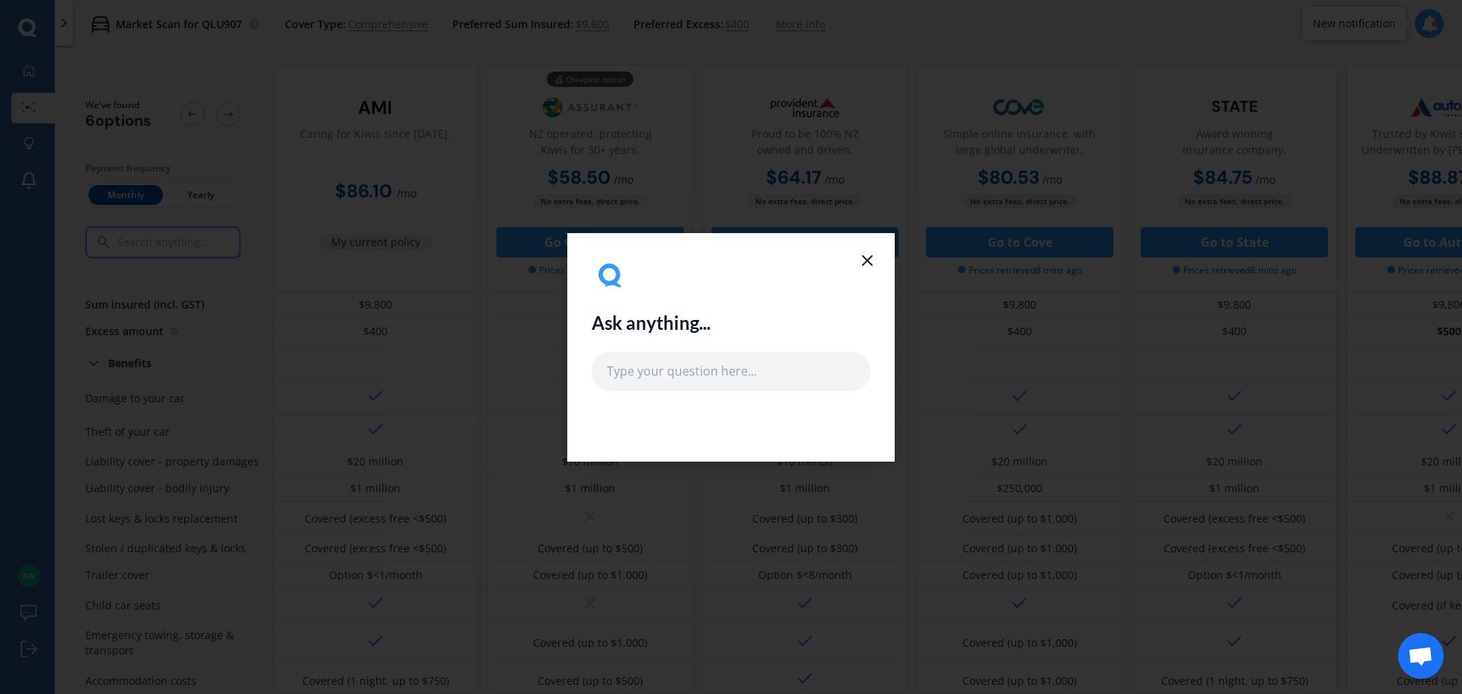
click at [867, 256] on icon at bounding box center [867, 260] width 18 height 18
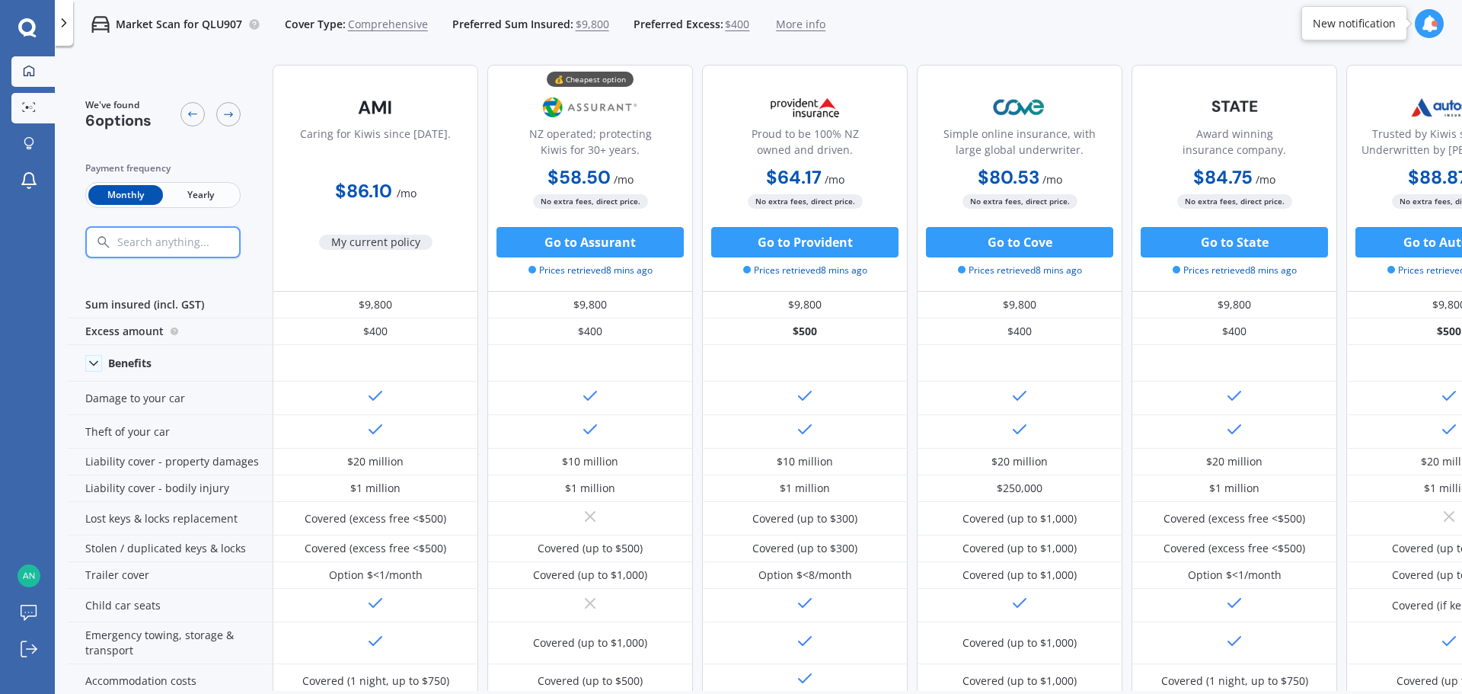
click at [21, 56] on link "My Dashboard" at bounding box center [32, 71] width 43 height 30
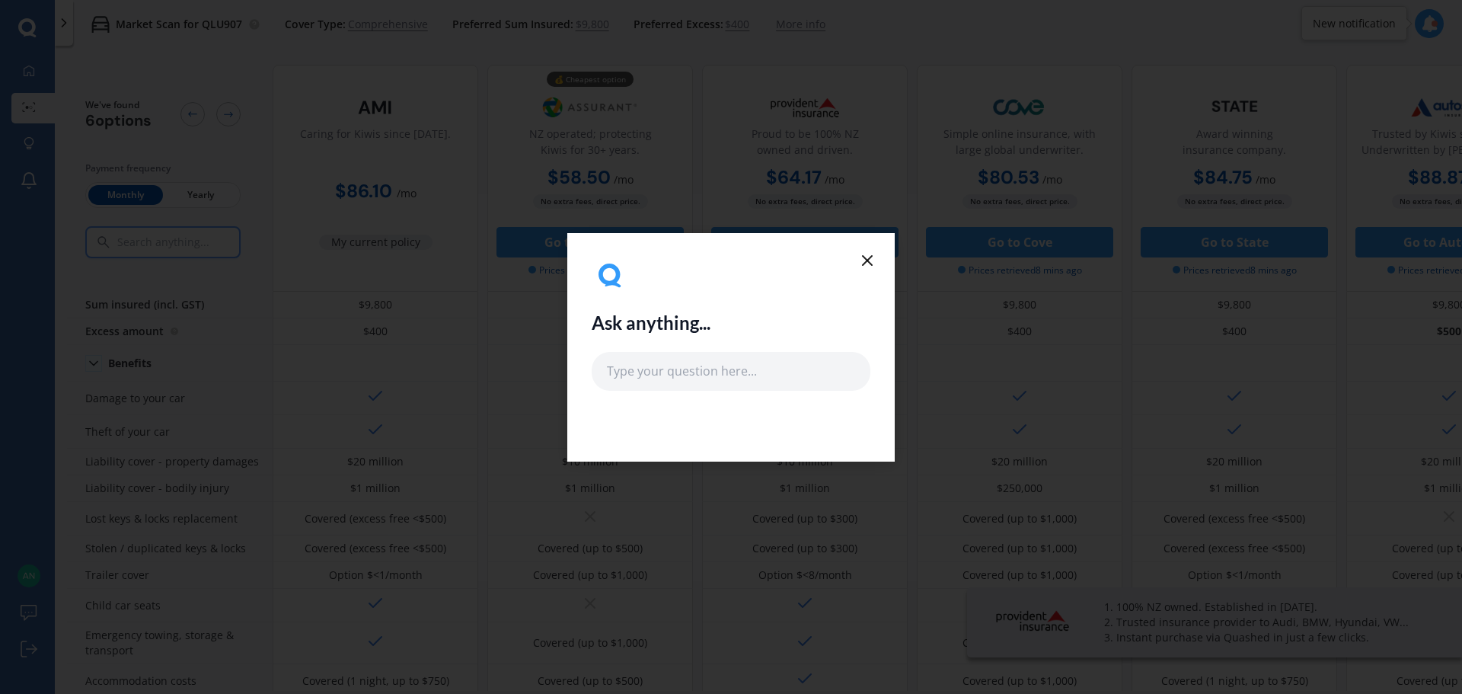
click at [867, 254] on icon at bounding box center [867, 260] width 18 height 18
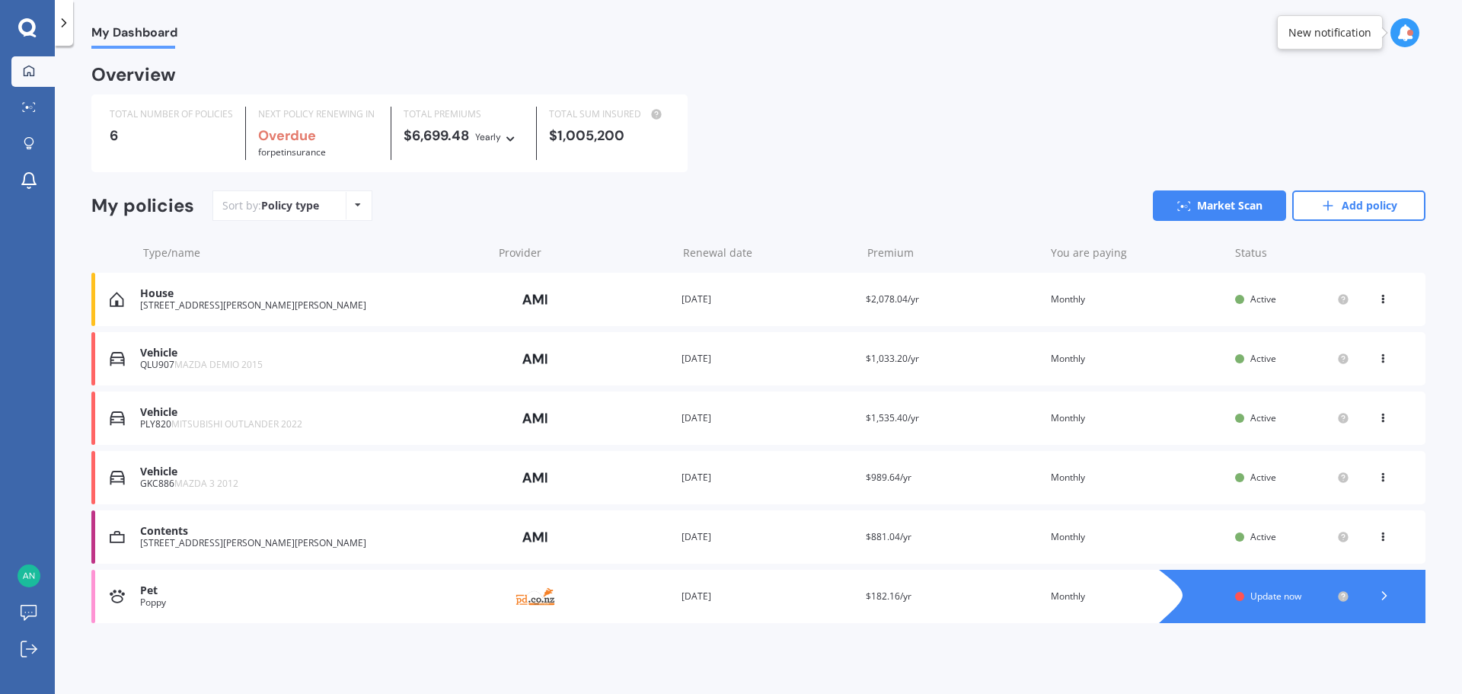
click at [285, 419] on div "Vehicle" at bounding box center [312, 412] width 345 height 13
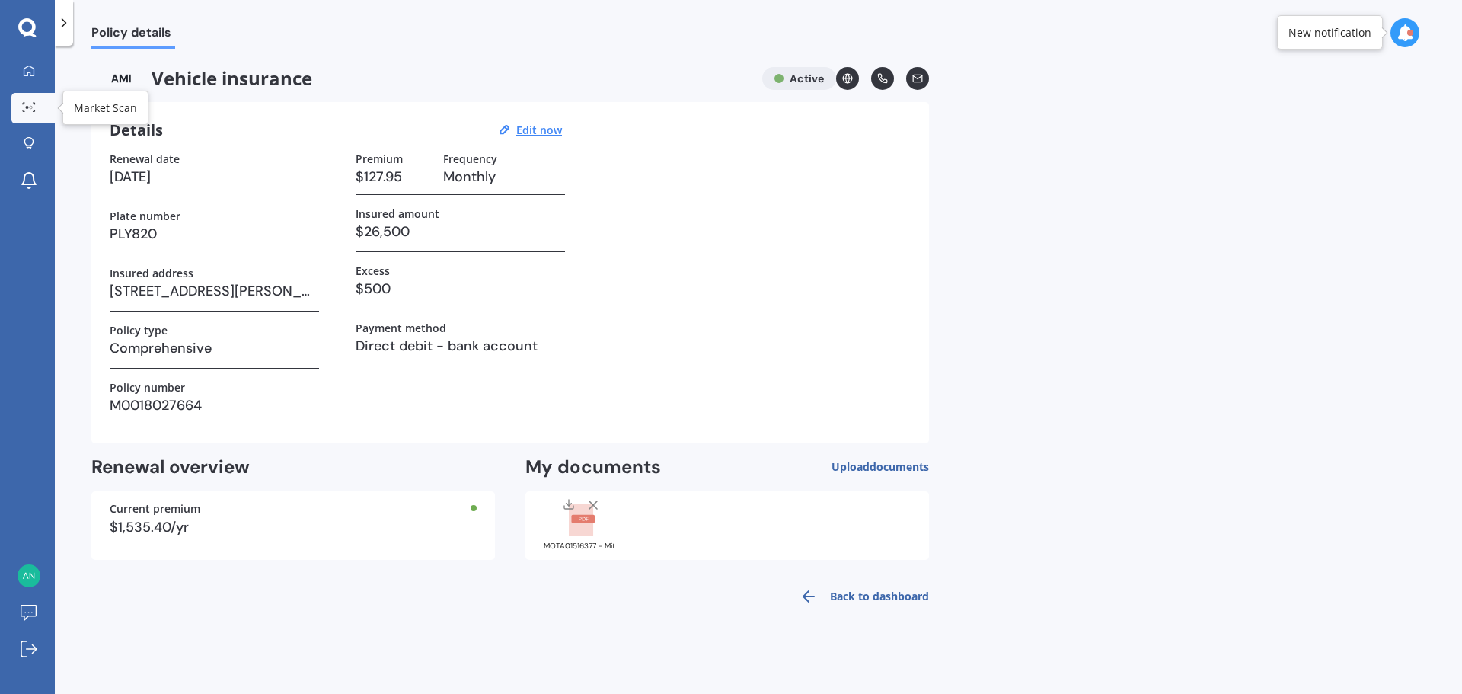
click at [24, 103] on icon at bounding box center [24, 104] width 2 height 2
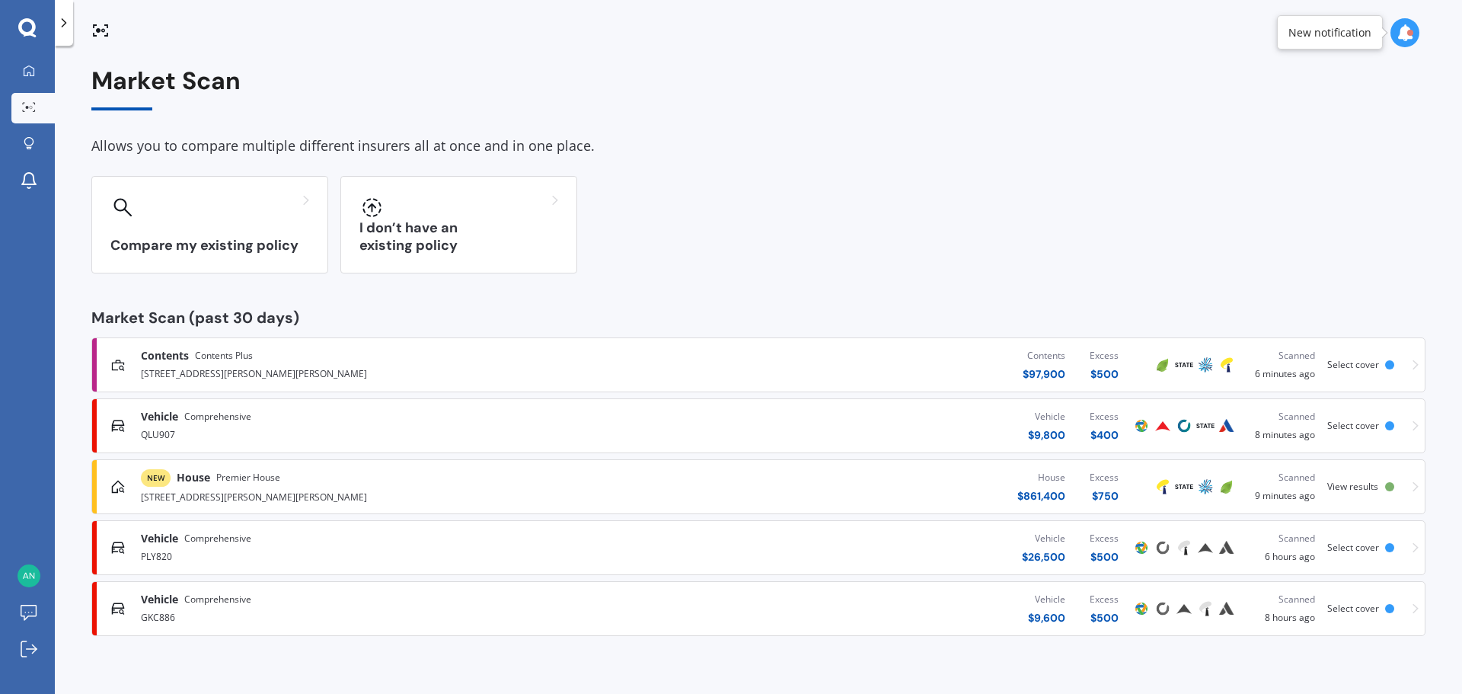
click at [297, 426] on div "QLU907" at bounding box center [381, 433] width 480 height 18
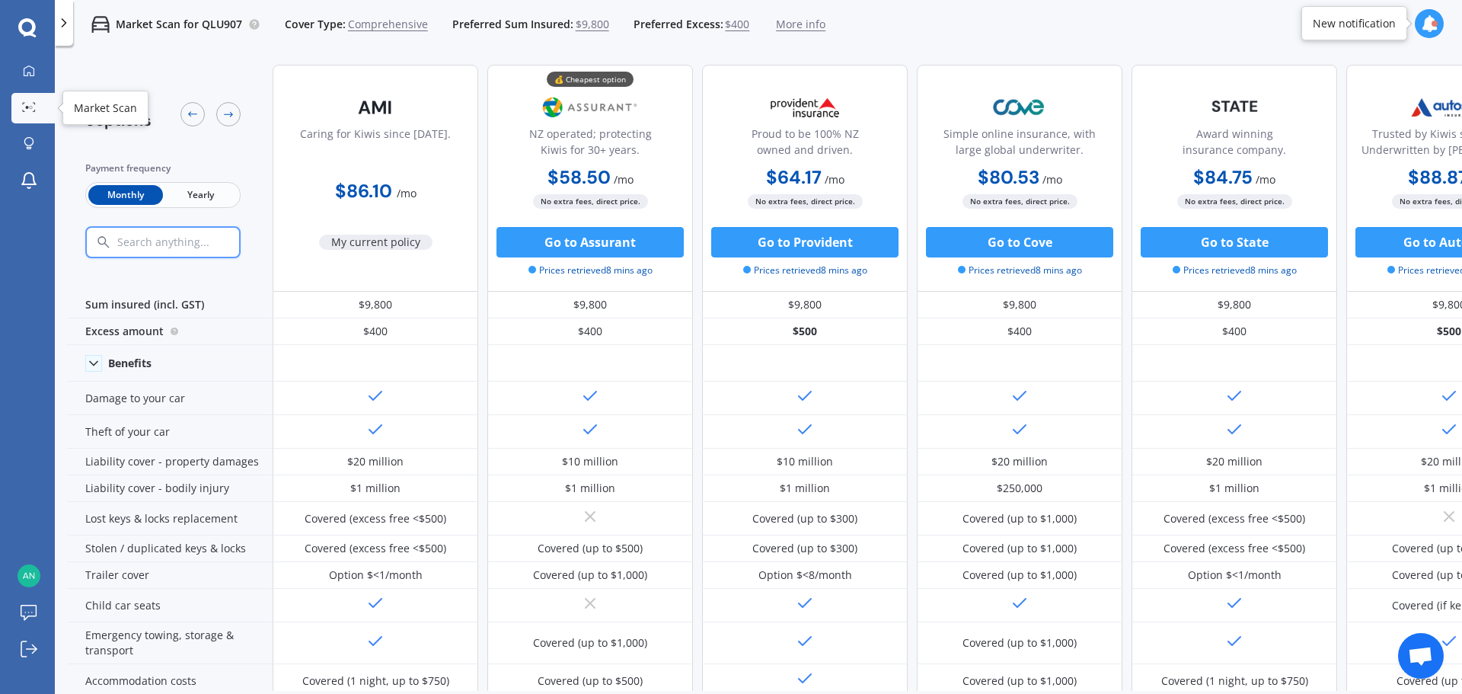
click at [30, 109] on icon at bounding box center [29, 107] width 14 height 10
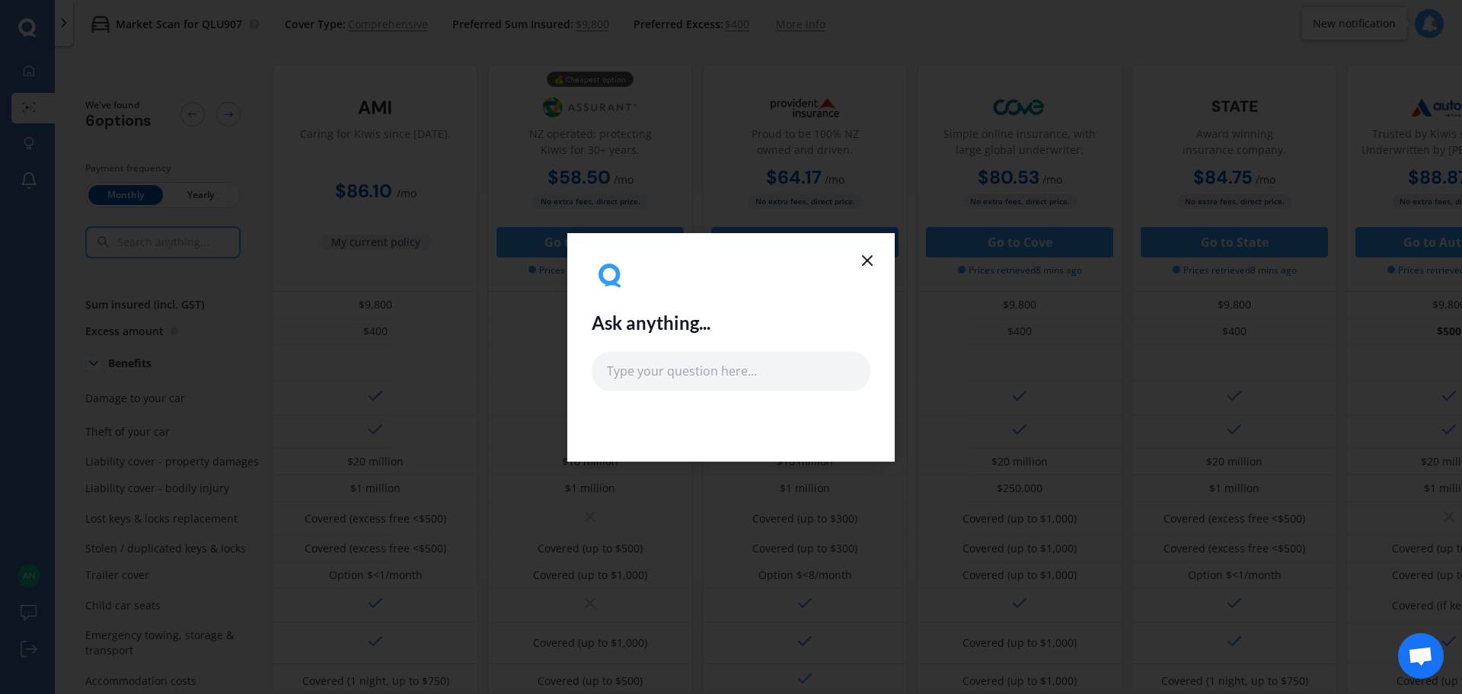
click at [871, 257] on icon at bounding box center [867, 260] width 18 height 18
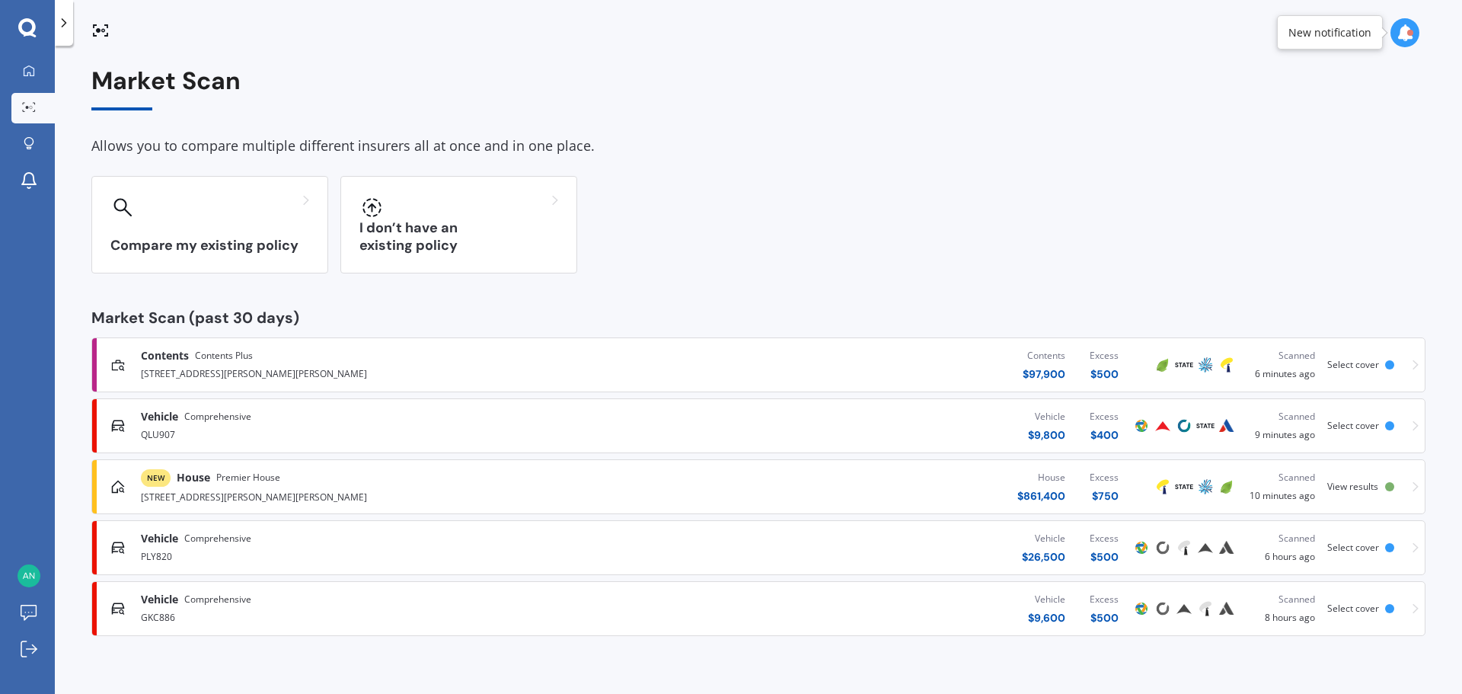
click at [255, 484] on span "Premier House" at bounding box center [248, 477] width 64 height 15
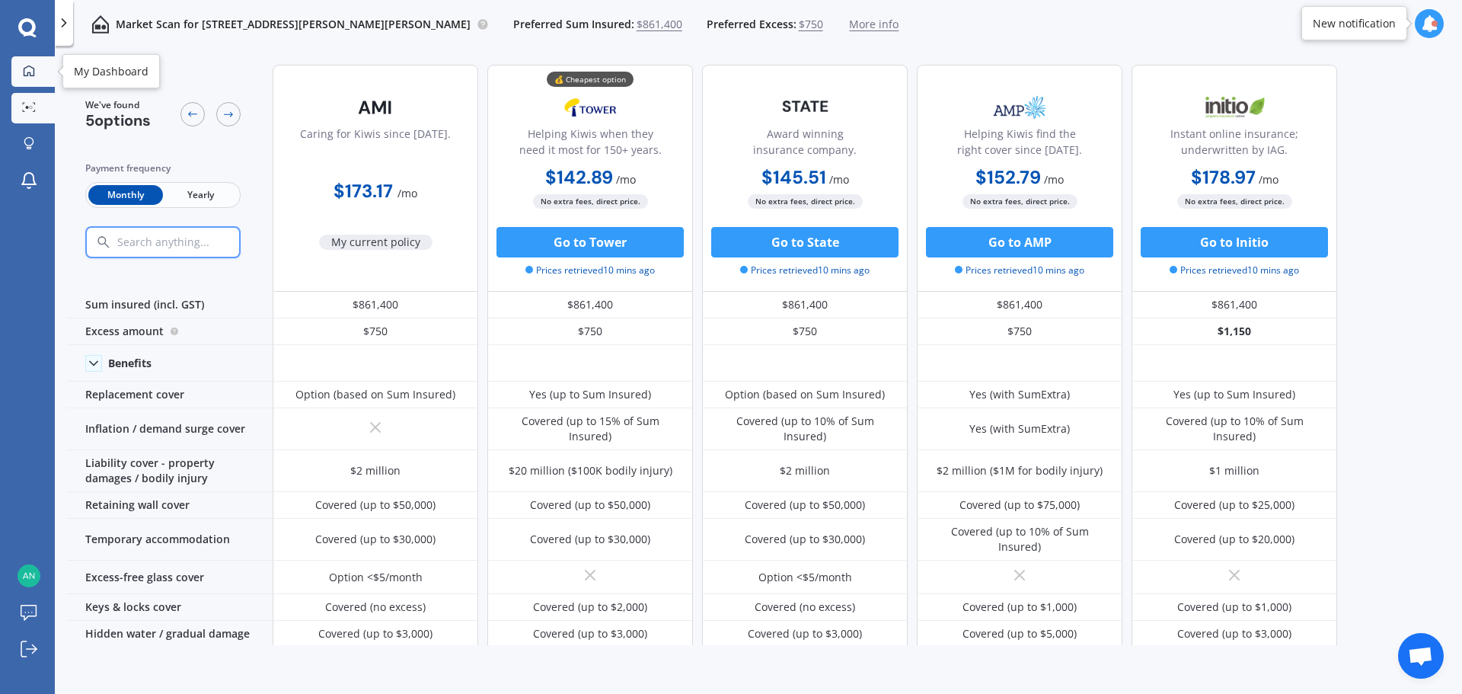
click at [30, 75] on icon at bounding box center [29, 70] width 11 height 11
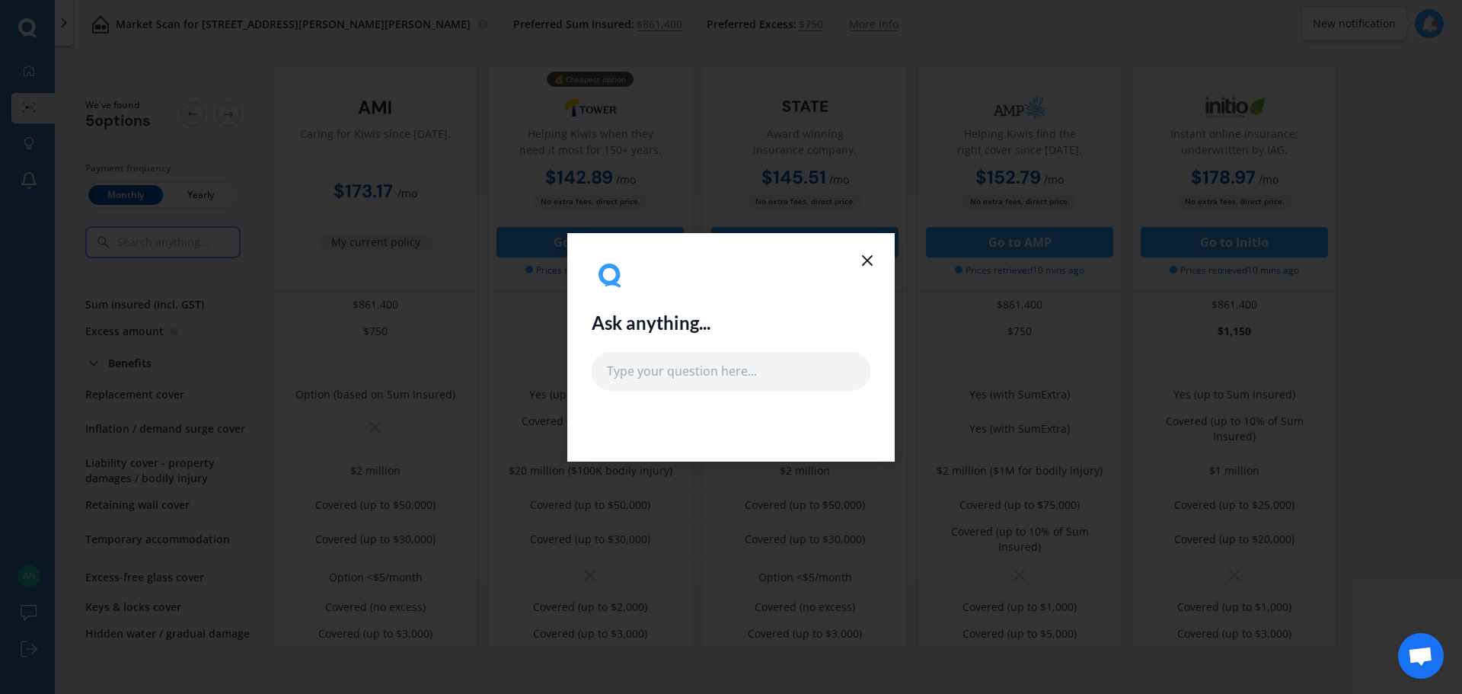
click at [870, 264] on icon at bounding box center [867, 260] width 18 height 18
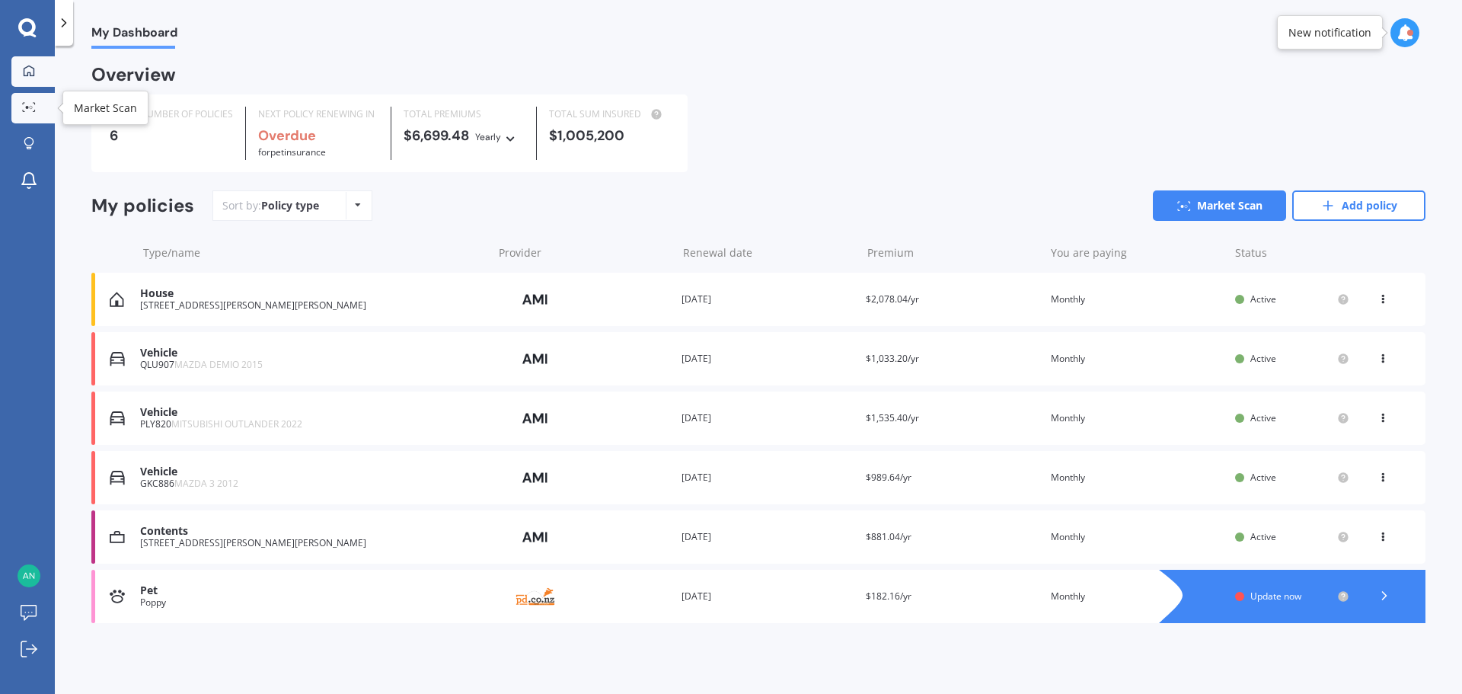
click at [37, 113] on div at bounding box center [29, 107] width 23 height 11
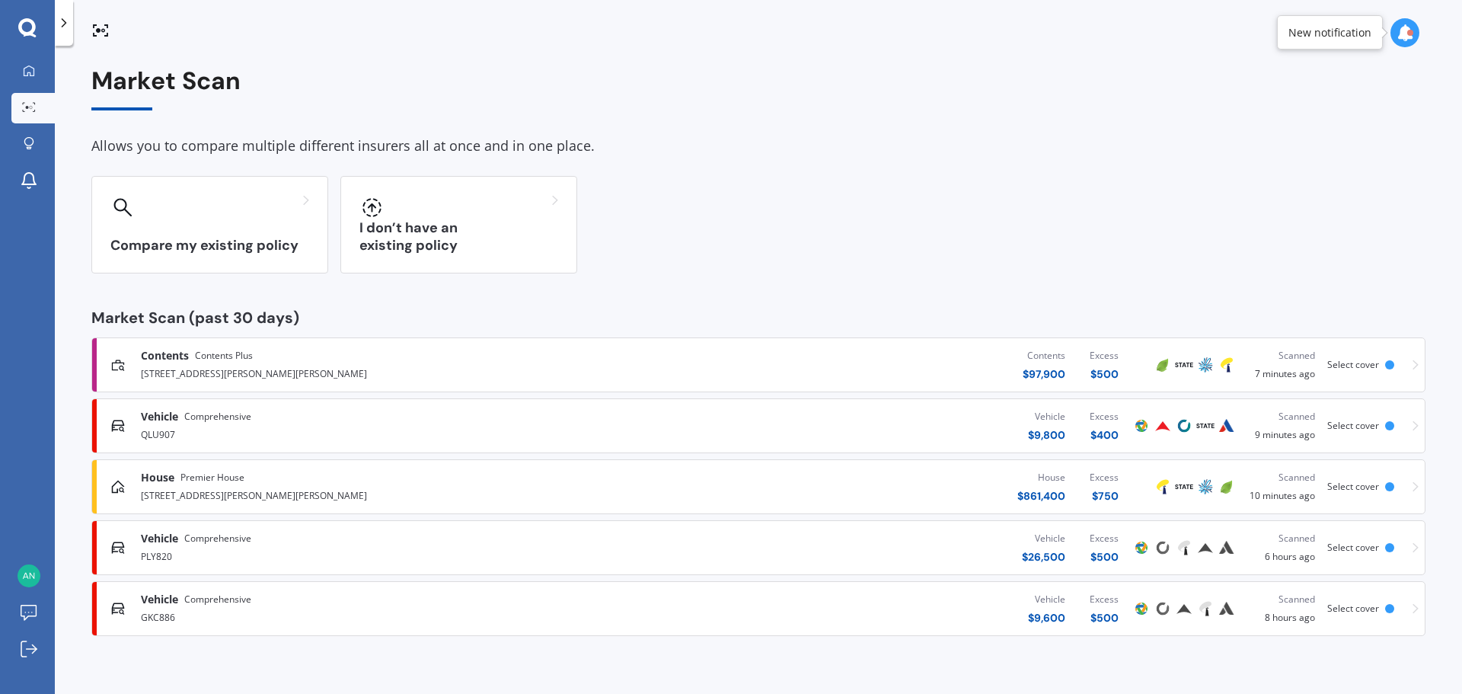
click at [436, 428] on div "QLU907" at bounding box center [381, 433] width 480 height 18
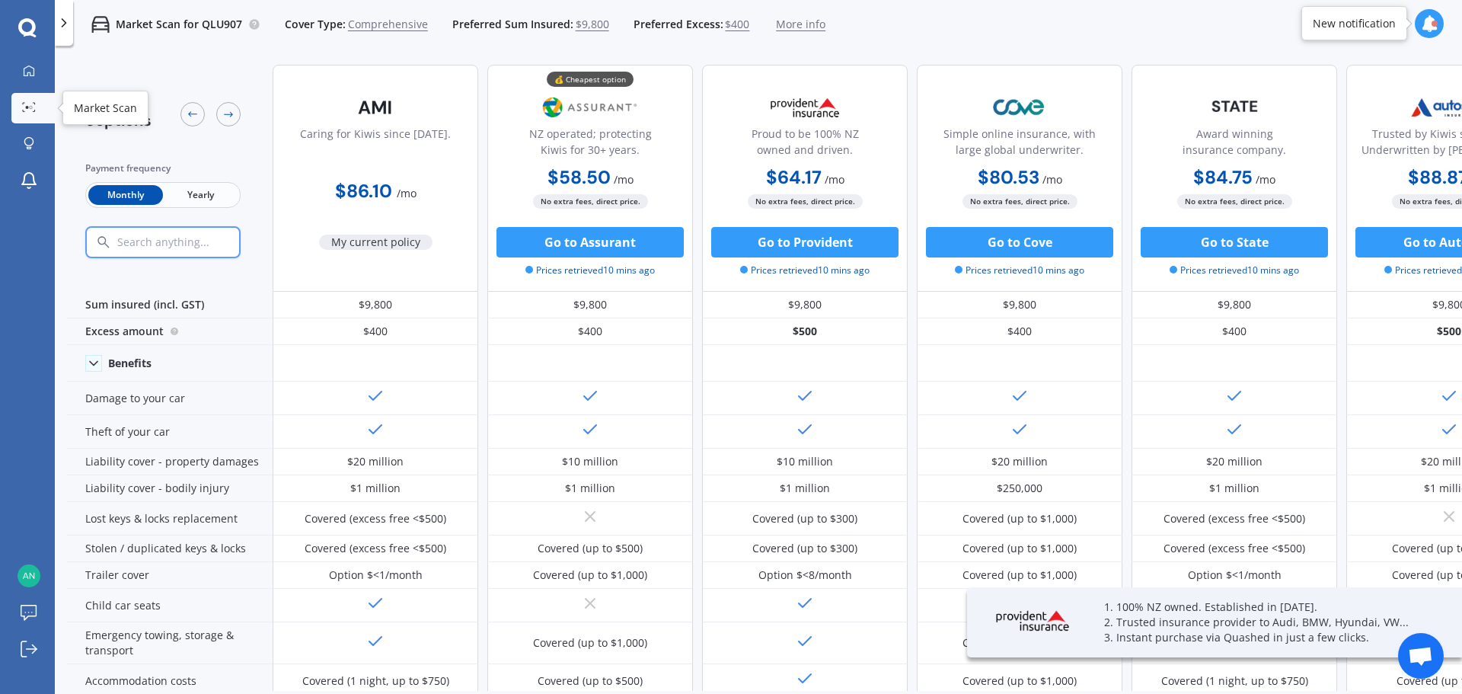
click at [27, 108] on circle at bounding box center [27, 107] width 3 height 3
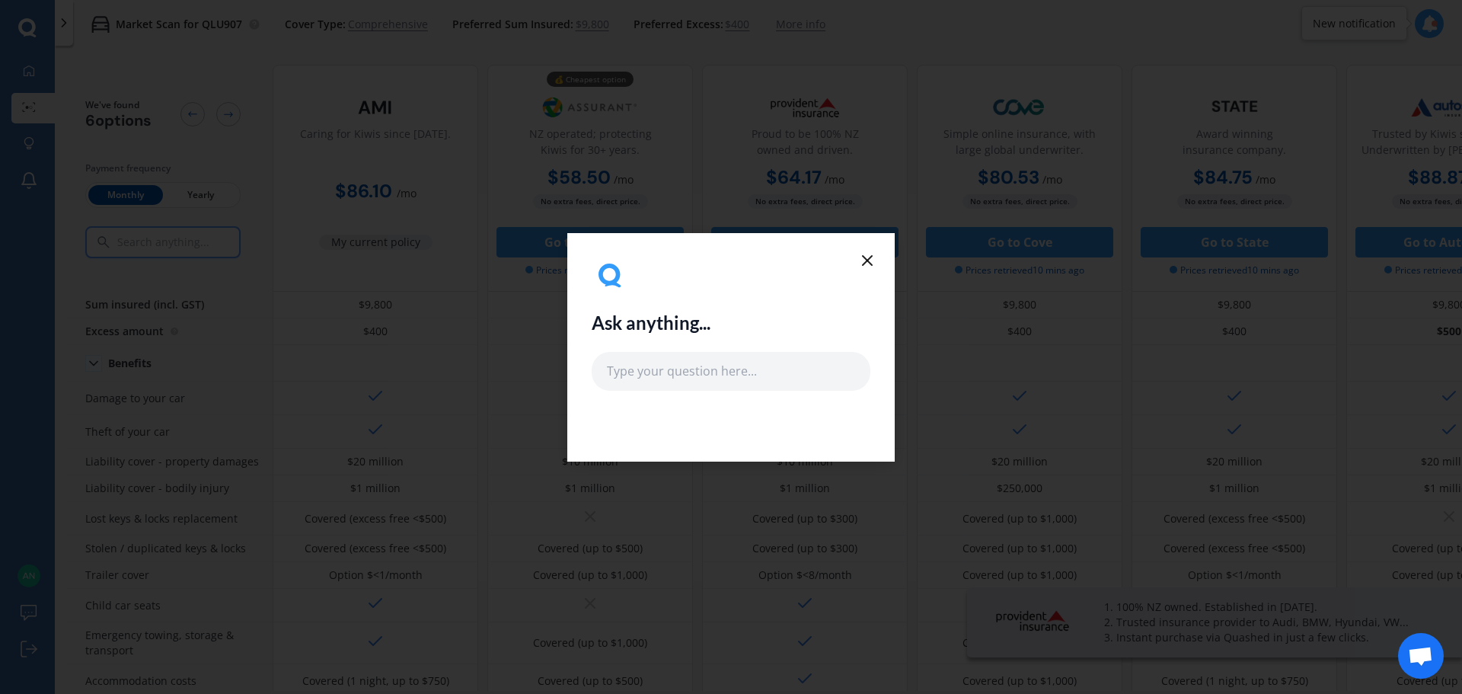
click at [870, 259] on icon at bounding box center [867, 260] width 18 height 18
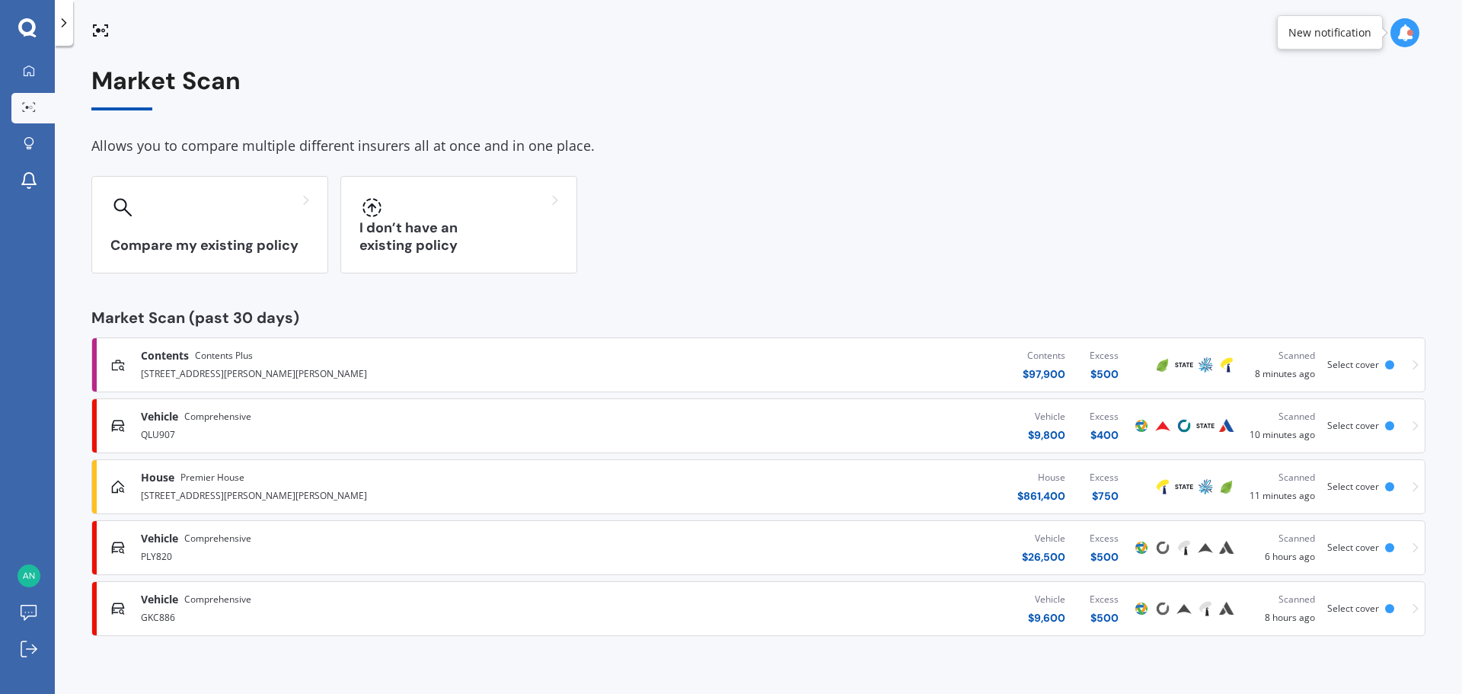
click at [244, 550] on div "PLY820" at bounding box center [381, 555] width 480 height 18
click at [251, 597] on span "Comprehensive" at bounding box center [217, 599] width 67 height 15
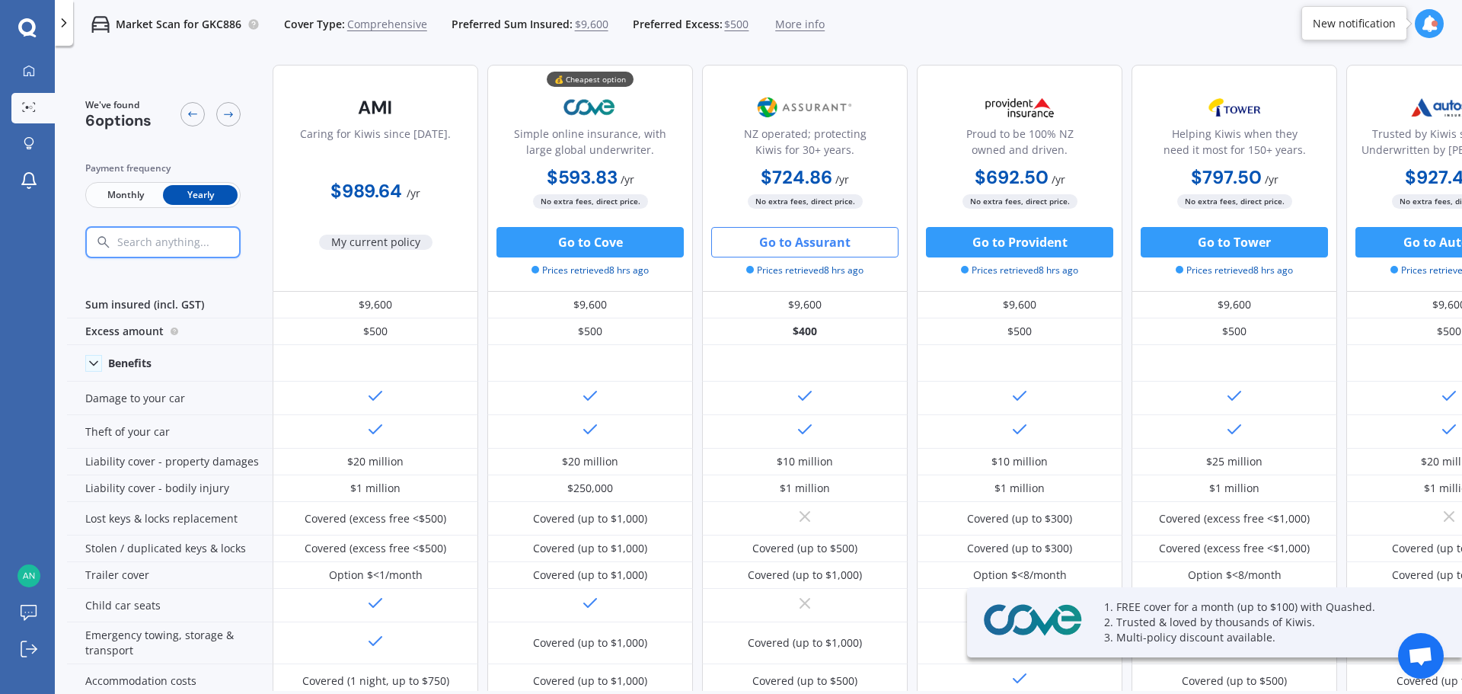
click at [125, 190] on span "Monthly" at bounding box center [125, 195] width 75 height 20
click at [33, 65] on icon at bounding box center [29, 71] width 12 height 12
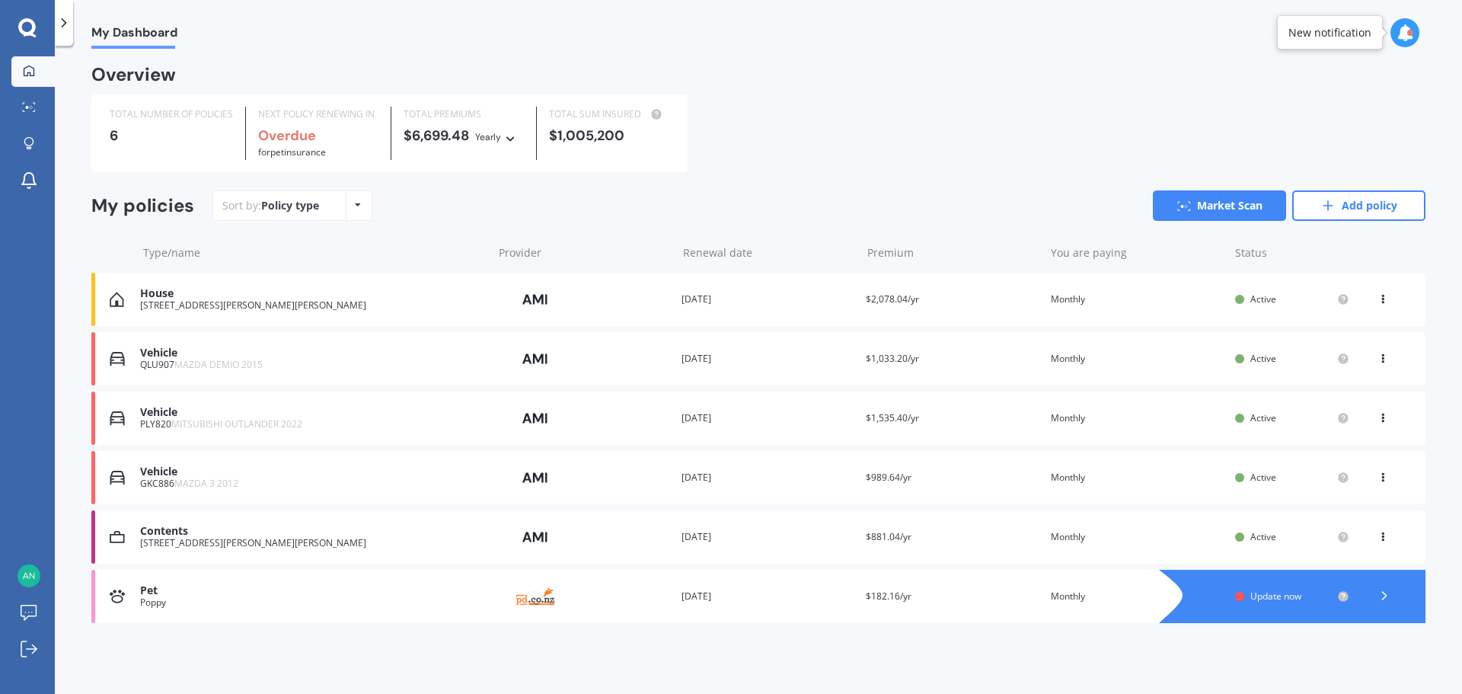
click at [274, 348] on div "Vehicle" at bounding box center [312, 352] width 345 height 13
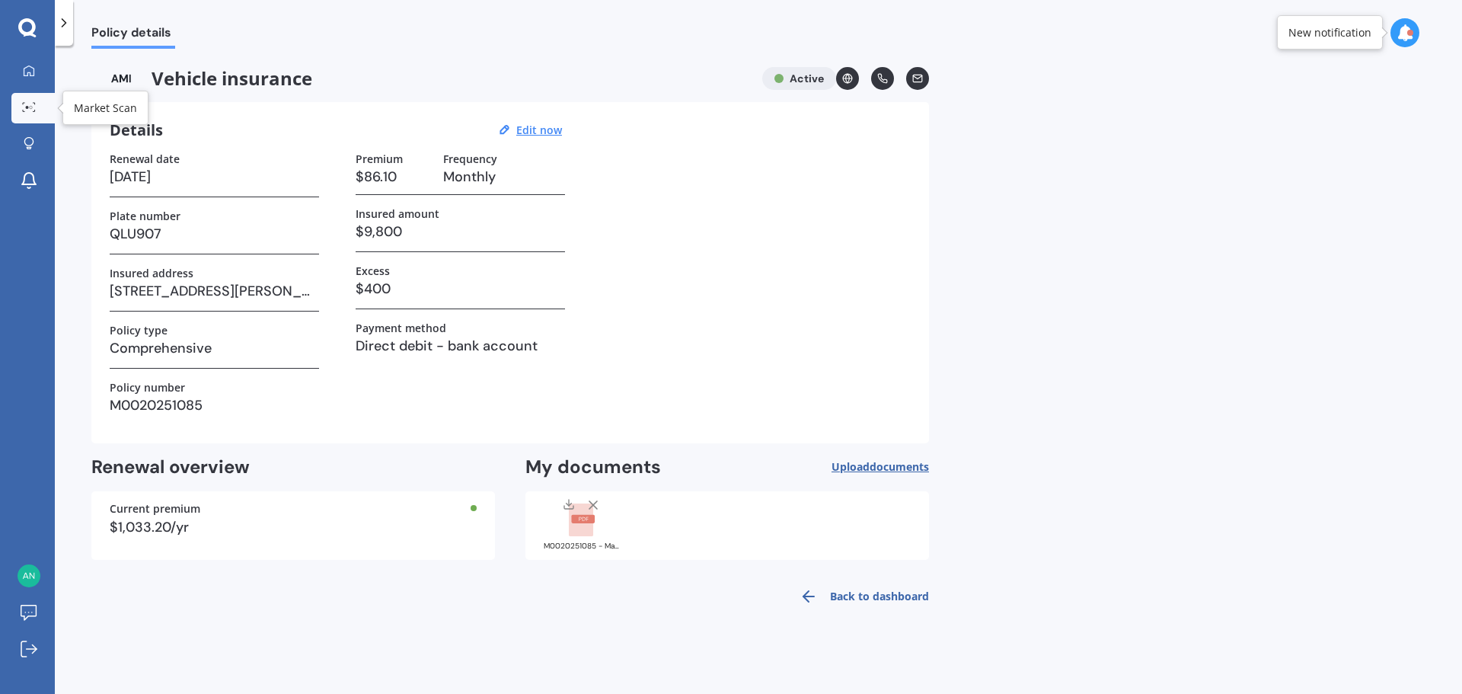
click at [35, 107] on icon at bounding box center [29, 107] width 14 height 10
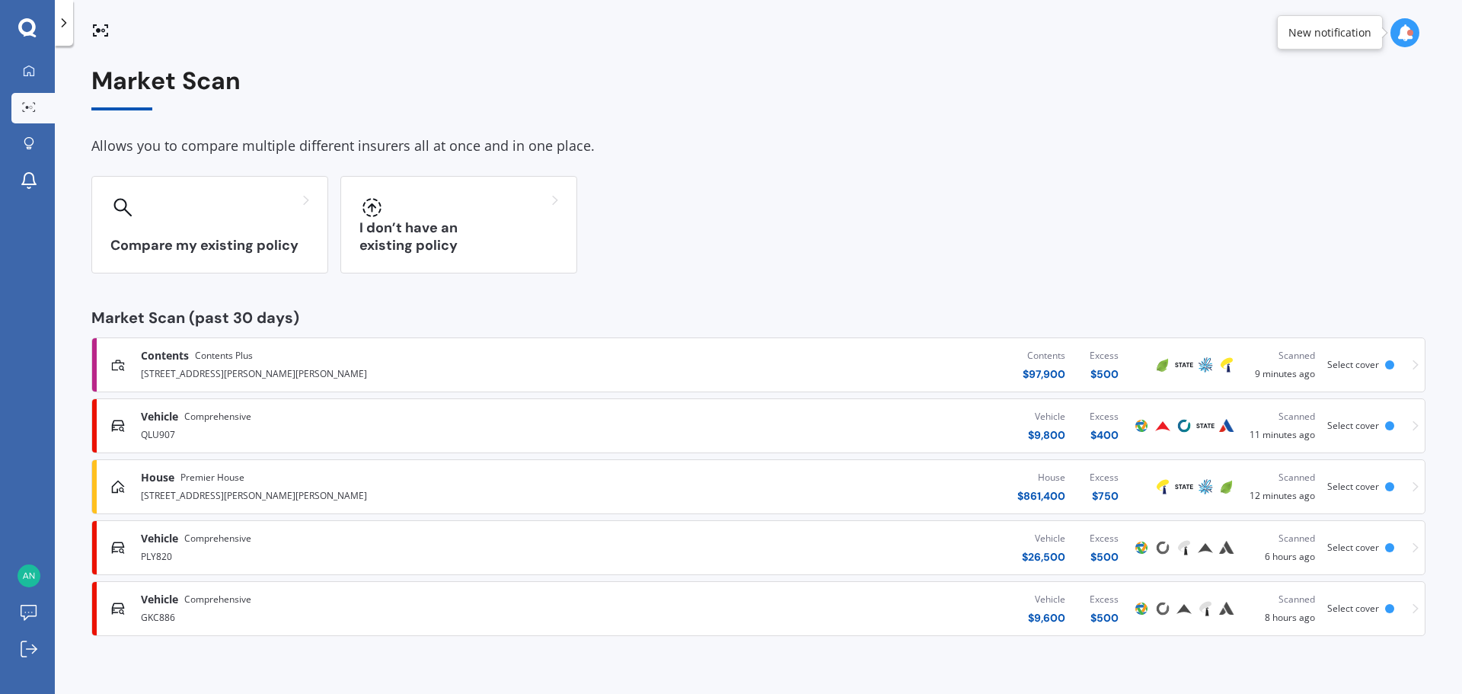
click at [195, 420] on span "Comprehensive" at bounding box center [217, 416] width 67 height 15
